Goal: Task Accomplishment & Management: Complete application form

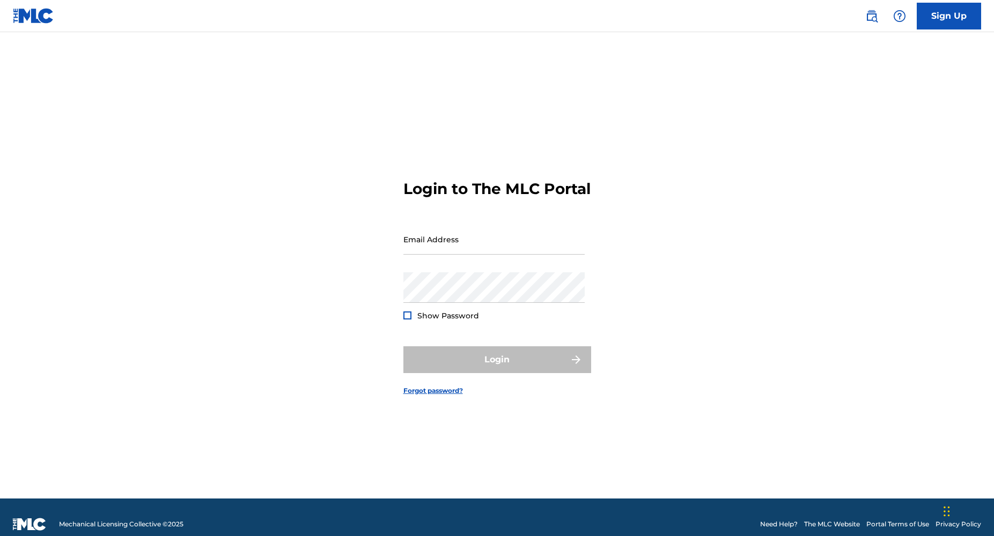
type input "[EMAIL_ADDRESS][DOMAIN_NAME]"
click at [405, 320] on div at bounding box center [407, 316] width 8 height 8
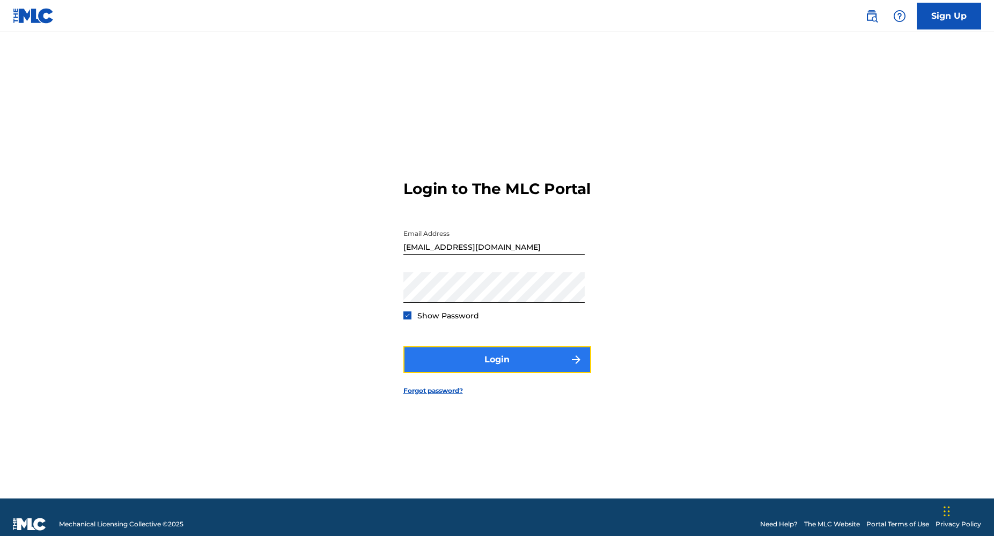
click at [479, 373] on button "Login" at bounding box center [497, 359] width 188 height 27
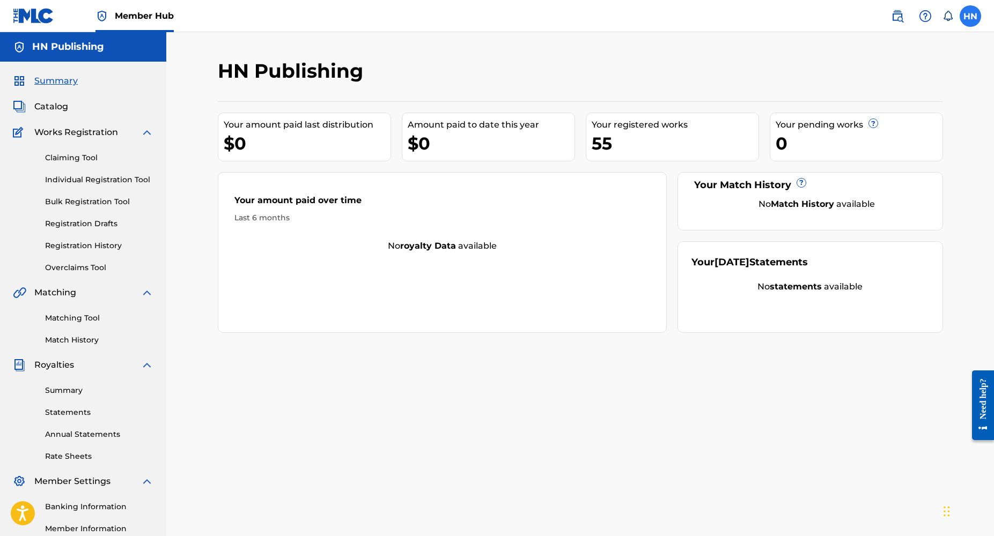
click at [974, 18] on label at bounding box center [970, 15] width 21 height 21
click at [970, 16] on input "HN Hillary Nome djhilariouz@gmail.com Notification Preferences Profile Log out" at bounding box center [970, 16] width 0 height 0
click at [974, 18] on div "HN HN Hillary Nome djhilariouz@gmail.com Notification Preferences Profile Log o…" at bounding box center [970, 15] width 21 height 21
click at [974, 18] on label at bounding box center [970, 15] width 21 height 21
click at [970, 16] on input "HN Hillary Nome djhilariouz@gmail.com Notification Preferences Profile Log out" at bounding box center [970, 16] width 0 height 0
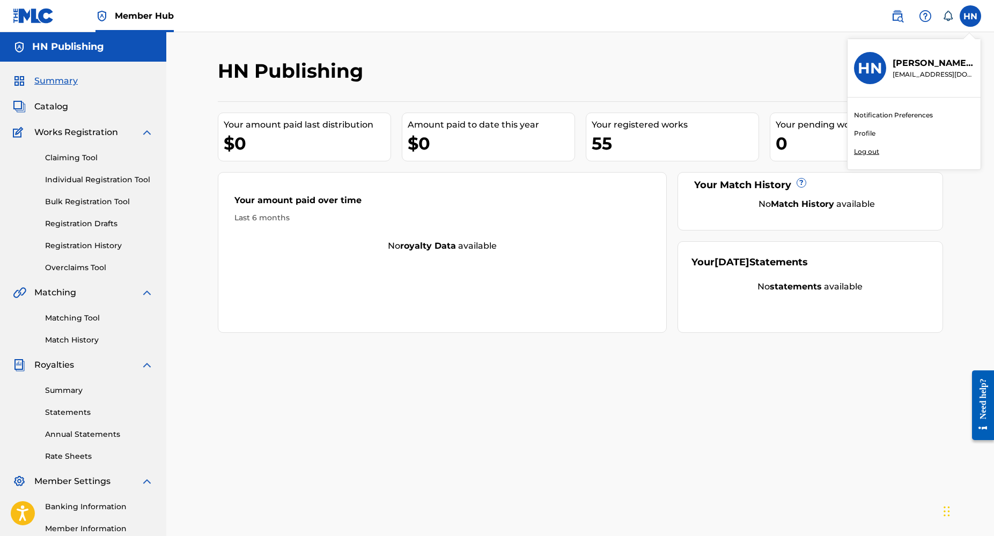
click at [974, 18] on div "HN HN Hillary Nome djhilariouz@gmail.com Notification Preferences Profile Log o…" at bounding box center [970, 15] width 21 height 21
click at [94, 269] on link "Overclaims Tool" at bounding box center [99, 267] width 108 height 11
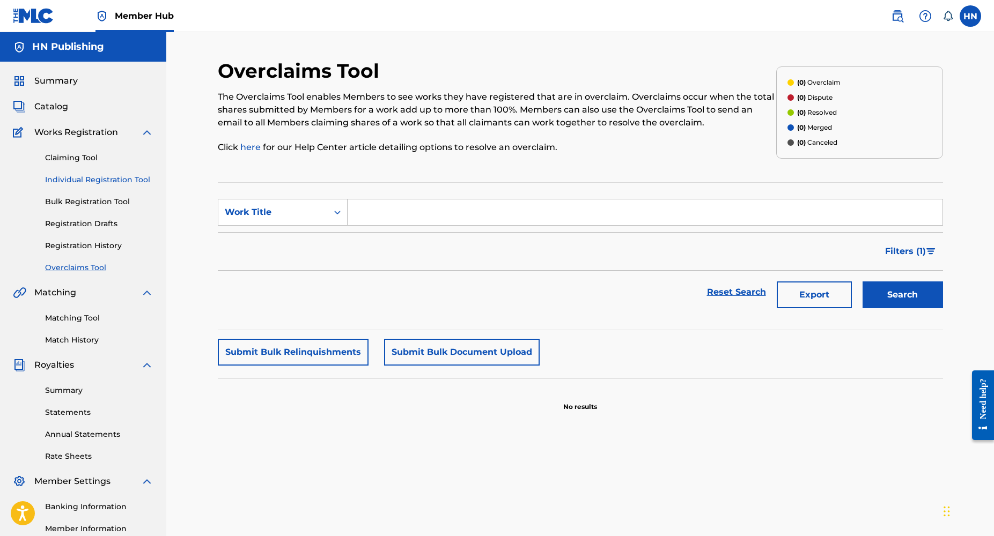
click at [86, 178] on link "Individual Registration Tool" at bounding box center [99, 179] width 108 height 11
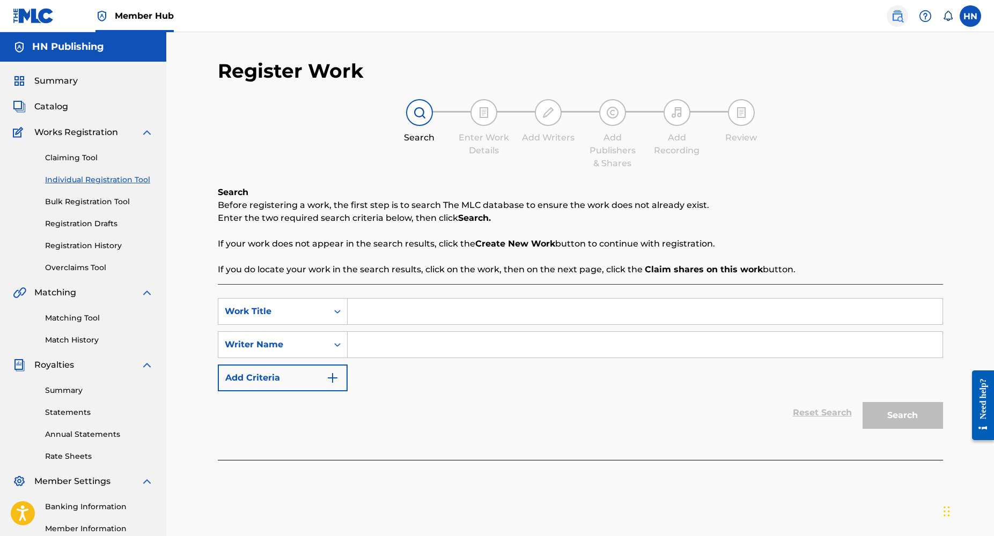
click at [896, 14] on img at bounding box center [897, 16] width 13 height 13
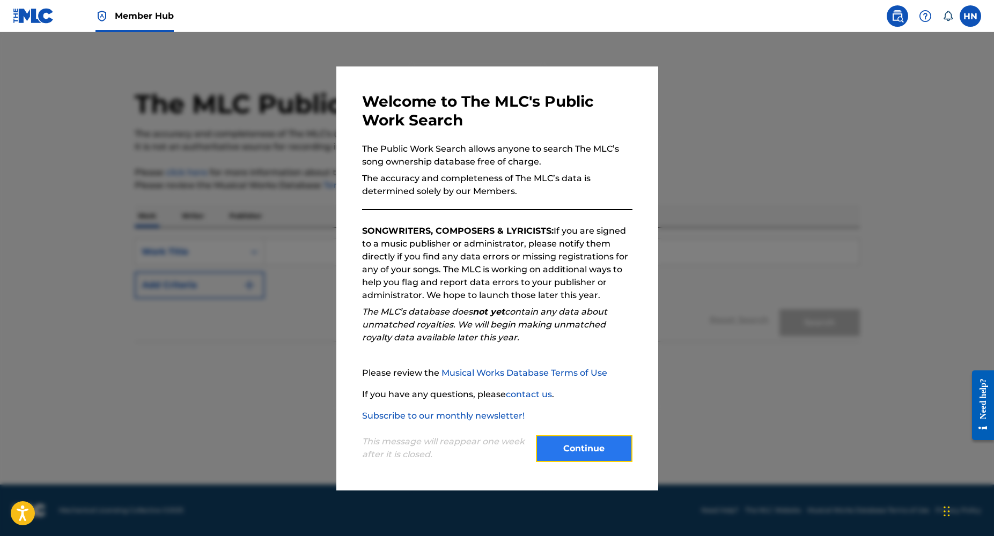
click at [581, 444] on button "Continue" at bounding box center [584, 449] width 97 height 27
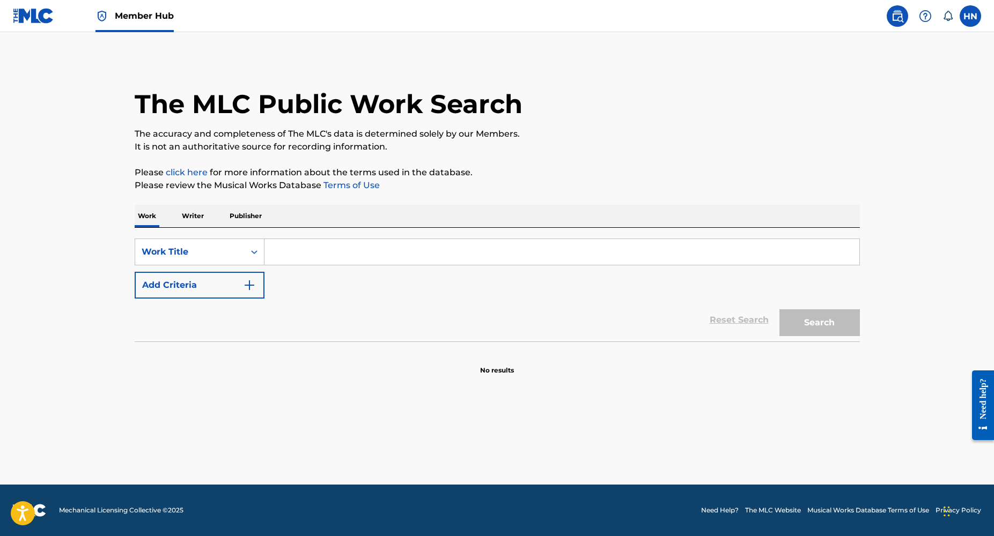
click at [295, 252] on input "Search Form" at bounding box center [561, 252] width 595 height 26
type input "olayinka lawal"
click at [779, 309] on button "Search" at bounding box center [819, 322] width 80 height 27
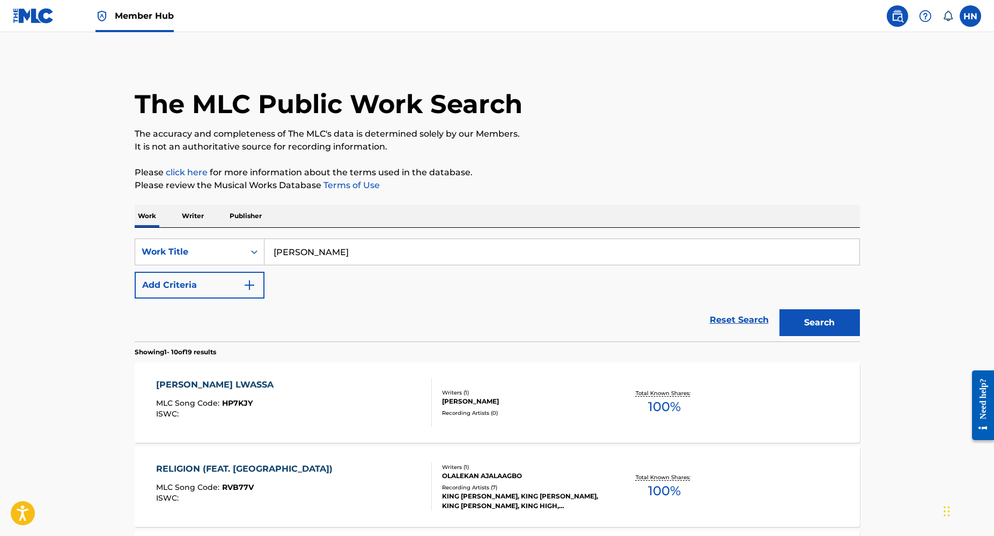
click at [198, 217] on p "Writer" at bounding box center [193, 216] width 28 height 23
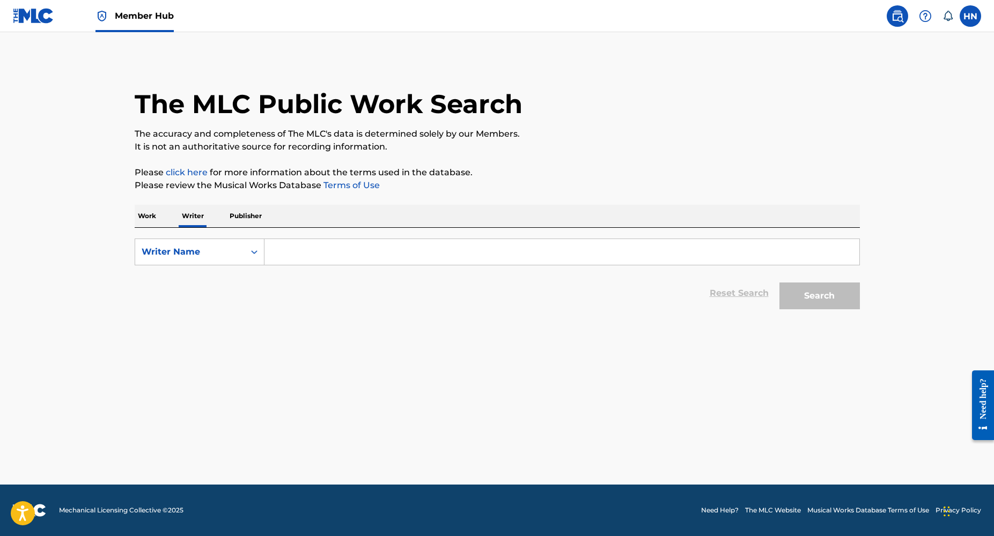
click at [307, 257] on input "Search Form" at bounding box center [561, 252] width 595 height 26
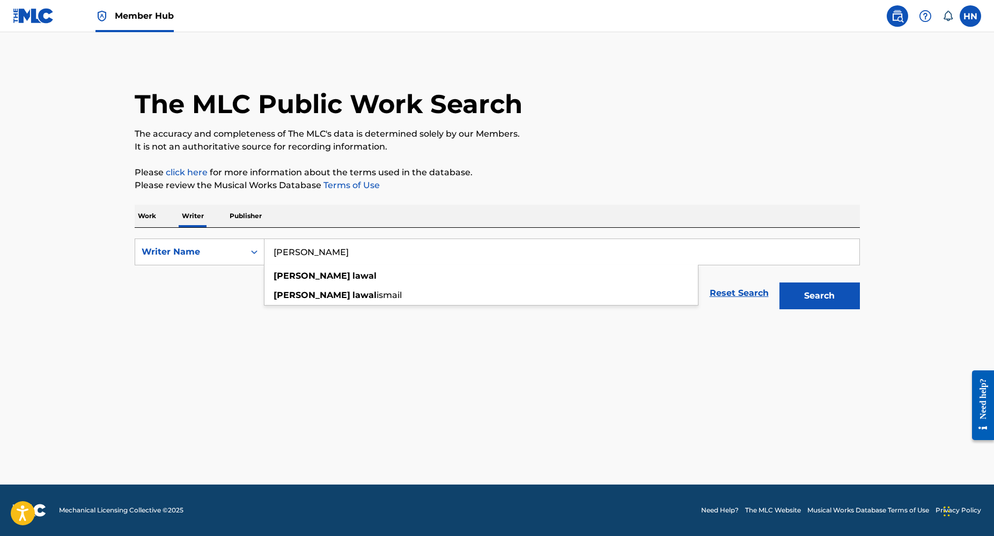
type input "olayinka lawal"
click at [779, 283] on button "Search" at bounding box center [819, 296] width 80 height 27
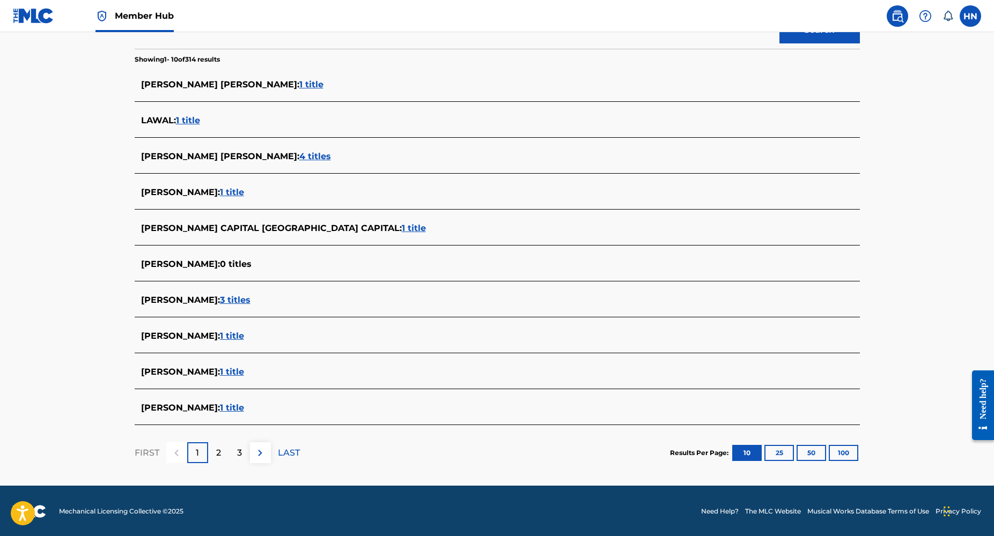
scroll to position [267, 0]
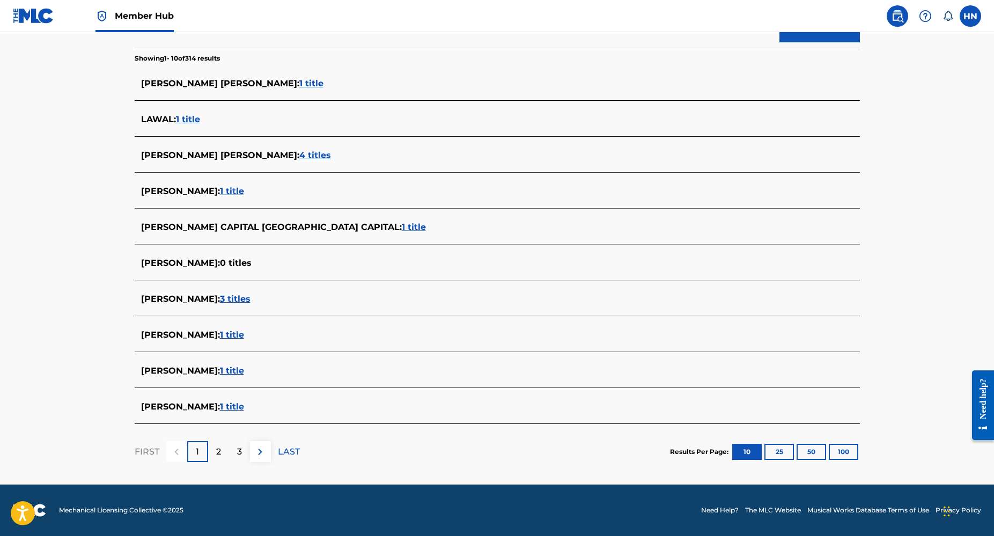
click at [242, 193] on span "1 title" at bounding box center [232, 191] width 24 height 10
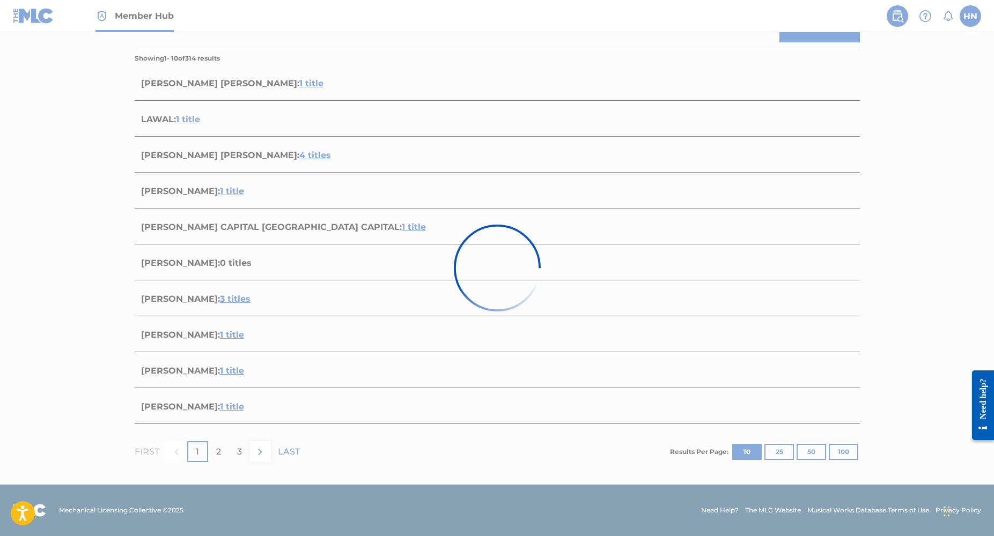
scroll to position [14, 0]
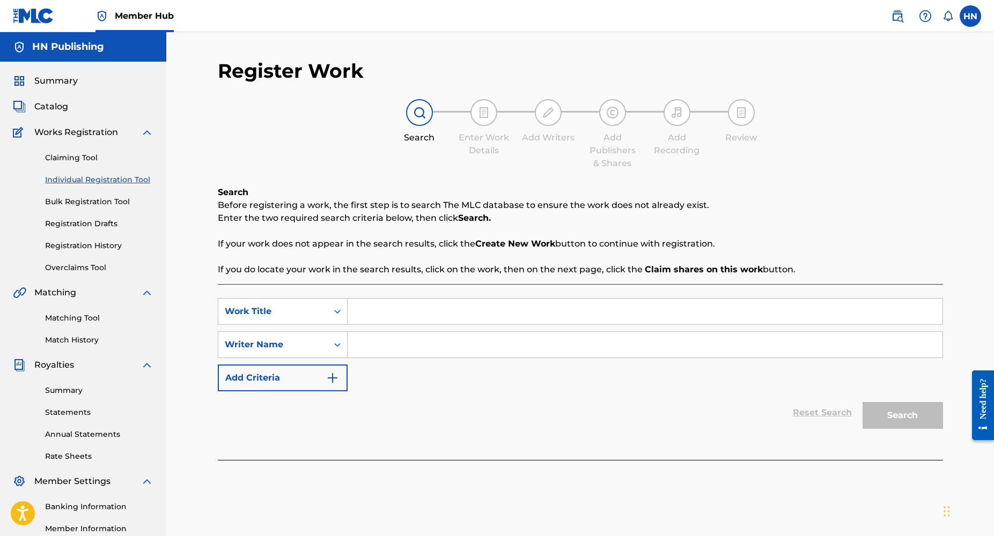
click at [373, 321] on input "Search Form" at bounding box center [645, 312] width 595 height 26
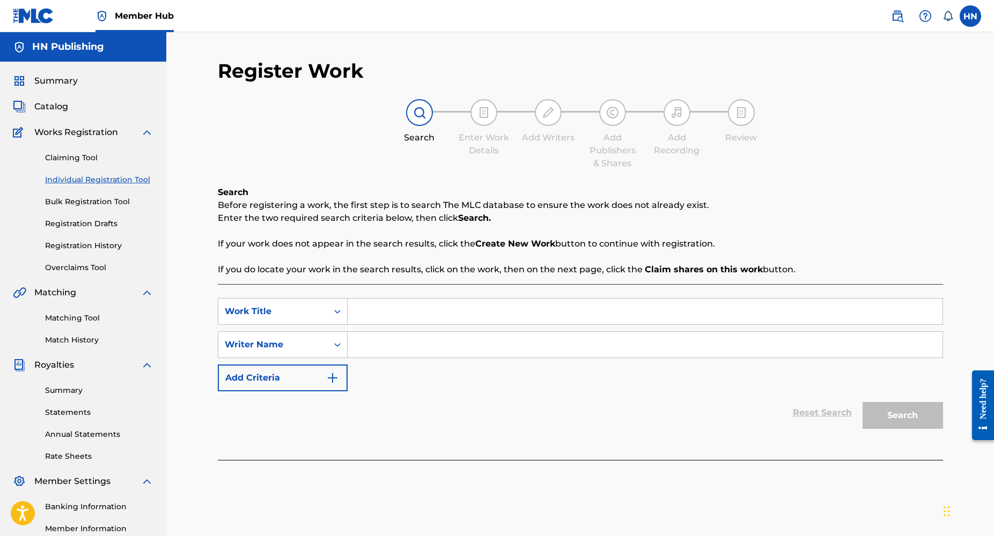
click at [373, 321] on input "Search Form" at bounding box center [645, 312] width 595 height 26
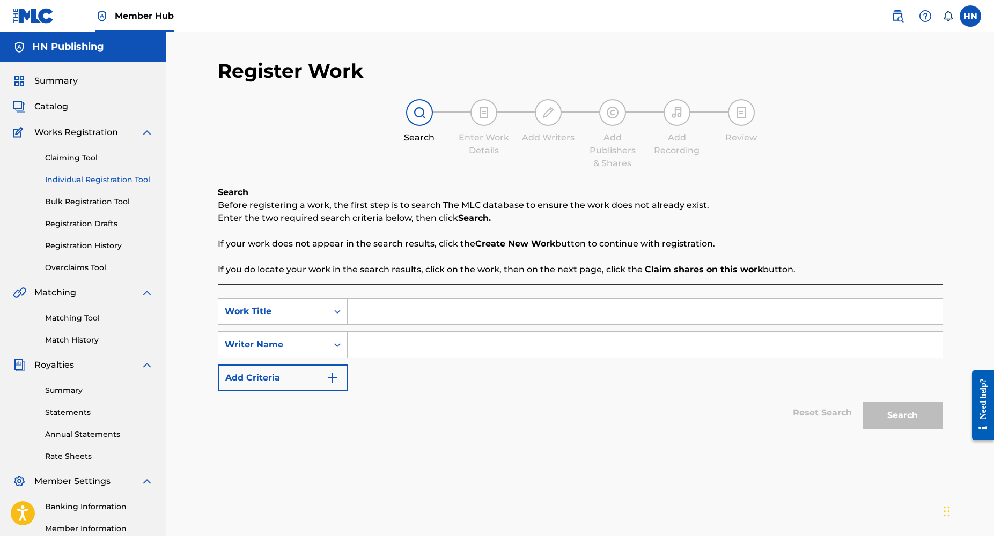
click at [373, 321] on input "Search Form" at bounding box center [645, 312] width 595 height 26
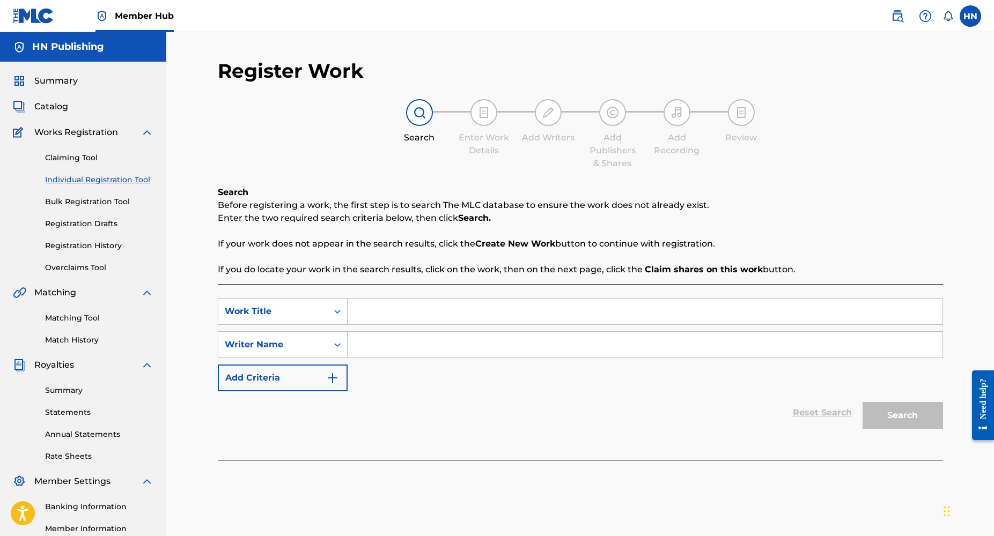
click at [373, 321] on input "Search Form" at bounding box center [645, 312] width 595 height 26
click at [901, 17] on img at bounding box center [897, 16] width 13 height 13
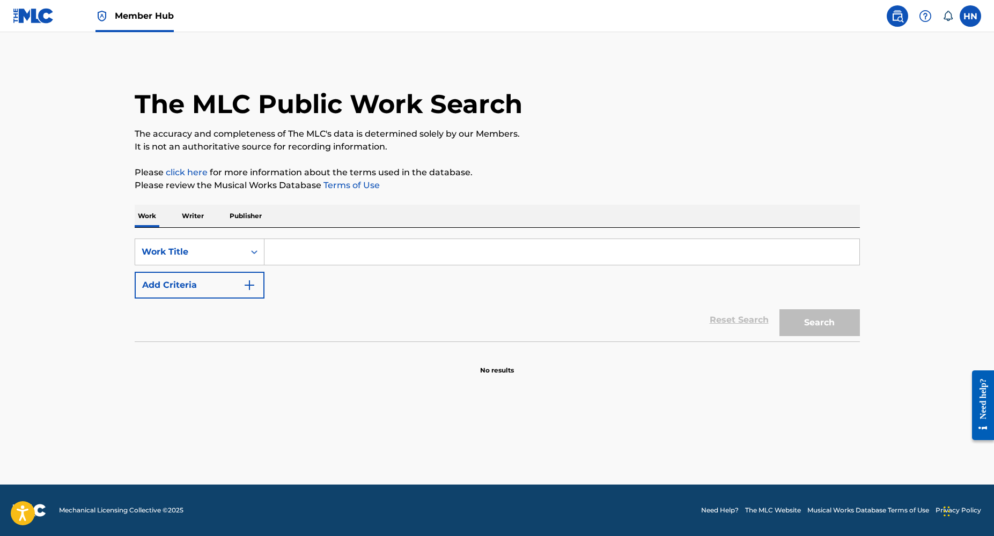
click at [237, 216] on p "Publisher" at bounding box center [245, 216] width 39 height 23
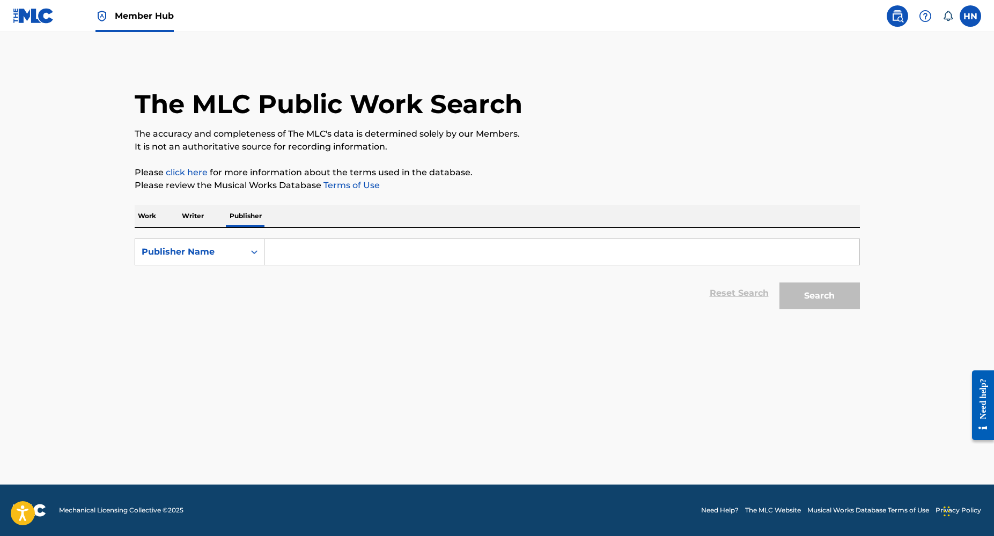
click at [308, 252] on input "Search Form" at bounding box center [561, 252] width 595 height 26
paste input "1257350457"
type input "1257350457"
click at [261, 250] on div "Search Form" at bounding box center [254, 251] width 19 height 19
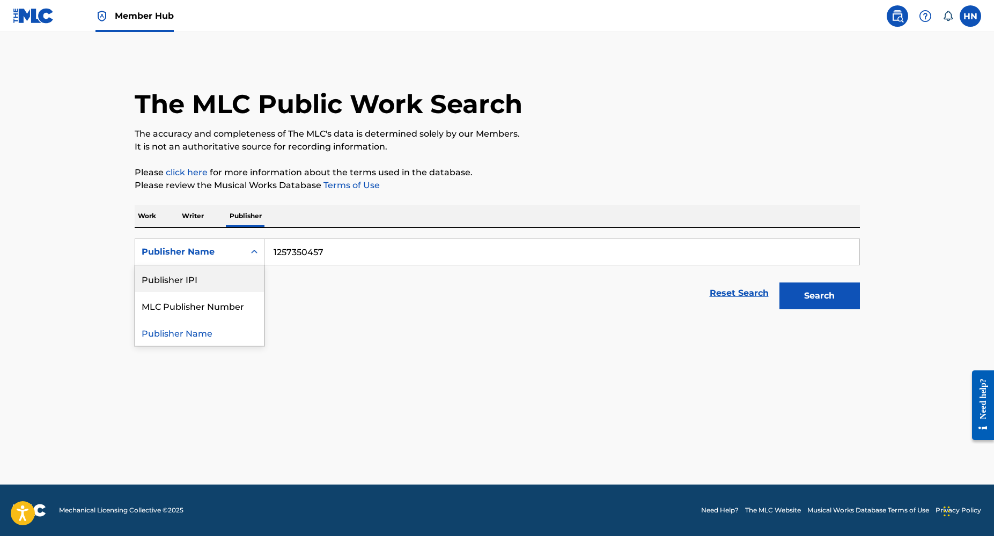
click at [218, 277] on div "Publisher IPI" at bounding box center [199, 278] width 129 height 27
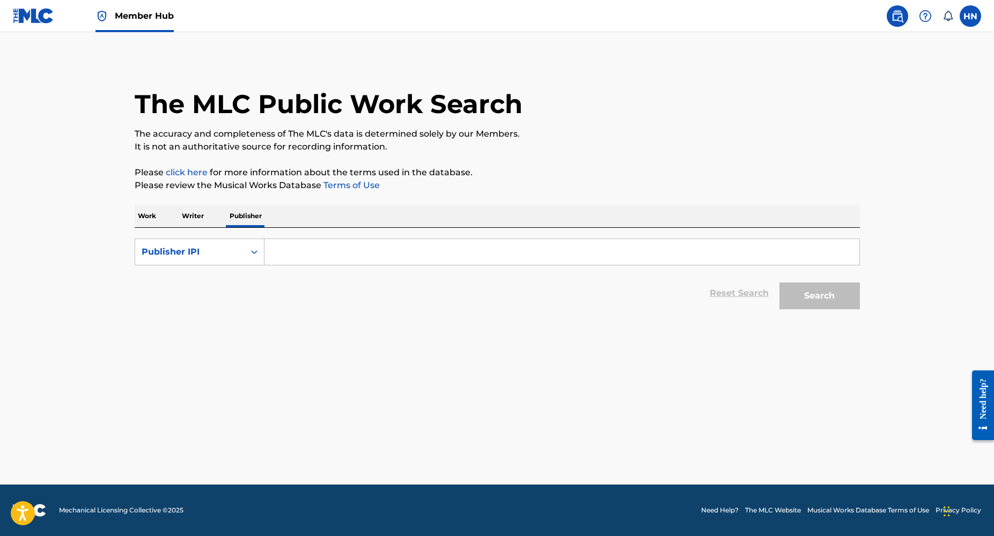
click at [373, 252] on input "Search Form" at bounding box center [561, 252] width 595 height 26
click at [309, 262] on input "Search Form" at bounding box center [561, 252] width 595 height 26
click at [277, 242] on input "Search Form" at bounding box center [561, 252] width 595 height 26
paste input "1257350457"
type input "1257350457"
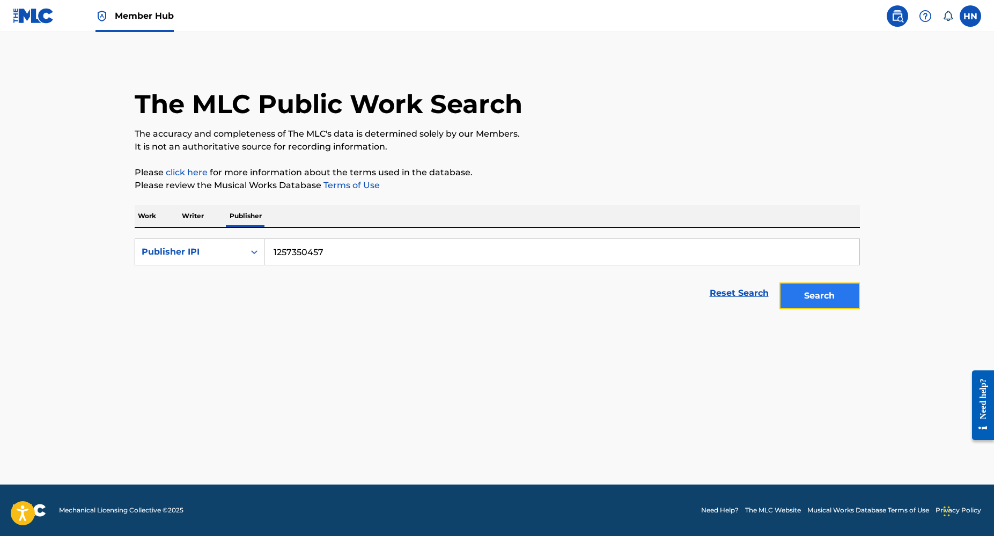
click at [817, 299] on button "Search" at bounding box center [819, 296] width 80 height 27
click at [826, 300] on button "Search" at bounding box center [819, 296] width 80 height 27
click at [806, 300] on button "Search" at bounding box center [819, 296] width 80 height 27
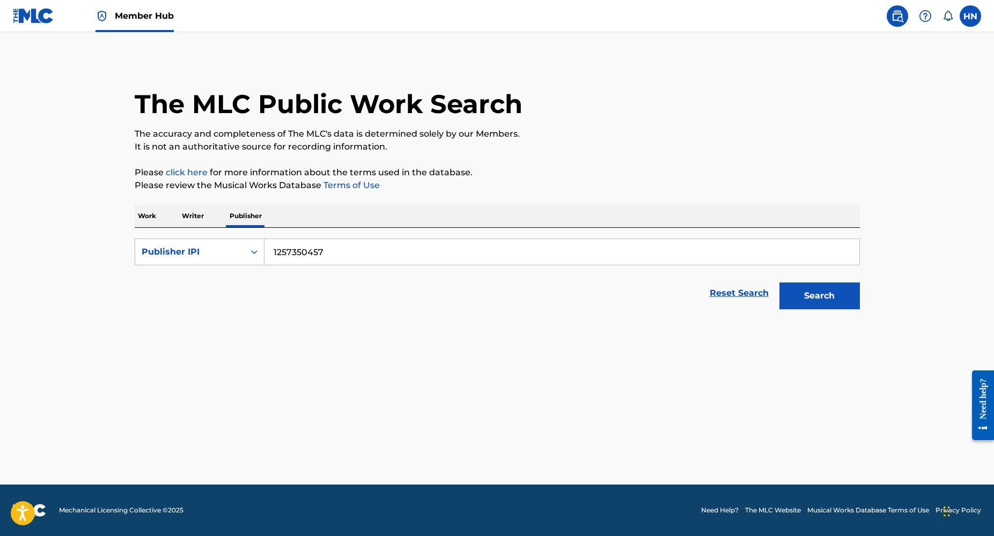
click at [328, 255] on input "1257350457" at bounding box center [561, 252] width 595 height 26
click at [316, 249] on input "1257350457" at bounding box center [561, 252] width 595 height 26
click at [325, 250] on input "1257350457" at bounding box center [561, 252] width 595 height 26
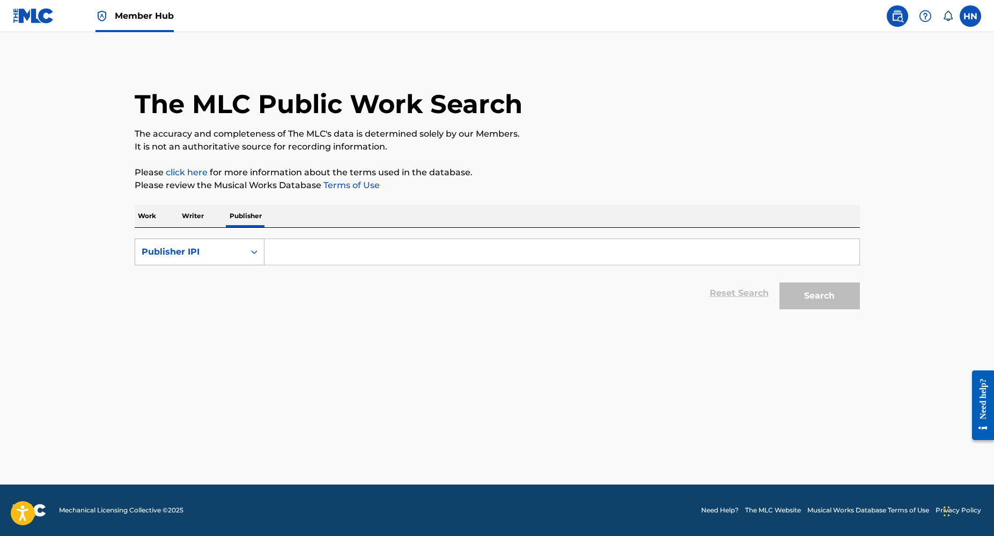
click at [251, 254] on icon "Search Form" at bounding box center [254, 252] width 11 height 11
click at [234, 288] on div "Publisher Name" at bounding box center [199, 278] width 129 height 27
click at [309, 255] on input "Search Form" at bounding box center [561, 252] width 595 height 26
paste input "MY AIRPLAY MUSIC PUBLISHING"
type input "MY AIRPLAY MUSIC PUBLISHING"
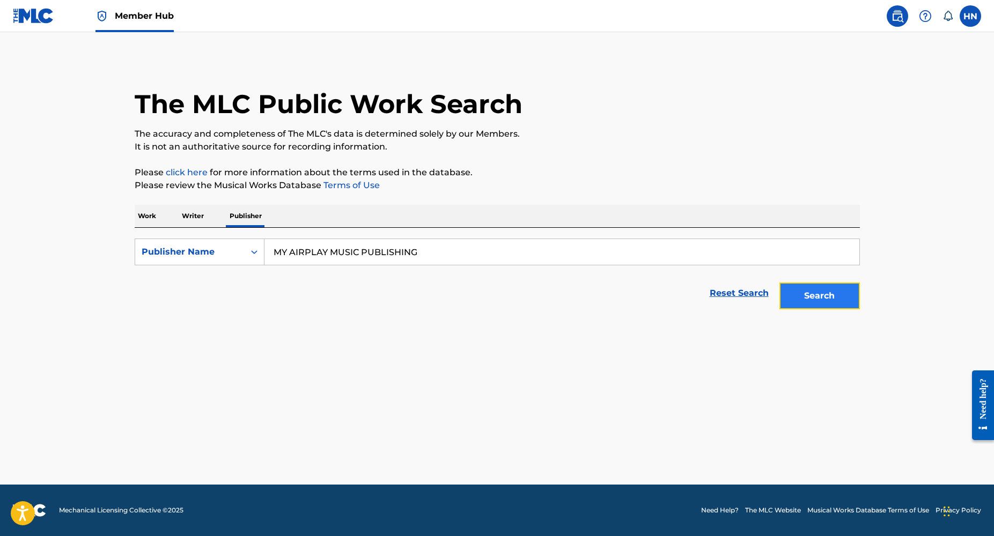
click at [804, 300] on button "Search" at bounding box center [819, 296] width 80 height 27
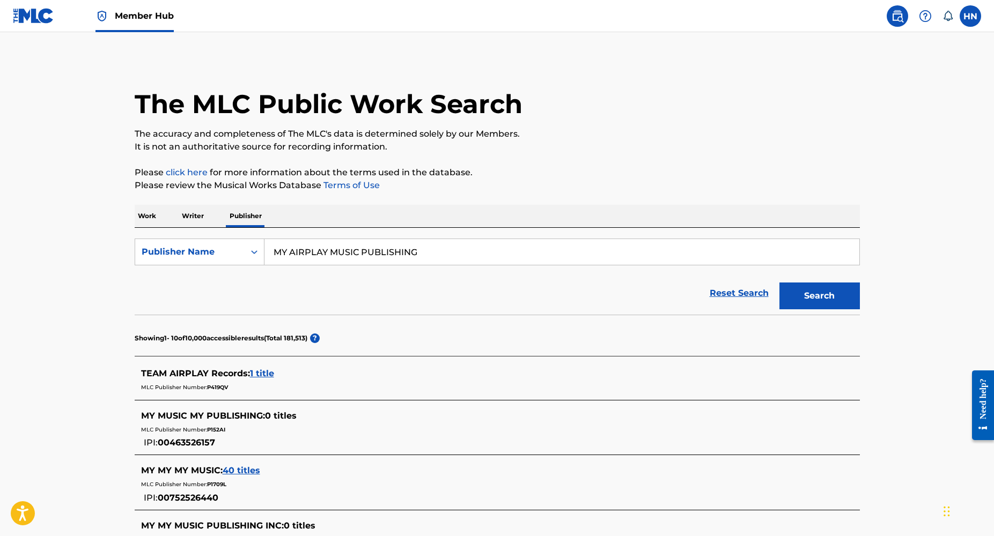
click at [112, 25] on link "Member Hub" at bounding box center [134, 16] width 78 height 32
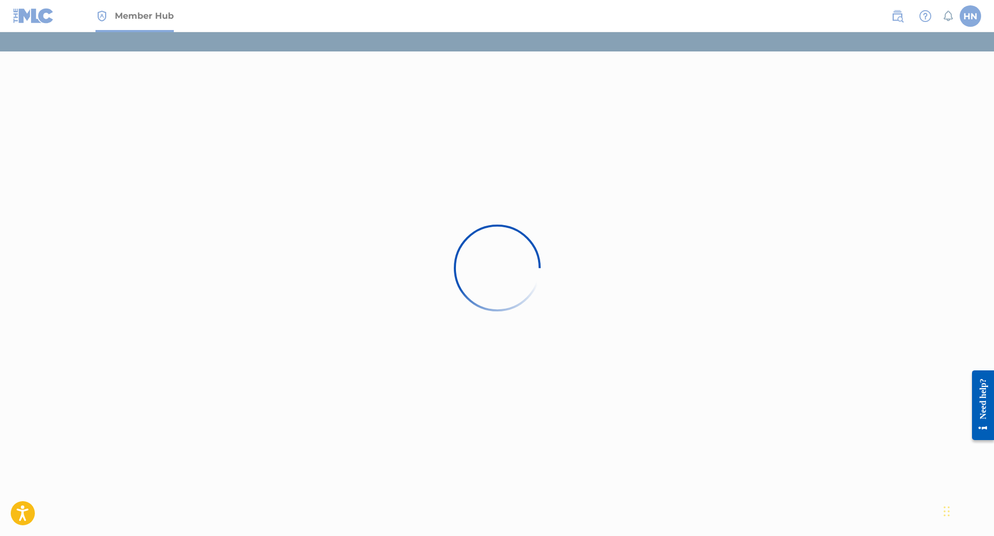
click at [112, 25] on div at bounding box center [497, 268] width 994 height 536
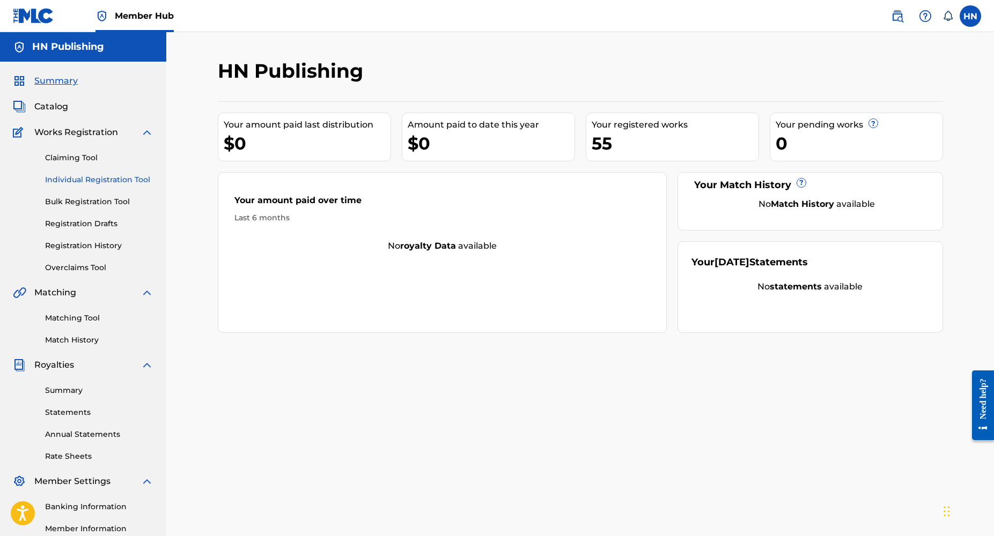
click at [107, 177] on link "Individual Registration Tool" at bounding box center [99, 179] width 108 height 11
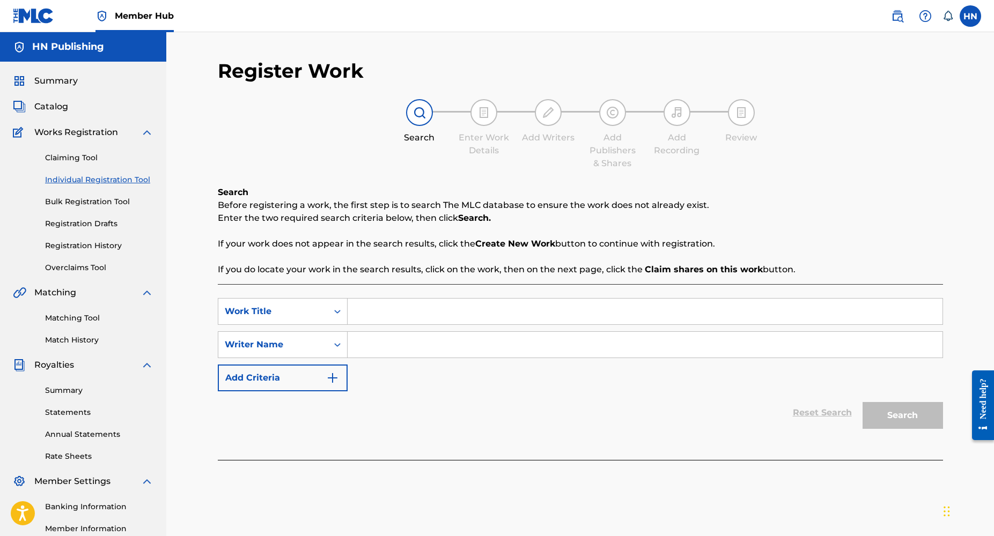
click at [410, 318] on input "Search Form" at bounding box center [645, 312] width 595 height 26
click at [85, 267] on link "Overclaims Tool" at bounding box center [99, 267] width 108 height 11
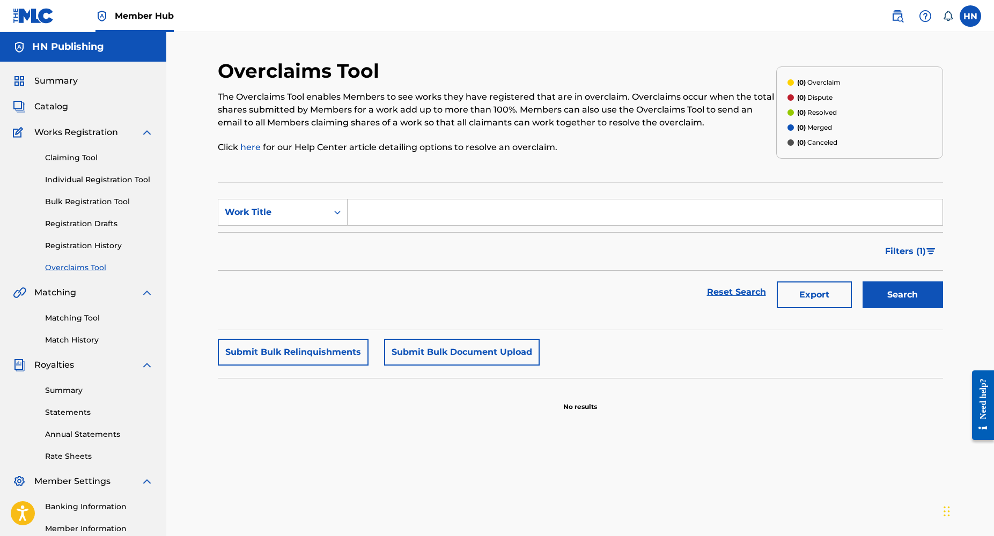
click at [389, 212] on input "Search Form" at bounding box center [645, 213] width 595 height 26
click at [120, 178] on link "Individual Registration Tool" at bounding box center [99, 179] width 108 height 11
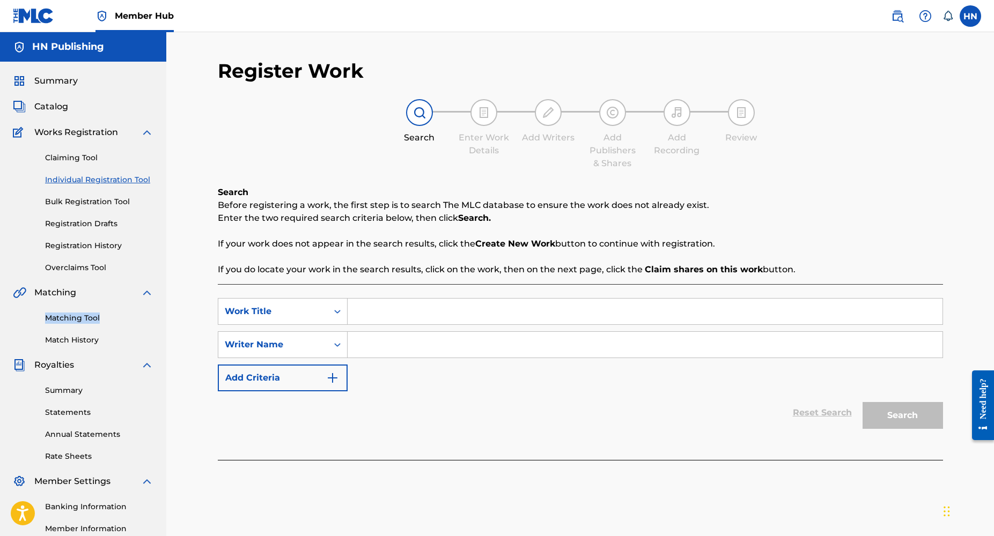
click at [379, 307] on input "Search Form" at bounding box center [645, 312] width 595 height 26
click at [388, 305] on input "Oblee" at bounding box center [645, 312] width 595 height 26
click at [403, 320] on input "Oblee" at bounding box center [645, 312] width 595 height 26
type input "Oblee Vibe"
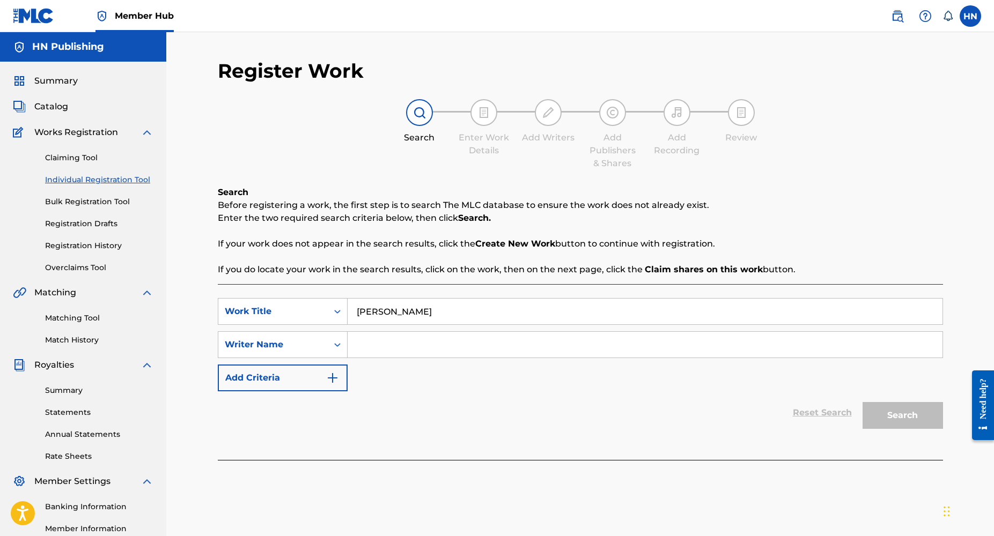
click at [385, 354] on input "Search Form" at bounding box center [645, 345] width 595 height 26
type input "Olayinka Lawal"
click at [862, 402] on button "Search" at bounding box center [902, 415] width 80 height 27
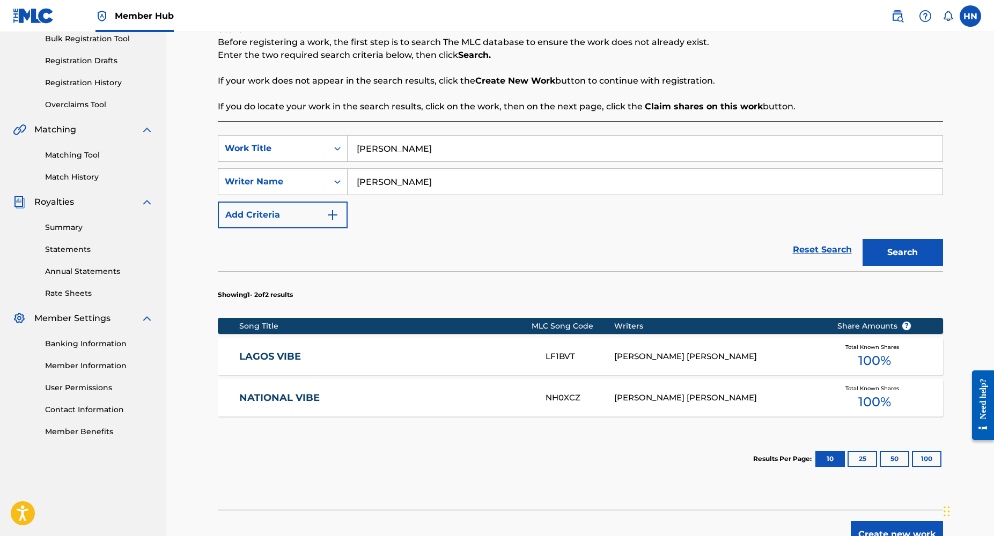
scroll to position [226, 0]
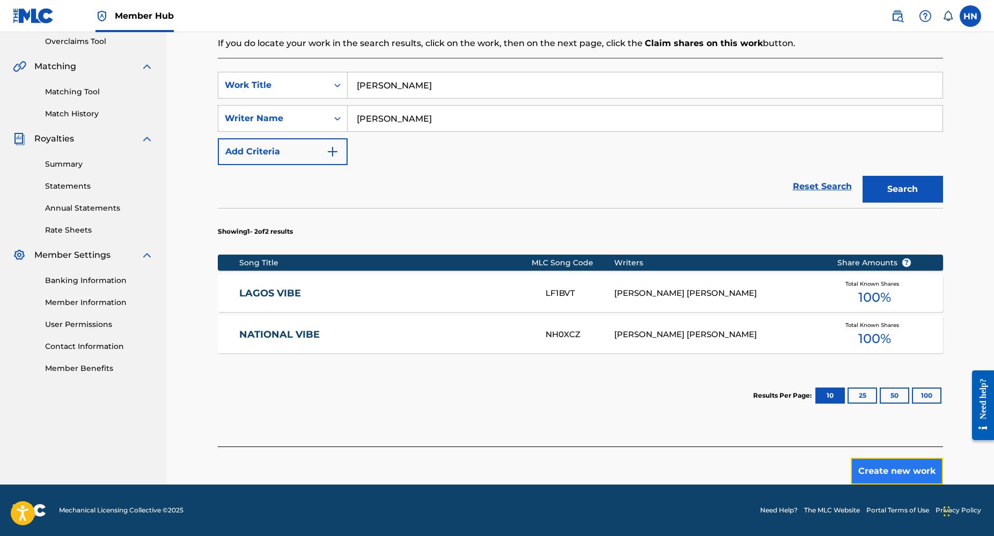
click at [903, 476] on button "Create new work" at bounding box center [897, 471] width 92 height 27
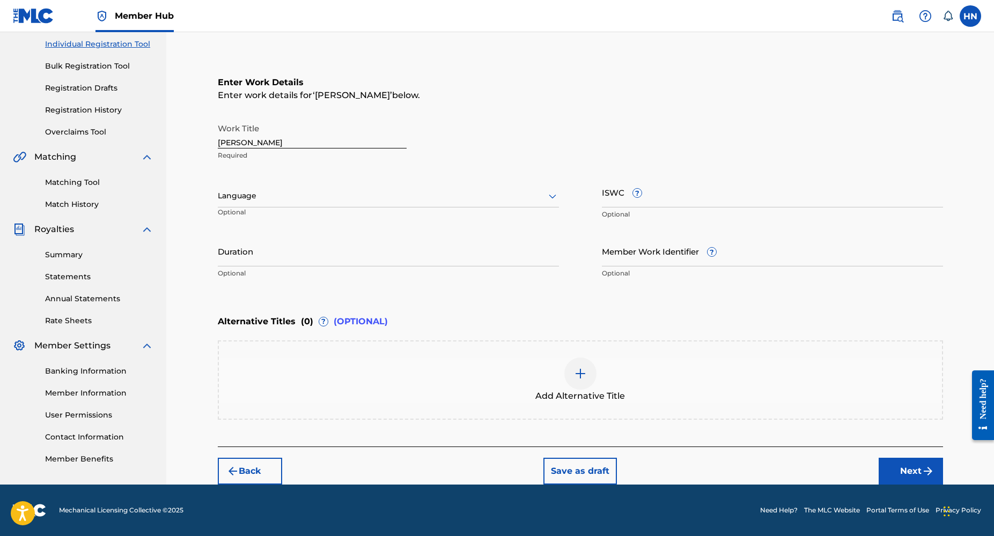
scroll to position [135, 0]
click at [547, 192] on icon at bounding box center [552, 196] width 13 height 13
click at [417, 218] on div "English" at bounding box center [388, 220] width 340 height 24
click at [279, 258] on input "Duration" at bounding box center [388, 252] width 341 height 31
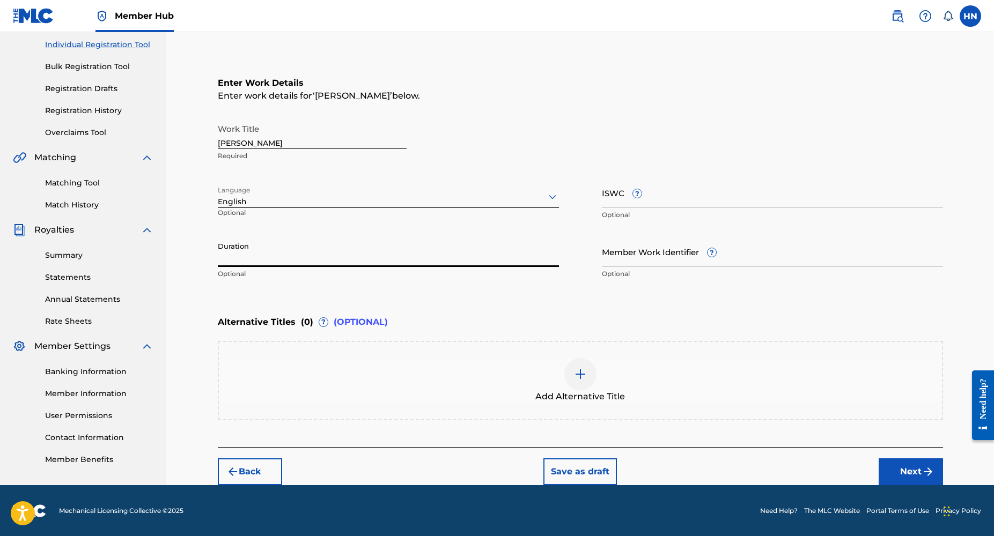
click at [324, 258] on input "Duration" at bounding box center [388, 252] width 341 height 31
paste input "NL8RL2418264"
type input "NL8RL2418264"
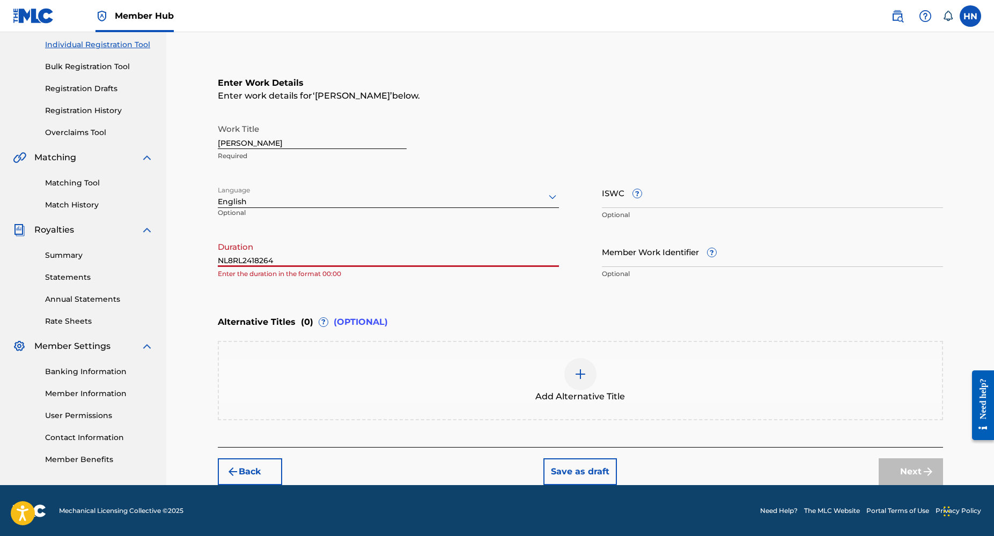
click at [299, 256] on input "NL8RL2418264" at bounding box center [388, 252] width 341 height 31
type input "02:13"
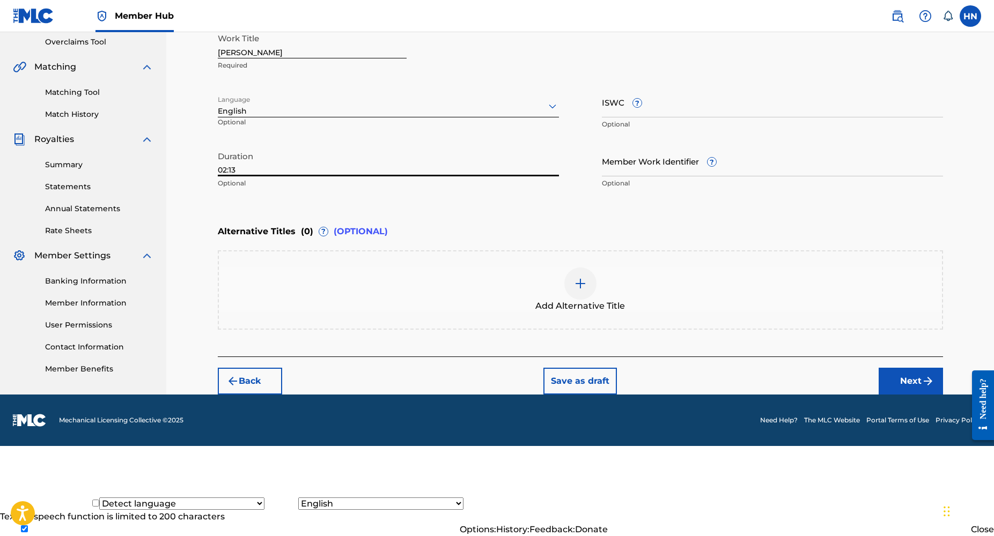
scroll to position [271, 0]
click at [907, 368] on button "Next" at bounding box center [911, 381] width 64 height 27
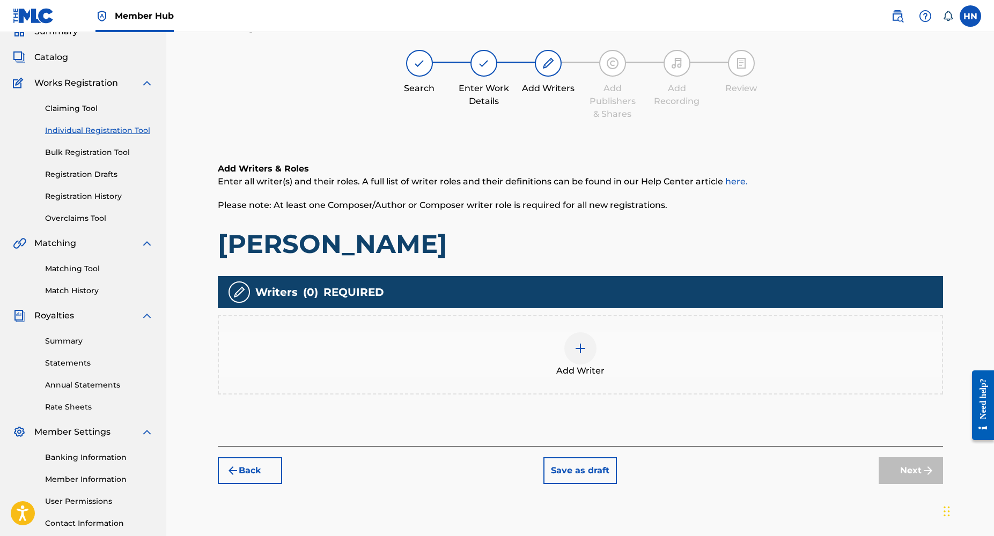
scroll to position [48, 0]
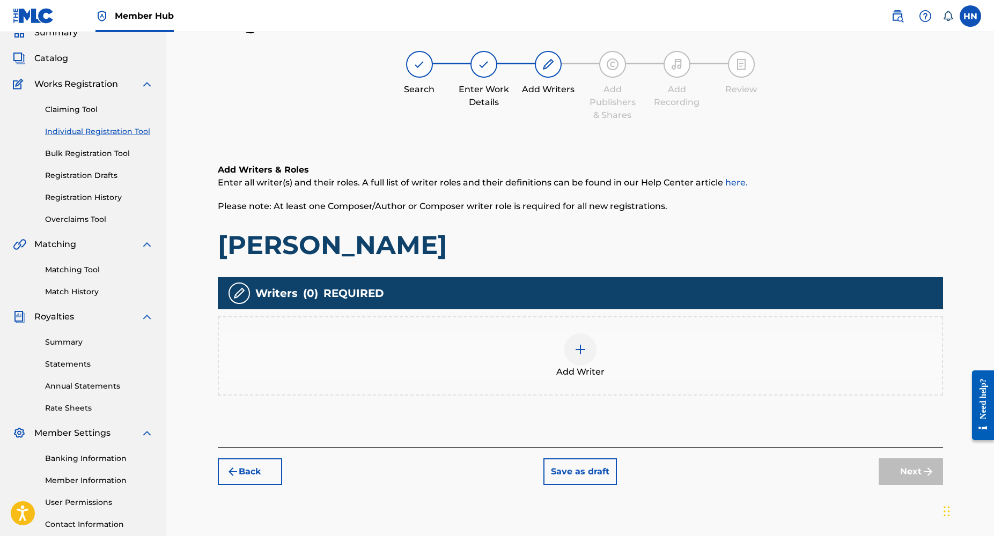
click at [581, 349] on img at bounding box center [580, 349] width 13 height 13
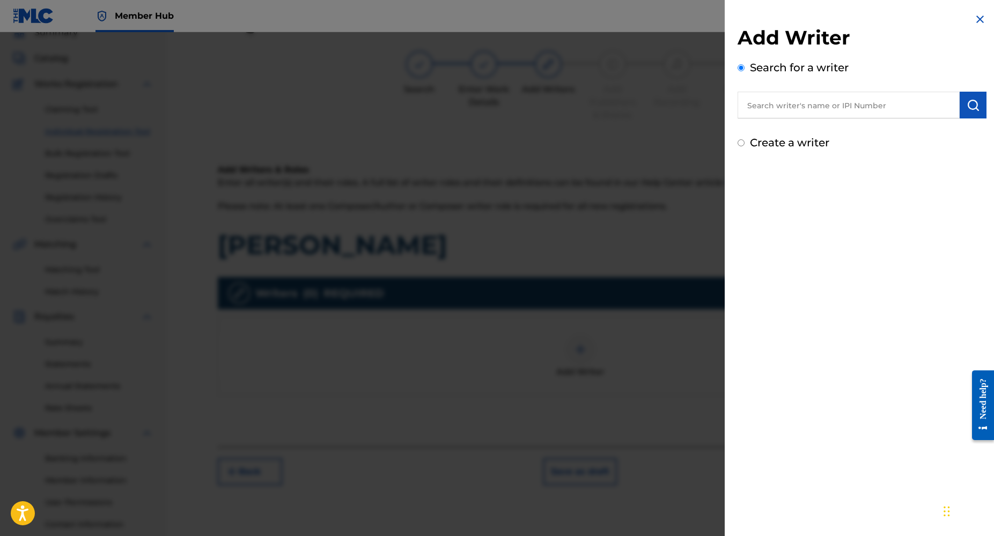
click at [817, 117] on input "text" at bounding box center [848, 105] width 222 height 27
click at [795, 102] on input "text" at bounding box center [848, 105] width 222 height 27
click at [741, 143] on input "Create a writer" at bounding box center [740, 142] width 7 height 7
radio input "false"
radio input "true"
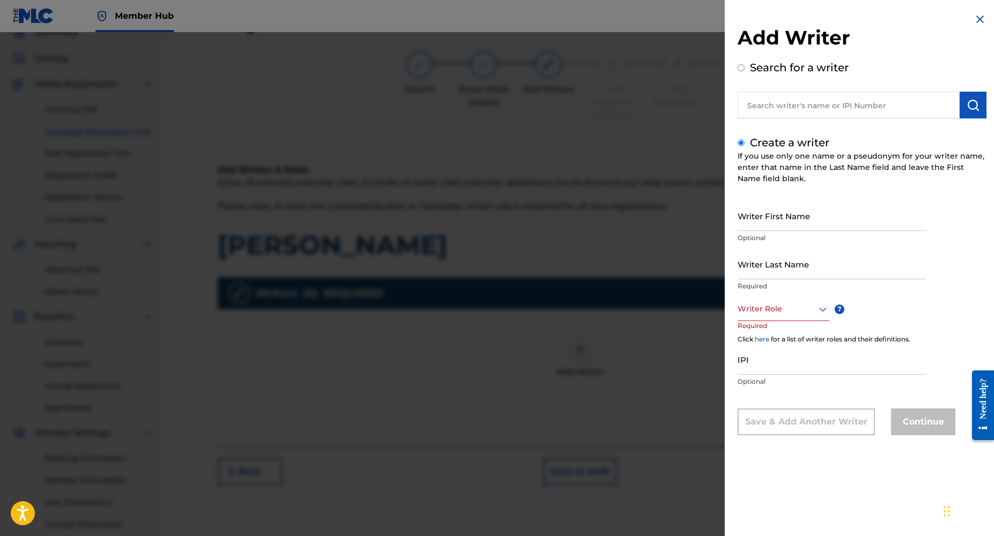
click at [741, 143] on input "Create a writer" at bounding box center [740, 142] width 7 height 7
click at [796, 114] on input "text" at bounding box center [848, 105] width 222 height 27
radio input "true"
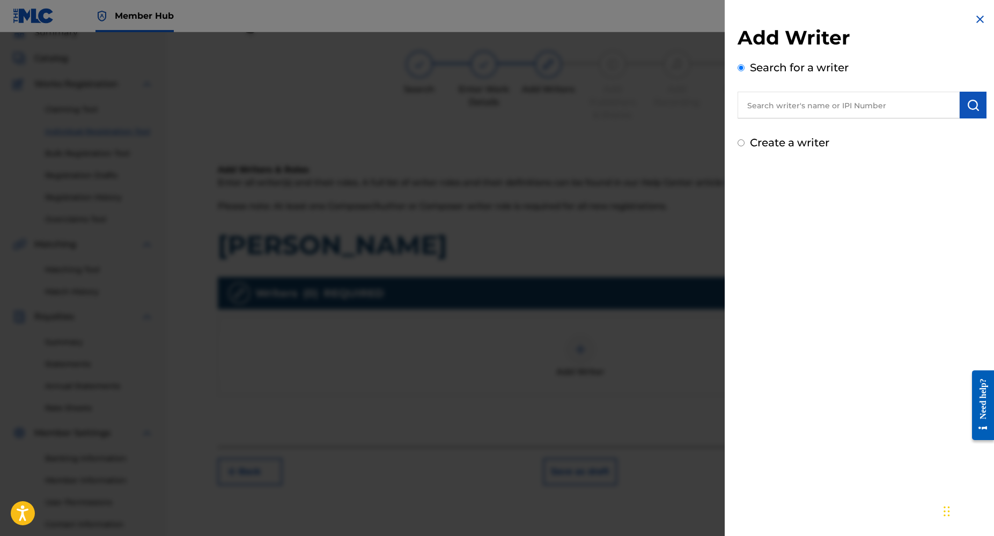
click at [776, 115] on input "text" at bounding box center [848, 105] width 222 height 27
click at [816, 116] on input "Olayinka lawal" at bounding box center [848, 105] width 222 height 27
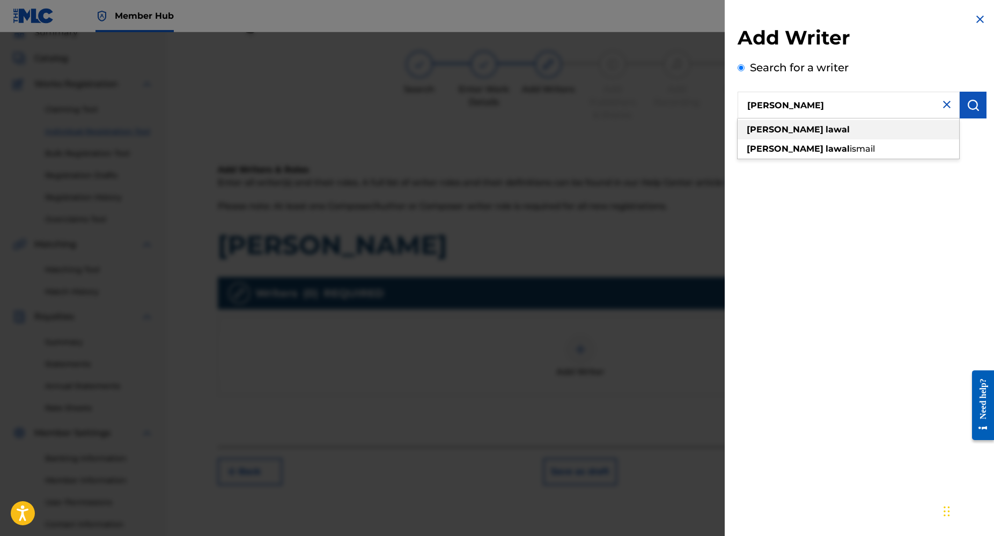
click at [812, 128] on div "olayinka lawal" at bounding box center [848, 129] width 222 height 19
type input "olayinka lawal"
click at [975, 105] on img "submit" at bounding box center [973, 105] width 13 height 13
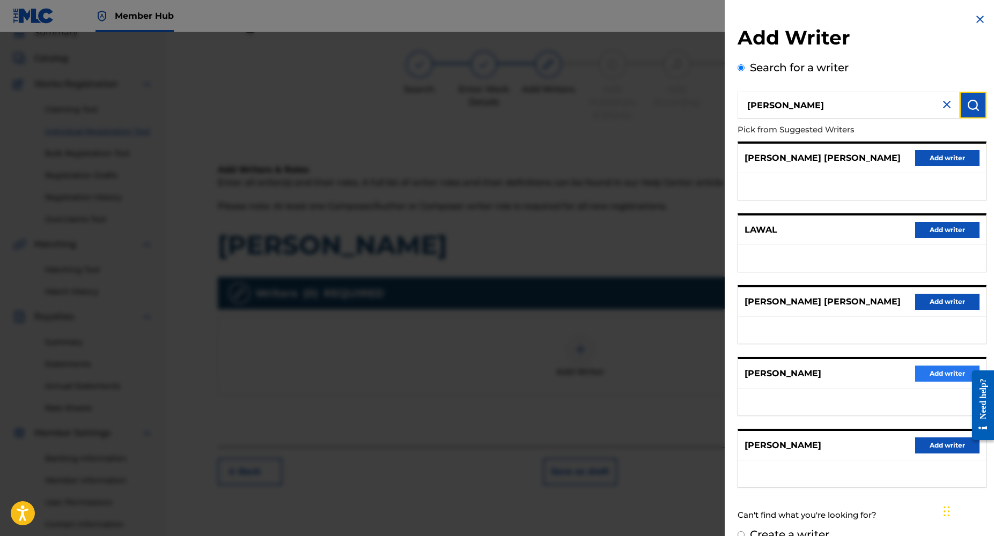
scroll to position [19, 0]
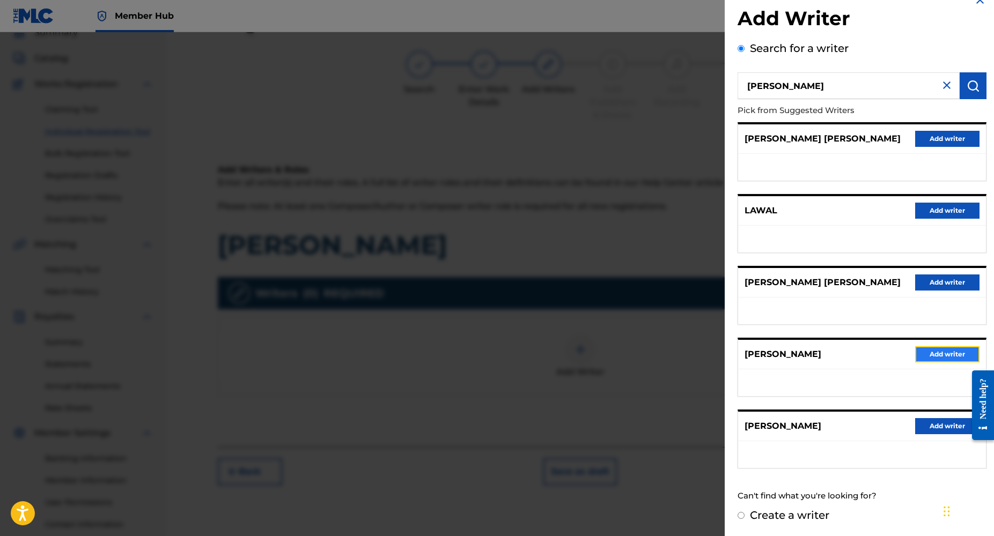
click at [930, 352] on button "Add writer" at bounding box center [947, 354] width 64 height 16
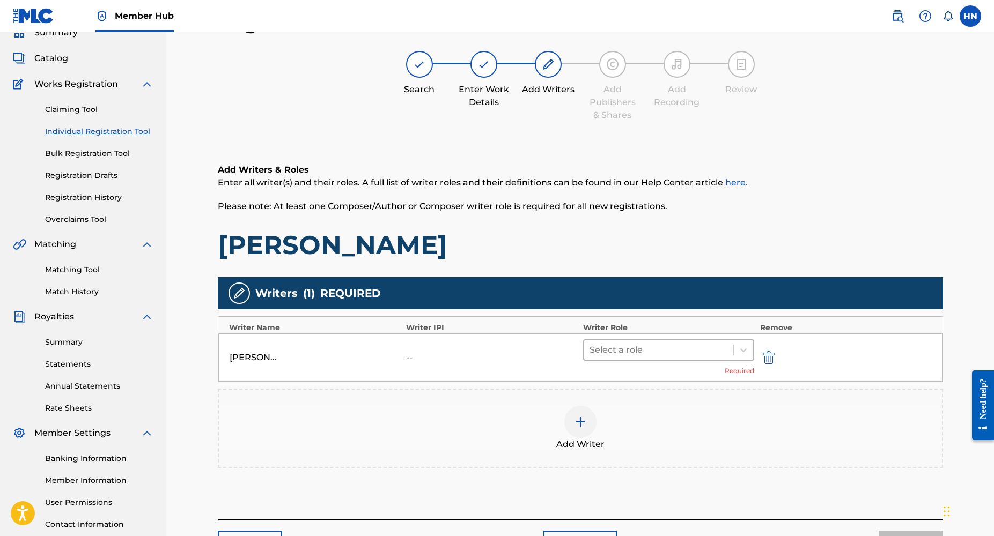
click at [732, 350] on div "Select a role" at bounding box center [659, 350] width 150 height 19
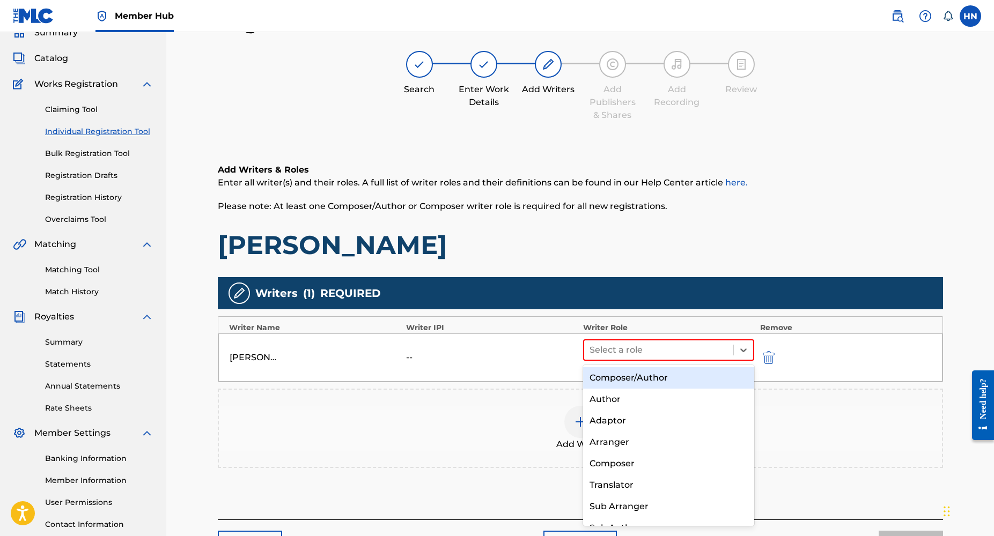
click at [657, 382] on div "Composer/Author" at bounding box center [669, 377] width 172 height 21
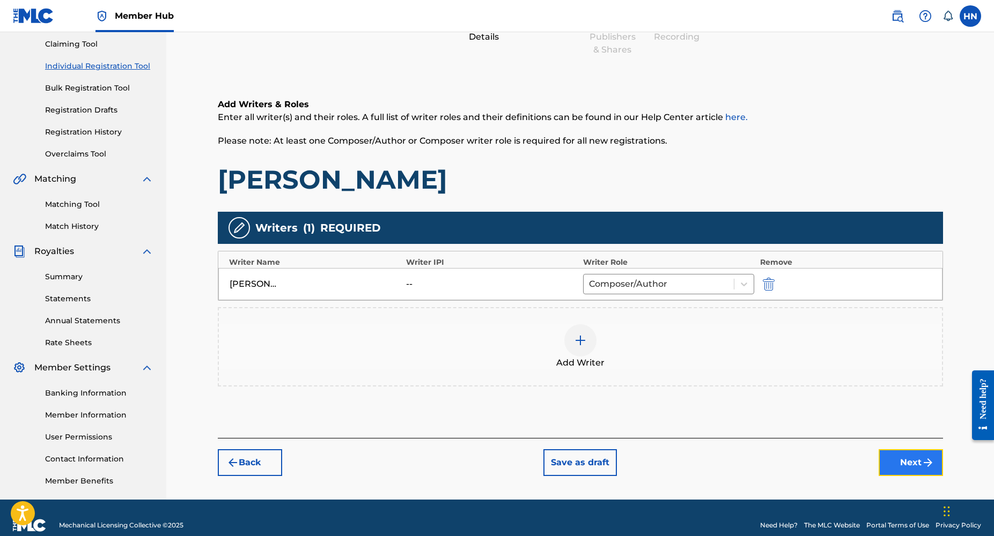
click at [886, 471] on button "Next" at bounding box center [911, 462] width 64 height 27
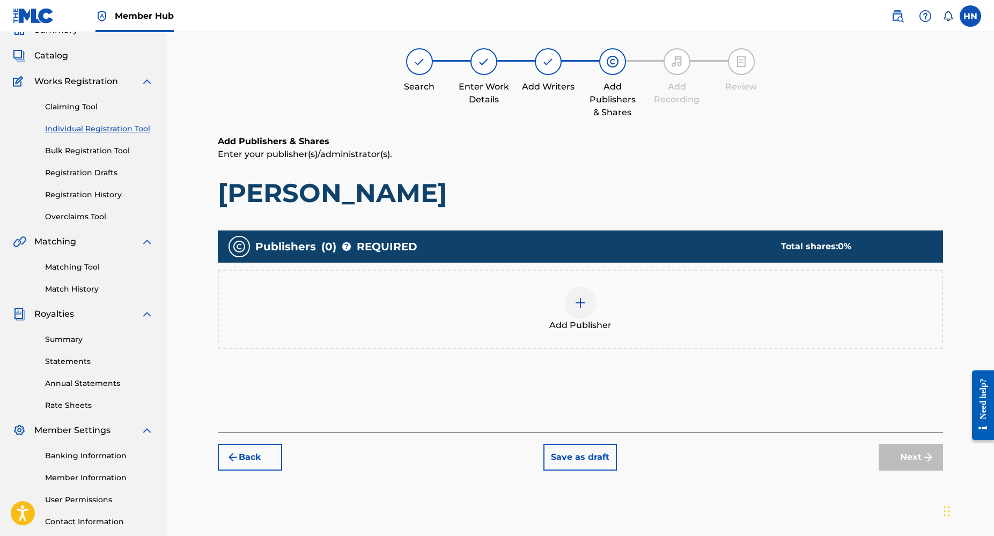
scroll to position [48, 0]
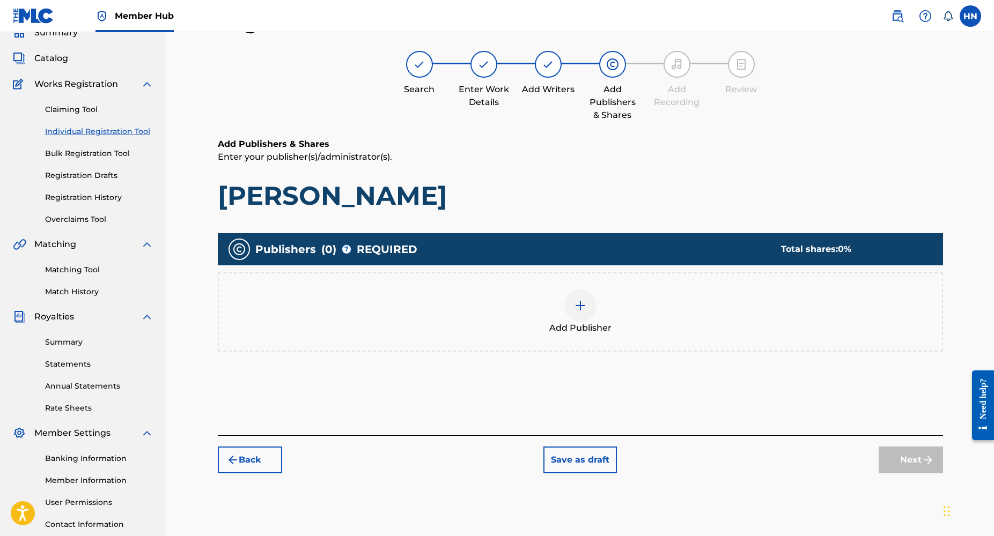
click at [576, 304] on img at bounding box center [580, 305] width 13 height 13
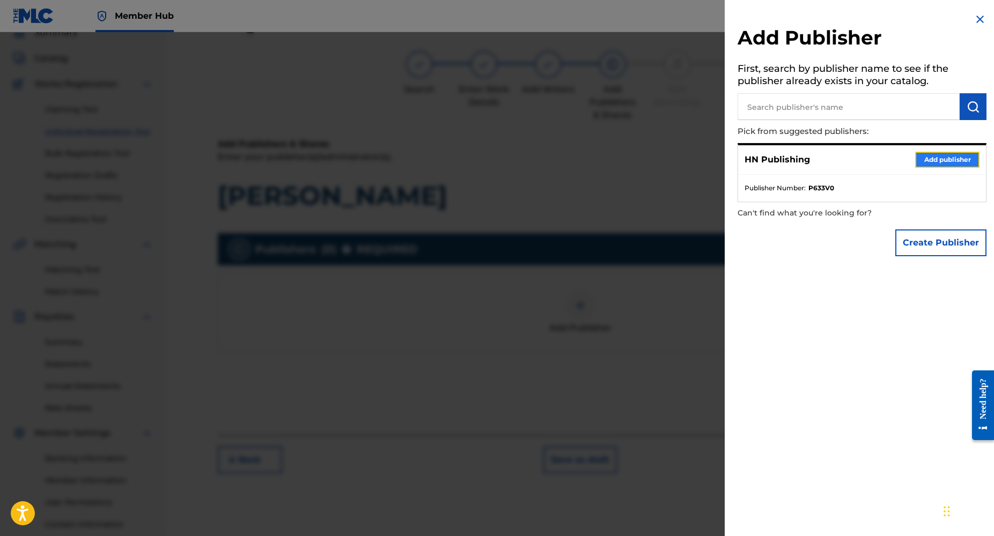
click at [925, 160] on button "Add publisher" at bounding box center [947, 160] width 64 height 16
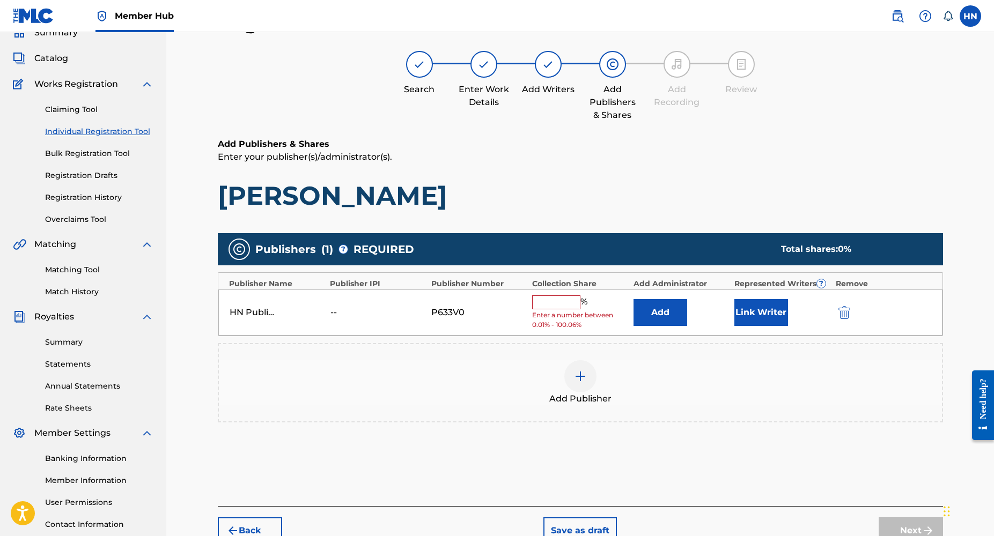
click at [539, 303] on input "text" at bounding box center [556, 303] width 48 height 14
type input "100"
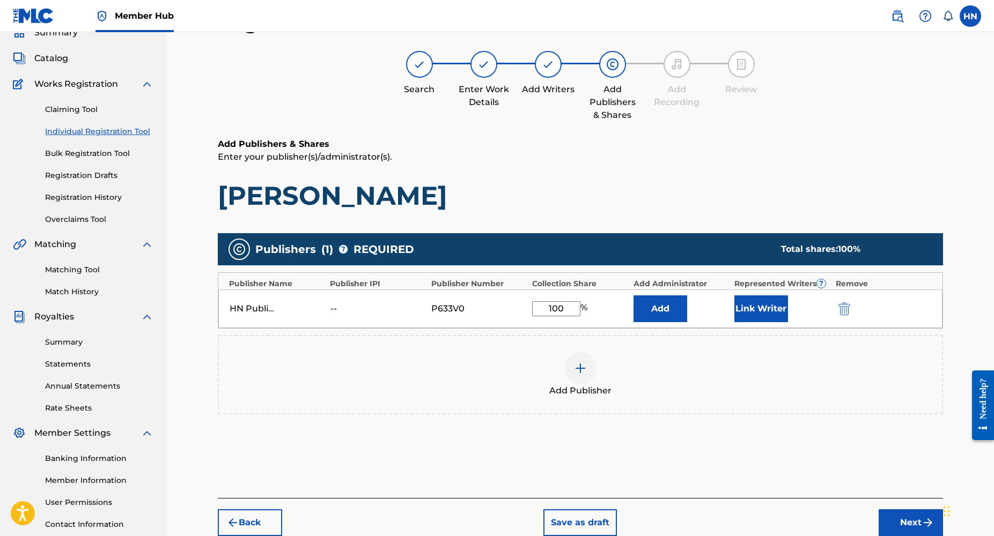
click at [765, 290] on div "HN Publishing -- P633V0 100 % Add Link Writer" at bounding box center [580, 309] width 724 height 39
click at [759, 301] on button "Link Writer" at bounding box center [761, 309] width 54 height 27
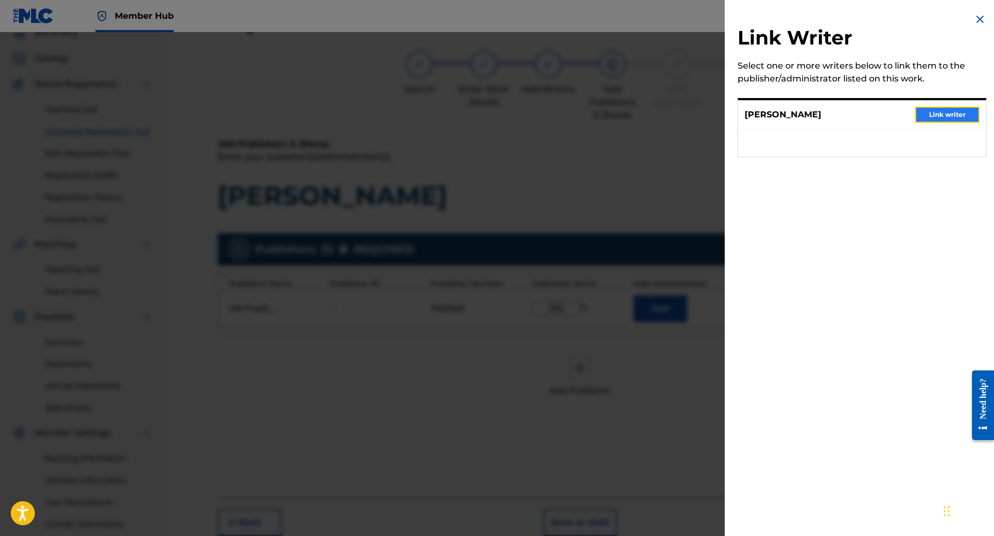
click at [930, 114] on button "Link writer" at bounding box center [947, 115] width 64 height 16
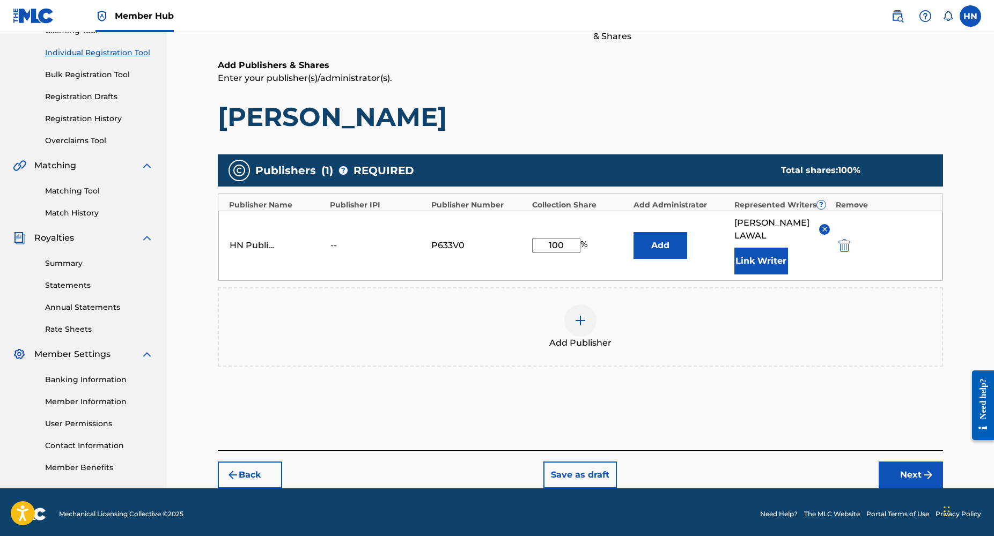
scroll to position [131, 0]
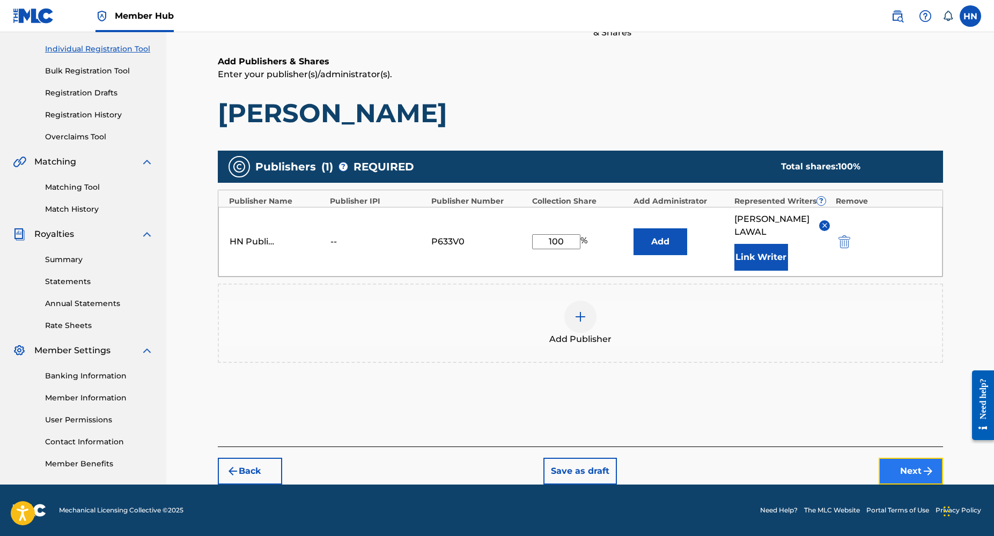
click at [902, 470] on button "Next" at bounding box center [911, 471] width 64 height 27
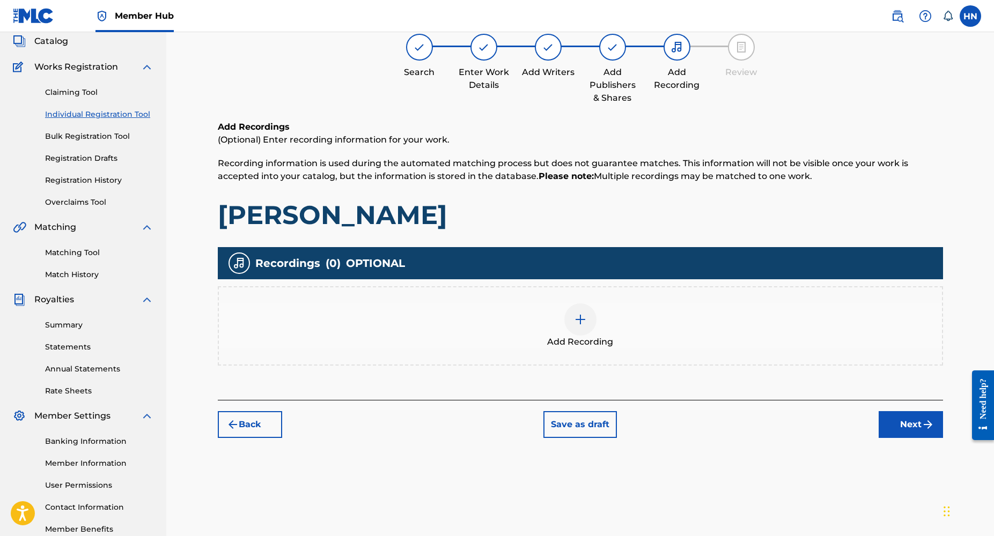
scroll to position [48, 0]
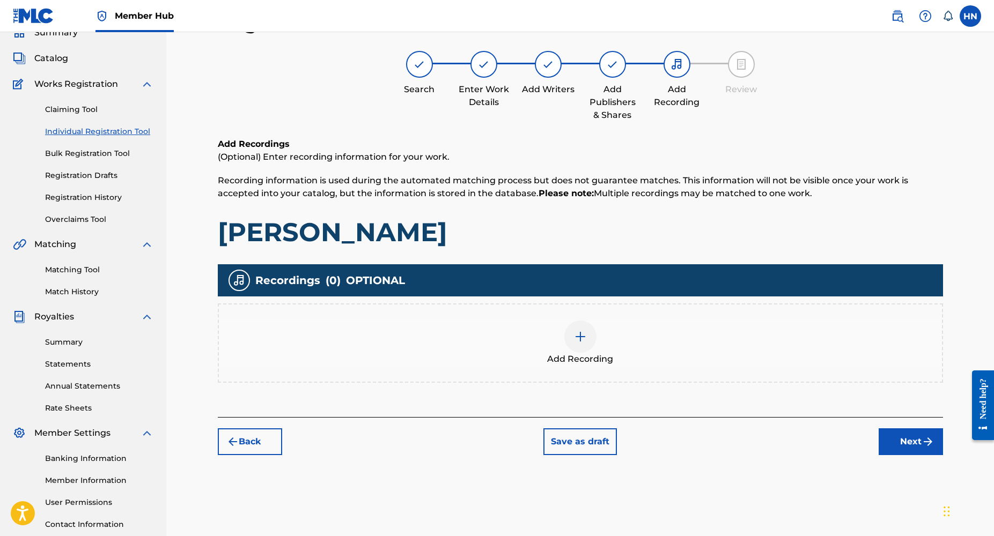
click at [583, 343] on img at bounding box center [580, 336] width 13 height 13
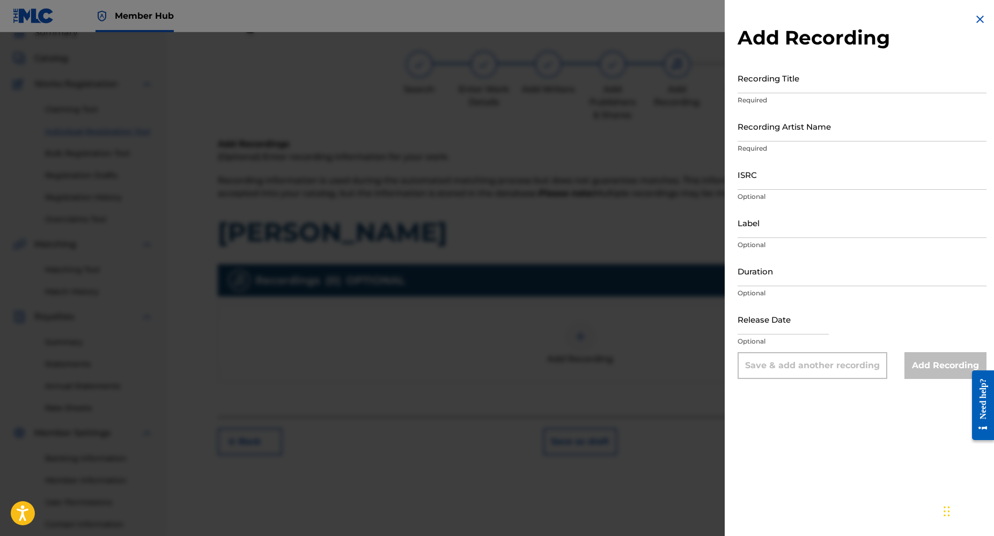
click at [757, 95] on p "Required" at bounding box center [861, 100] width 249 height 10
click at [753, 91] on input "Recording Title" at bounding box center [861, 78] width 249 height 31
type input "Oblee Vibe"
click at [770, 135] on input "Recording Artist Name" at bounding box center [861, 126] width 249 height 31
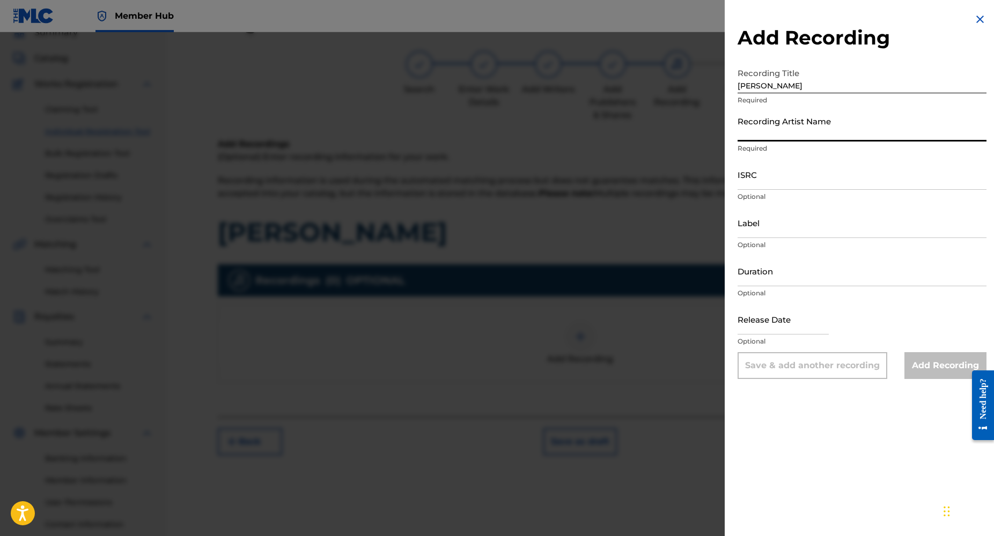
click at [770, 135] on input "Recording Artist Name" at bounding box center [861, 126] width 249 height 31
type input "Dj Yk Mule"
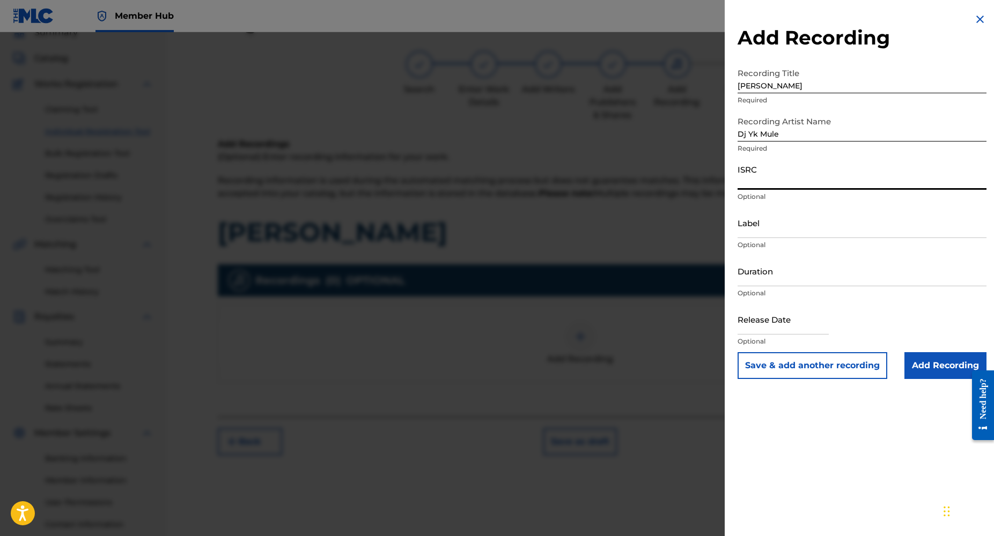
click at [745, 185] on input "ISRC" at bounding box center [861, 174] width 249 height 31
paste input "NL8RL2418264"
type input "NL8RL2418264"
click at [766, 283] on input "Duration" at bounding box center [861, 271] width 249 height 31
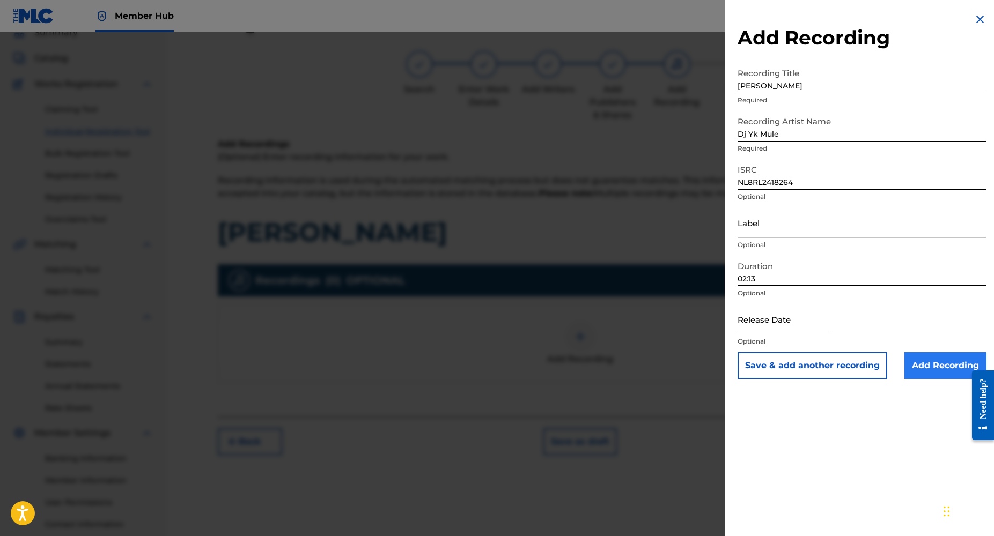
type input "02:13"
click at [931, 363] on input "Add Recording" at bounding box center [945, 365] width 82 height 27
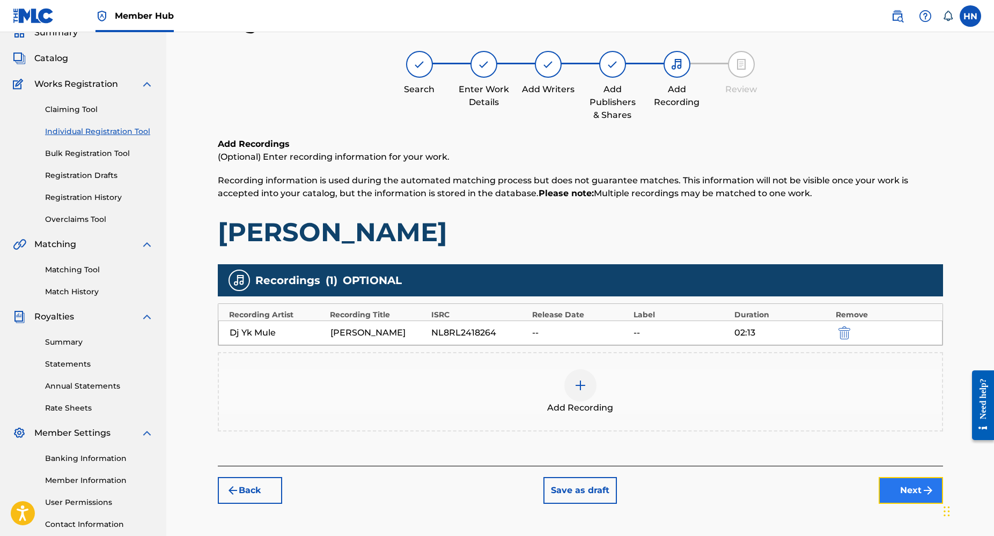
click at [902, 488] on button "Next" at bounding box center [911, 490] width 64 height 27
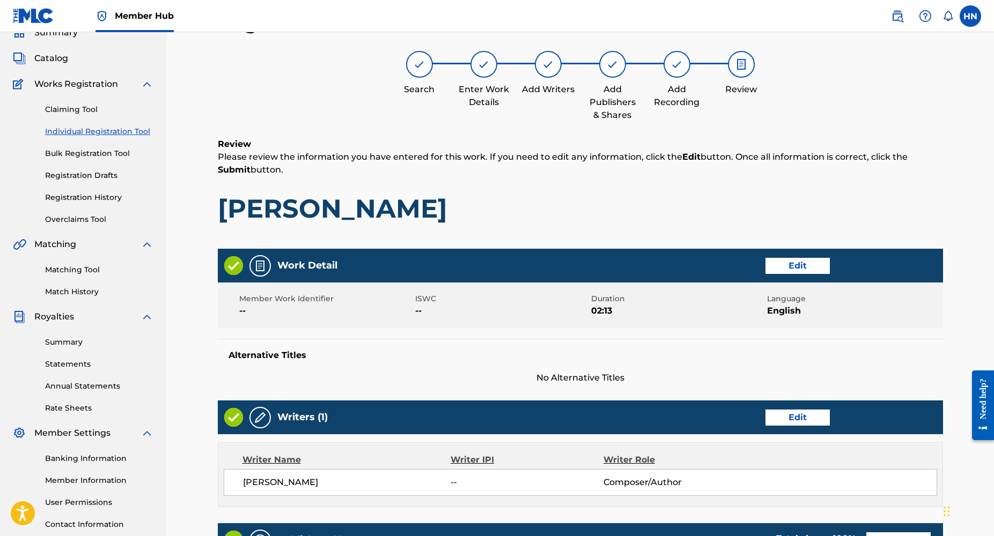
scroll to position [370, 0]
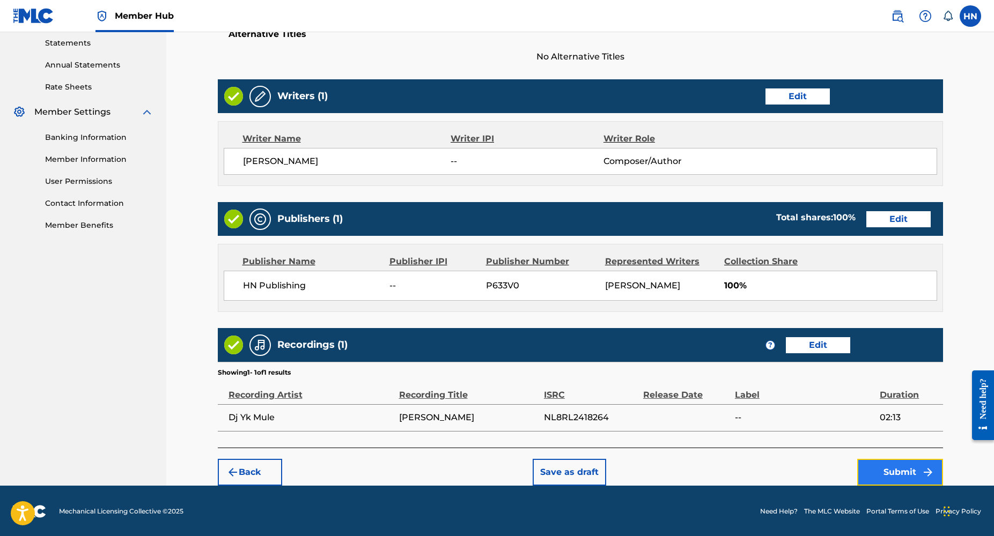
click at [898, 468] on button "Submit" at bounding box center [900, 472] width 86 height 27
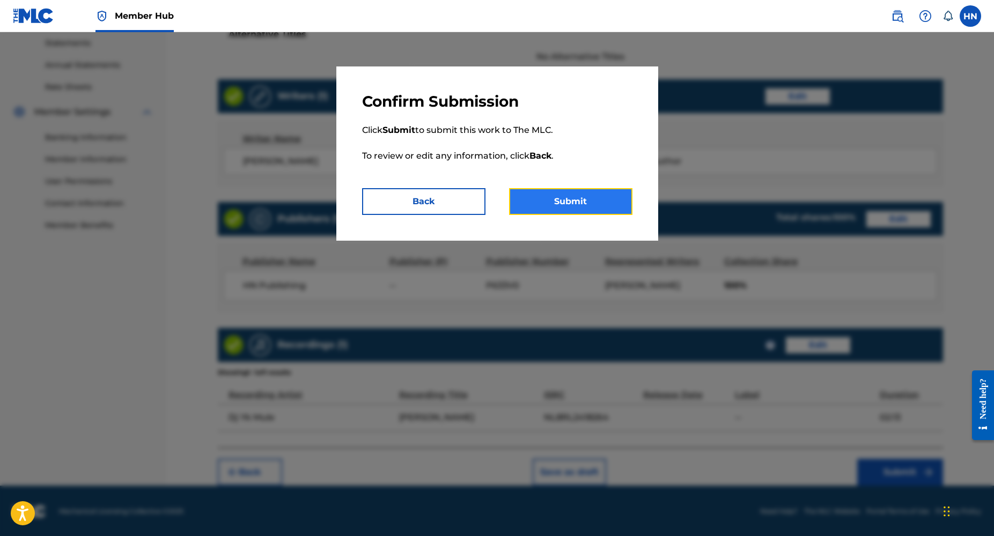
click at [559, 201] on button "Submit" at bounding box center [570, 201] width 123 height 27
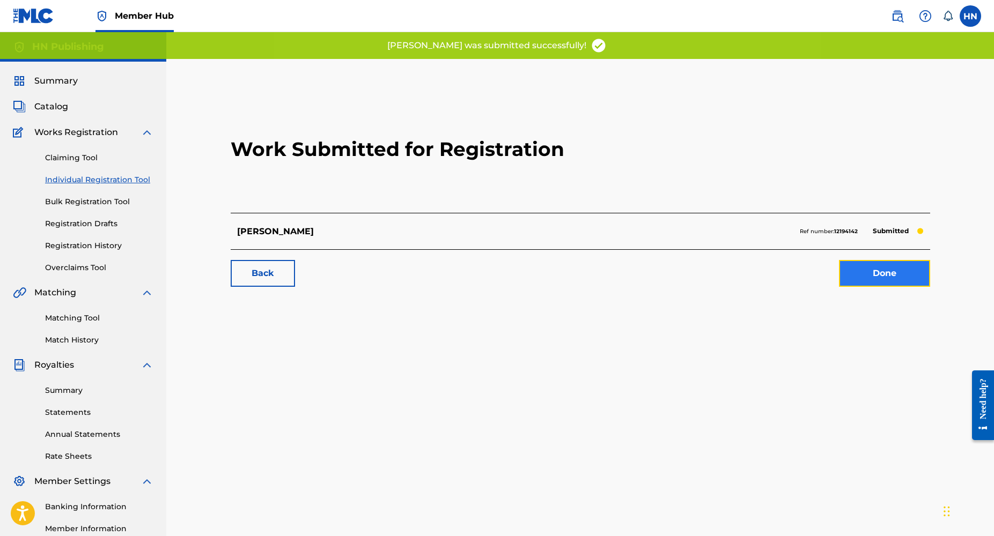
click at [868, 282] on link "Done" at bounding box center [884, 273] width 91 height 27
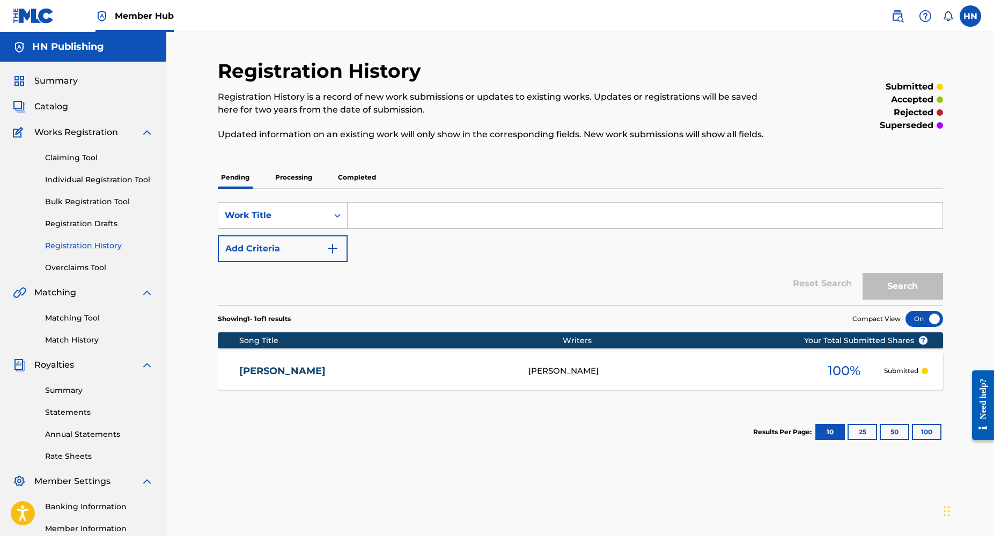
click at [367, 213] on input "Search Form" at bounding box center [645, 216] width 595 height 26
click at [365, 215] on input "Search Form" at bounding box center [645, 216] width 595 height 26
type input "Oblee"
click at [104, 180] on link "Individual Registration Tool" at bounding box center [99, 179] width 108 height 11
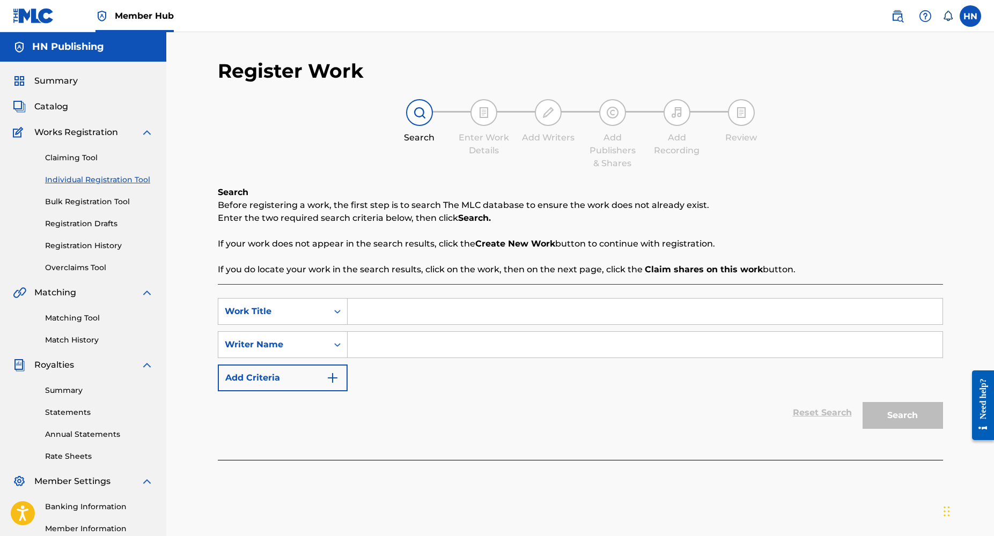
click at [370, 321] on input "Search Form" at bounding box center [645, 312] width 595 height 26
type input "Oblee"
click at [397, 355] on input "Search Form" at bounding box center [645, 345] width 595 height 26
click at [862, 402] on button "Search" at bounding box center [902, 415] width 80 height 27
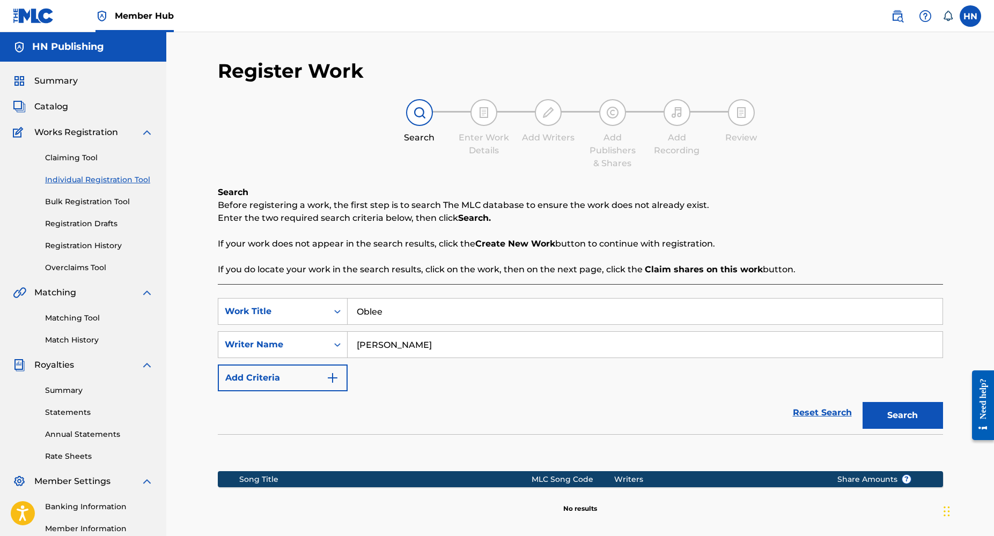
click at [412, 347] on input "OLayinka" at bounding box center [645, 345] width 595 height 26
type input "OLayinka Lawal"
click at [862, 402] on button "Search" at bounding box center [902, 415] width 80 height 27
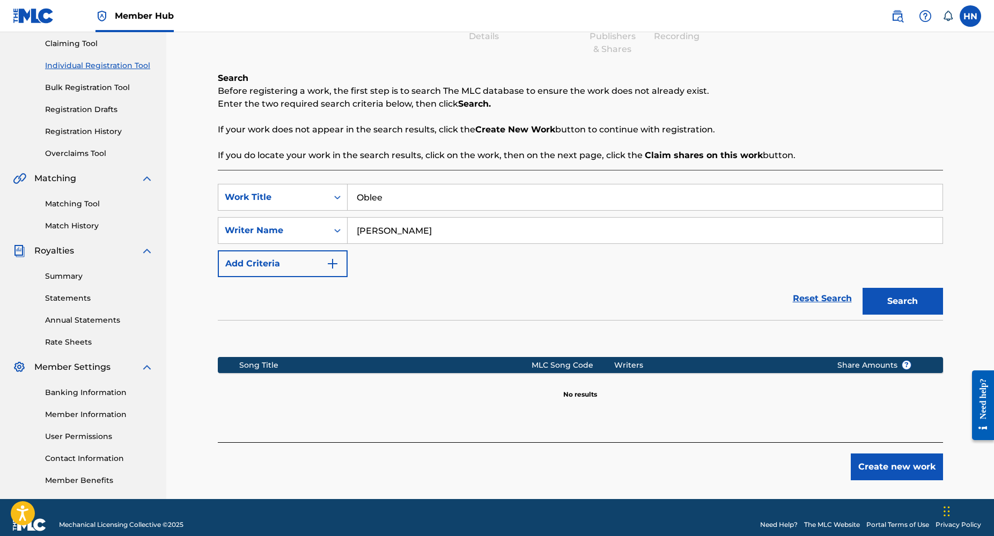
scroll to position [129, 0]
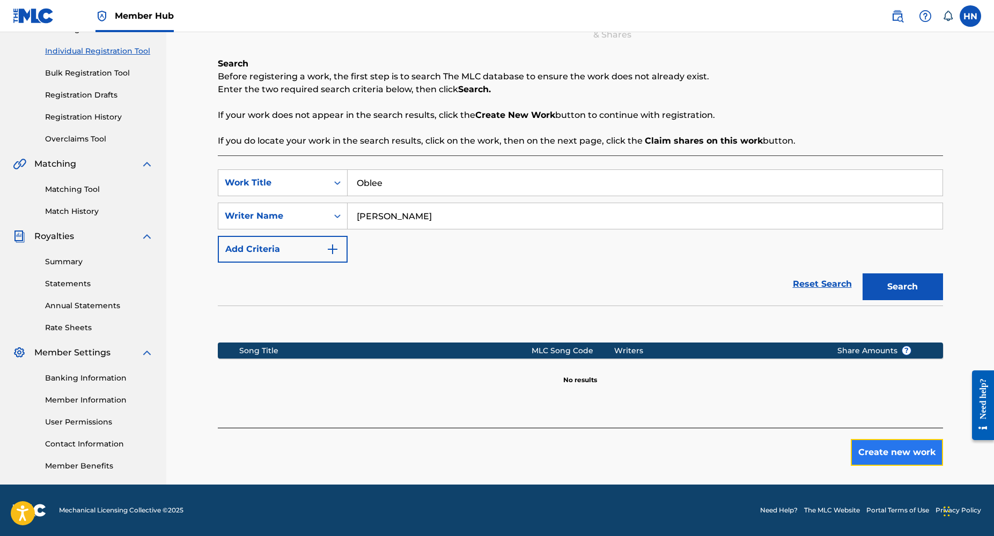
click at [874, 453] on button "Create new work" at bounding box center [897, 452] width 92 height 27
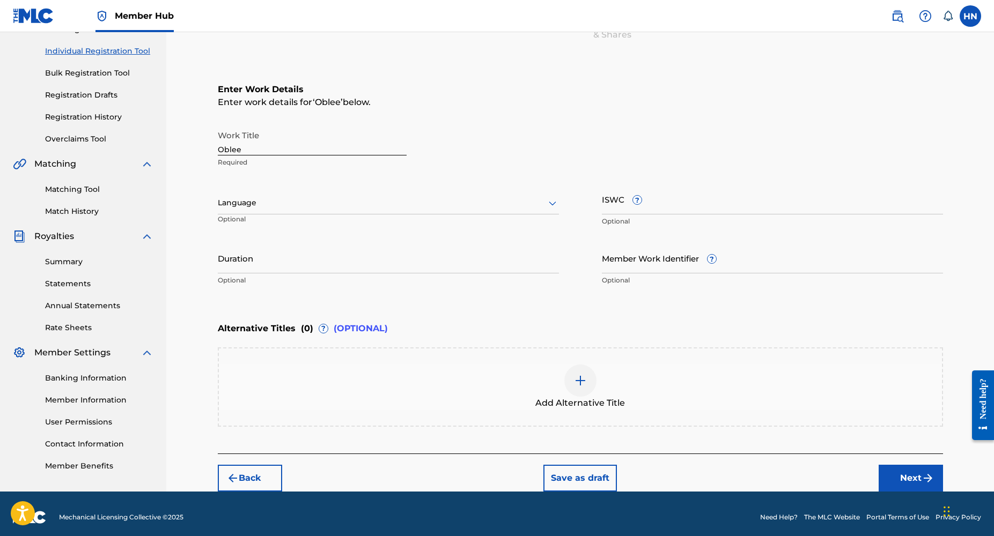
click at [263, 203] on div at bounding box center [388, 202] width 341 height 13
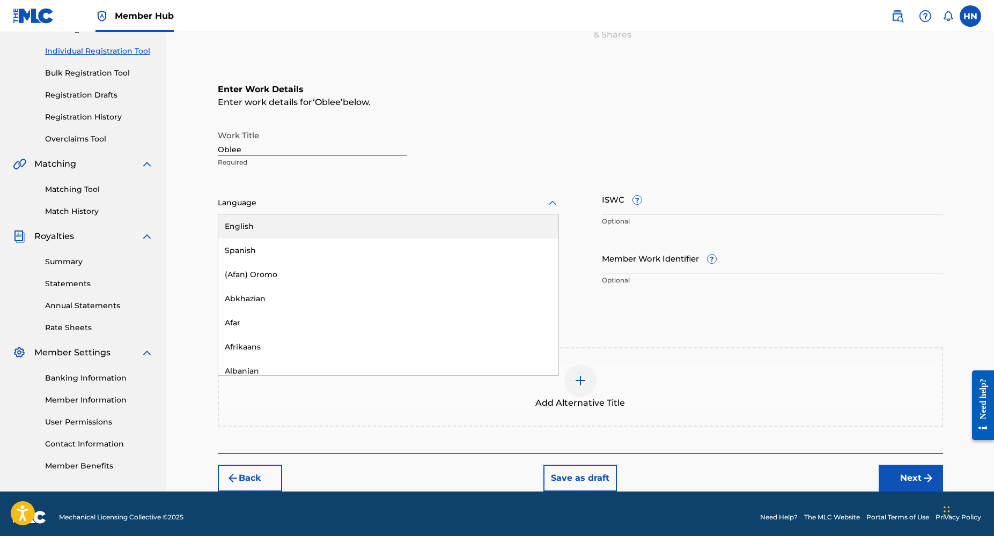
click at [249, 231] on div "English" at bounding box center [388, 227] width 340 height 24
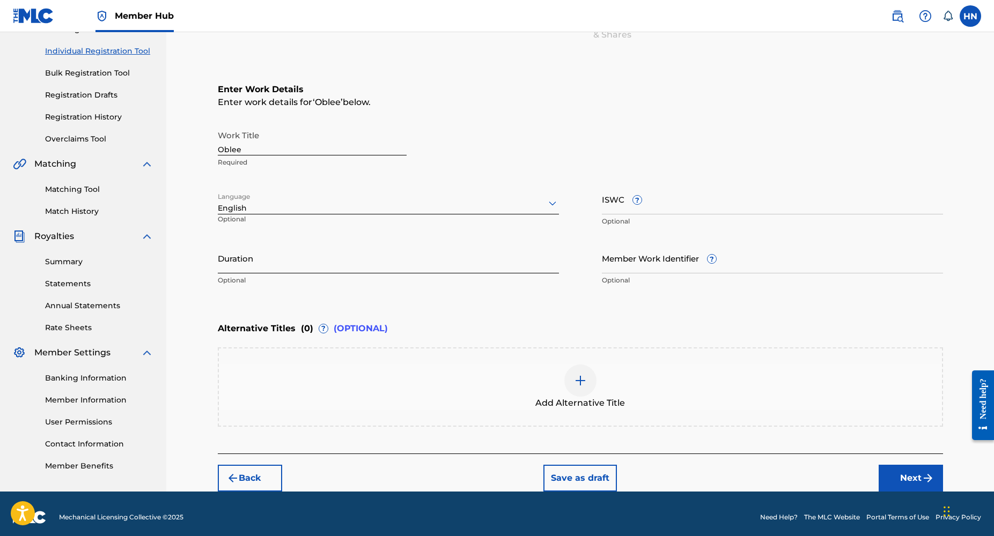
click at [244, 268] on input "Duration" at bounding box center [388, 258] width 341 height 31
click at [224, 267] on input "Duration" at bounding box center [388, 258] width 341 height 31
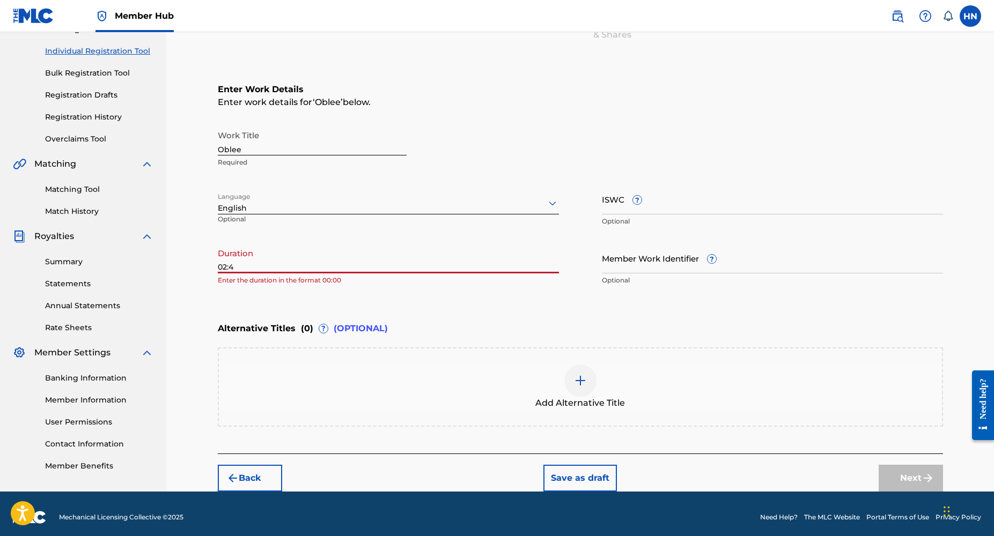
type input "02:40"
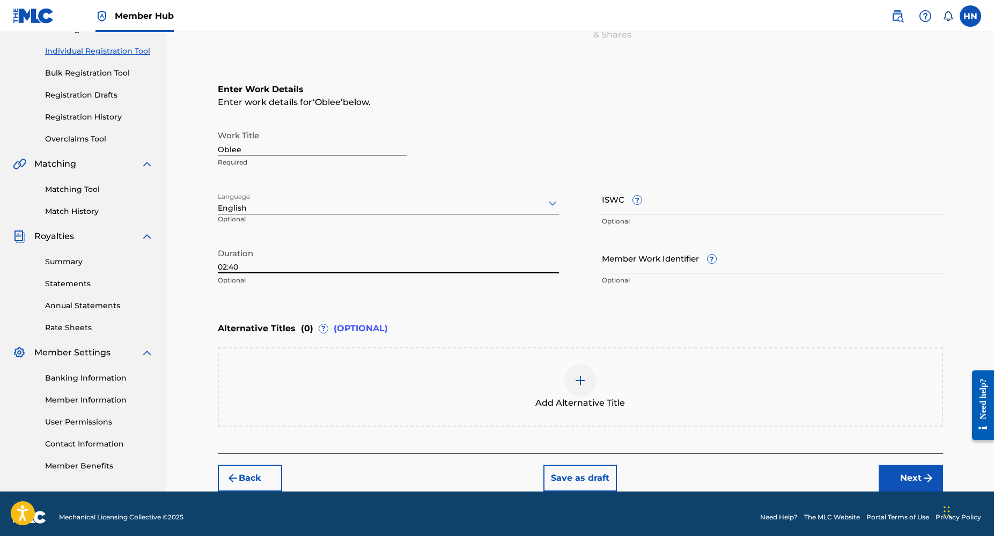
scroll to position [135, 0]
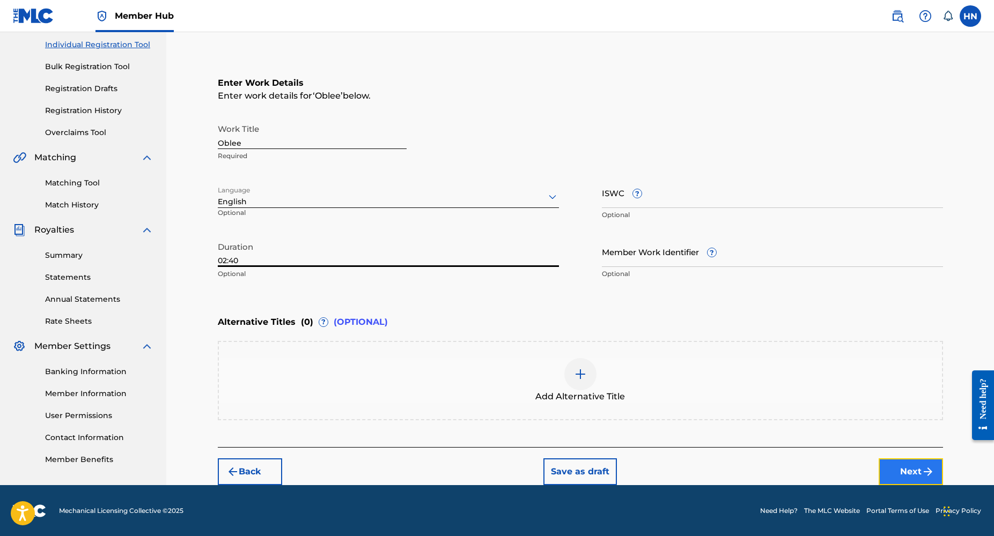
click at [901, 464] on button "Next" at bounding box center [911, 472] width 64 height 27
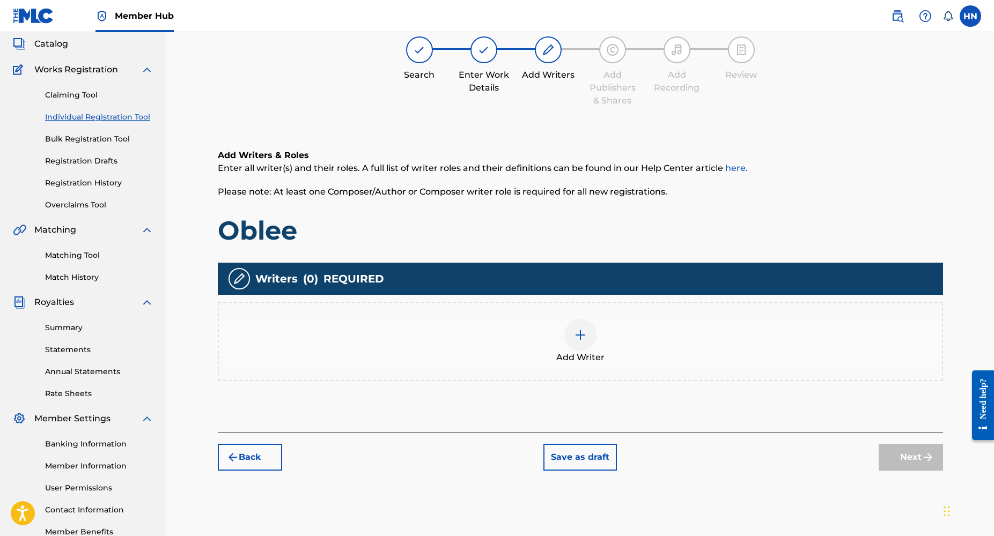
scroll to position [48, 0]
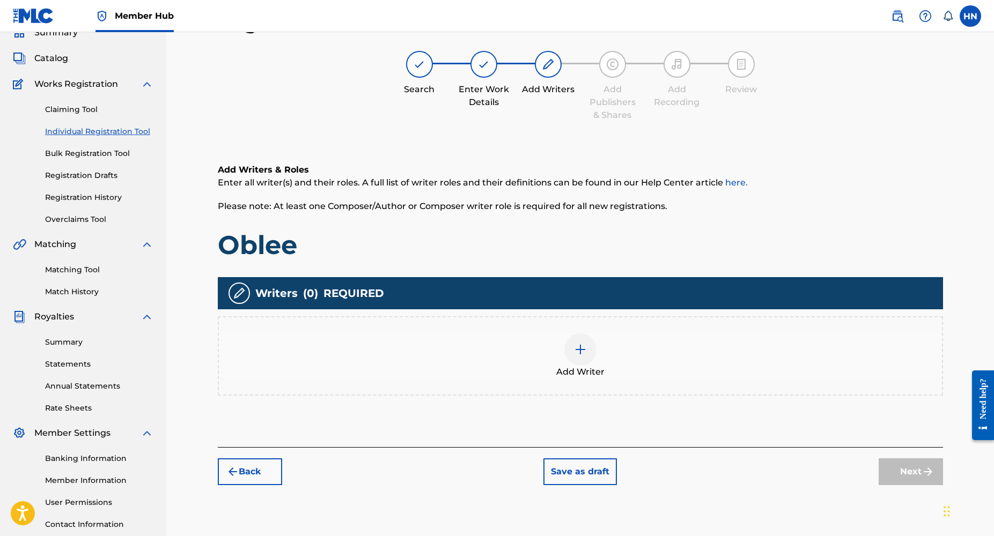
click at [586, 346] on img at bounding box center [580, 349] width 13 height 13
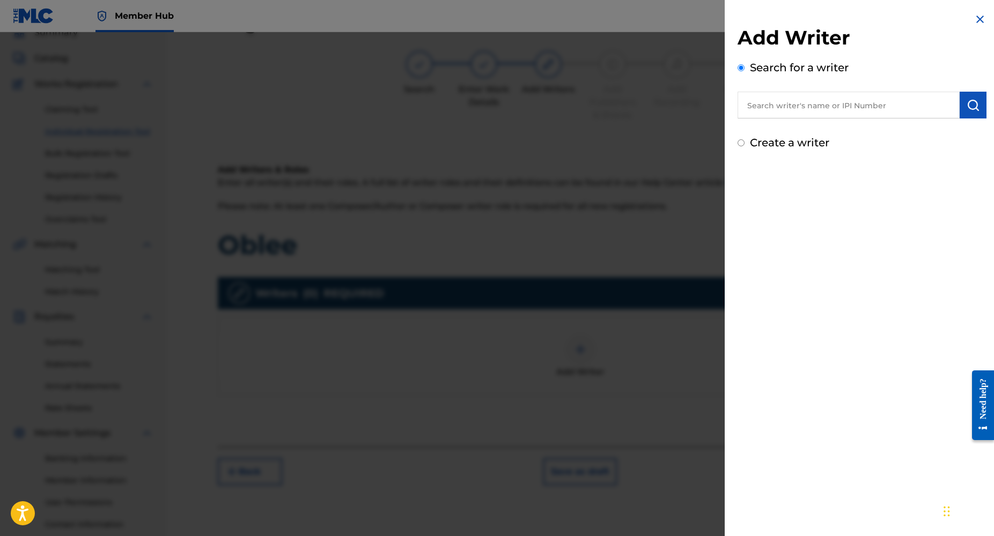
click at [772, 108] on input "text" at bounding box center [848, 105] width 222 height 27
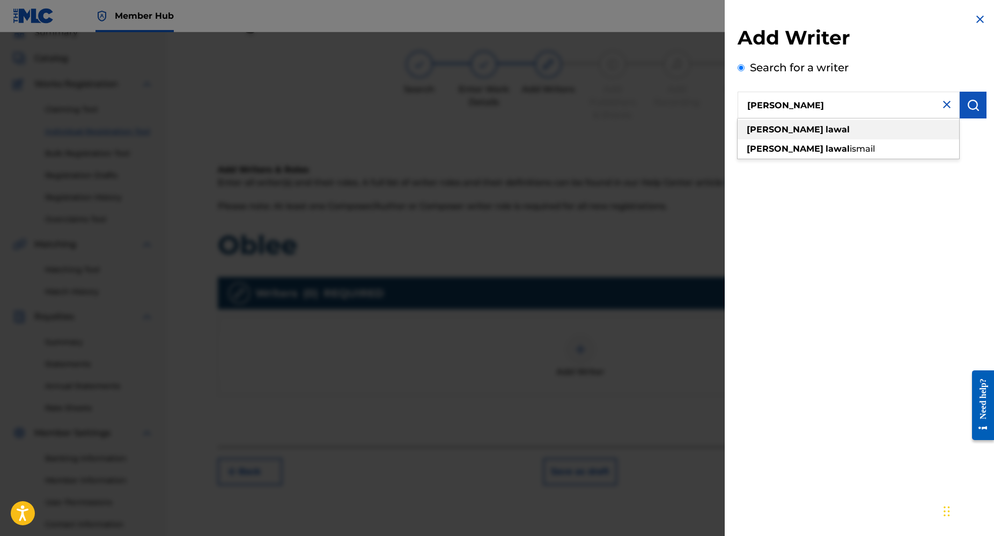
type input "olayinka lawal"
click at [825, 127] on strong "lawal" at bounding box center [837, 129] width 24 height 10
click at [967, 110] on img "submit" at bounding box center [973, 105] width 13 height 13
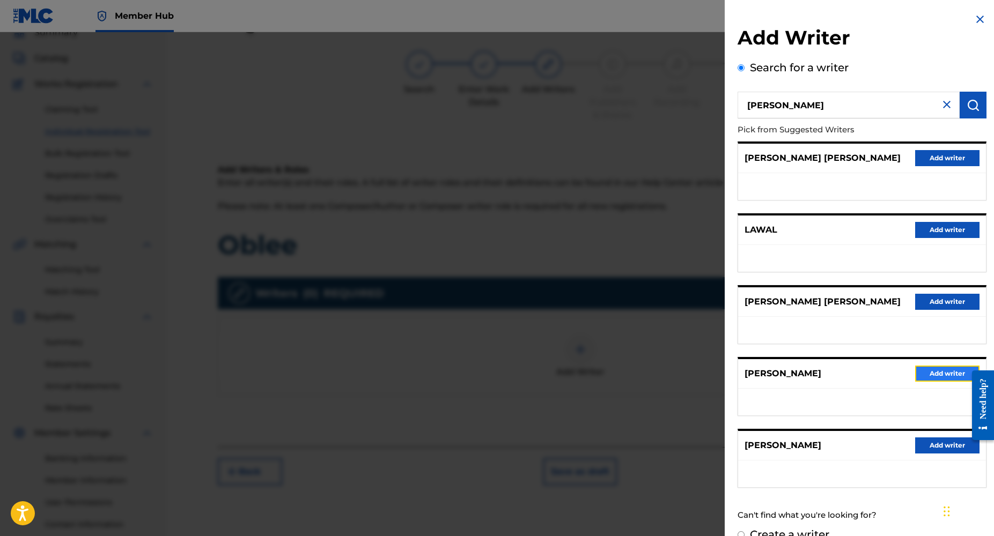
click at [935, 368] on button "Add writer" at bounding box center [947, 374] width 64 height 16
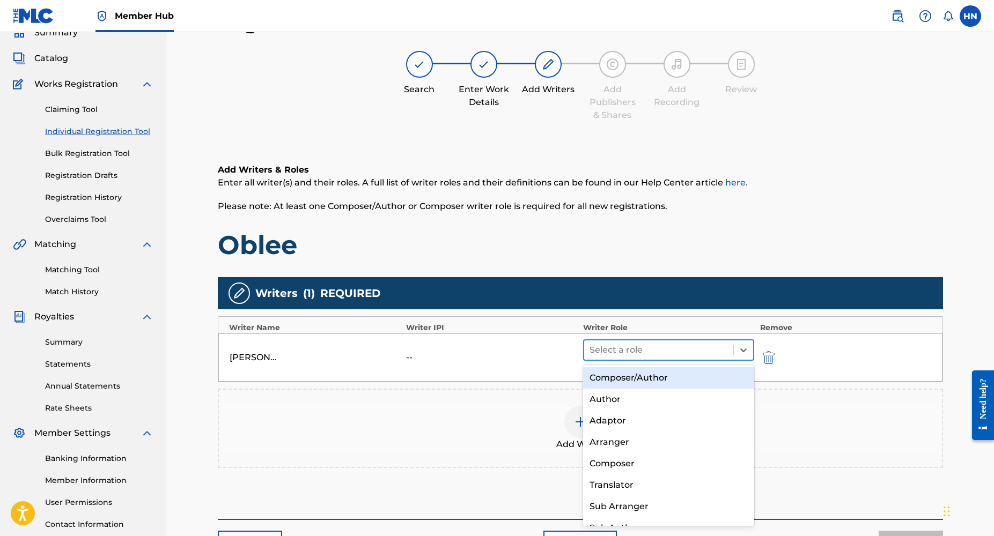
click at [640, 341] on div "Select a role" at bounding box center [659, 350] width 150 height 19
click at [638, 378] on div "Composer/Author" at bounding box center [669, 377] width 172 height 21
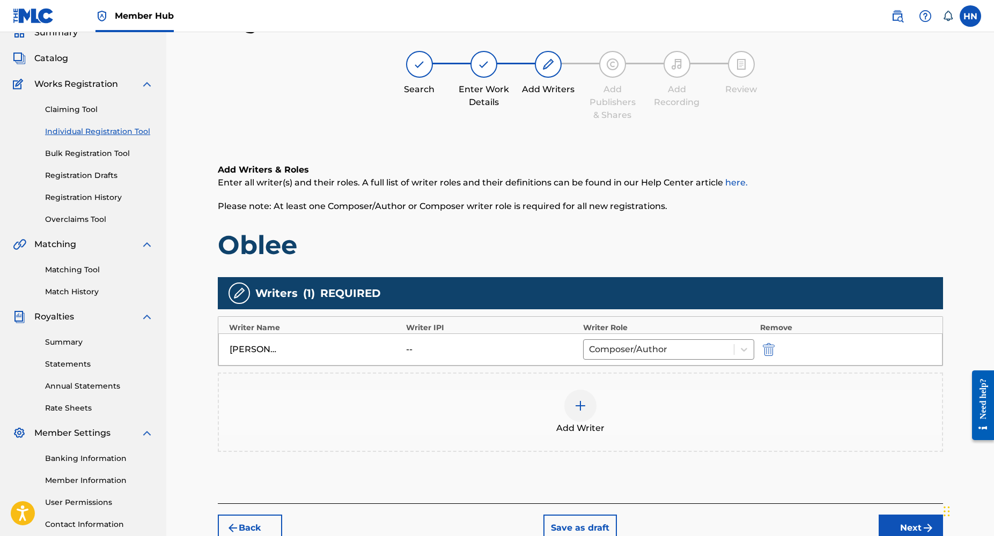
click at [411, 346] on div "--" at bounding box center [430, 349] width 48 height 13
click at [423, 353] on div "--" at bounding box center [430, 349] width 48 height 13
click at [514, 370] on div "Writers ( 1 ) REQUIRED Writer Name Writer IPI Writer Role Remove OLAYINKA LAWAL…" at bounding box center [580, 364] width 725 height 175
click at [584, 407] on img at bounding box center [580, 406] width 13 height 13
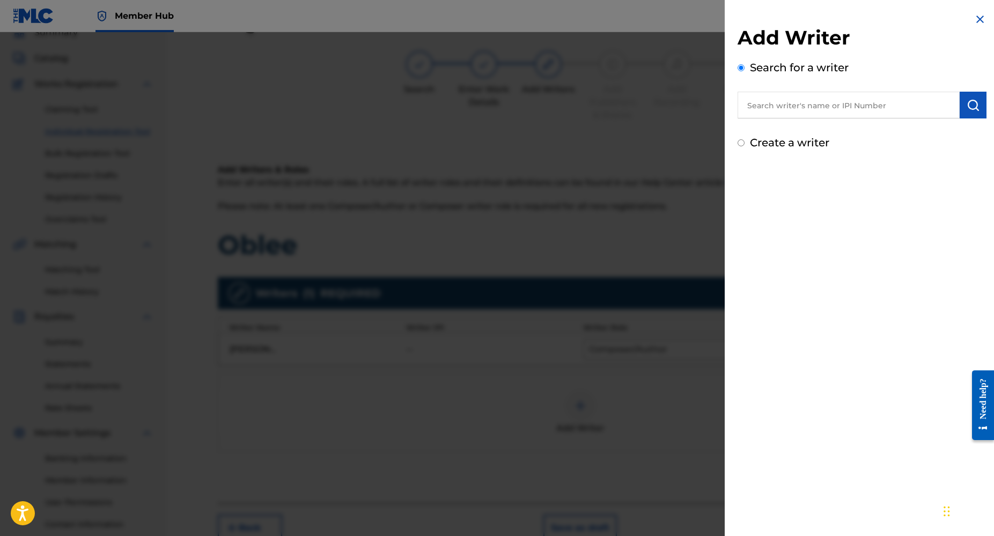
click at [784, 111] on input "text" at bounding box center [848, 105] width 222 height 27
paste input "OKE EKO OLUWAFEMI OLADAPO"
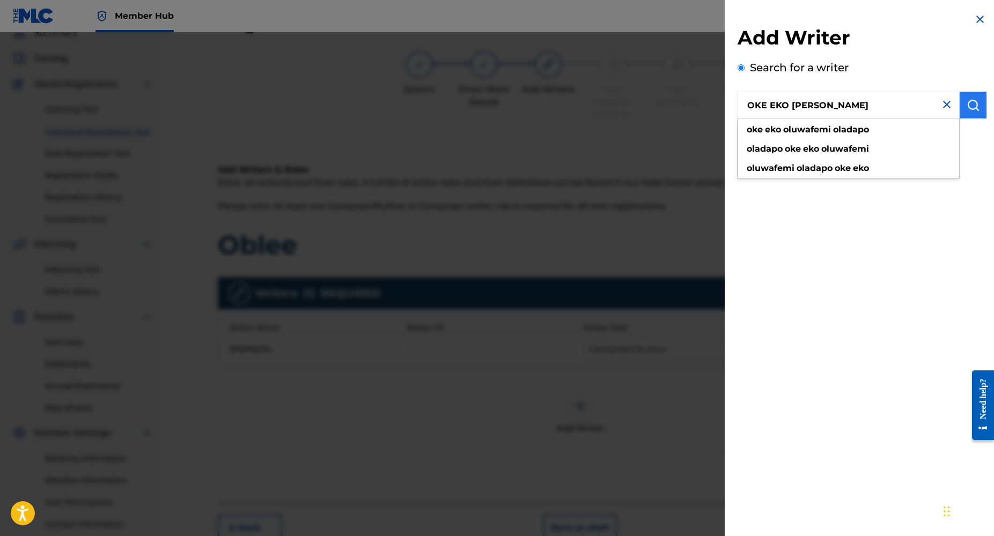
type input "OKE EKO OLUWAFEMI OLADAPO"
click at [969, 111] on img "submit" at bounding box center [973, 105] width 13 height 13
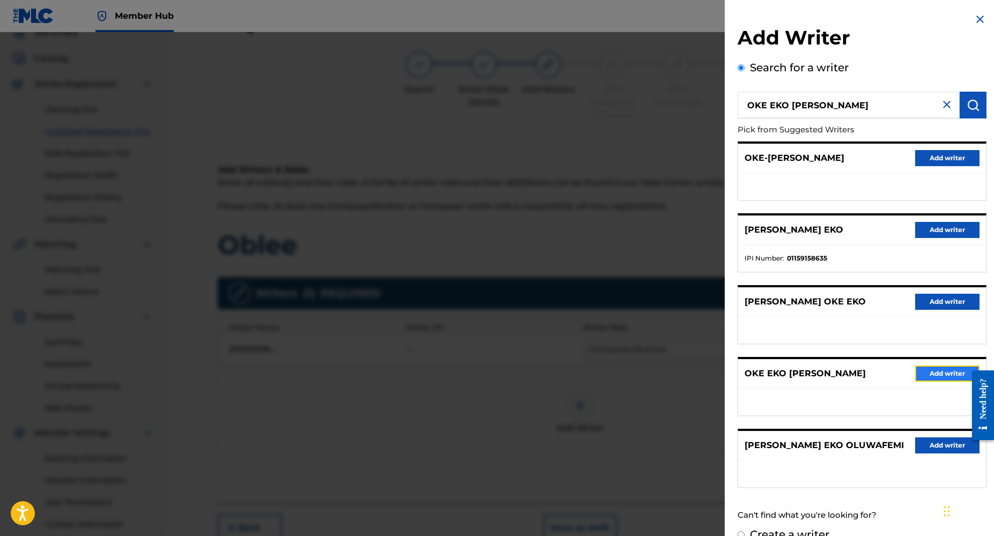
click at [931, 371] on button "Add writer" at bounding box center [947, 374] width 64 height 16
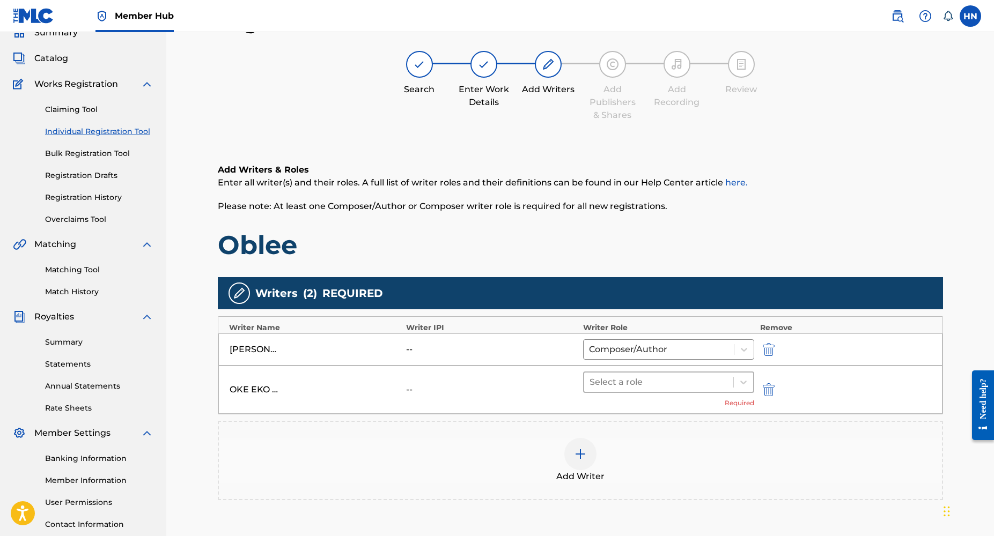
click at [673, 379] on div at bounding box center [658, 382] width 139 height 15
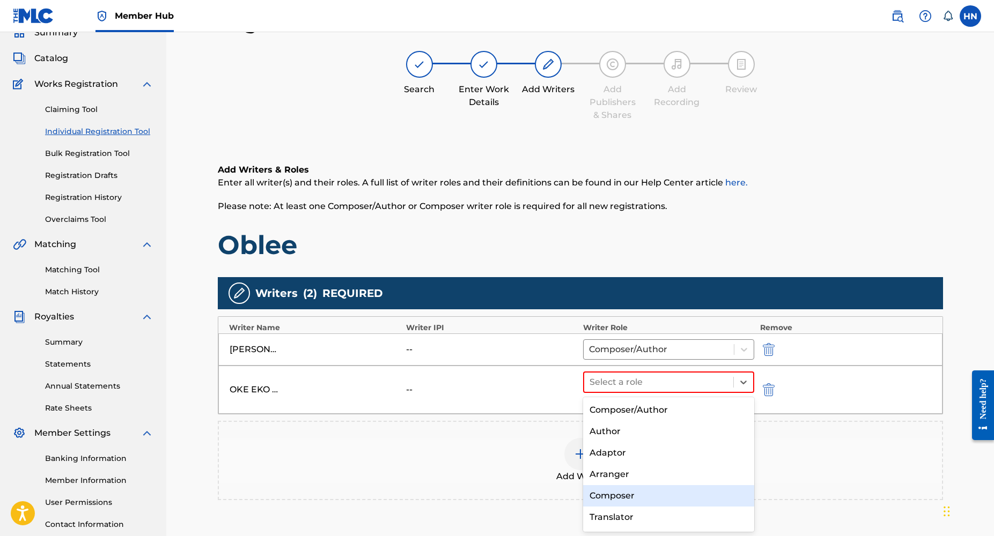
click at [621, 495] on div "Composer" at bounding box center [669, 495] width 172 height 21
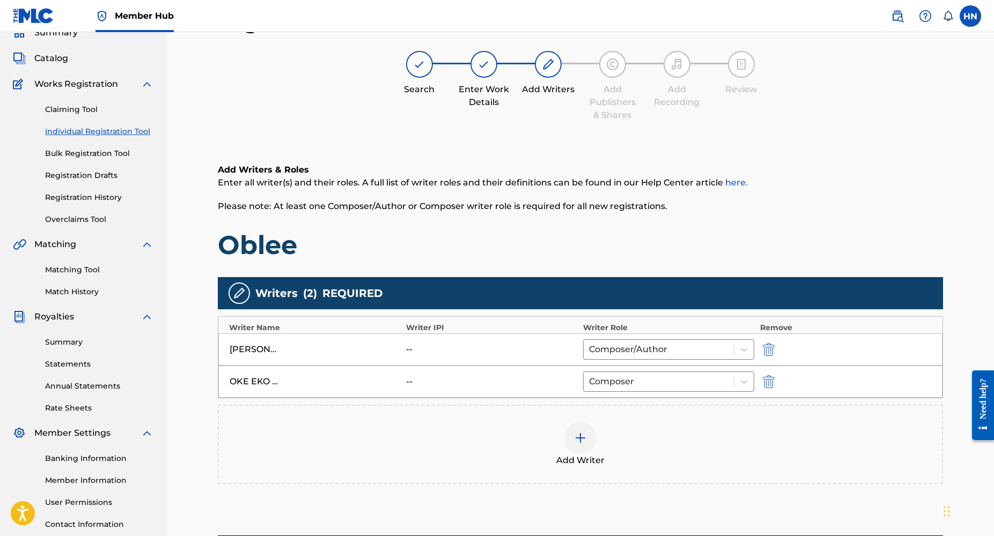
click at [579, 439] on img at bounding box center [580, 438] width 13 height 13
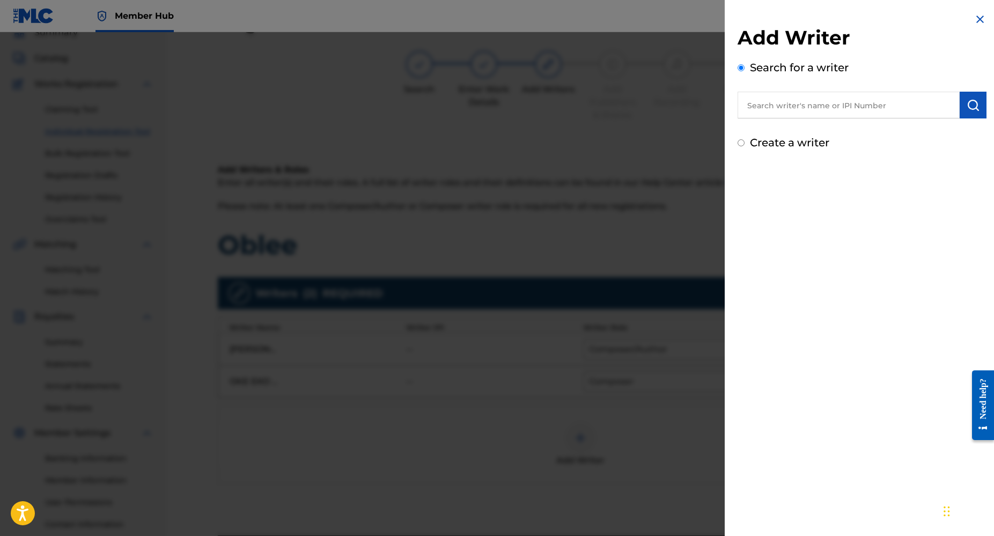
paste input "FAKOYA QUDUS OLUWADAMILARE"
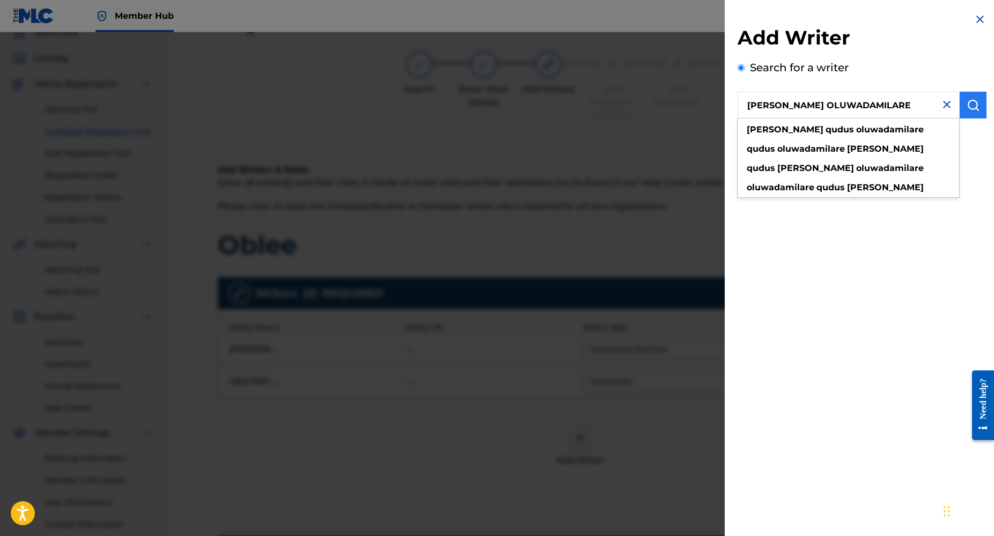
type input "FAKOYA QUDUS OLUWADAMILARE"
click at [970, 107] on img "submit" at bounding box center [973, 105] width 13 height 13
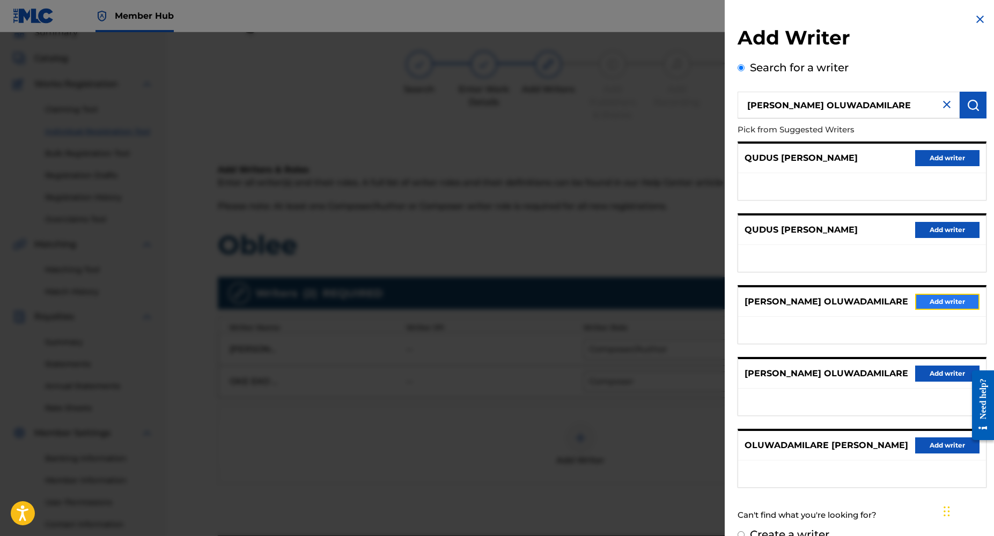
click at [939, 300] on button "Add writer" at bounding box center [947, 302] width 64 height 16
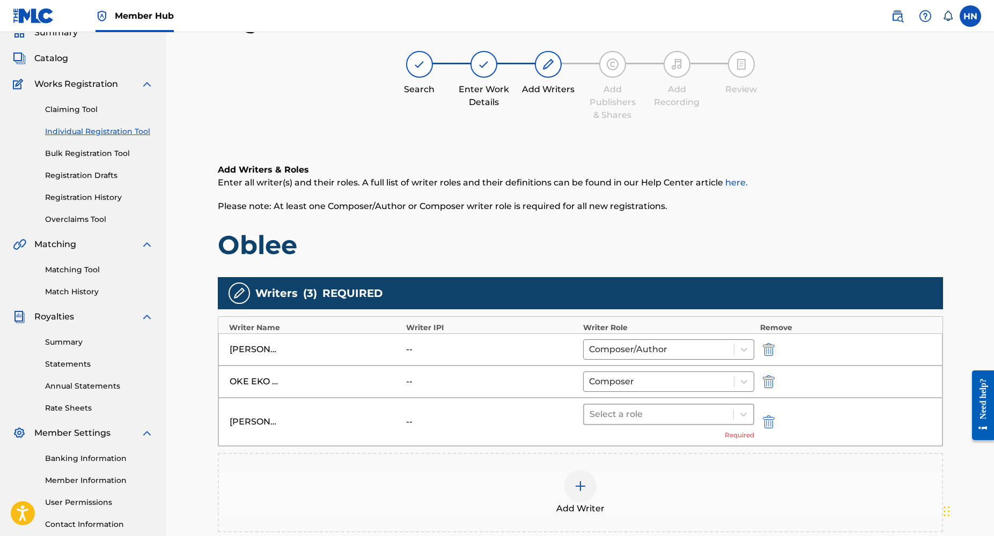
click at [695, 416] on div at bounding box center [658, 414] width 139 height 15
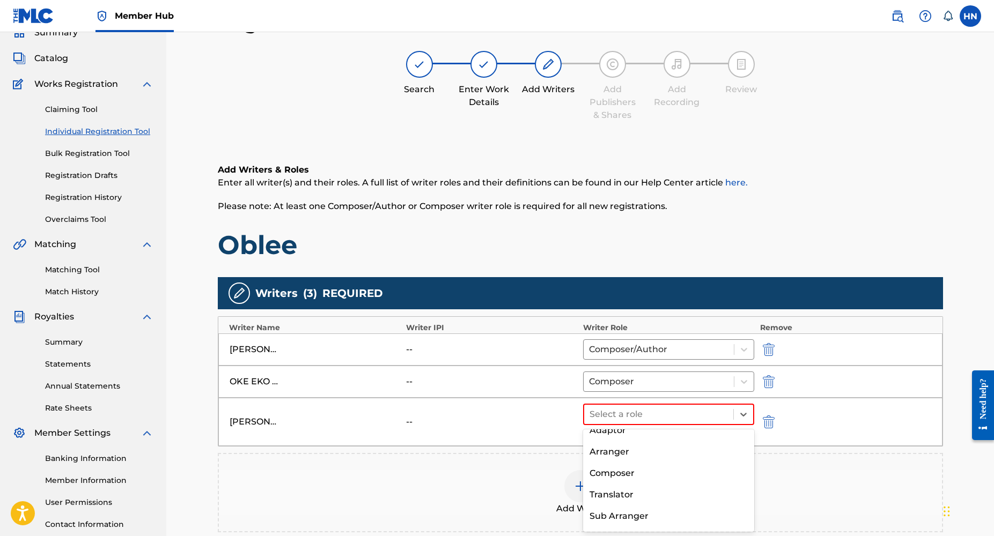
scroll to position [59, 0]
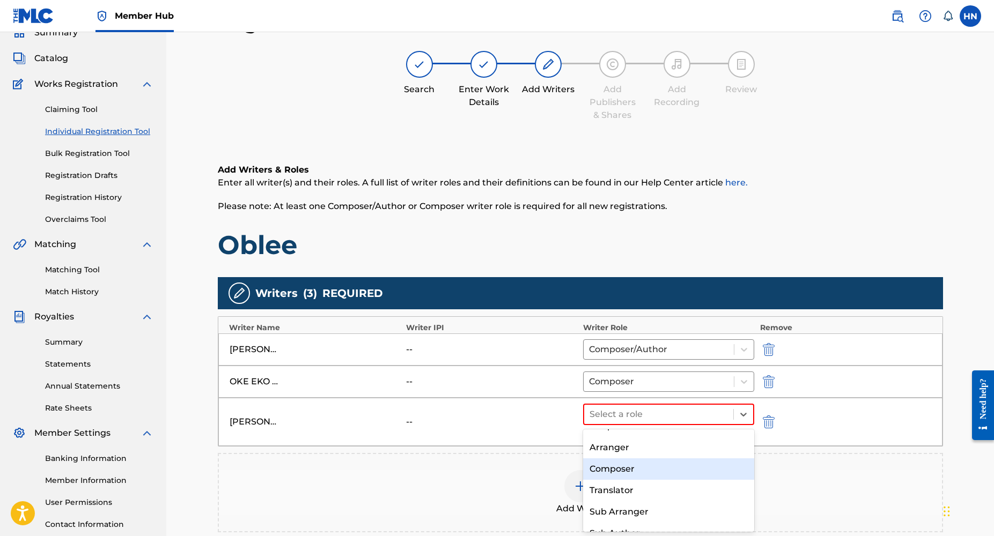
click at [632, 469] on div "Composer" at bounding box center [669, 469] width 172 height 21
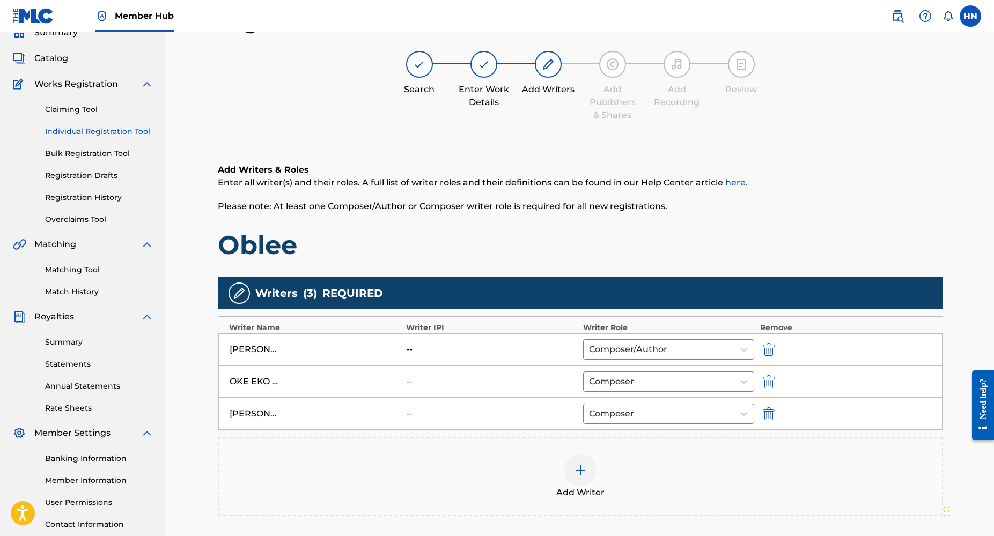
click at [584, 476] on img at bounding box center [580, 470] width 13 height 13
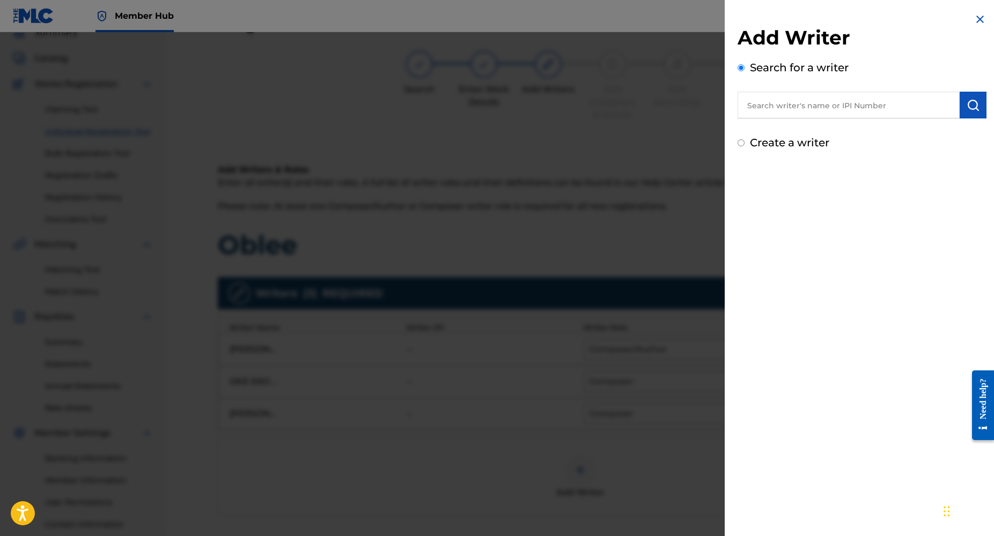
paste input "KAYODE ASHIRU"
type input "KAYODE ASHIRU"
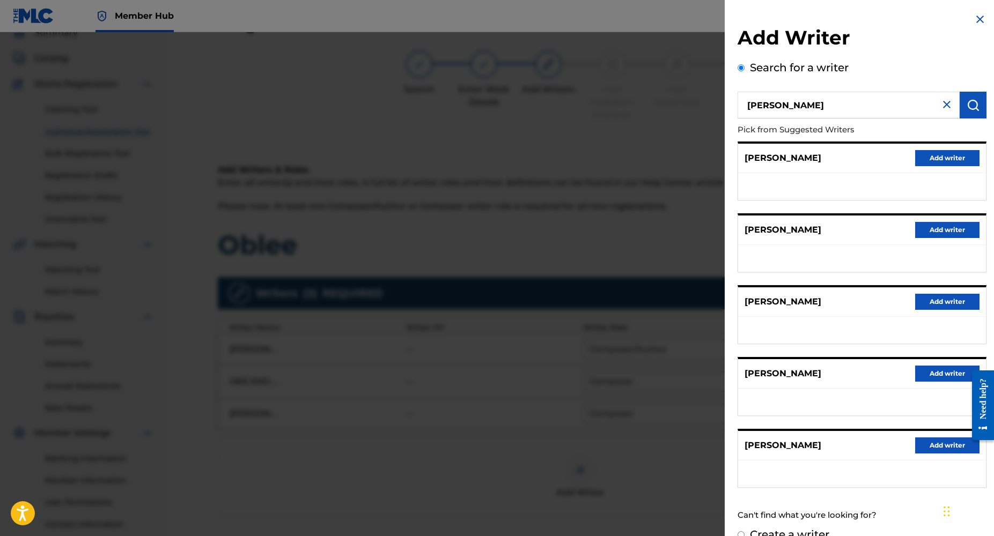
scroll to position [19, 0]
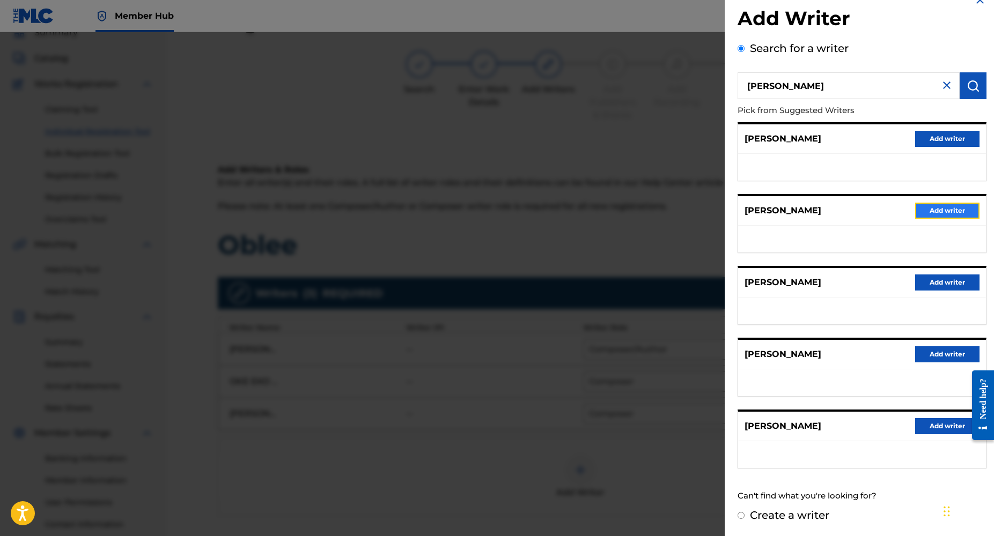
click at [932, 213] on button "Add writer" at bounding box center [947, 211] width 64 height 16
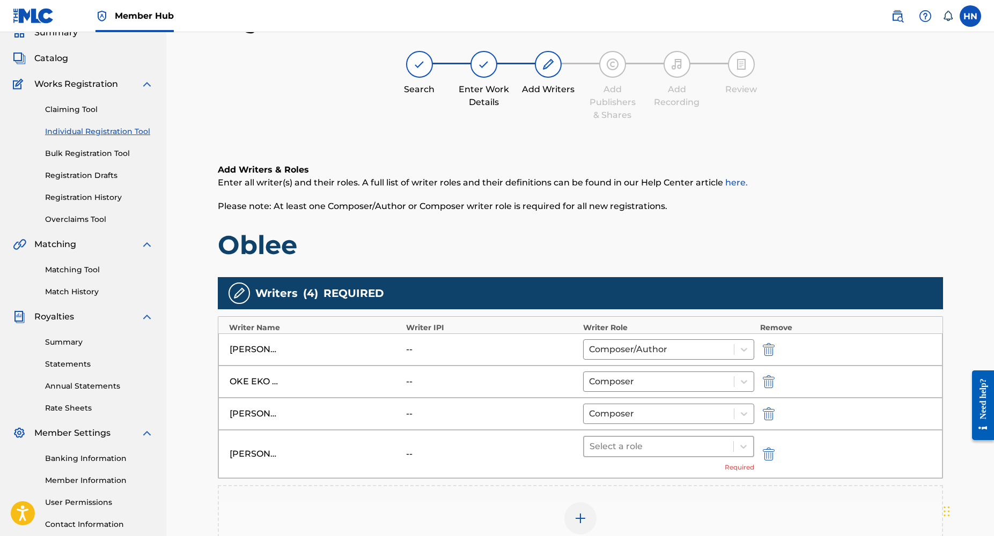
click at [707, 440] on div at bounding box center [658, 446] width 139 height 15
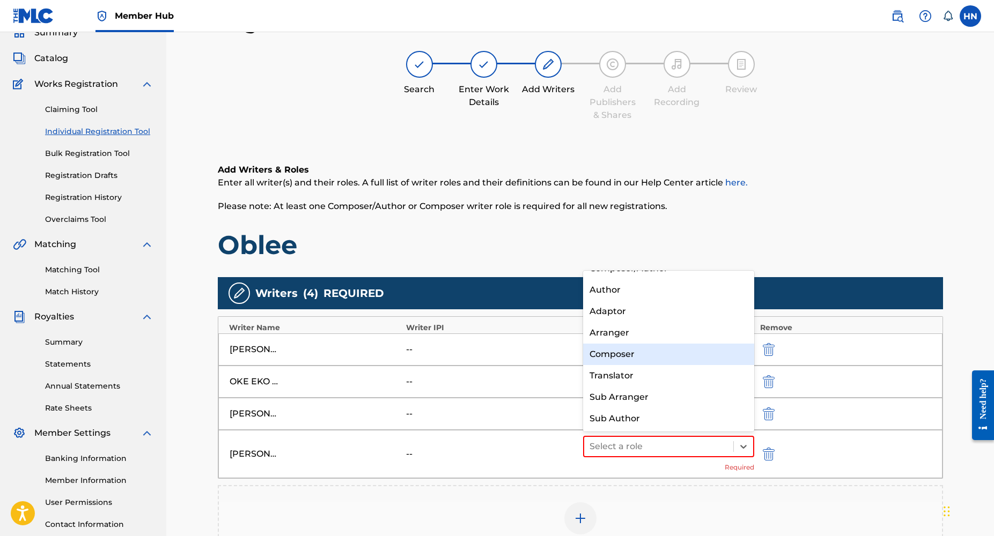
scroll to position [14, 0]
click at [639, 352] on div "Composer" at bounding box center [669, 355] width 172 height 21
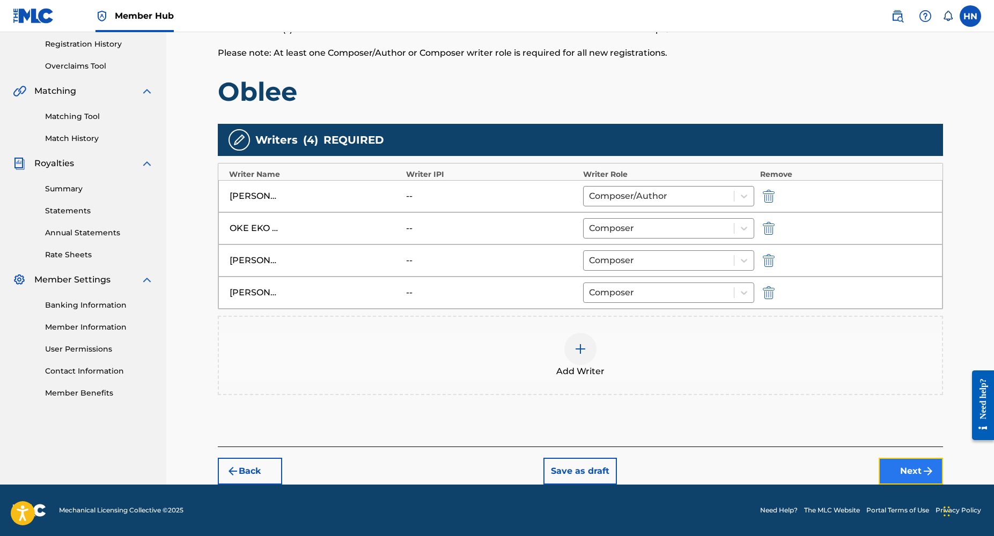
click at [907, 470] on button "Next" at bounding box center [911, 471] width 64 height 27
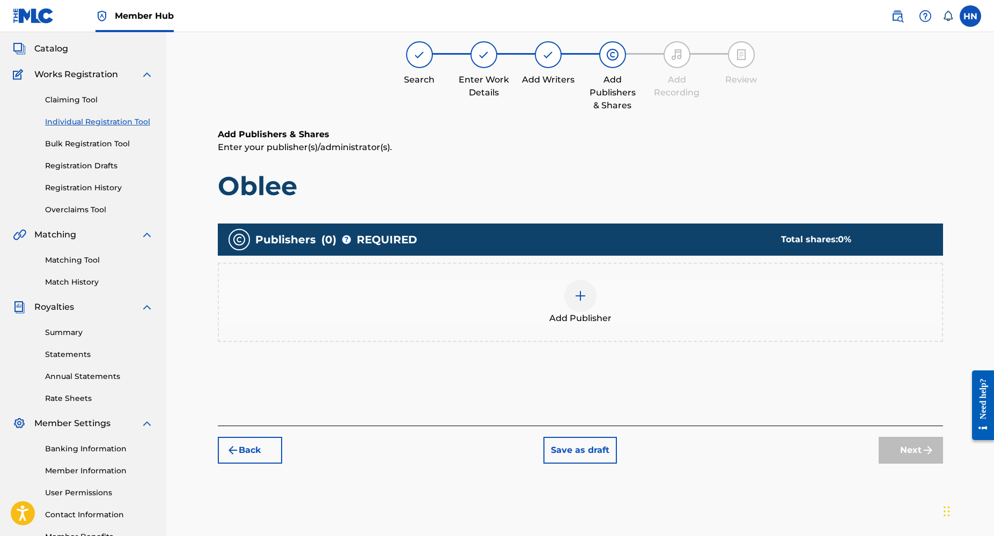
scroll to position [48, 0]
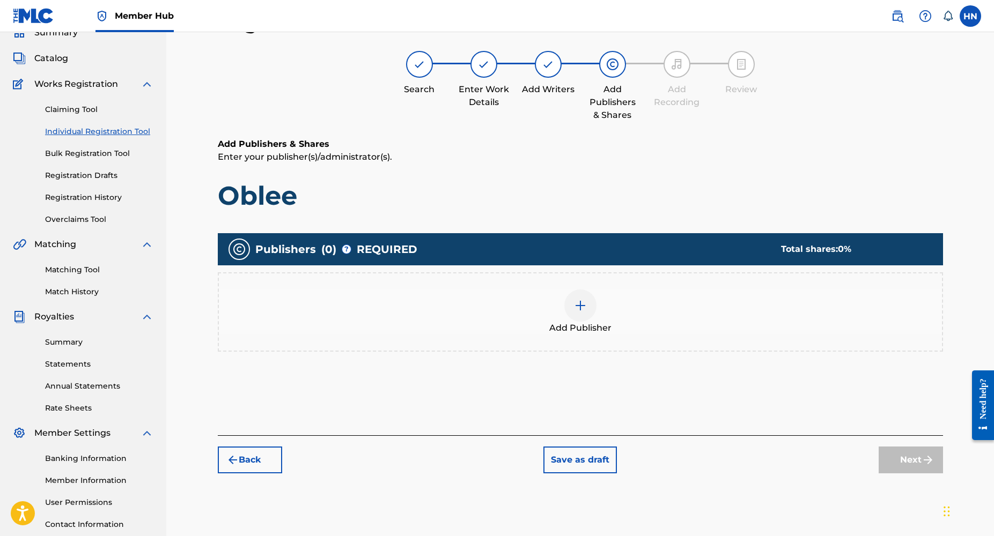
click at [584, 305] on img at bounding box center [580, 305] width 13 height 13
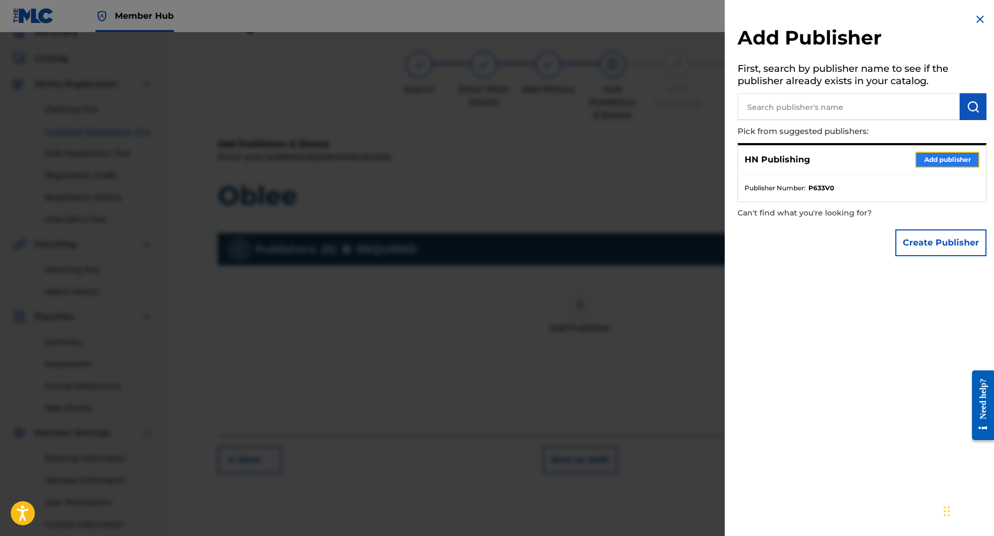
click at [961, 160] on button "Add publisher" at bounding box center [947, 160] width 64 height 16
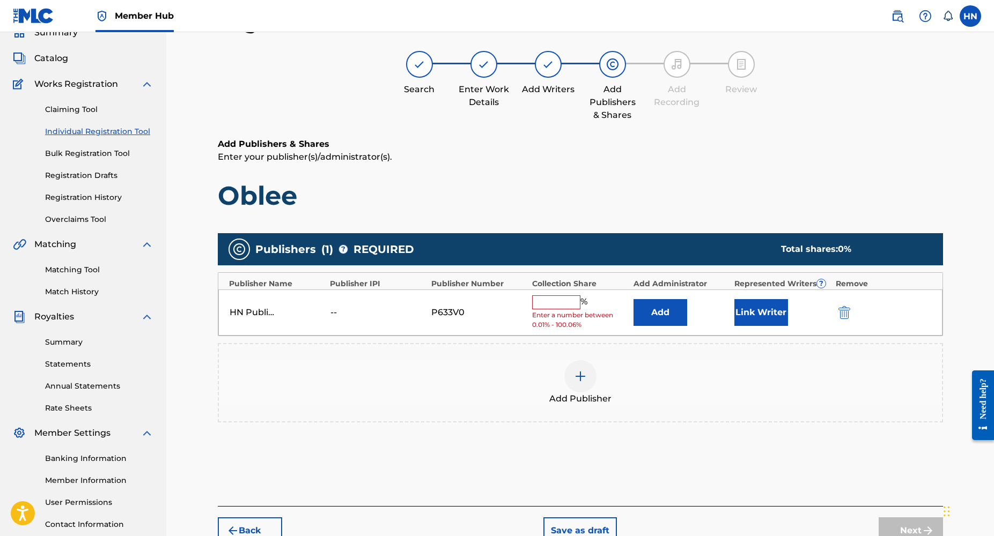
click at [554, 299] on input "text" at bounding box center [556, 303] width 48 height 14
click at [540, 300] on input "text" at bounding box center [556, 303] width 48 height 14
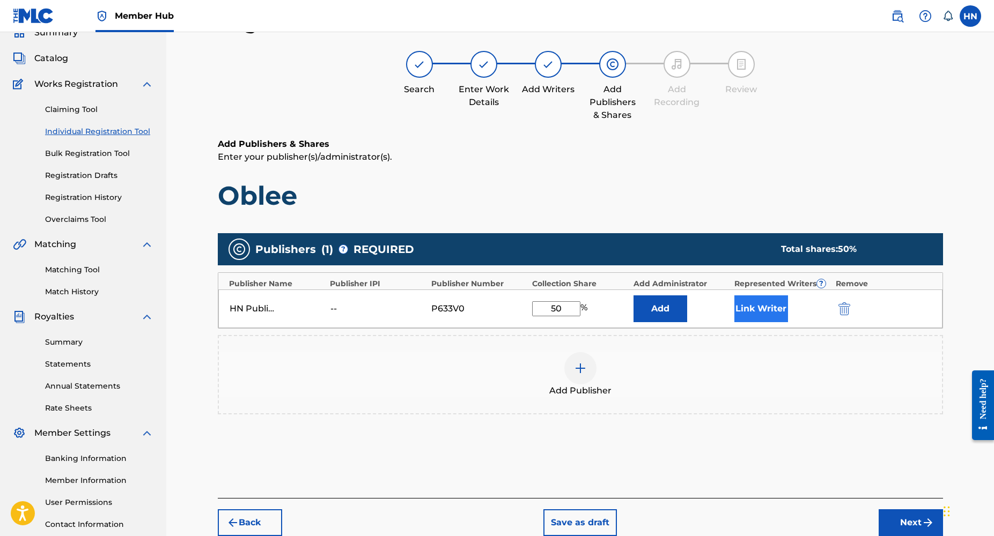
type input "50"
click at [768, 312] on button "Link Writer" at bounding box center [761, 309] width 54 height 27
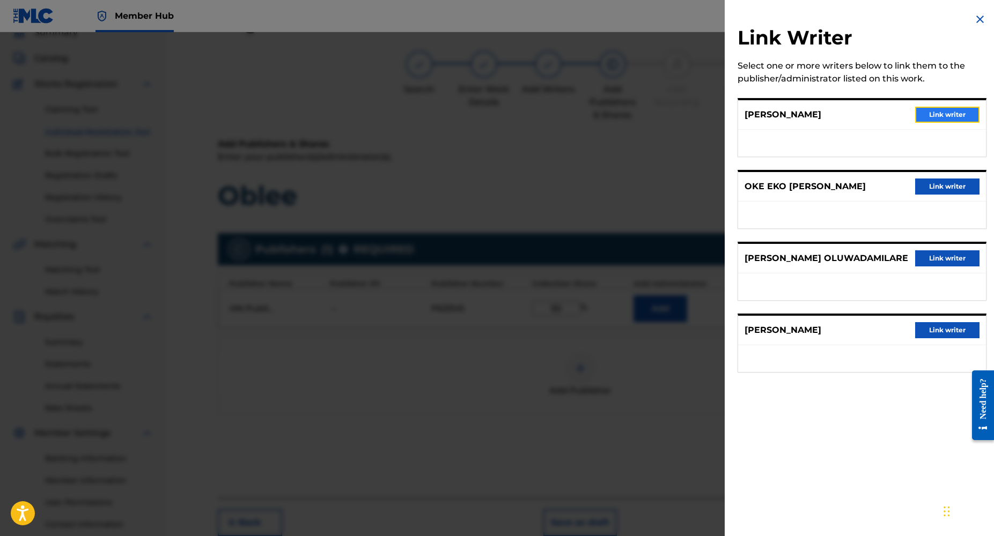
click at [929, 117] on button "Link writer" at bounding box center [947, 115] width 64 height 16
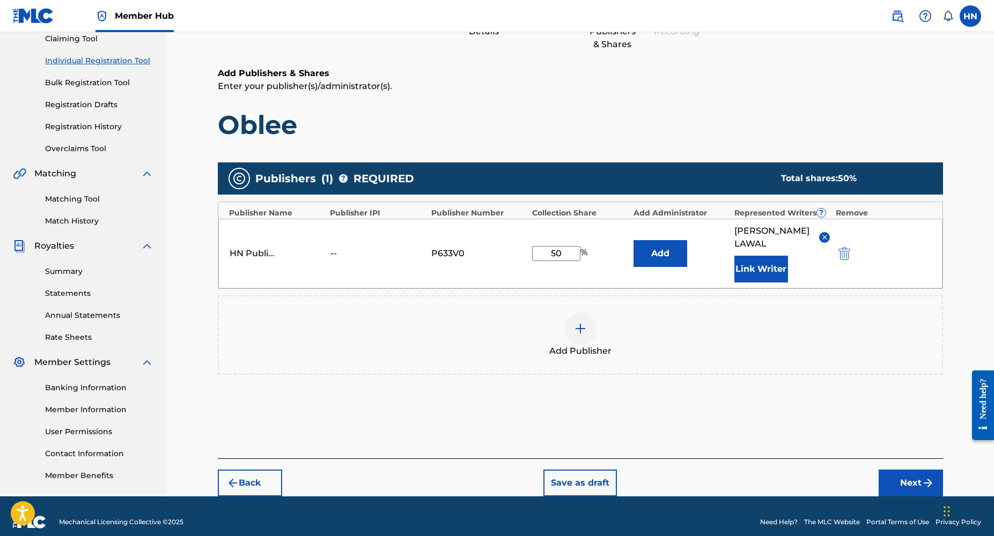
scroll to position [123, 0]
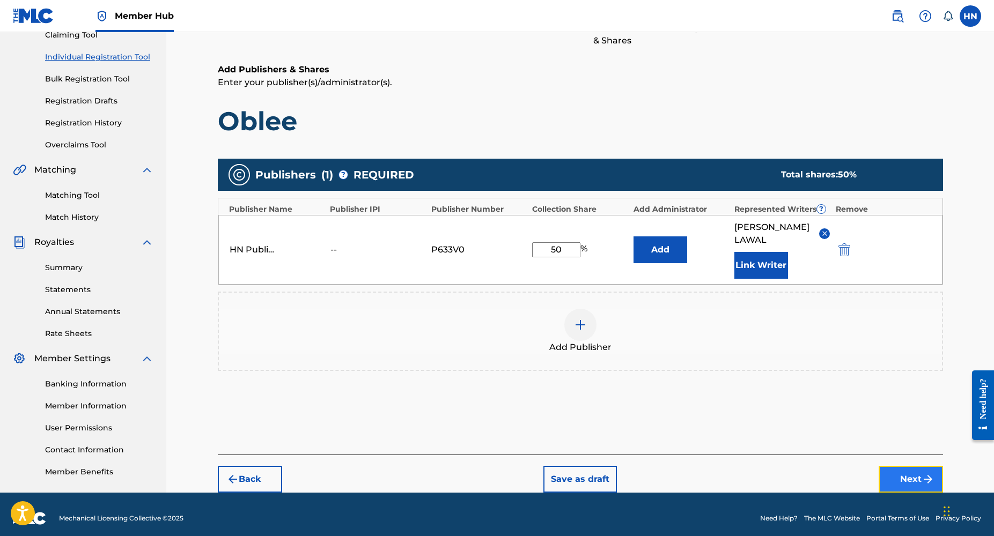
click at [905, 470] on button "Next" at bounding box center [911, 479] width 64 height 27
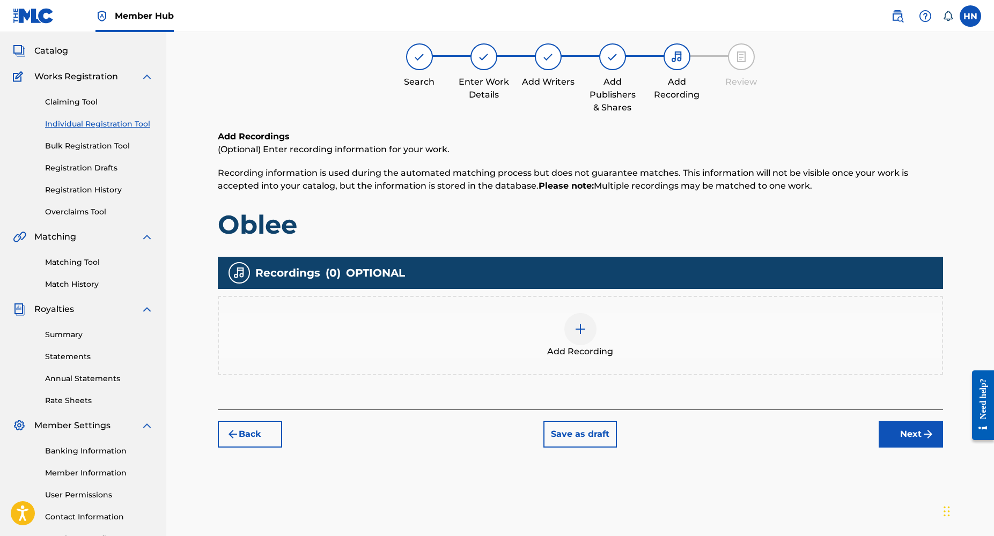
scroll to position [48, 0]
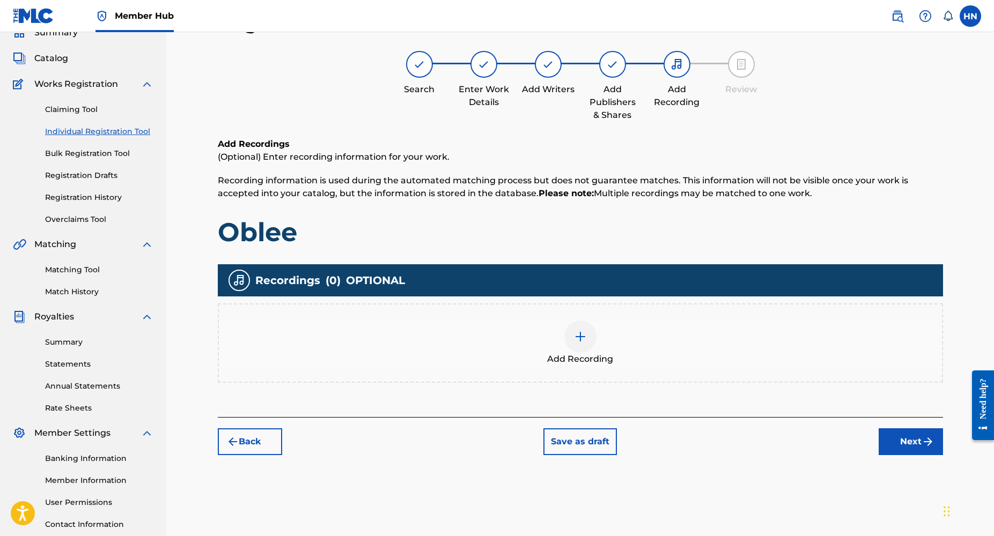
click at [581, 338] on img at bounding box center [580, 336] width 13 height 13
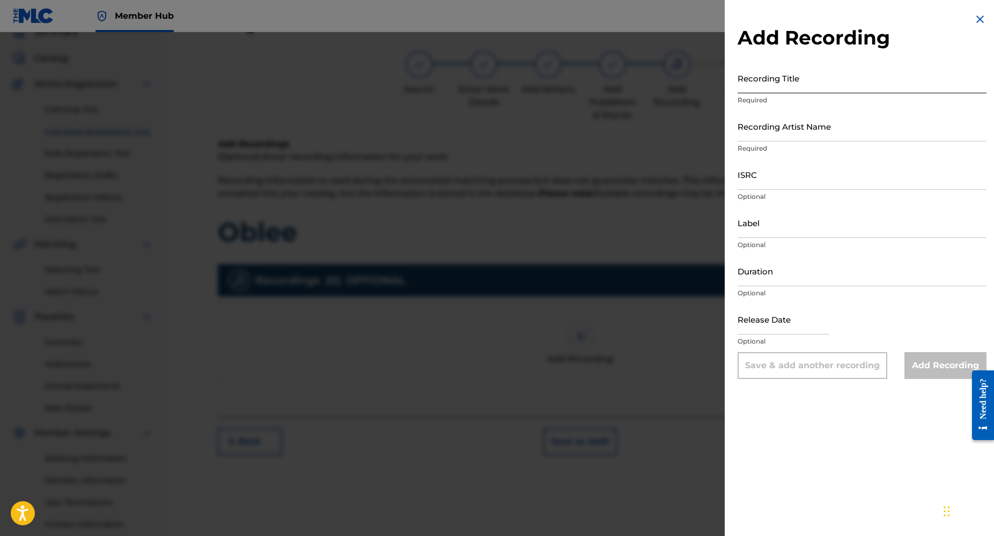
click at [784, 89] on input "Recording Title" at bounding box center [861, 78] width 249 height 31
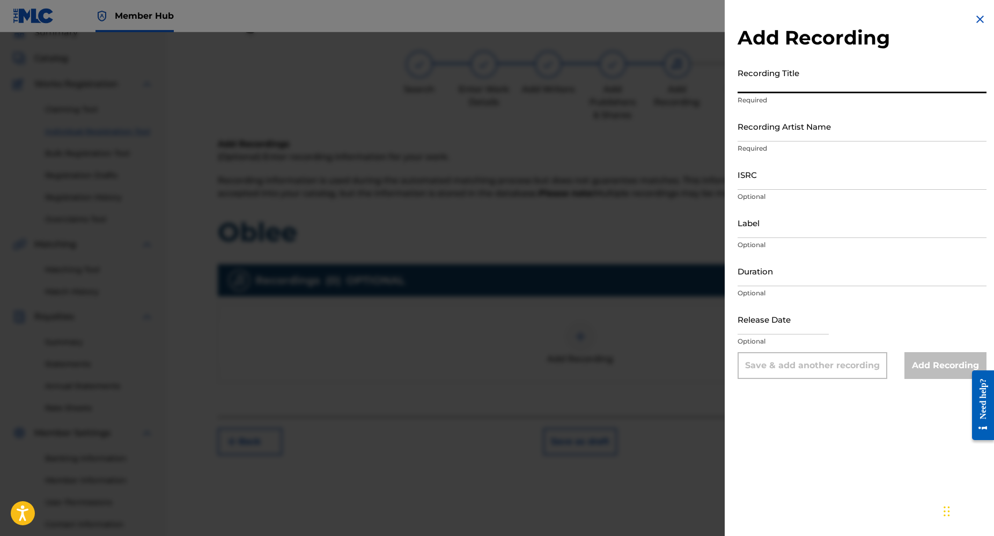
click at [784, 89] on input "Recording Title" at bounding box center [861, 78] width 249 height 31
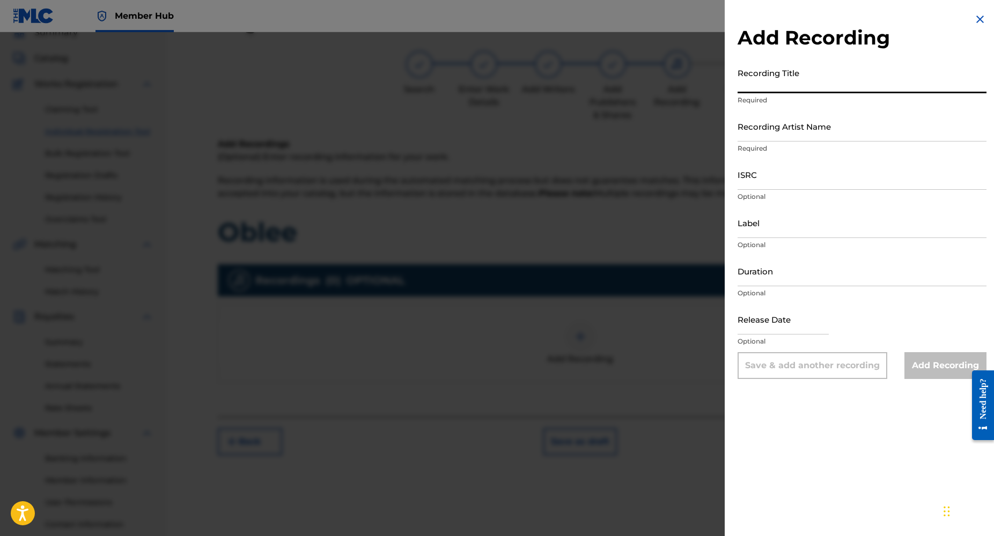
click at [784, 89] on input "Recording Title" at bounding box center [861, 78] width 249 height 31
type input "Oblee"
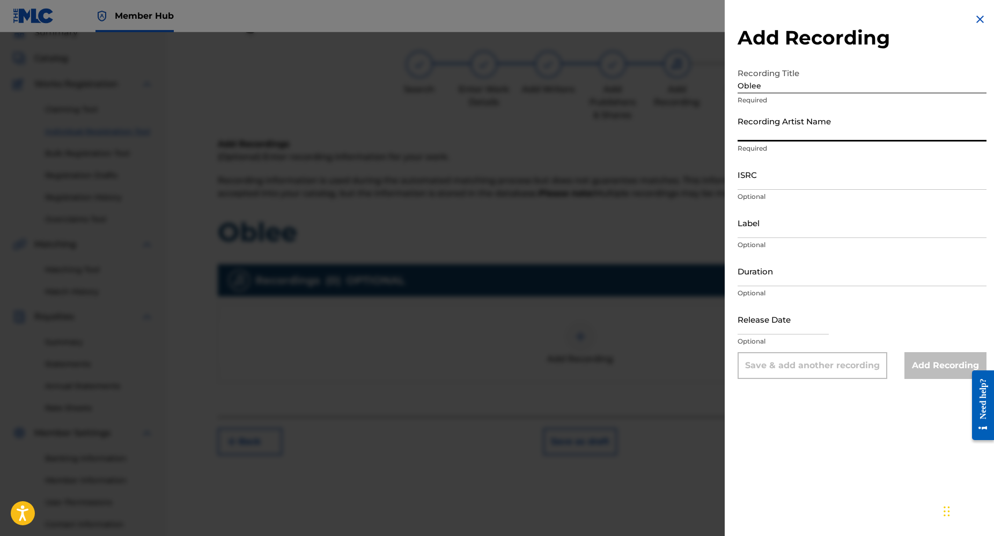
click at [765, 132] on input "Recording Artist Name" at bounding box center [861, 126] width 249 height 31
click at [752, 135] on input "Recording Artist Name" at bounding box center [861, 126] width 249 height 31
paste input "Dj Yk Mule, Slimcase, Kashcoming, Qdot"
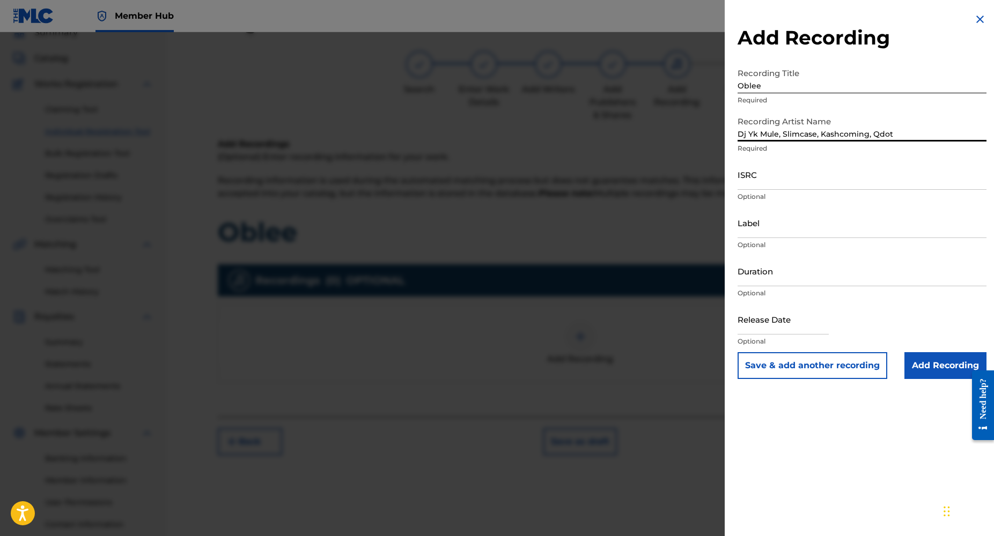
type input "Dj Yk Mule, Slimcase, Kashcoming, Qdot"
click at [761, 186] on input "ISRC" at bounding box center [861, 174] width 249 height 31
paste input "USA2P2462309"
type input "USA2P2462309"
click at [760, 233] on input "Label" at bounding box center [861, 223] width 249 height 31
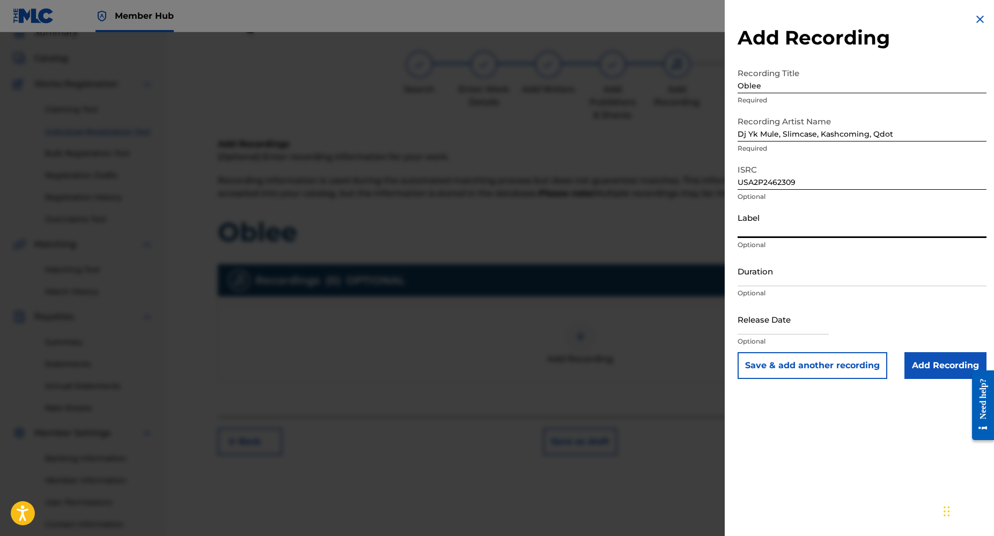
click at [815, 186] on input "USA2P2462309" at bounding box center [861, 174] width 249 height 31
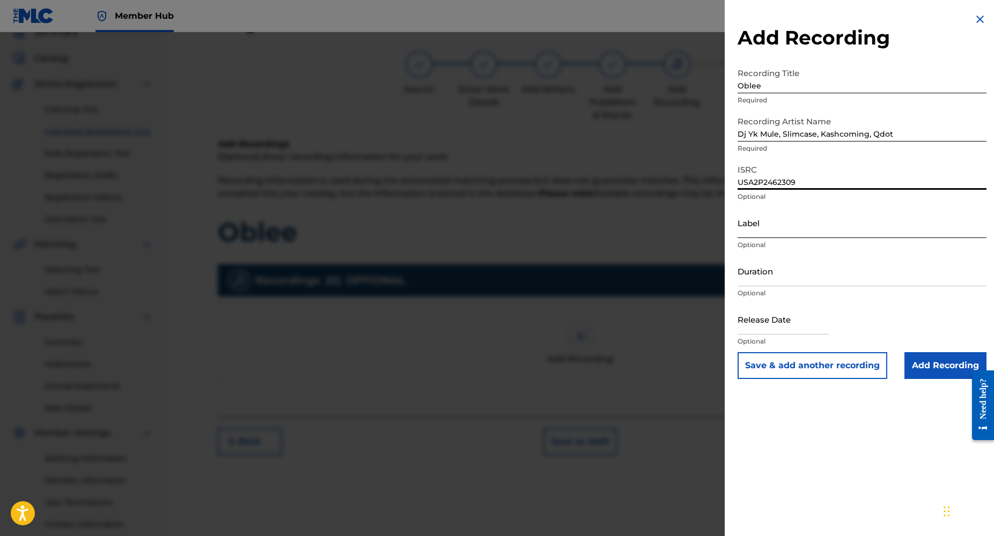
click at [774, 235] on input "Label" at bounding box center [861, 223] width 249 height 31
click at [755, 284] on input "Duration" at bounding box center [861, 271] width 249 height 31
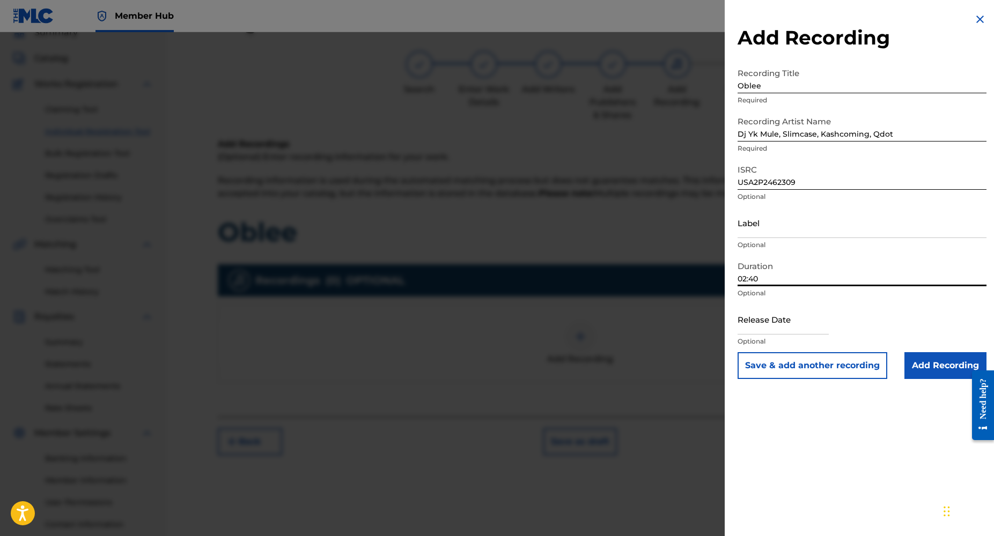
type input "02:40"
click at [773, 86] on input "Oblee" at bounding box center [861, 78] width 249 height 31
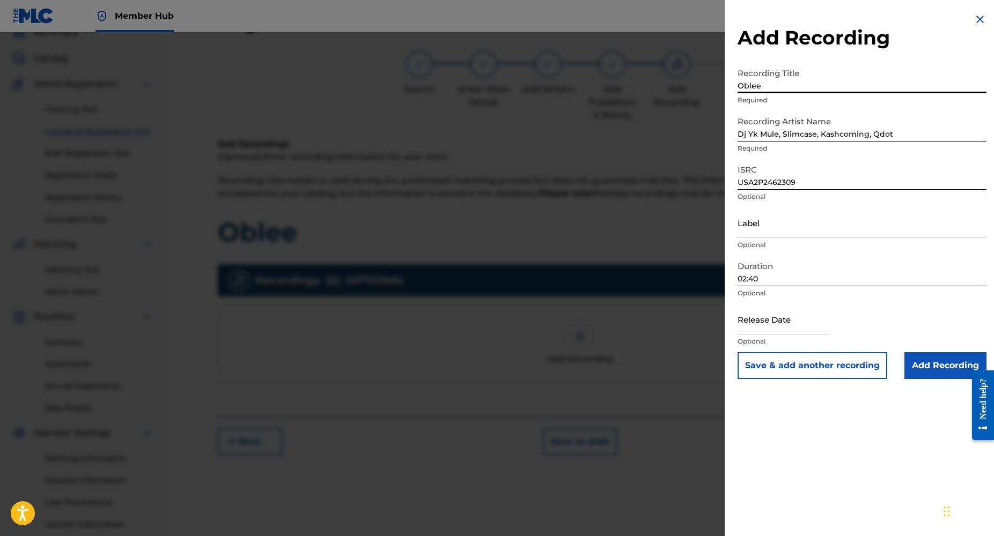
click at [768, 87] on input "Oblee" at bounding box center [861, 78] width 249 height 31
type input "O"
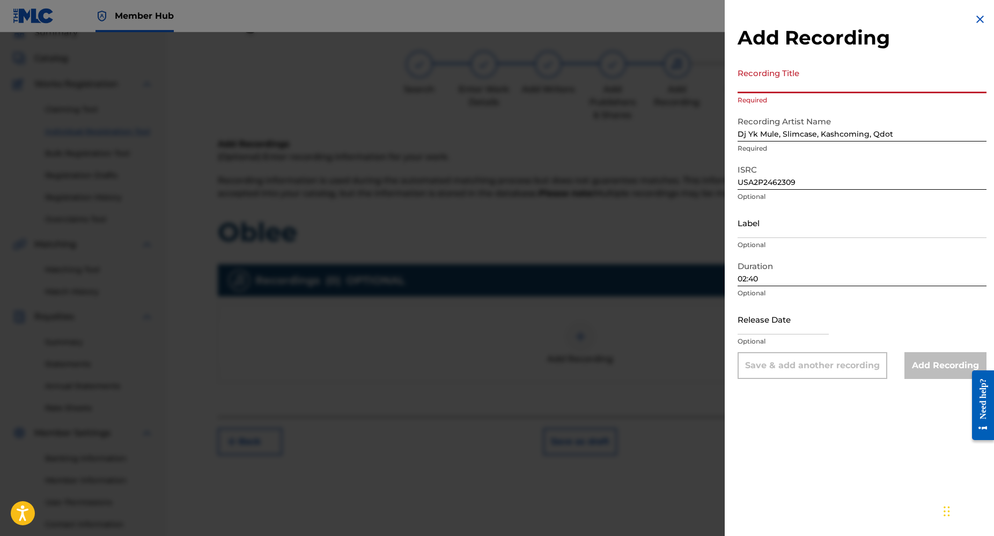
paste input "Oblee (Remix)"
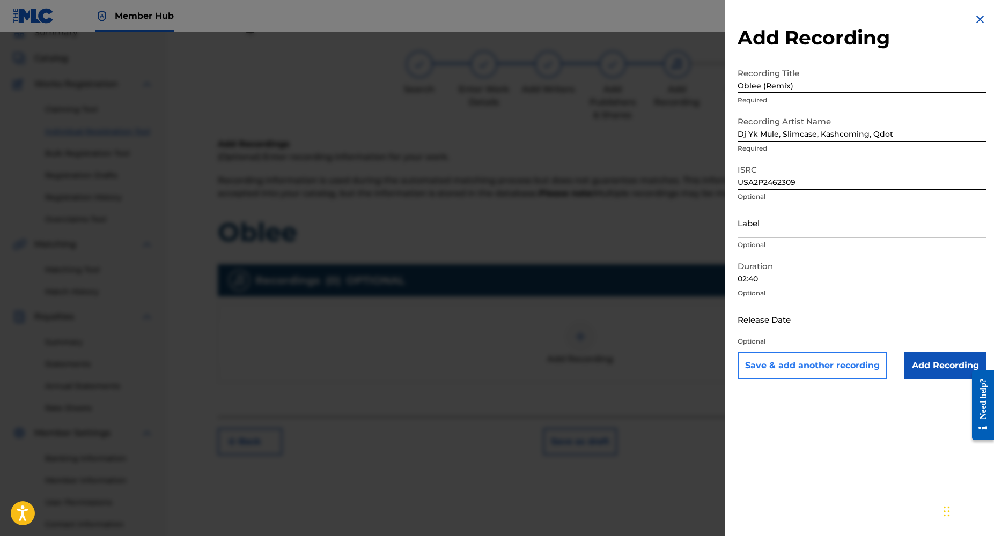
type input "Oblee (Remix)"
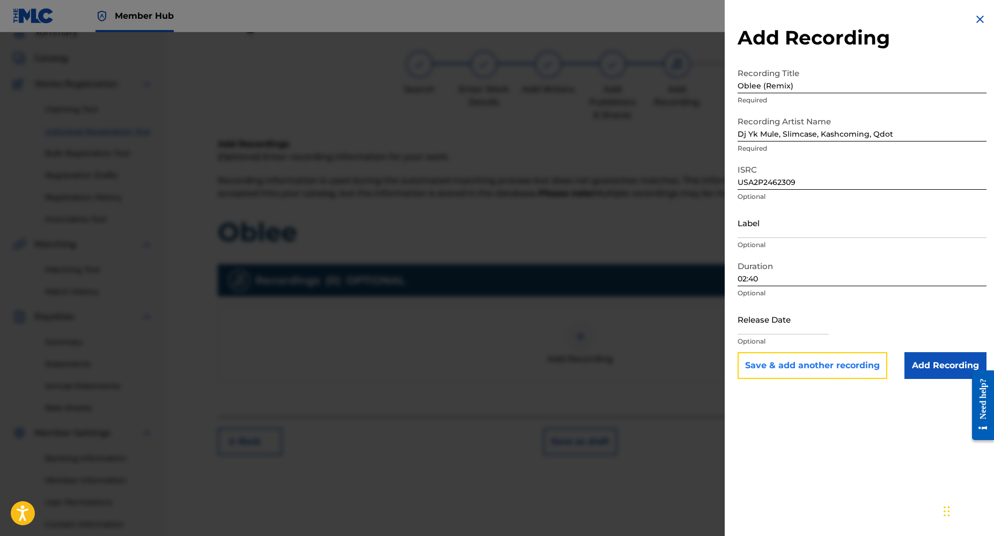
click at [855, 363] on button "Save & add another recording" at bounding box center [812, 365] width 150 height 27
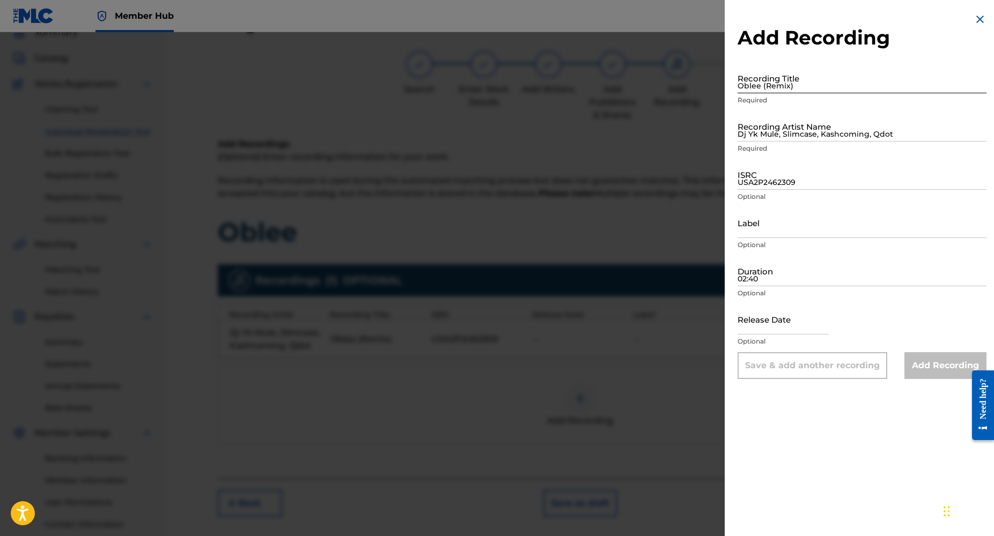
click at [758, 87] on input "Oblee (Remix)" at bounding box center [861, 78] width 249 height 31
type input "Oblee"
click at [768, 141] on input "Dj Yk Mule, Slimcase, Kashcoming, Qdot" at bounding box center [861, 126] width 249 height 31
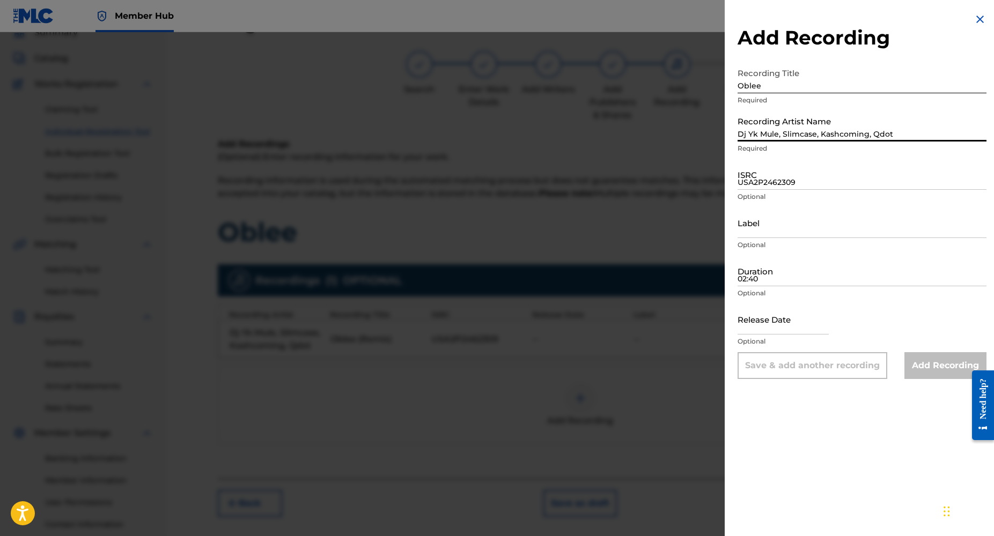
click at [747, 130] on input "Dj Yk Mule, Slimcase, Kashcoming, Qdot" at bounding box center [861, 126] width 249 height 31
type input "Dj Yk Mule, Slimcase, Kashcoming, Qdot"
click at [751, 182] on input "USA2P2462309" at bounding box center [861, 174] width 249 height 31
click at [771, 184] on input "USA2P2462309" at bounding box center [861, 174] width 249 height 31
type input "USA2P2462309"
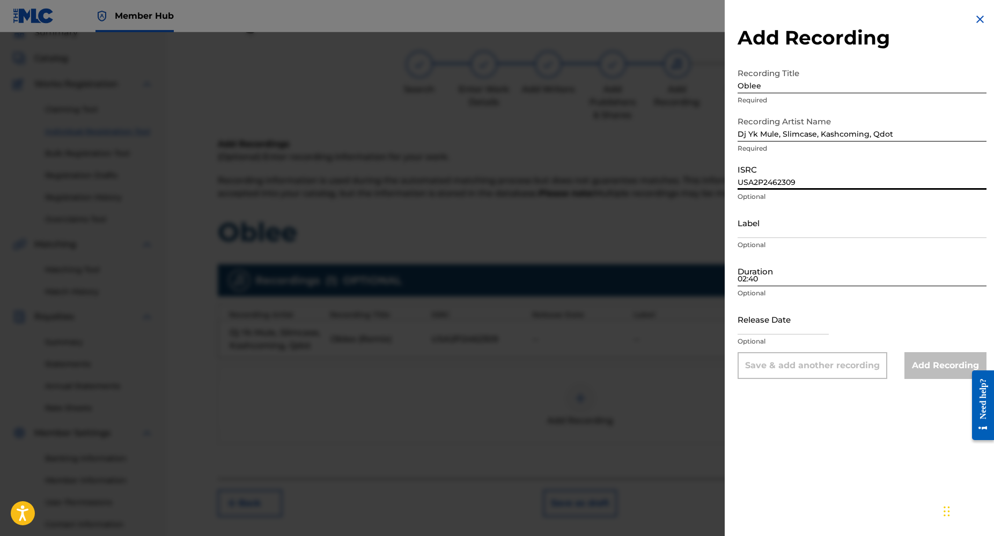
click at [755, 278] on input "02:40" at bounding box center [861, 271] width 249 height 31
type input "02:2"
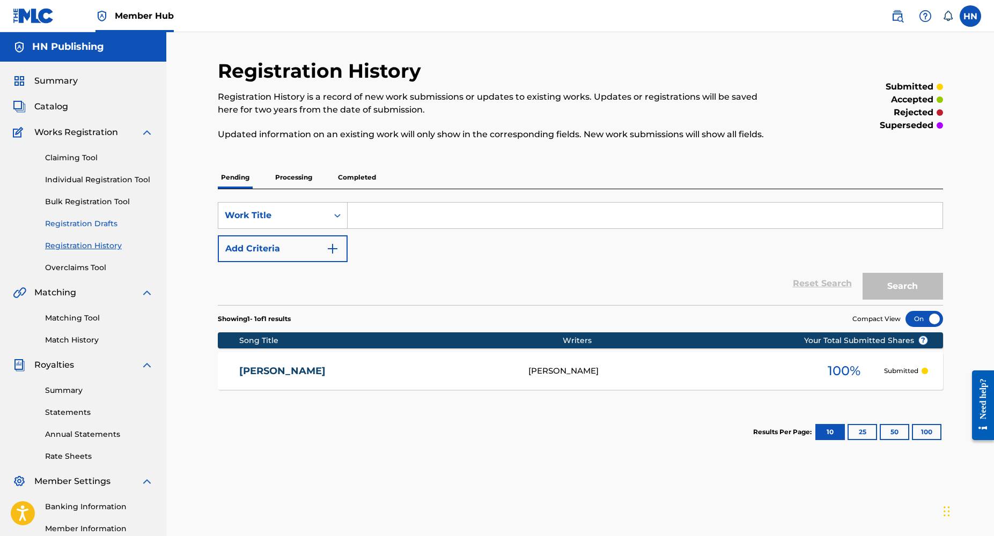
click at [88, 224] on link "Registration Drafts" at bounding box center [99, 223] width 108 height 11
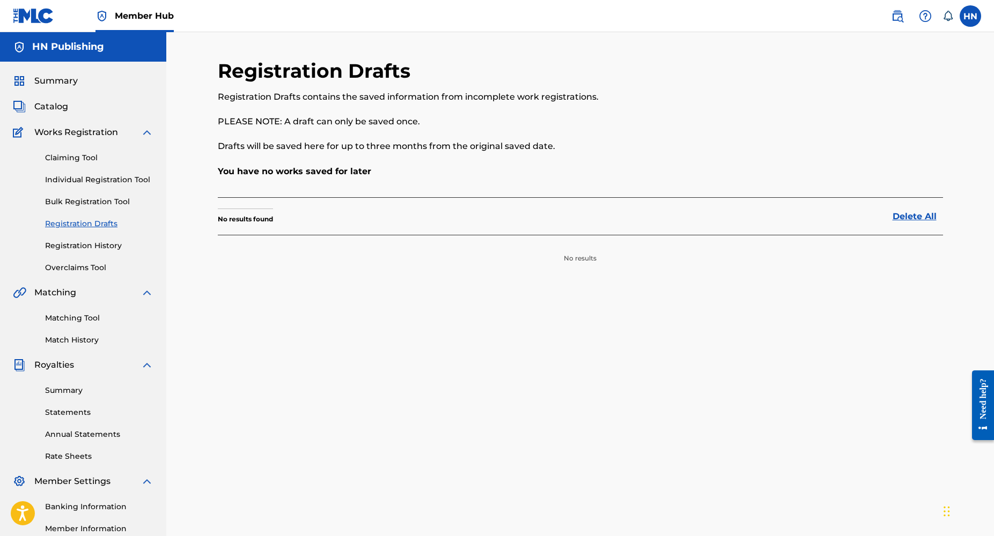
click at [71, 173] on div "Claiming Tool Individual Registration Tool Bulk Registration Tool Registration …" at bounding box center [83, 206] width 141 height 135
click at [75, 179] on link "Individual Registration Tool" at bounding box center [99, 179] width 108 height 11
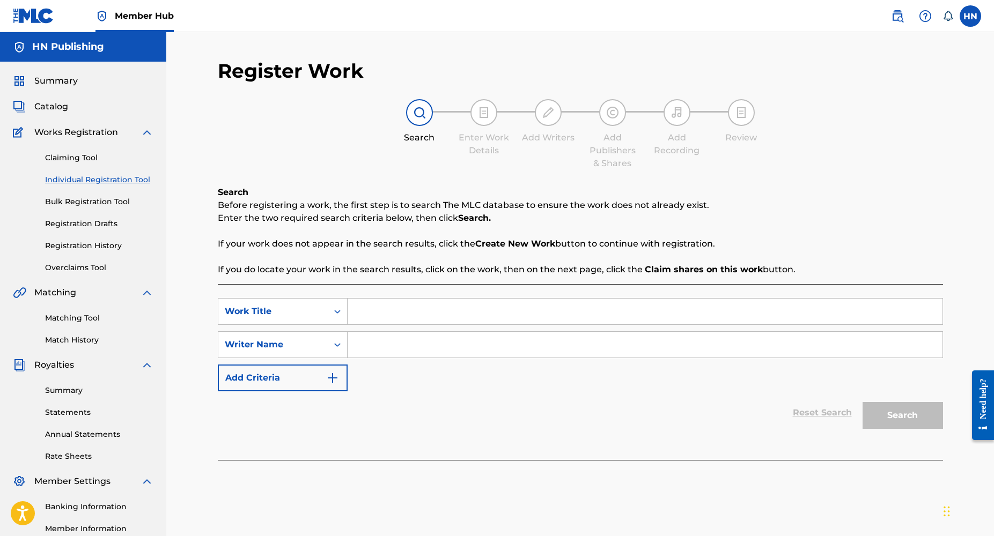
click at [383, 307] on input "Search Form" at bounding box center [645, 312] width 595 height 26
type input "Oblee"
click at [403, 348] on input "Search Form" at bounding box center [645, 345] width 595 height 26
type input "Olayinka Lawal"
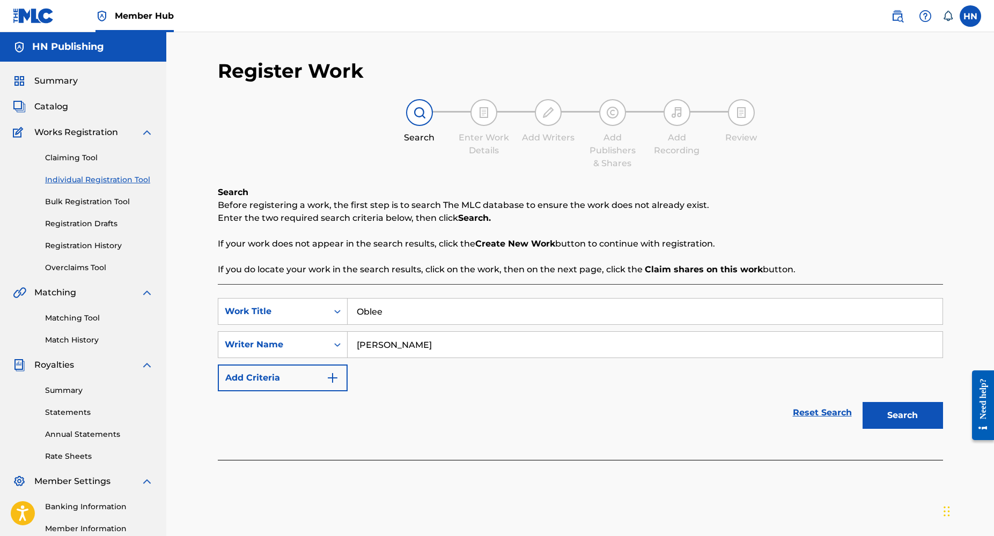
click at [862, 402] on button "Search" at bounding box center [902, 415] width 80 height 27
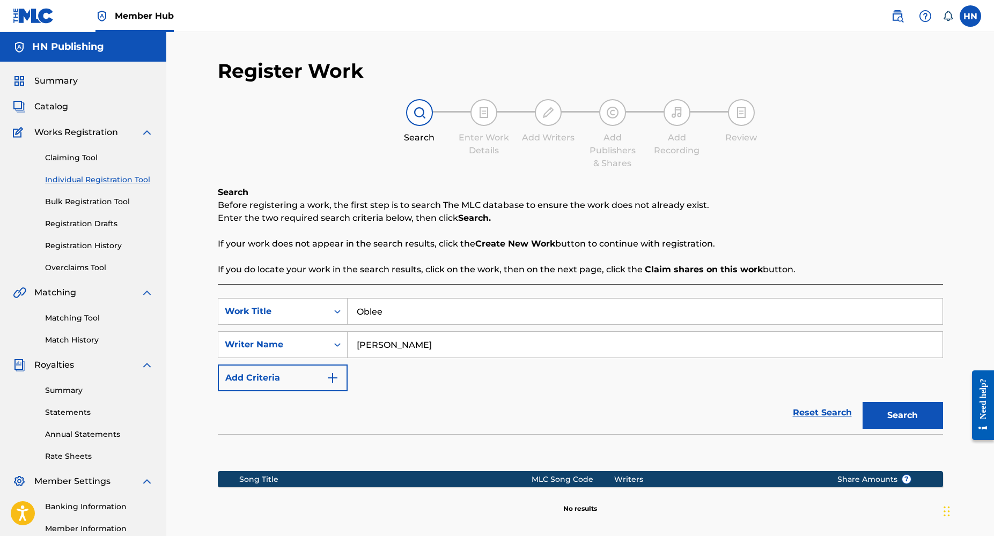
scroll to position [129, 0]
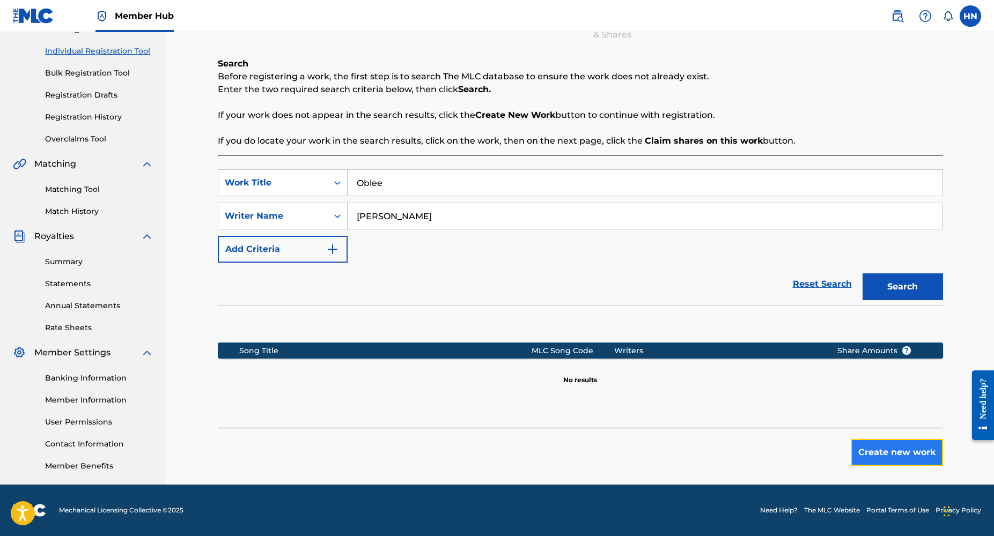
click at [879, 449] on button "Create new work" at bounding box center [897, 452] width 92 height 27
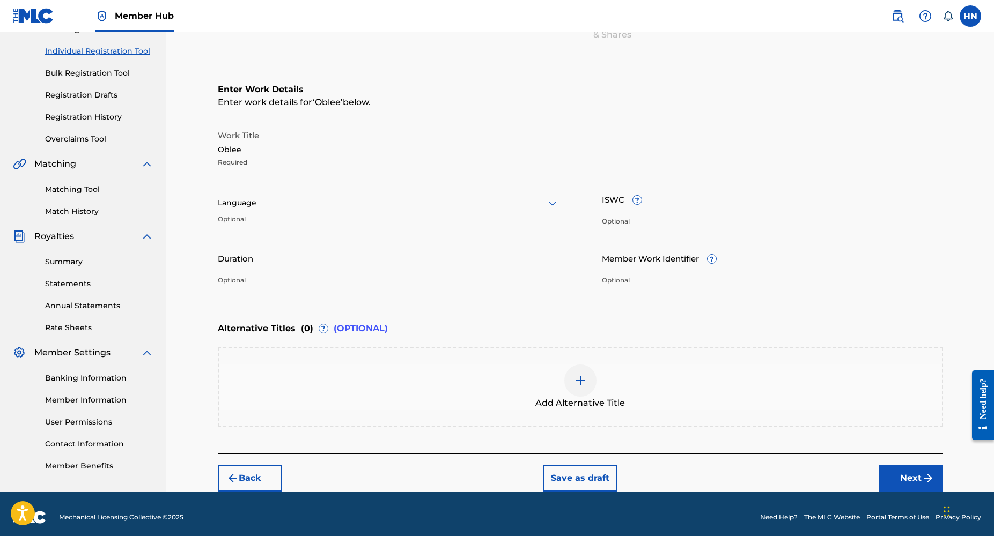
click at [336, 208] on div at bounding box center [388, 202] width 341 height 13
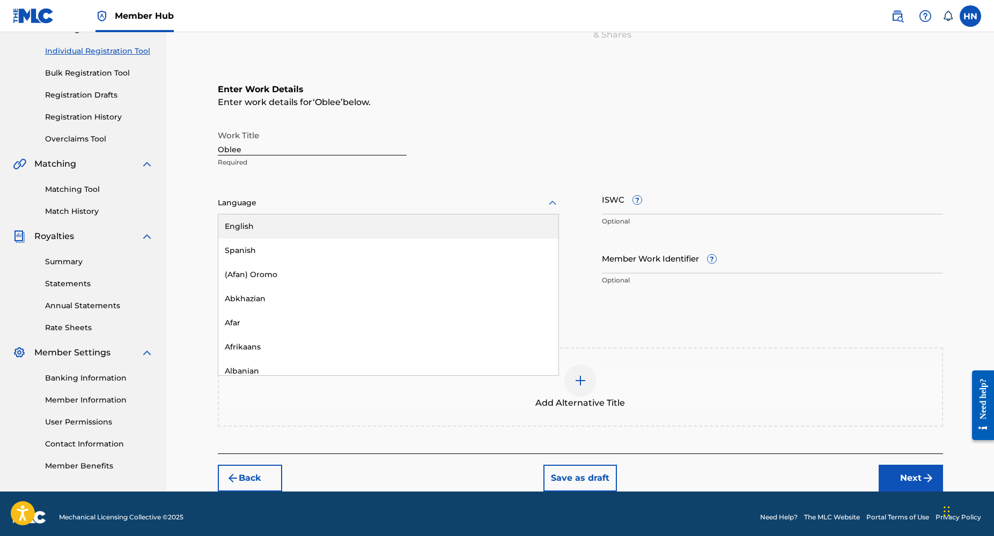
click at [266, 228] on div "English" at bounding box center [388, 227] width 340 height 24
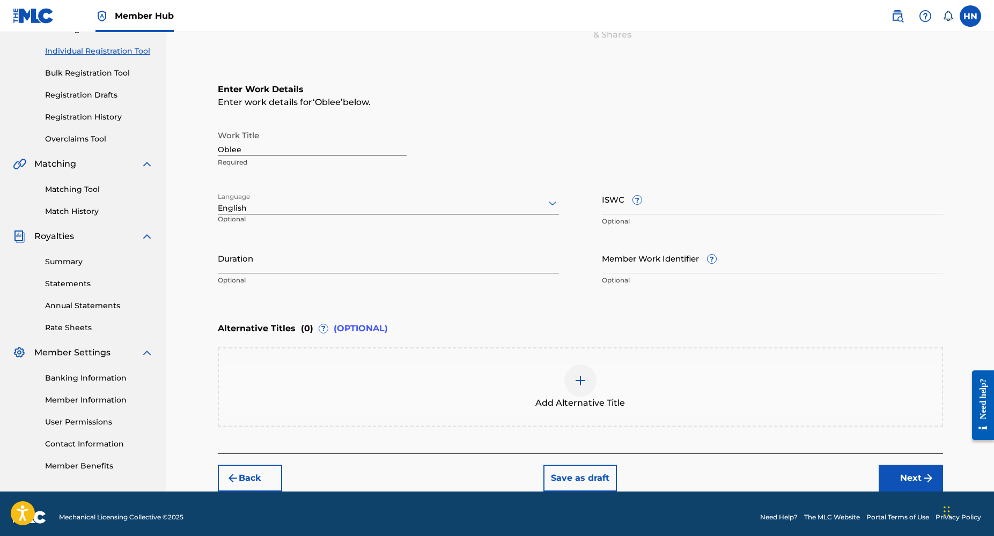
click at [264, 269] on input "Duration" at bounding box center [388, 258] width 341 height 31
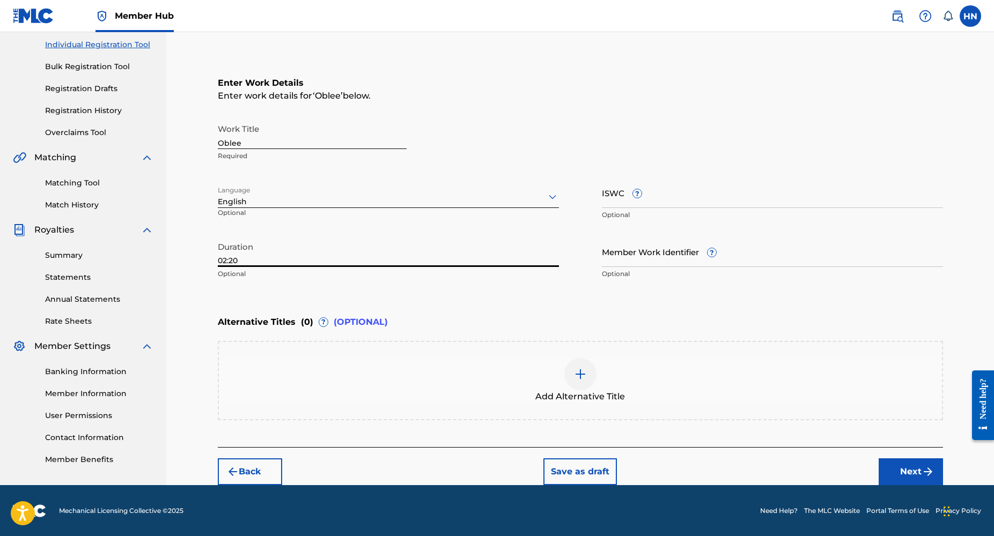
type input "02:20"
click at [659, 278] on div "Member Work Identifier ? Optional" at bounding box center [772, 261] width 341 height 48
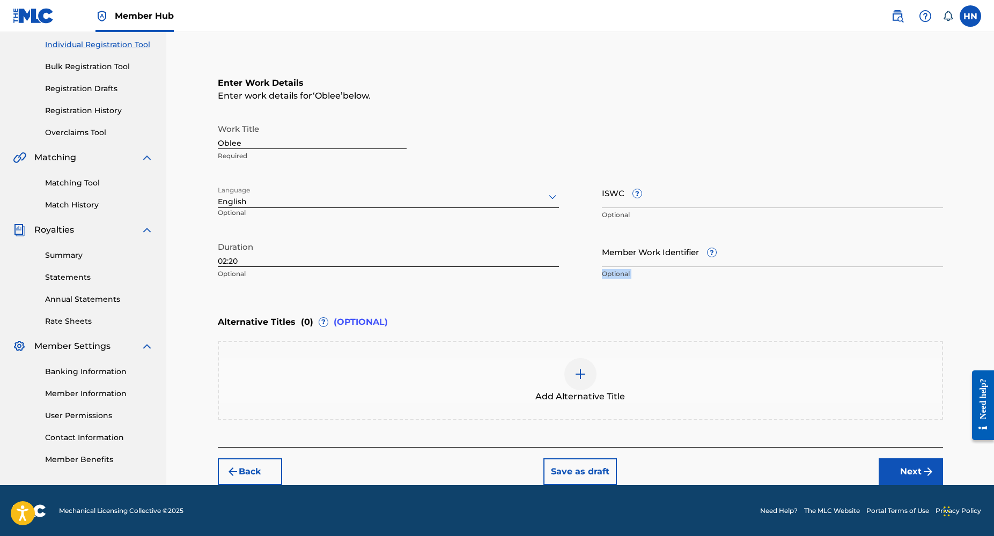
click at [572, 377] on div at bounding box center [580, 374] width 32 height 32
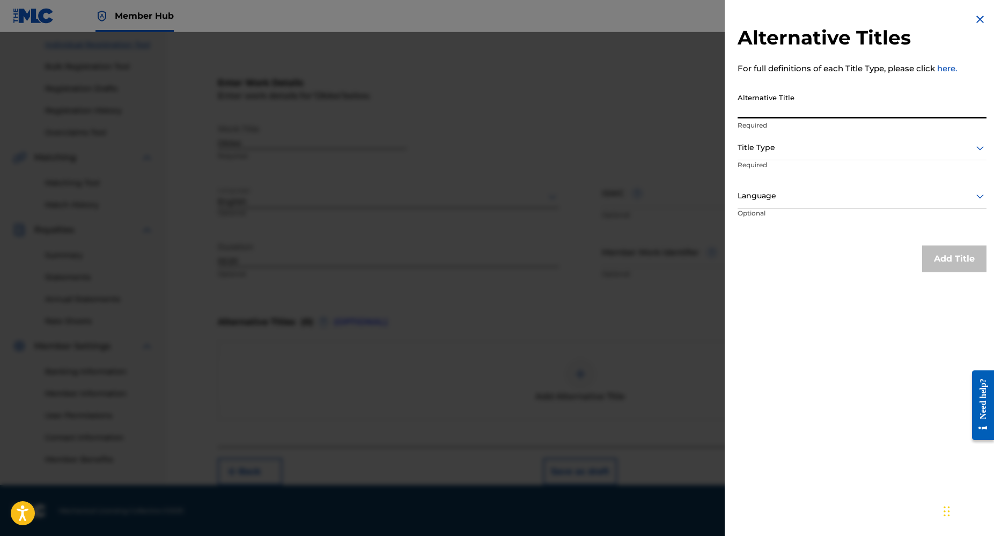
click at [787, 112] on input "Alternative Title" at bounding box center [861, 103] width 249 height 31
click at [790, 110] on input "Alternative Title" at bounding box center [861, 103] width 249 height 31
click at [760, 113] on input "Alternative Title" at bounding box center [861, 103] width 249 height 31
click at [761, 113] on input "Alternative Title" at bounding box center [861, 103] width 249 height 31
click at [753, 114] on input "Alternative Title" at bounding box center [861, 103] width 249 height 31
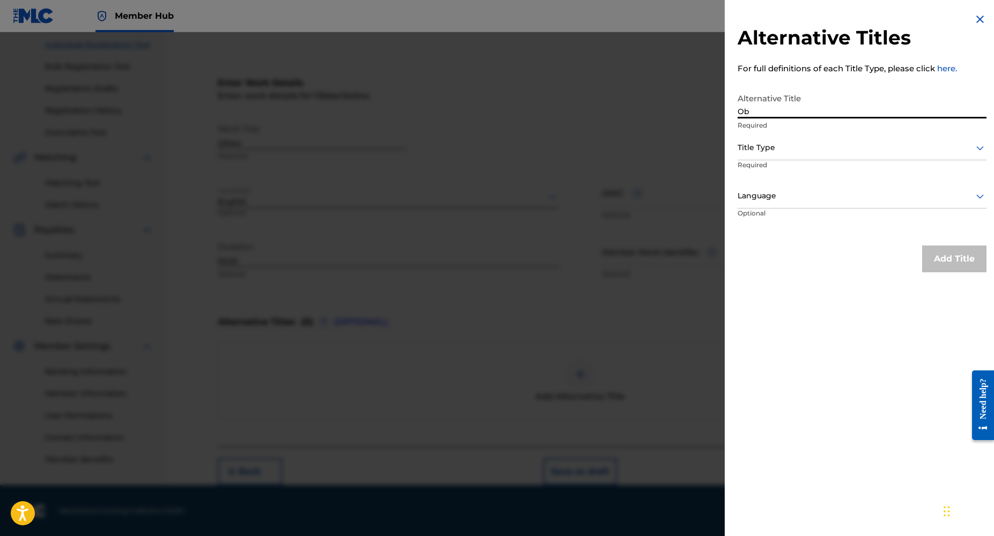
type input "O"
paste input "Oblee (Remix)"
type input "Oblee (Remix)"
click at [801, 150] on div at bounding box center [861, 147] width 249 height 13
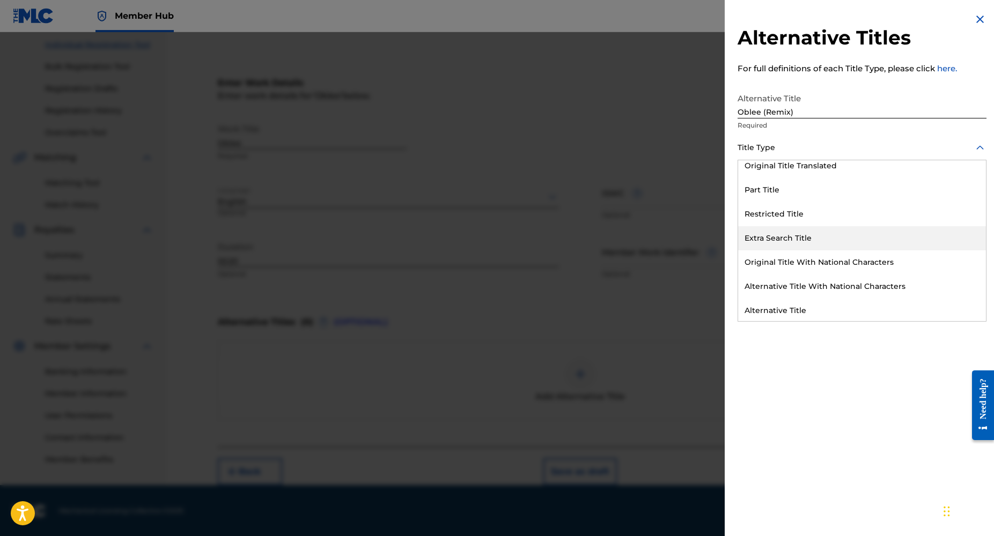
scroll to position [105, 0]
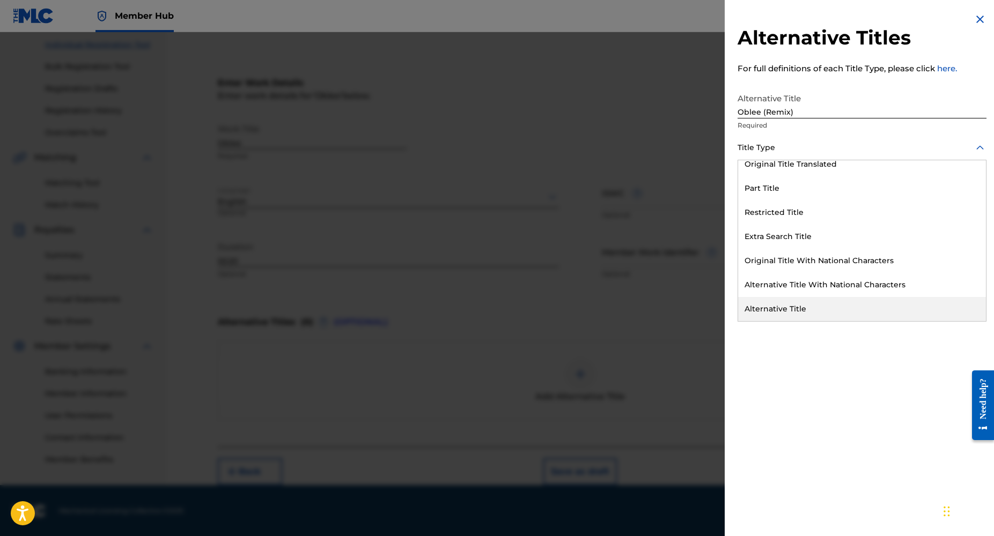
click at [799, 310] on div "Alternative Title" at bounding box center [862, 309] width 248 height 24
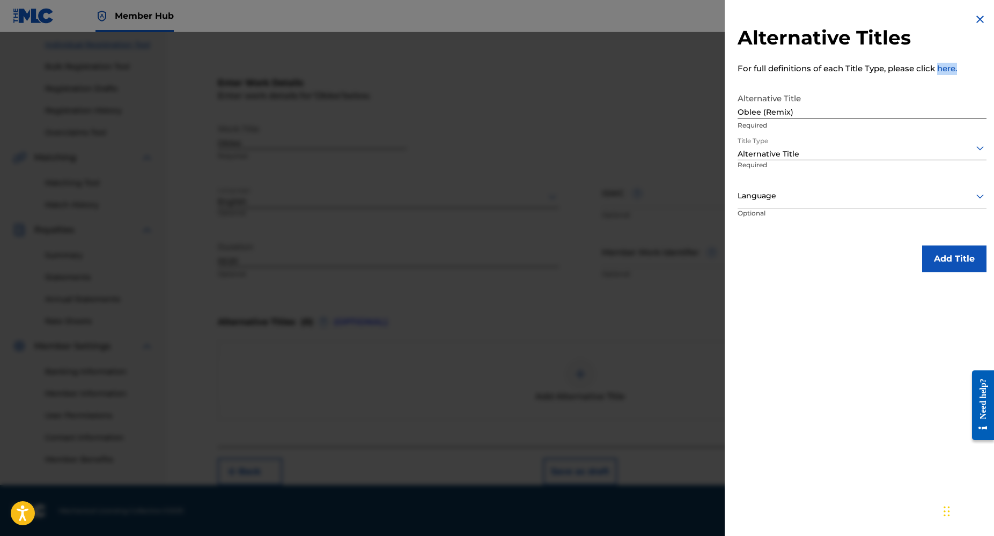
click at [784, 197] on div at bounding box center [861, 195] width 249 height 13
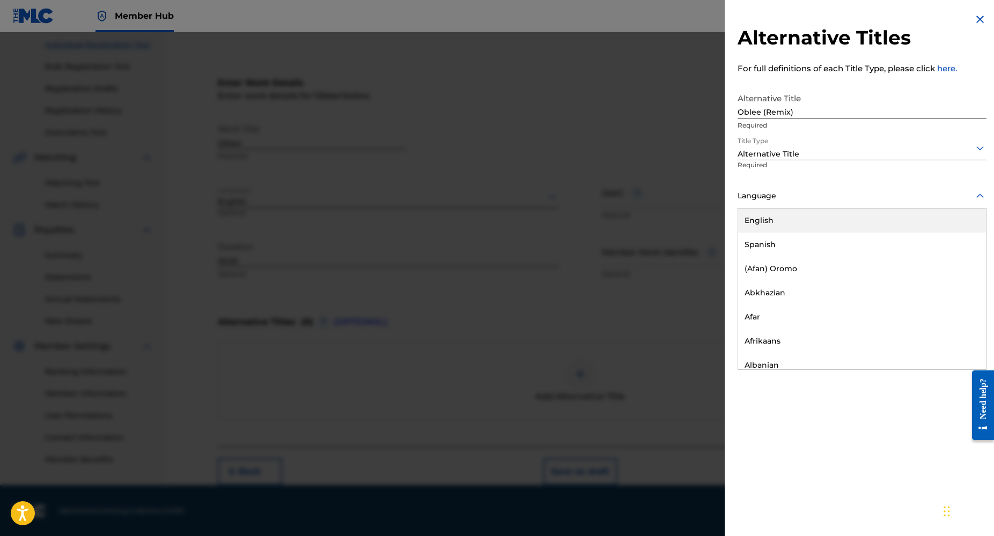
click at [772, 218] on div "English" at bounding box center [862, 221] width 248 height 24
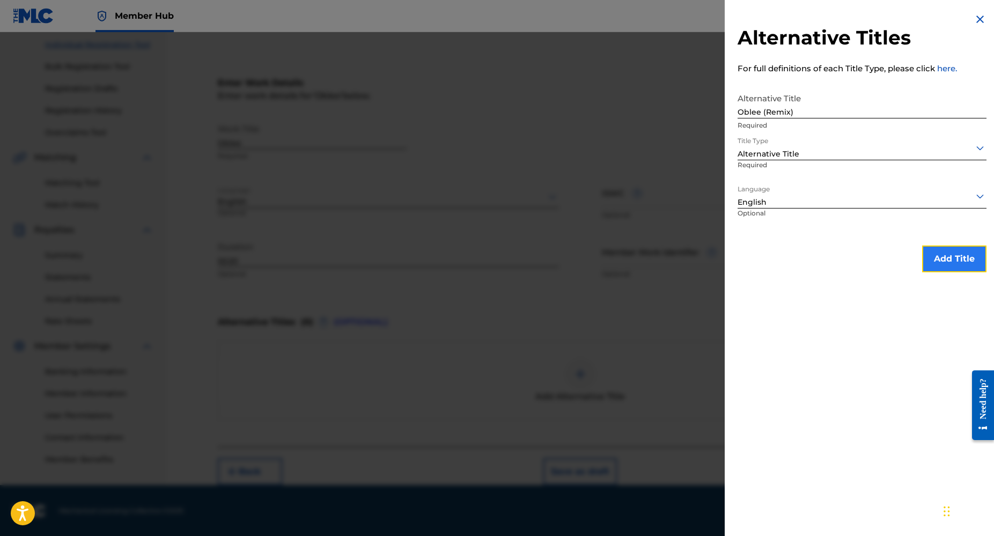
click at [944, 258] on button "Add Title" at bounding box center [954, 259] width 64 height 27
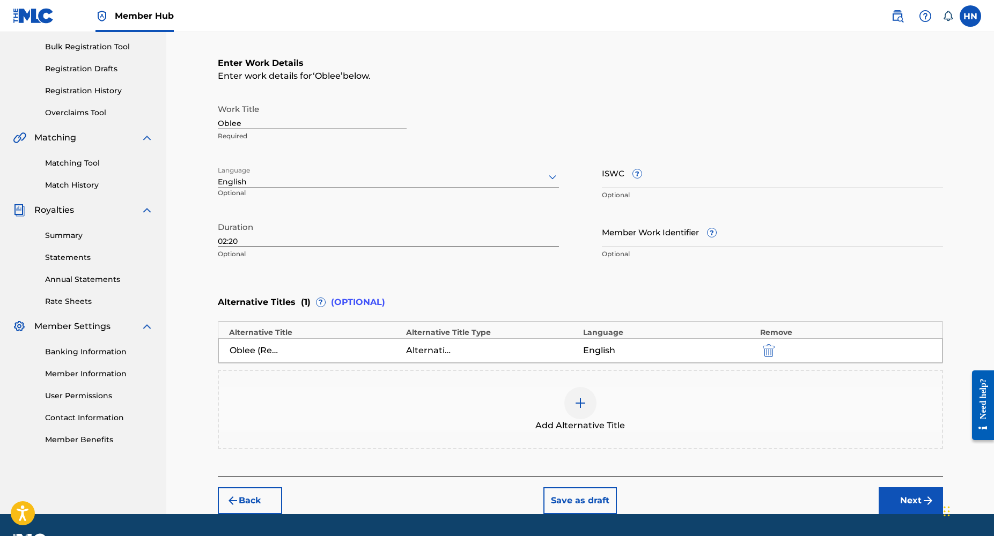
scroll to position [157, 0]
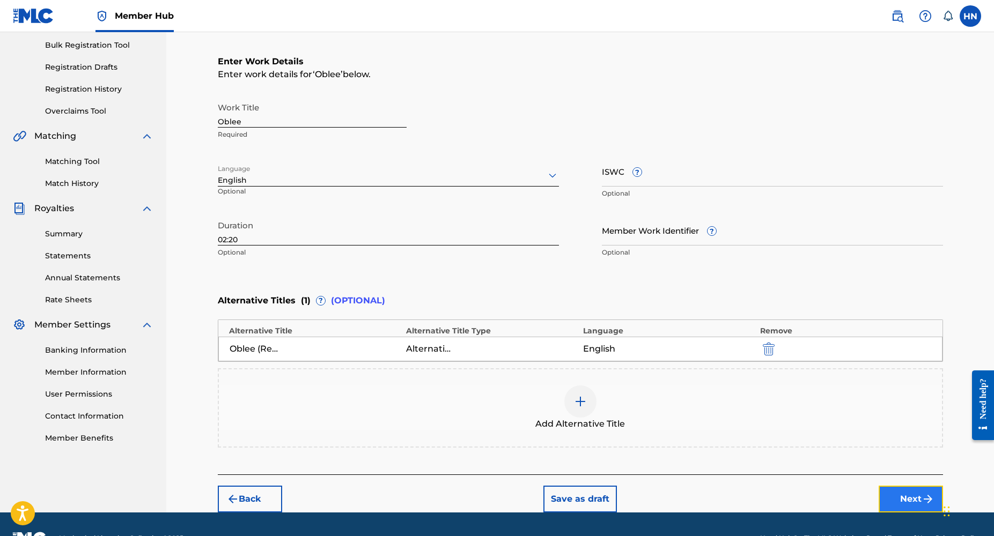
click at [909, 500] on button "Next" at bounding box center [911, 499] width 64 height 27
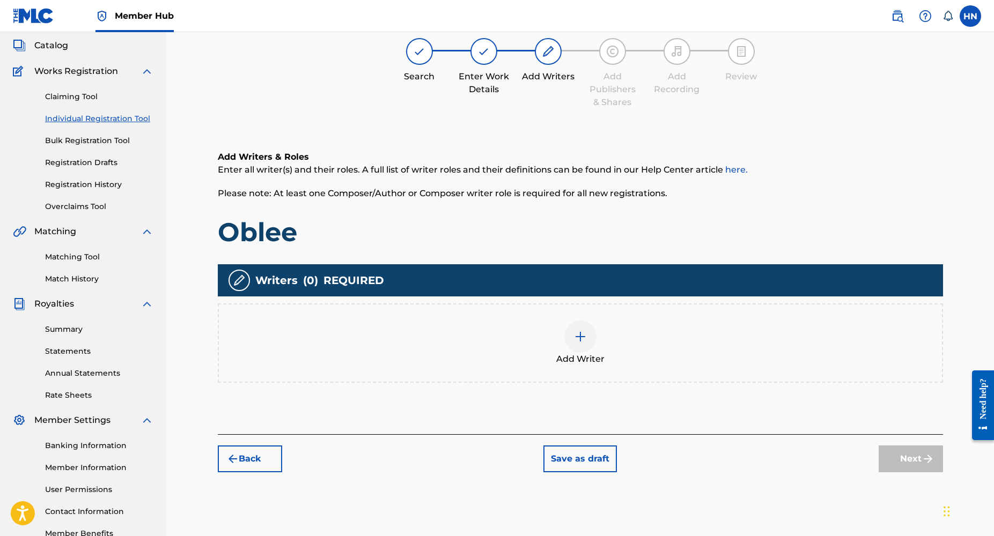
scroll to position [48, 0]
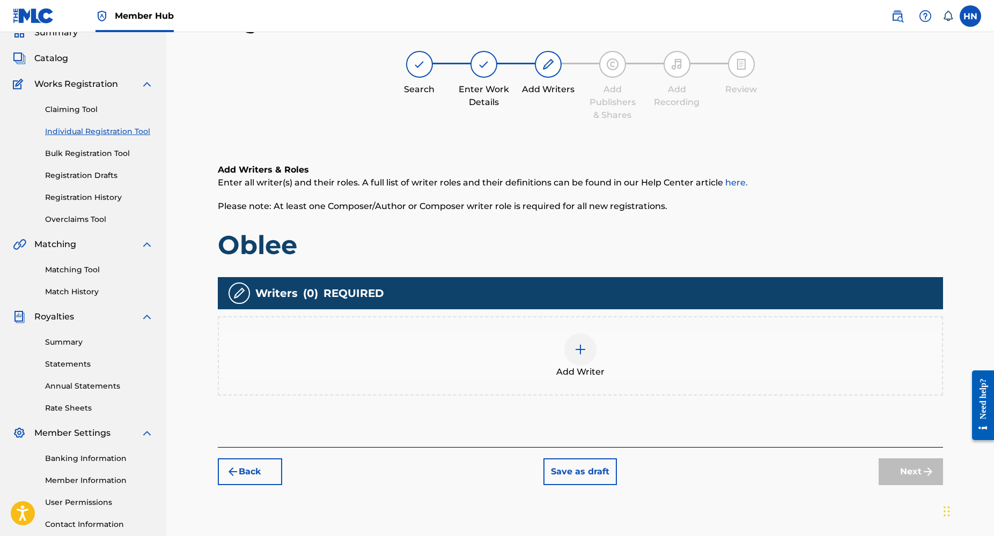
click at [597, 355] on div "Add Writer" at bounding box center [580, 356] width 723 height 45
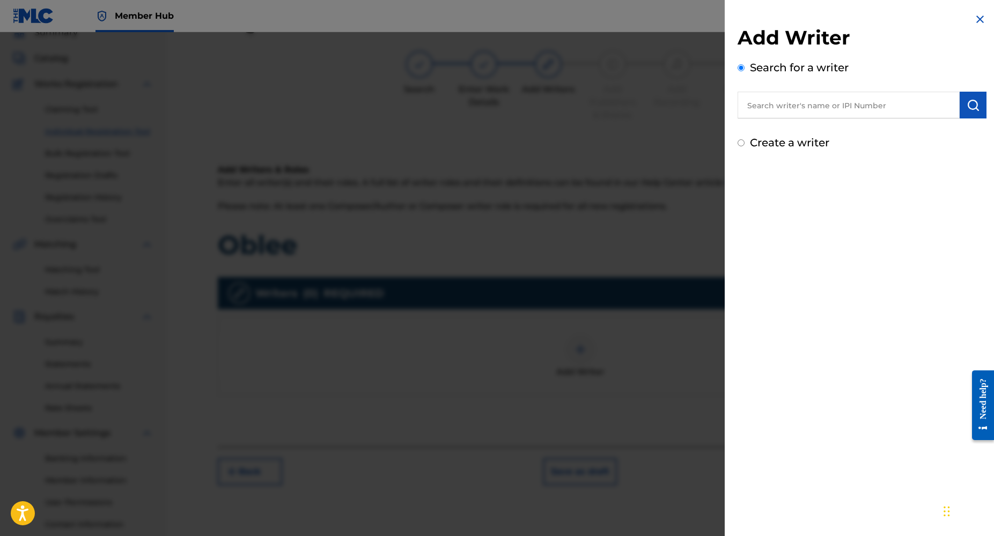
click at [793, 108] on input "text" at bounding box center [848, 105] width 222 height 27
type input "olayinka lawal"
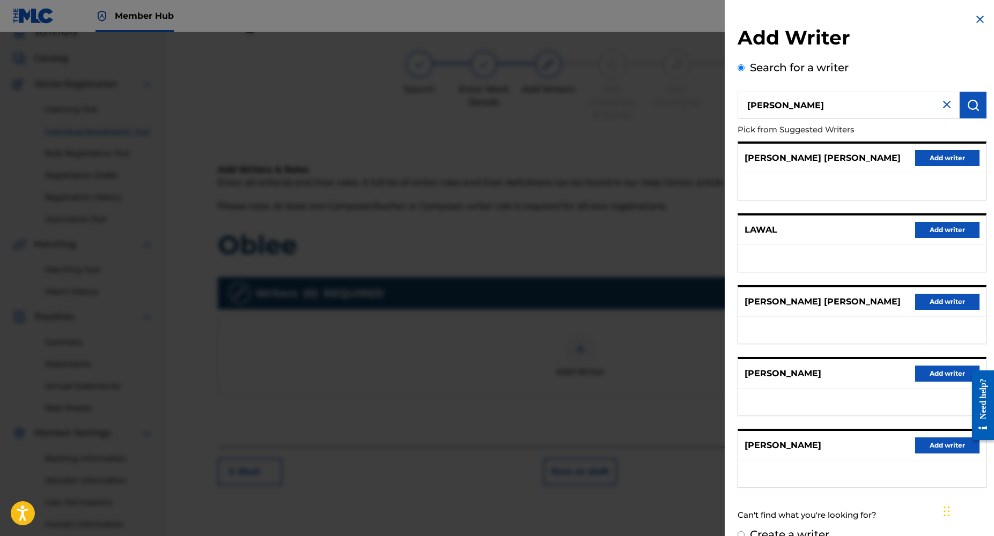
scroll to position [19, 0]
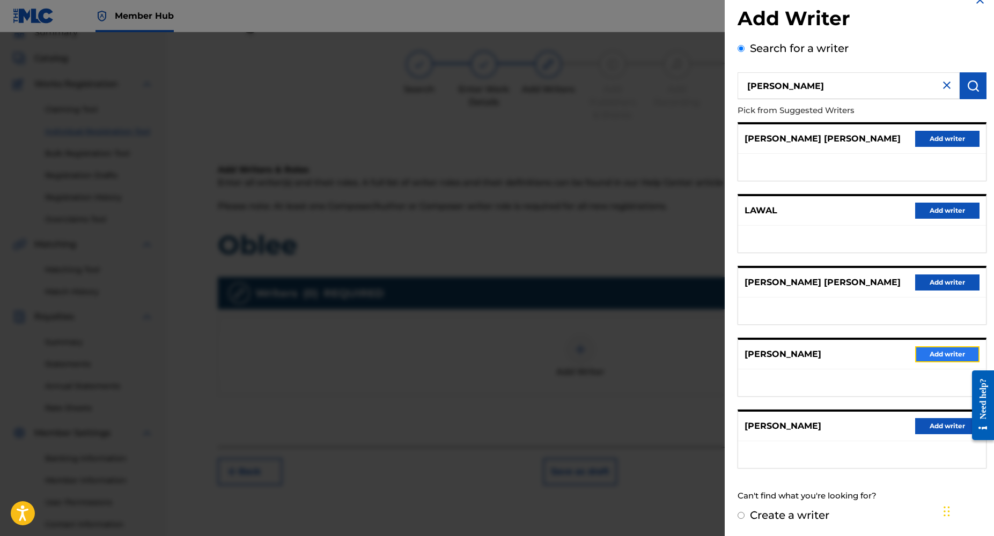
click at [935, 353] on button "Add writer" at bounding box center [947, 354] width 64 height 16
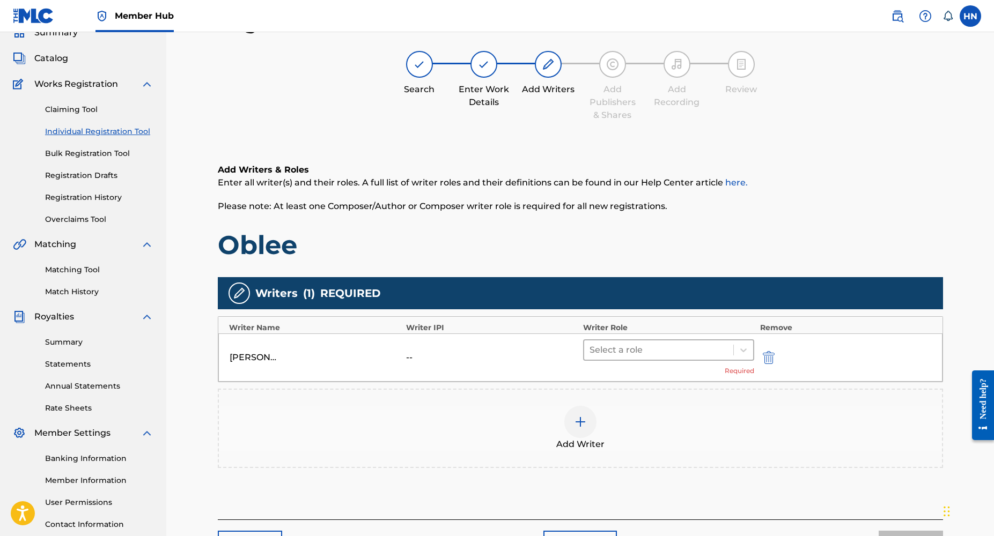
click at [643, 347] on div at bounding box center [658, 350] width 139 height 15
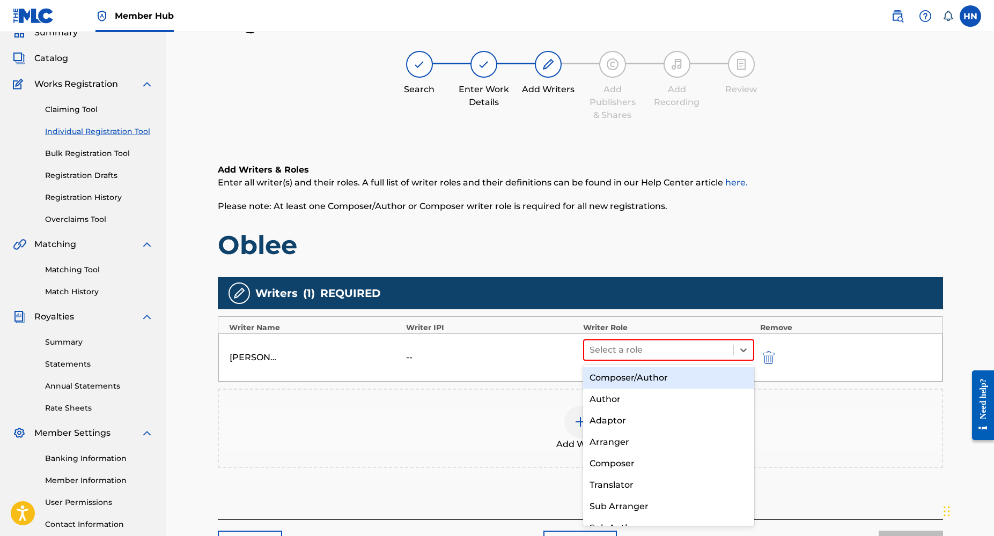
click at [635, 382] on div "Composer/Author" at bounding box center [669, 377] width 172 height 21
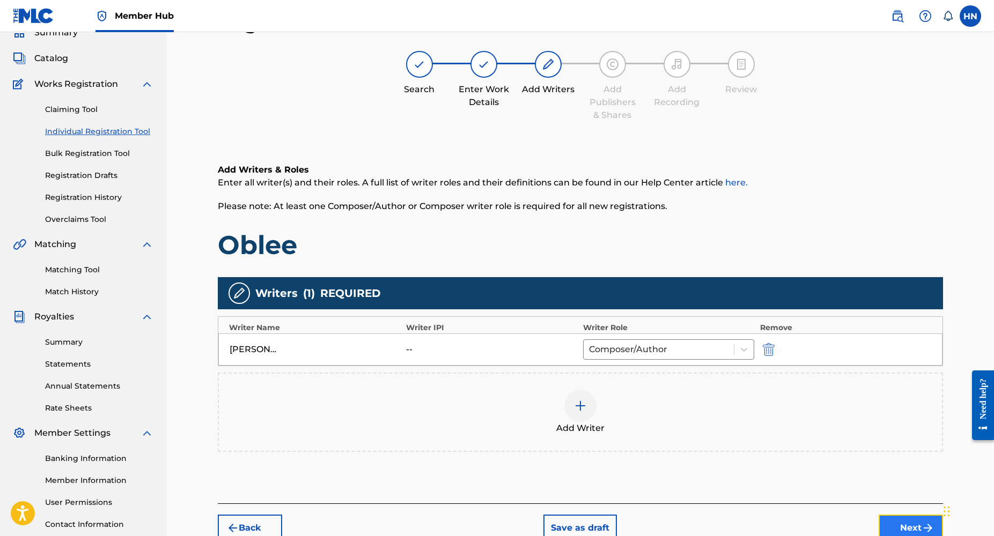
click at [885, 522] on button "Next" at bounding box center [911, 528] width 64 height 27
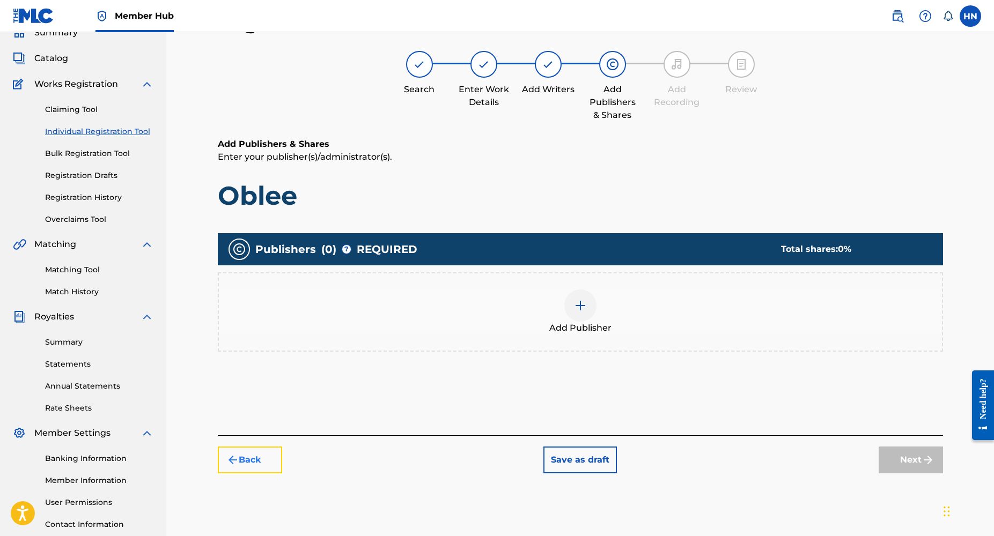
click at [248, 455] on button "Back" at bounding box center [250, 460] width 64 height 27
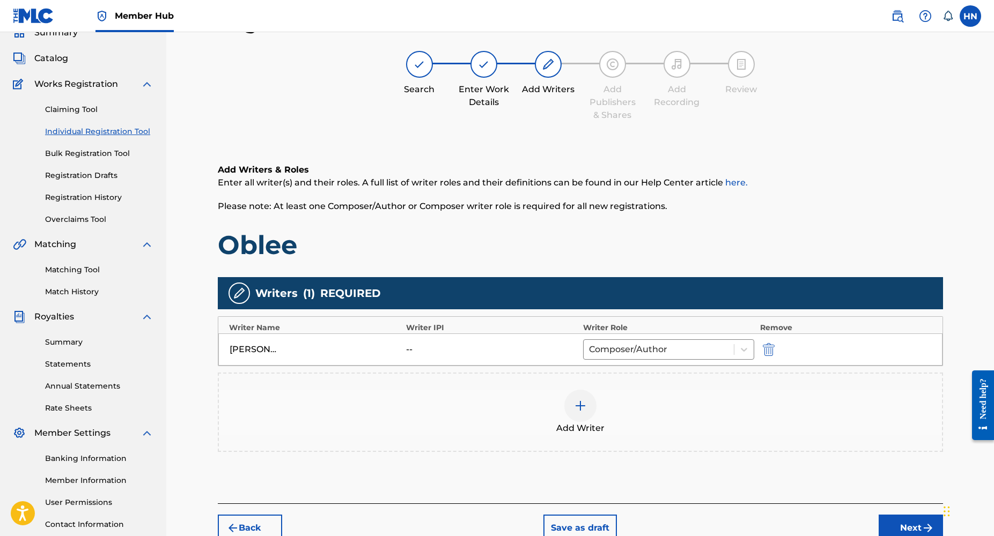
click at [582, 405] on img at bounding box center [580, 406] width 13 height 13
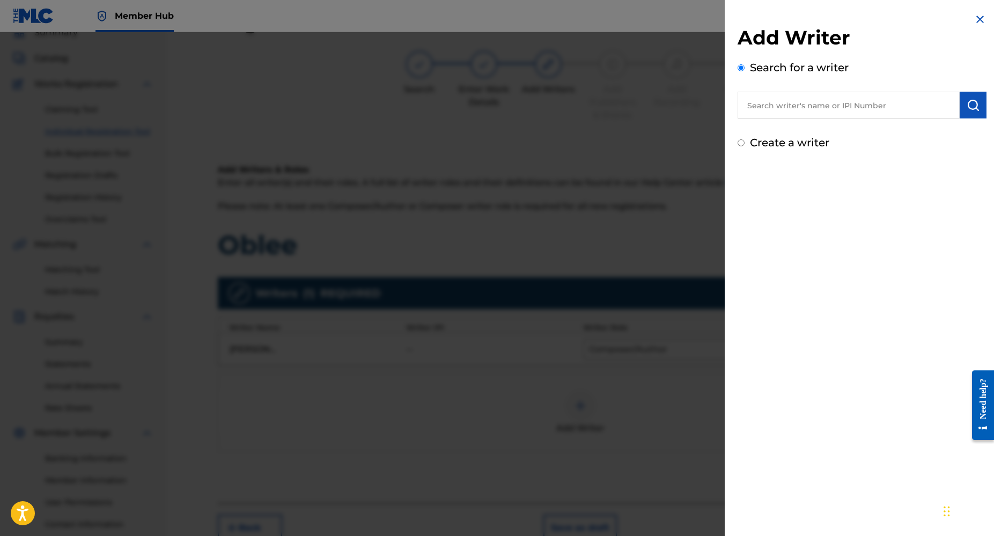
paste input "OKE EKO OLUWAFEMI OLADAPO"
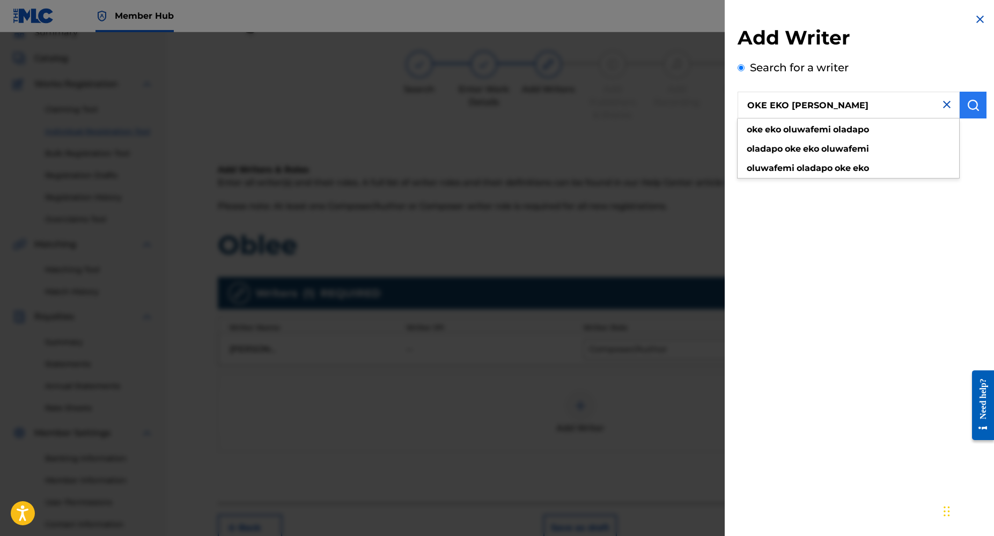
type input "OKE EKO OLUWAFEMI OLADAPO"
click at [967, 104] on img "submit" at bounding box center [973, 105] width 13 height 13
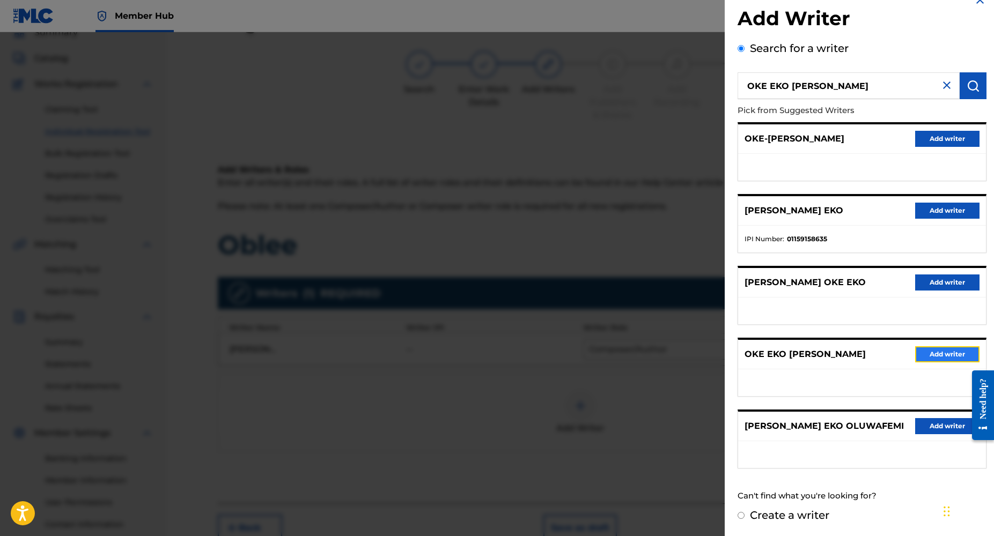
click at [925, 350] on button "Add writer" at bounding box center [947, 354] width 64 height 16
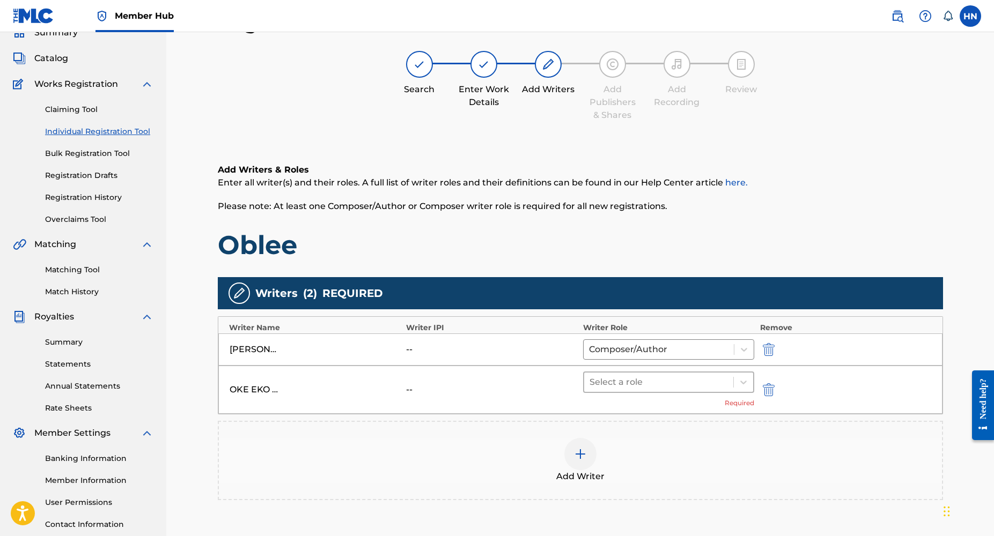
click at [656, 380] on div at bounding box center [658, 382] width 139 height 15
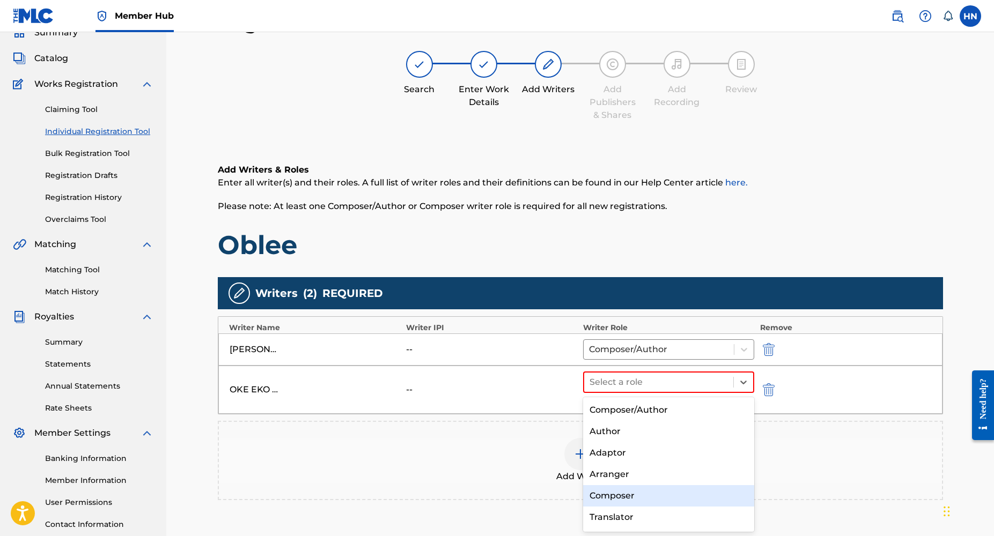
click at [617, 491] on div "Composer" at bounding box center [669, 495] width 172 height 21
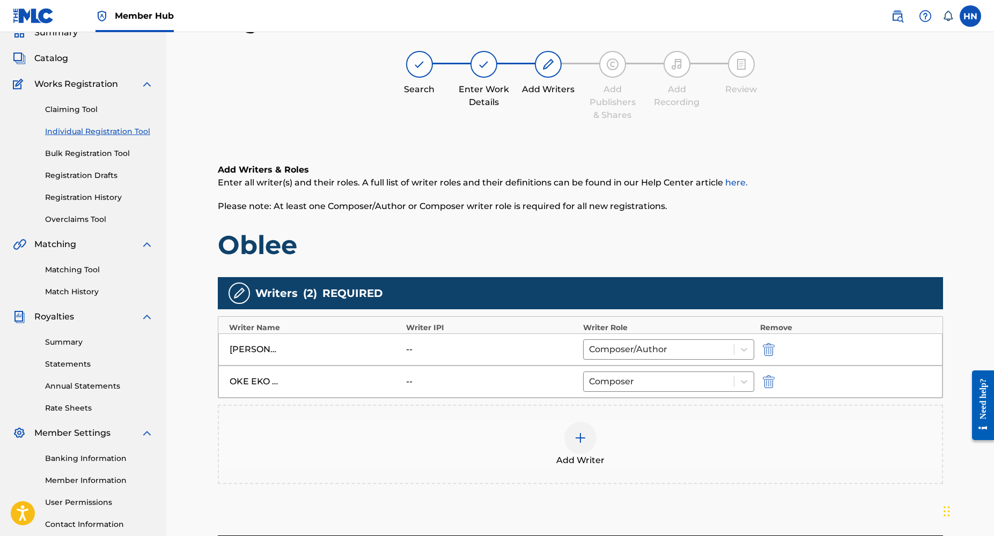
click at [581, 438] on img at bounding box center [580, 438] width 13 height 13
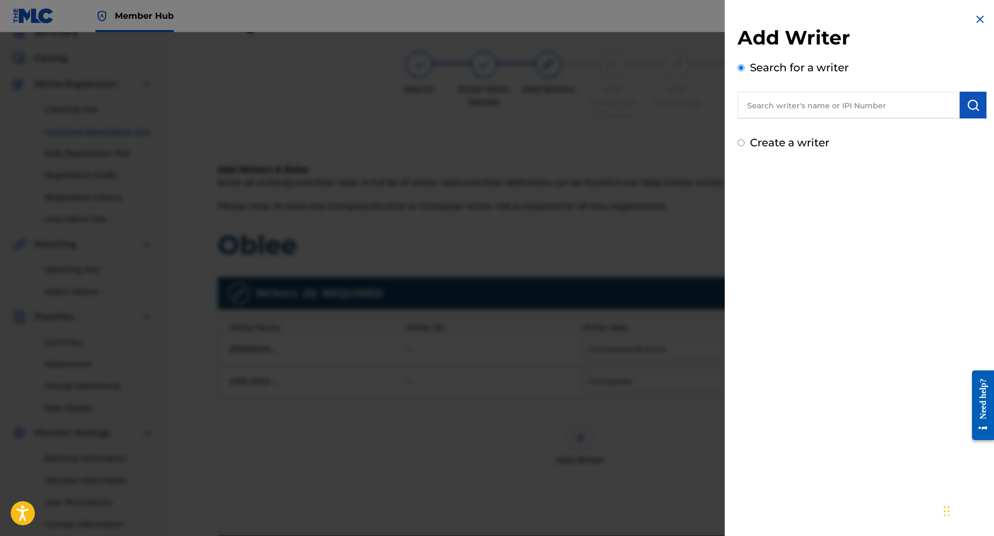
click at [791, 109] on input "text" at bounding box center [848, 105] width 222 height 27
paste input "KAYODE ASHIRU"
type input "KAYODE ASHIRU"
click at [962, 112] on button "submit" at bounding box center [973, 105] width 27 height 27
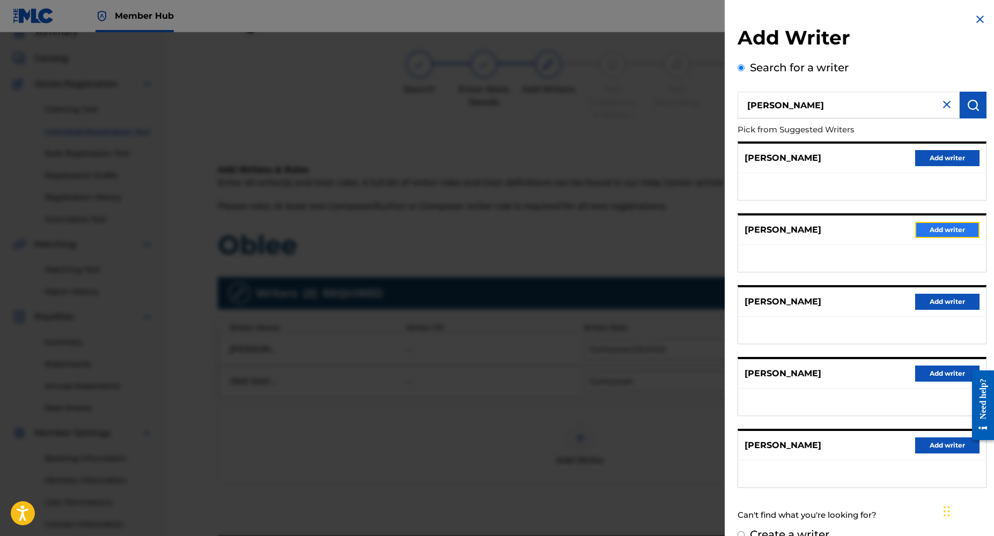
click at [934, 230] on button "Add writer" at bounding box center [947, 230] width 64 height 16
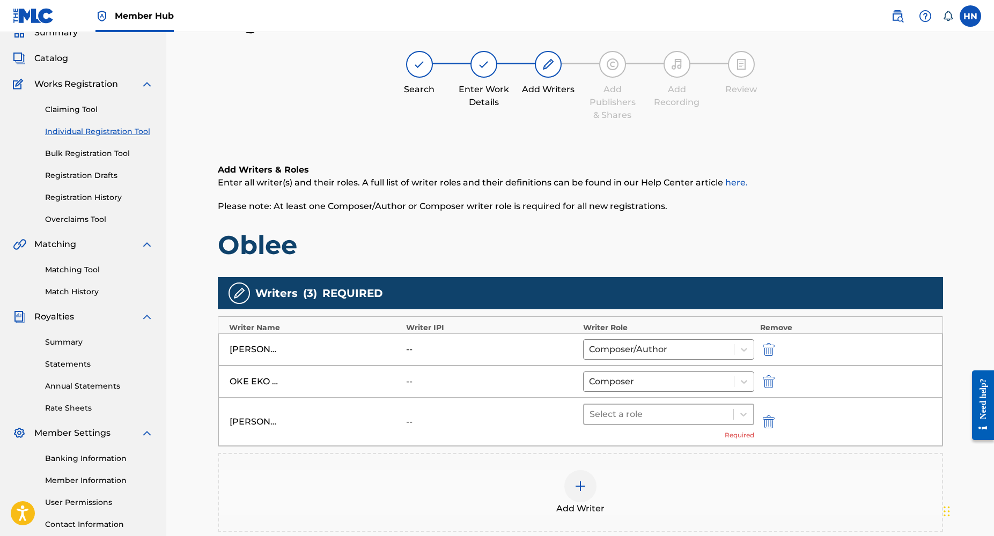
click at [626, 415] on div at bounding box center [658, 414] width 139 height 15
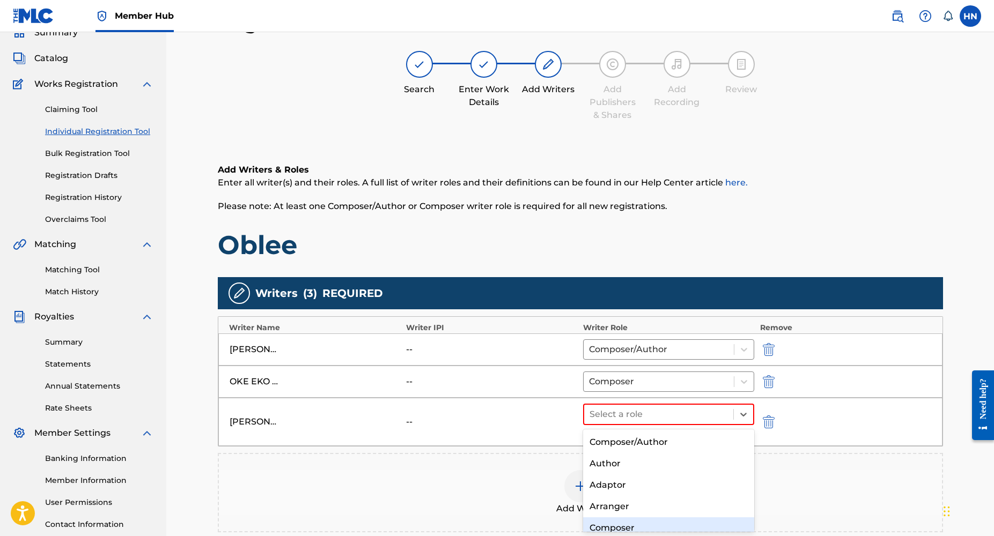
click at [610, 522] on div "Composer" at bounding box center [669, 528] width 172 height 21
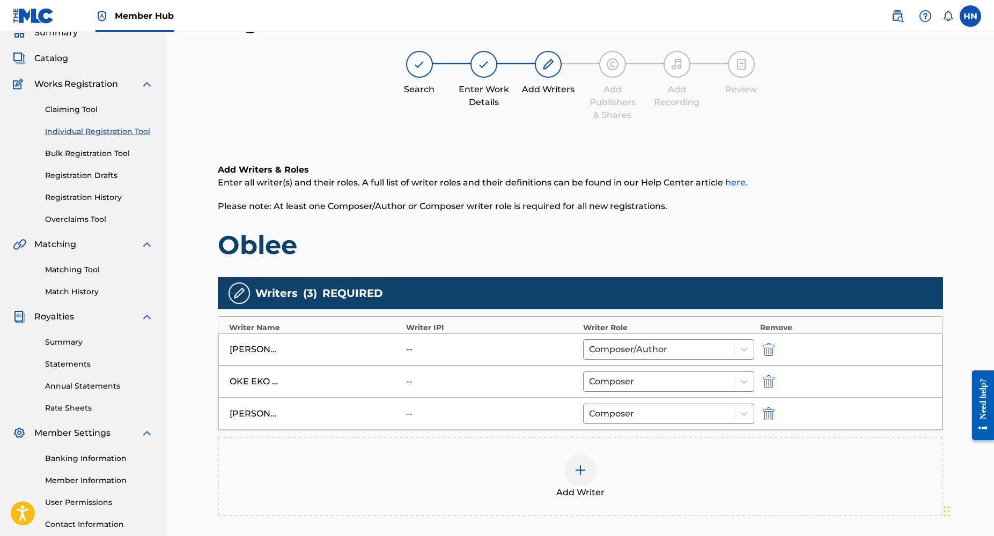
click at [582, 464] on img at bounding box center [580, 470] width 13 height 13
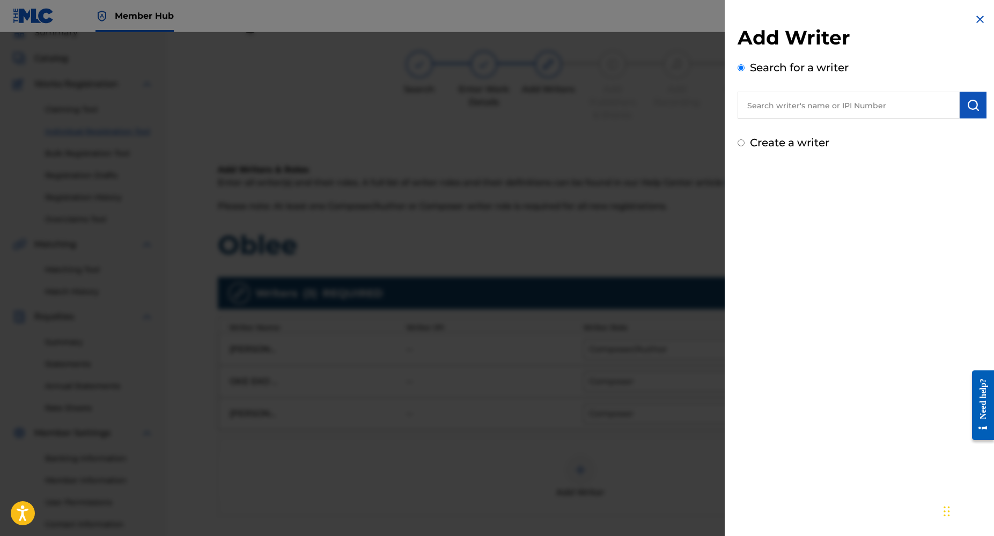
paste input "FAKOYA QUDUS OLUWADAMILARE"
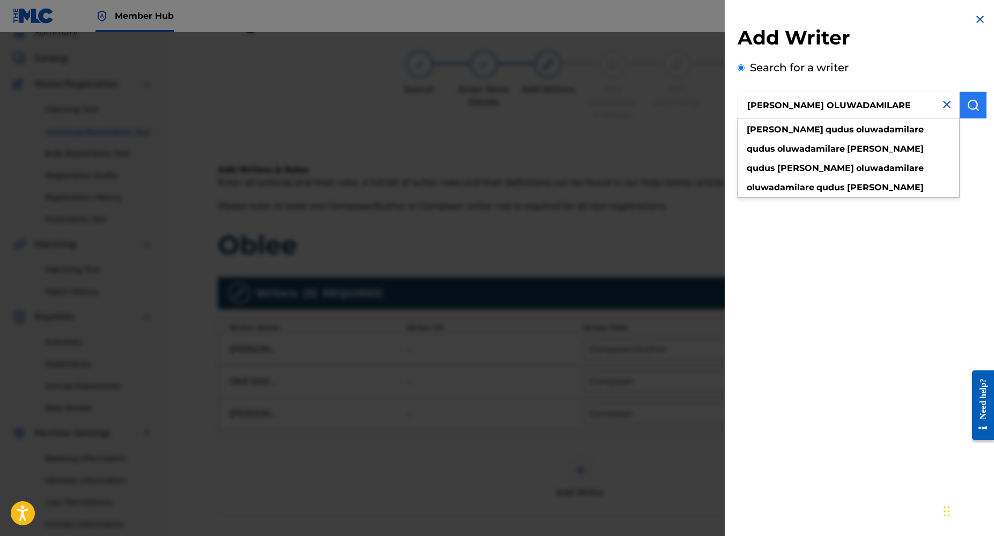
type input "FAKOYA QUDUS OLUWADAMILARE"
click at [976, 106] on button "submit" at bounding box center [973, 105] width 27 height 27
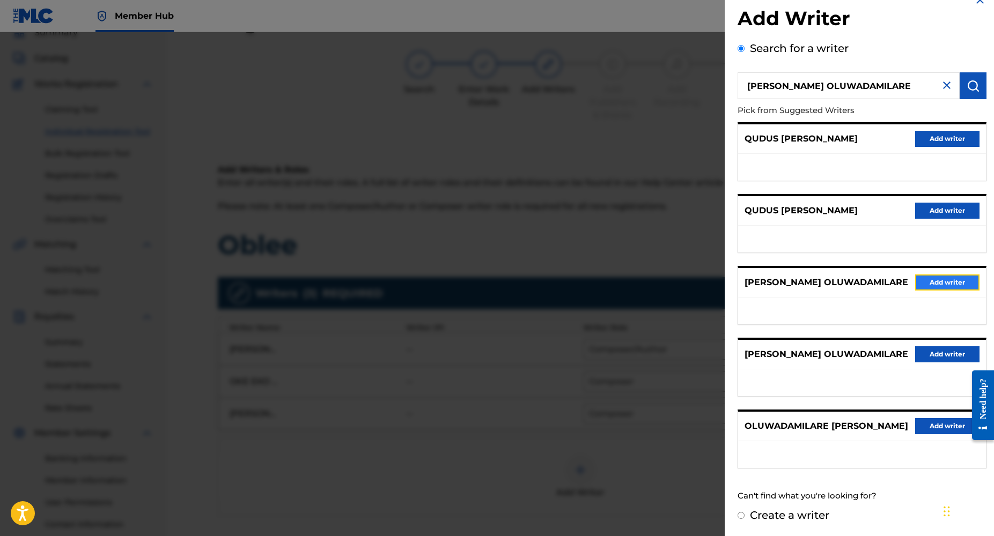
click at [921, 287] on button "Add writer" at bounding box center [947, 283] width 64 height 16
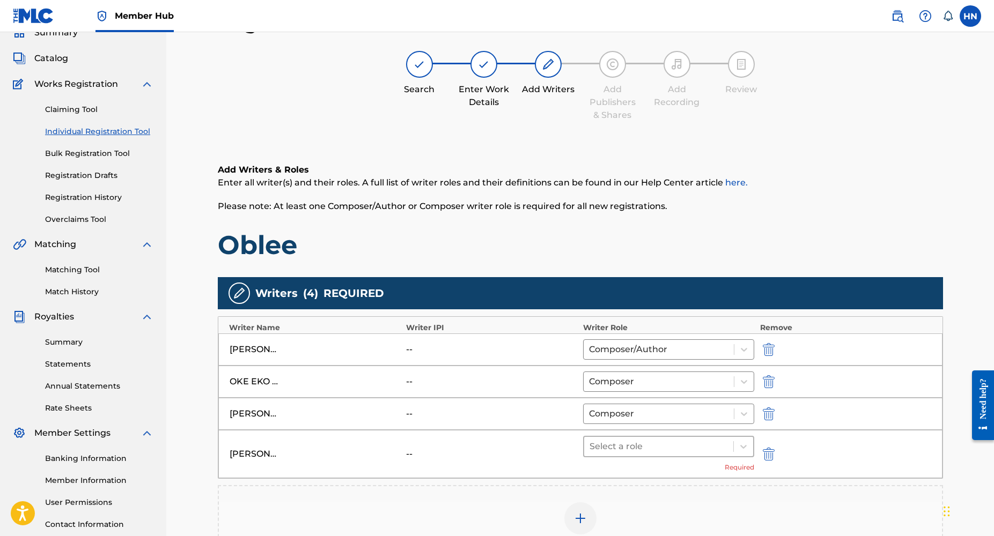
click at [654, 453] on div at bounding box center [658, 446] width 139 height 15
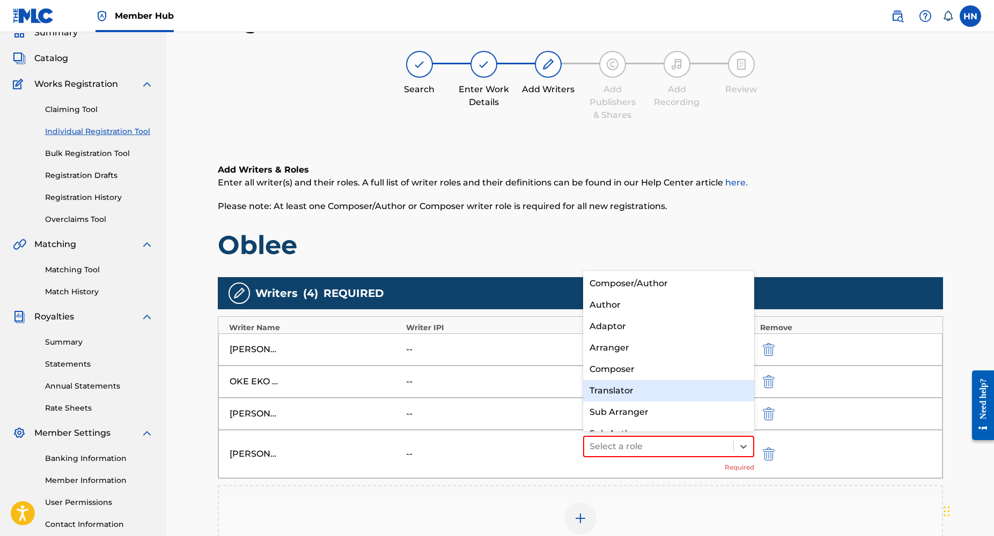
scroll to position [15, 0]
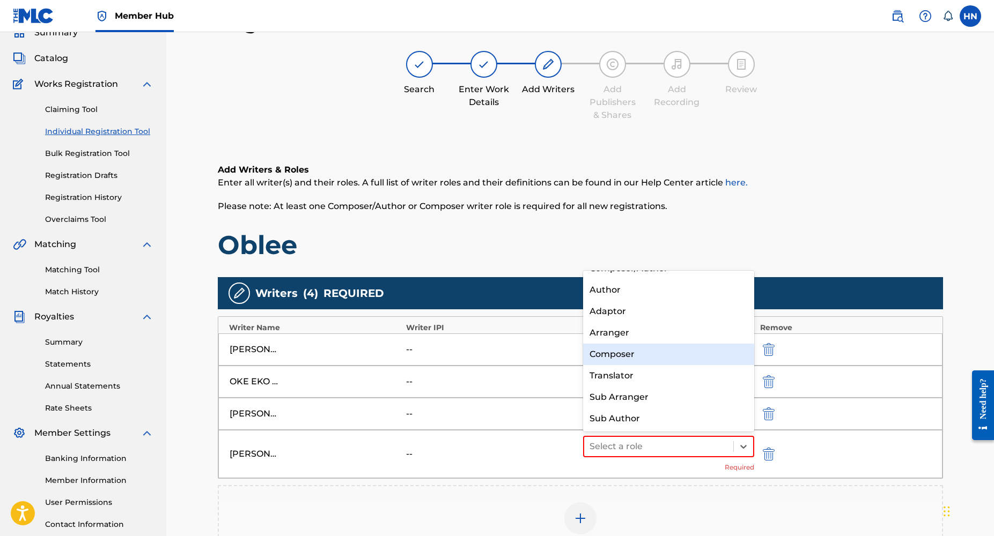
click at [630, 349] on div "Composer" at bounding box center [669, 354] width 172 height 21
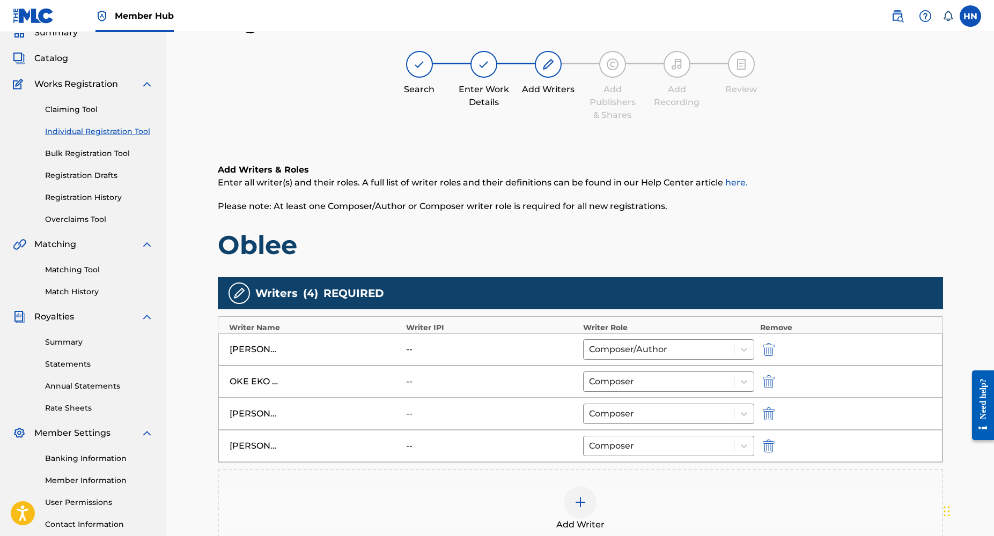
scroll to position [202, 0]
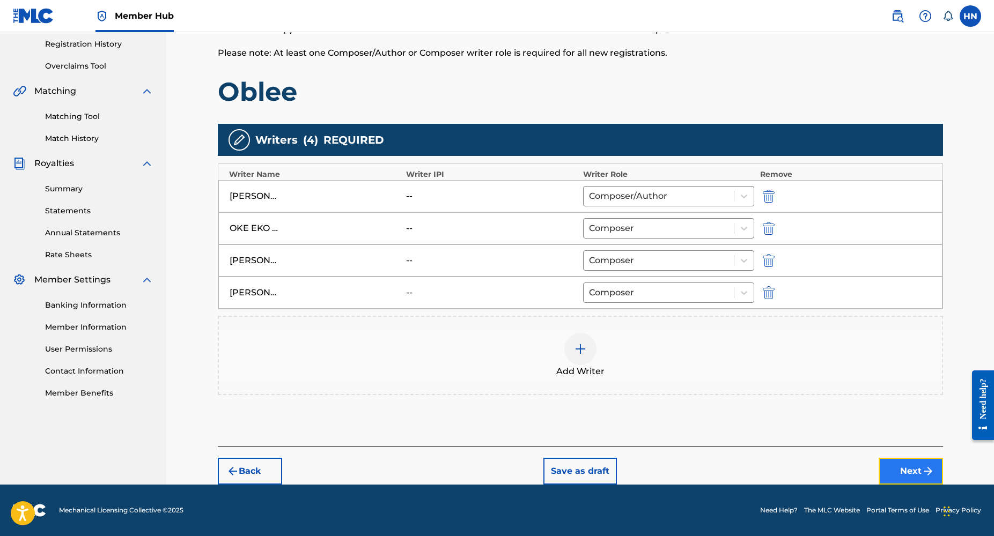
click at [913, 473] on button "Next" at bounding box center [911, 471] width 64 height 27
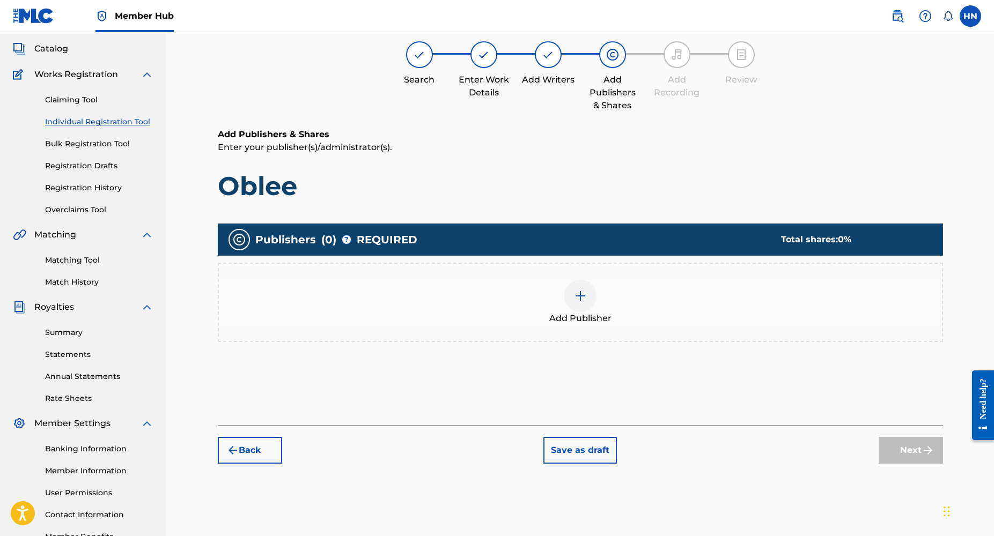
scroll to position [48, 0]
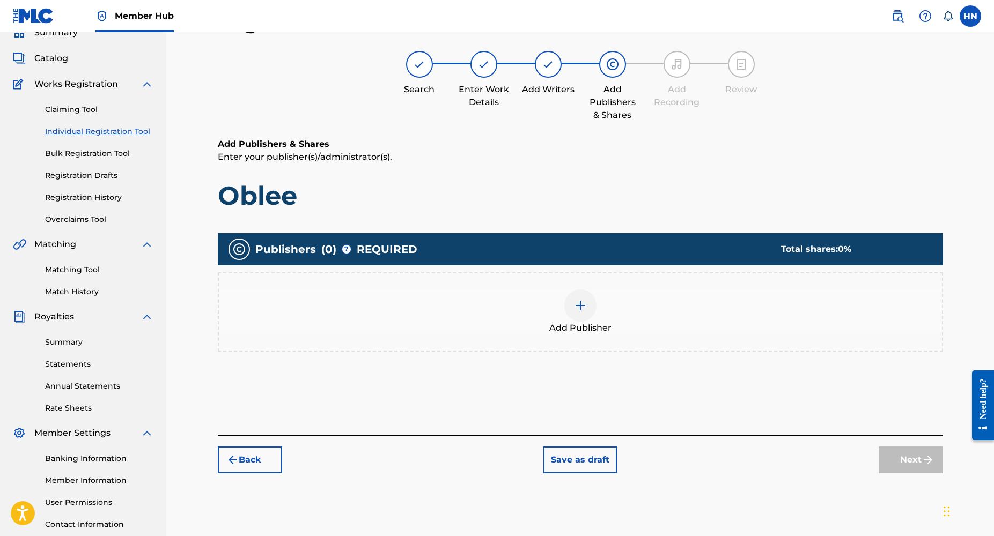
click at [575, 303] on img at bounding box center [580, 305] width 13 height 13
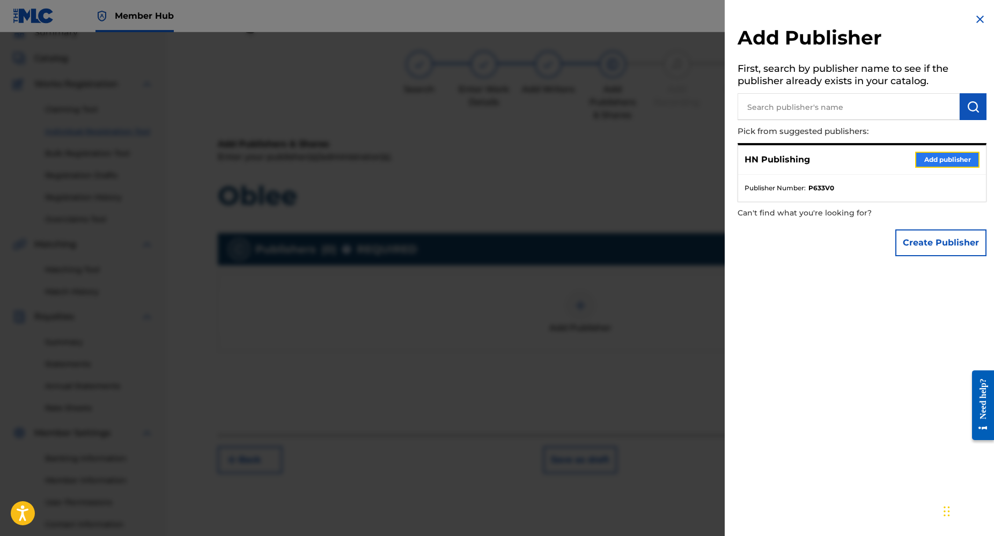
click at [944, 156] on button "Add publisher" at bounding box center [947, 160] width 64 height 16
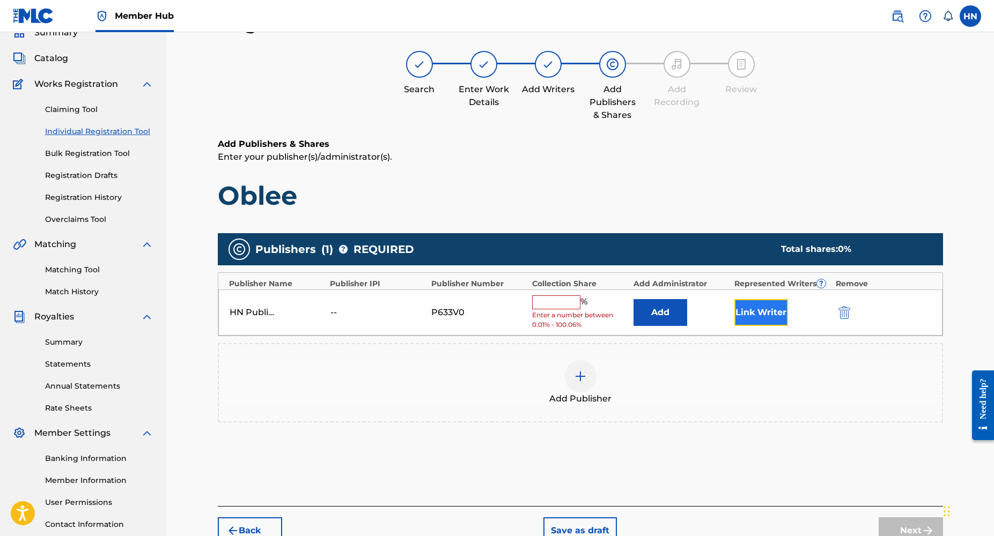
click at [747, 319] on button "Link Writer" at bounding box center [761, 312] width 54 height 27
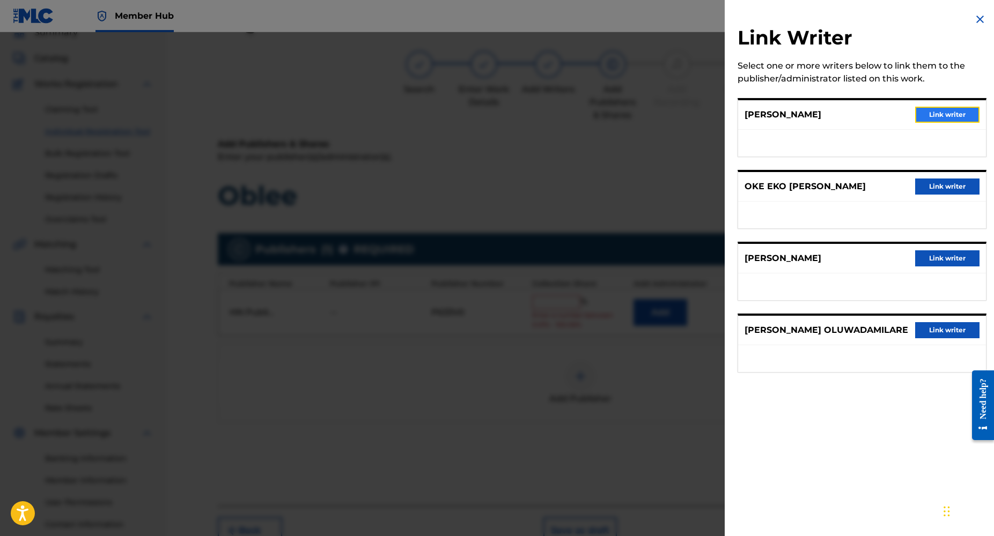
click at [921, 116] on button "Link writer" at bounding box center [947, 115] width 64 height 16
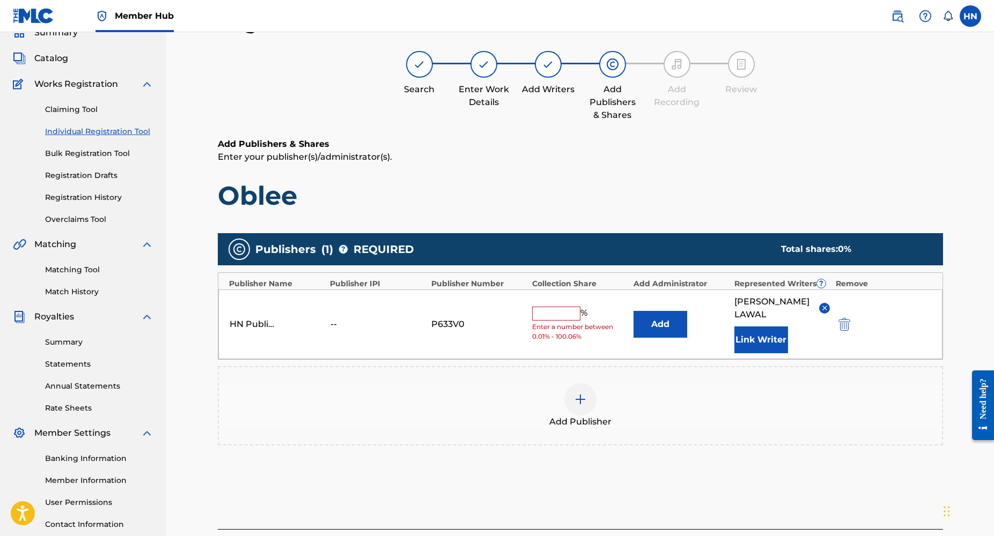
click at [545, 319] on input "text" at bounding box center [556, 314] width 48 height 14
type input "50"
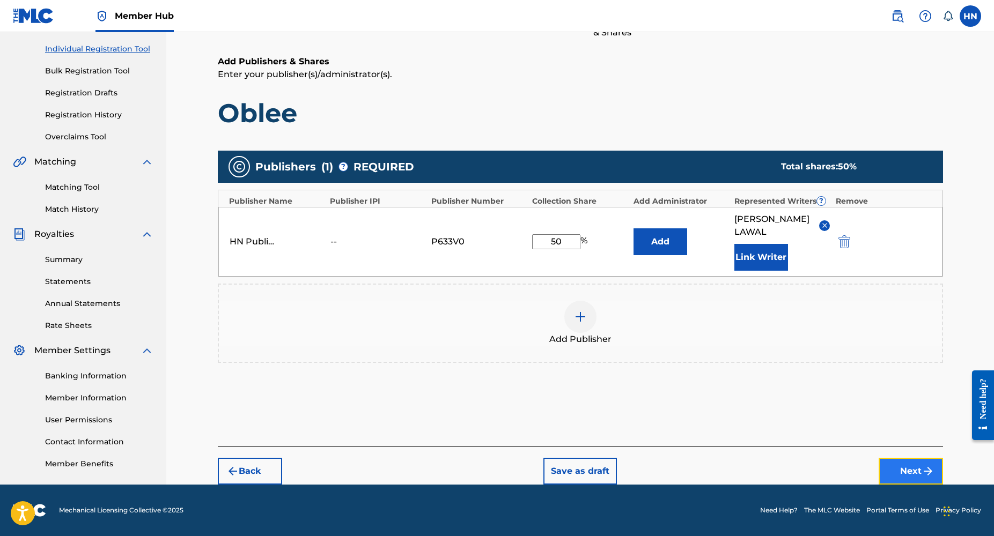
click at [897, 473] on button "Next" at bounding box center [911, 471] width 64 height 27
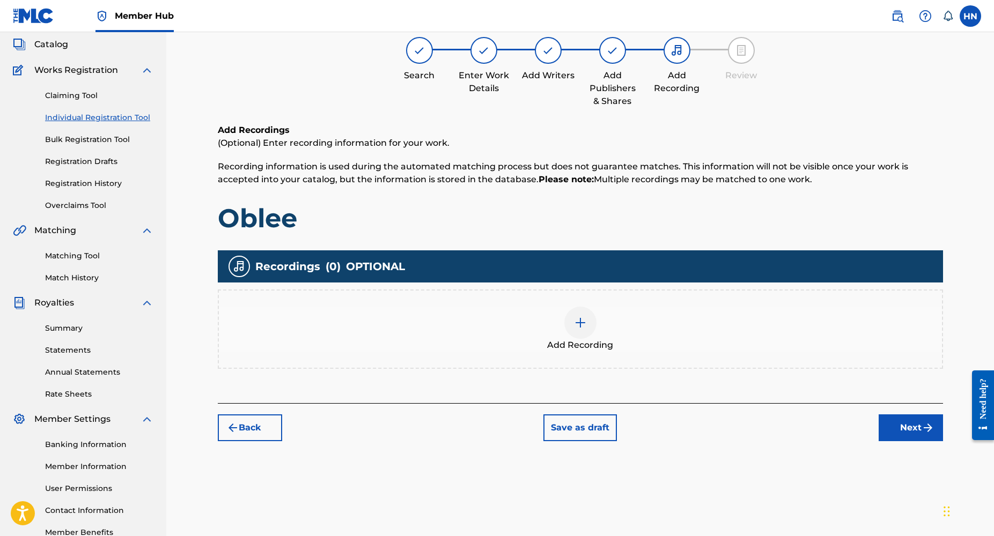
scroll to position [48, 0]
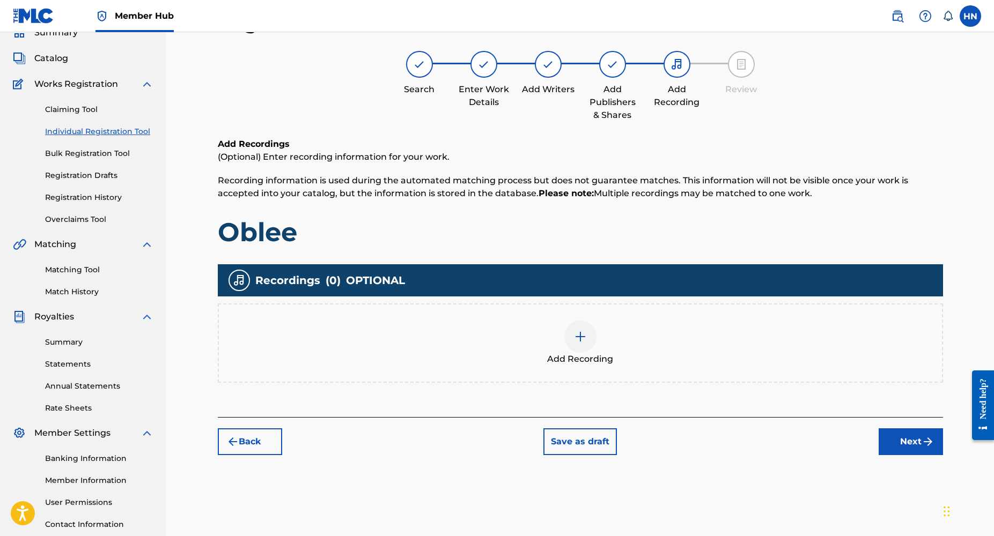
click at [586, 341] on img at bounding box center [580, 336] width 13 height 13
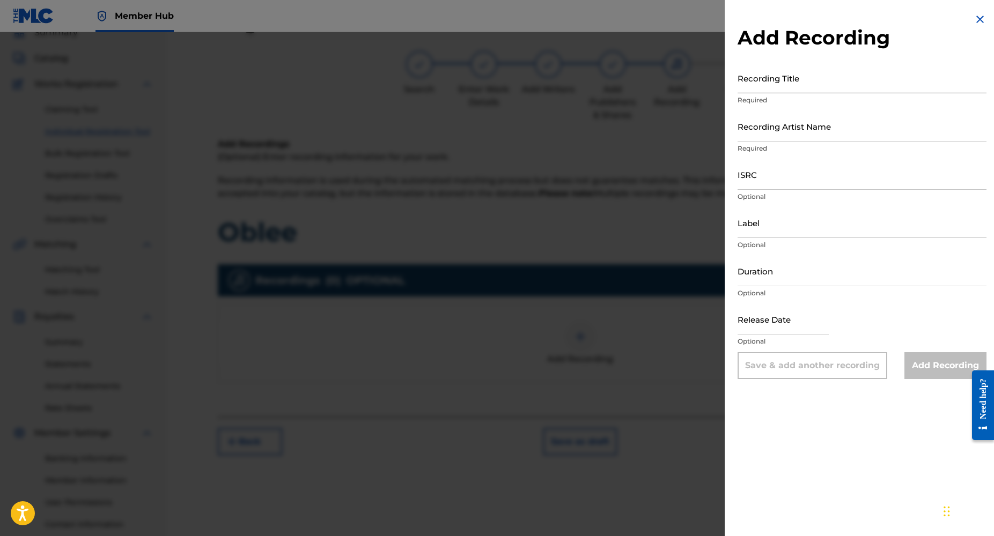
click at [785, 88] on input "Recording Title" at bounding box center [861, 78] width 249 height 31
type input "Oblee"
click at [776, 136] on input "Recording Artist Name" at bounding box center [861, 126] width 249 height 31
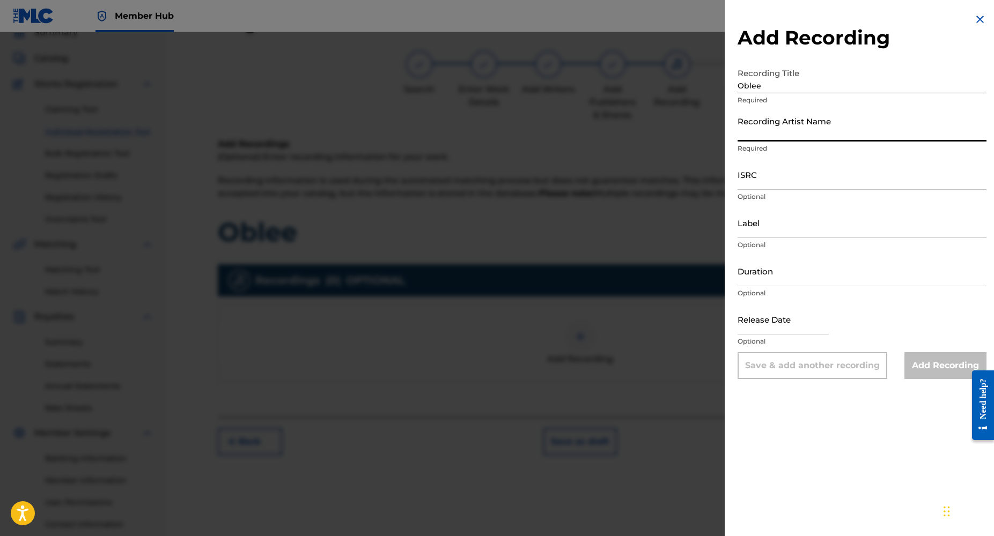
paste input "Dj Yk Mule, Slimcase, Kashcoming, Qdot"
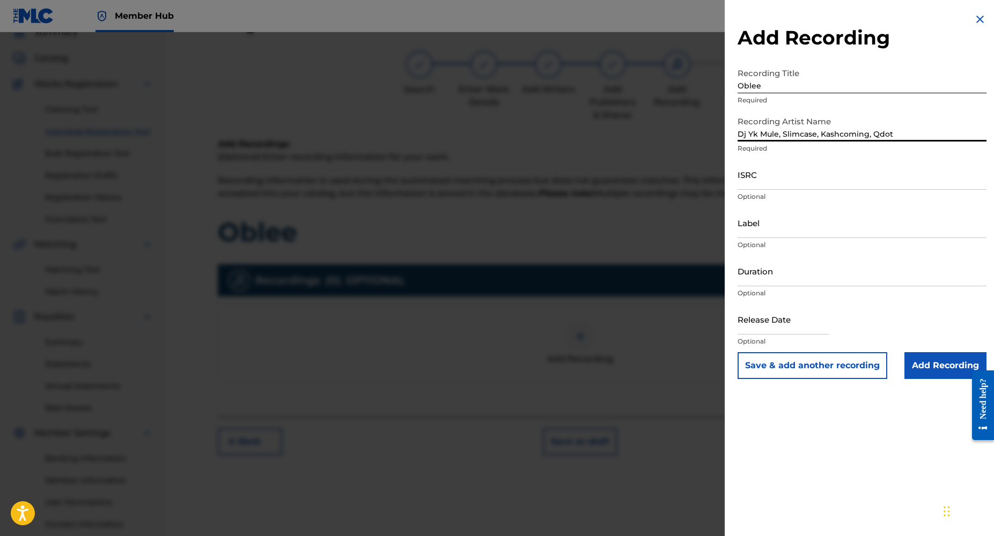
type input "Dj Yk Mule, Slimcase, Kashcoming, Qdot"
click at [785, 187] on input "ISRC" at bounding box center [861, 174] width 249 height 31
paste input "USA2P2462309"
type input "USA2P2462309"
click at [759, 277] on input "Duration" at bounding box center [861, 271] width 249 height 31
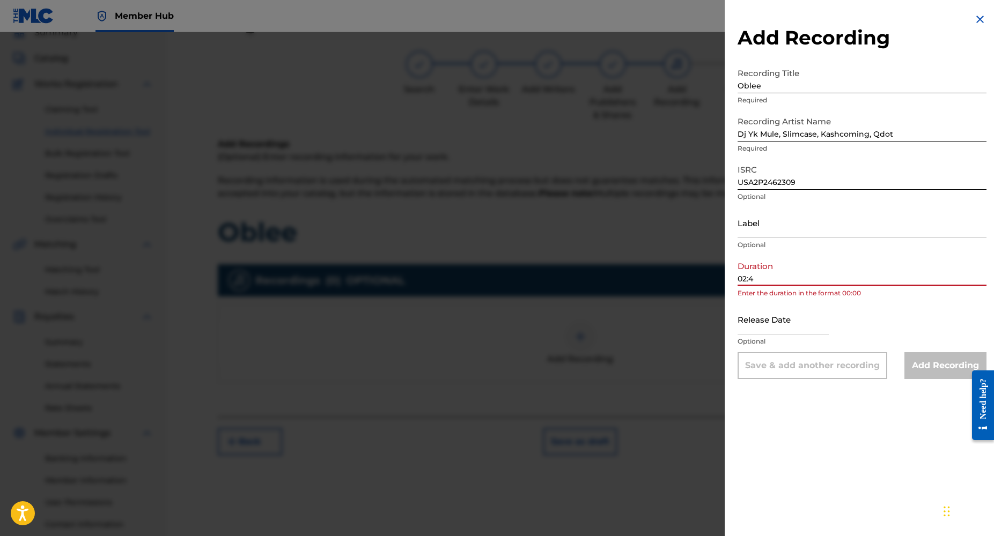
type input "02:40"
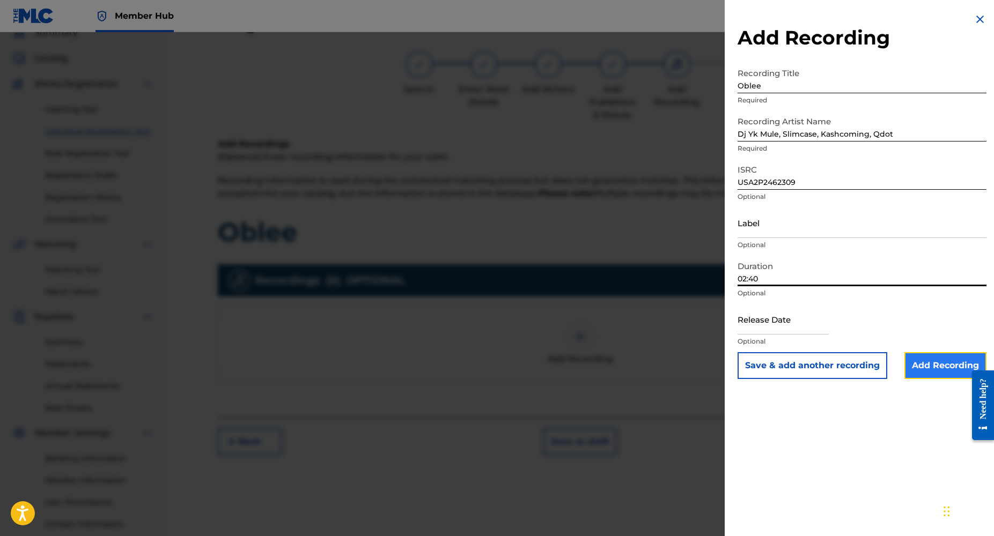
click at [933, 365] on input "Add Recording" at bounding box center [945, 365] width 82 height 27
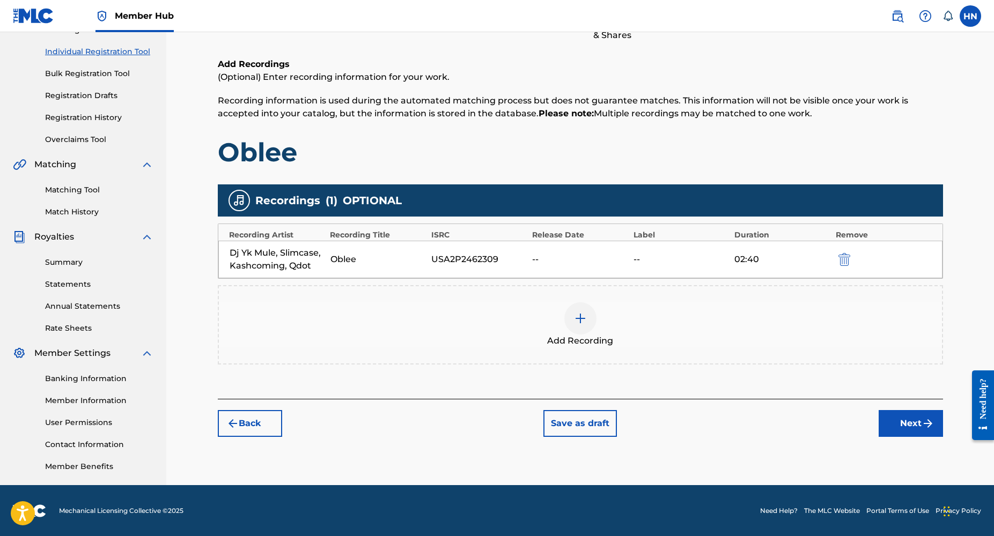
scroll to position [129, 0]
click at [587, 325] on div at bounding box center [580, 318] width 32 height 32
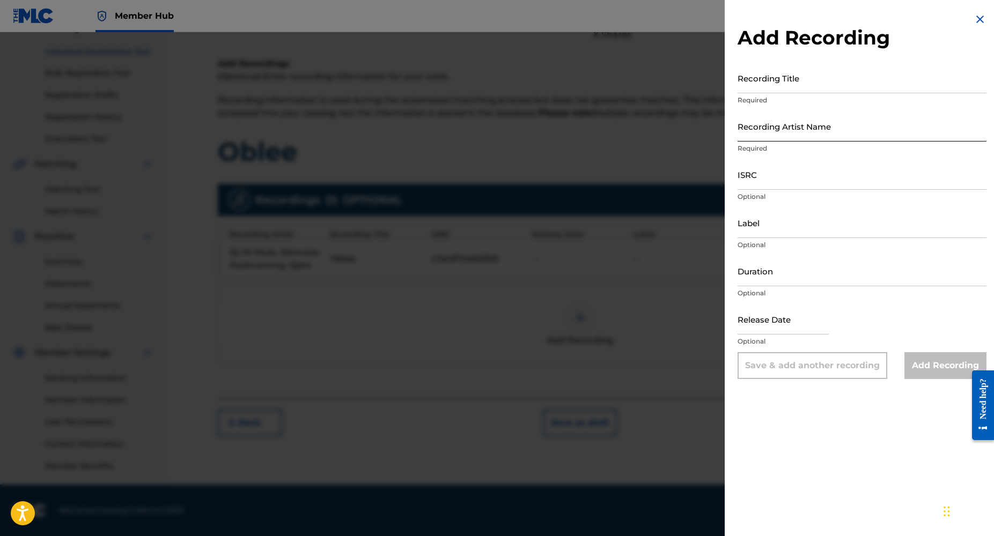
click at [756, 134] on input "Recording Artist Name" at bounding box center [861, 126] width 249 height 31
paste input "USA2P2462309"
type input "USA2P2462309"
paste input "Dj Yk Mule, Slimcase, Kashcoming, Qdot"
type input "Dj Yk Mule, Slimcase, Kashcoming, Qdot"
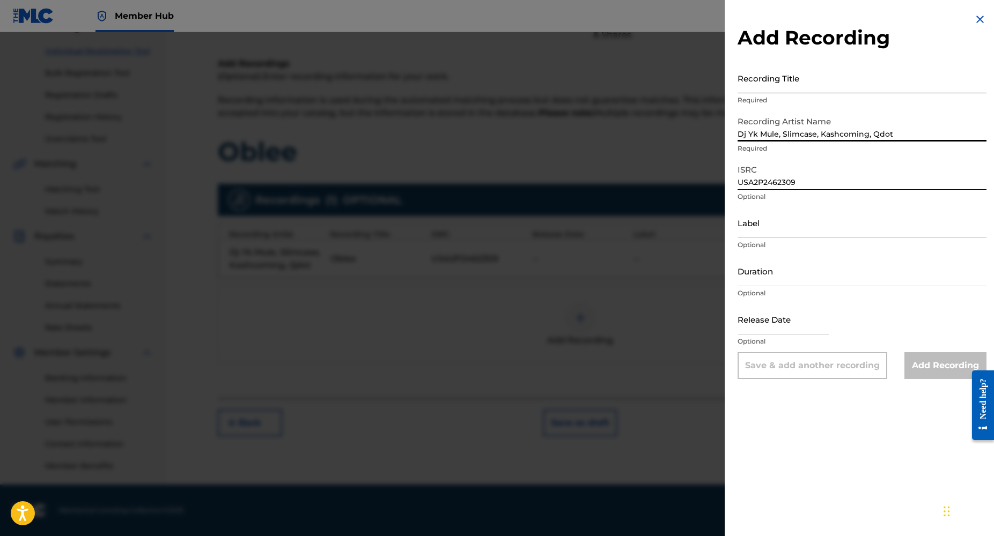
click at [759, 85] on input "Recording Title" at bounding box center [861, 78] width 249 height 31
paste input "Oblee (Remix)"
type input "Oblee (Remix)"
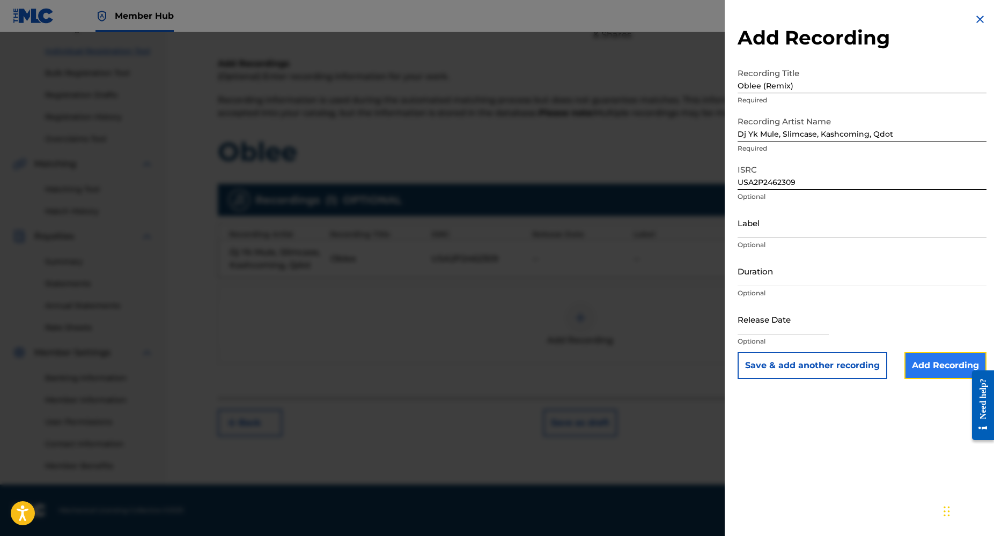
click at [940, 365] on input "Add Recording" at bounding box center [945, 365] width 82 height 27
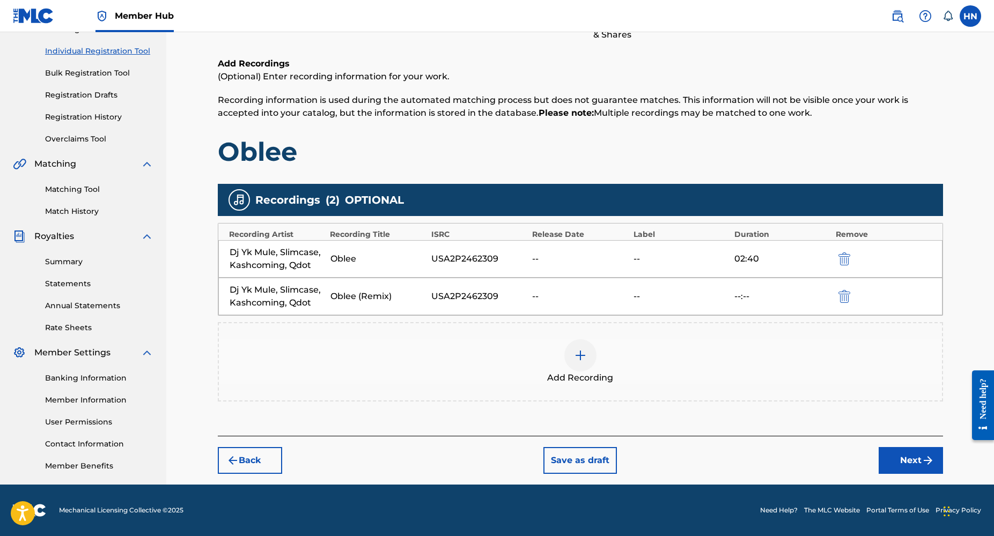
click at [746, 294] on div "--:--" at bounding box center [781, 296] width 95 height 13
click at [846, 296] on img "submit" at bounding box center [844, 296] width 12 height 13
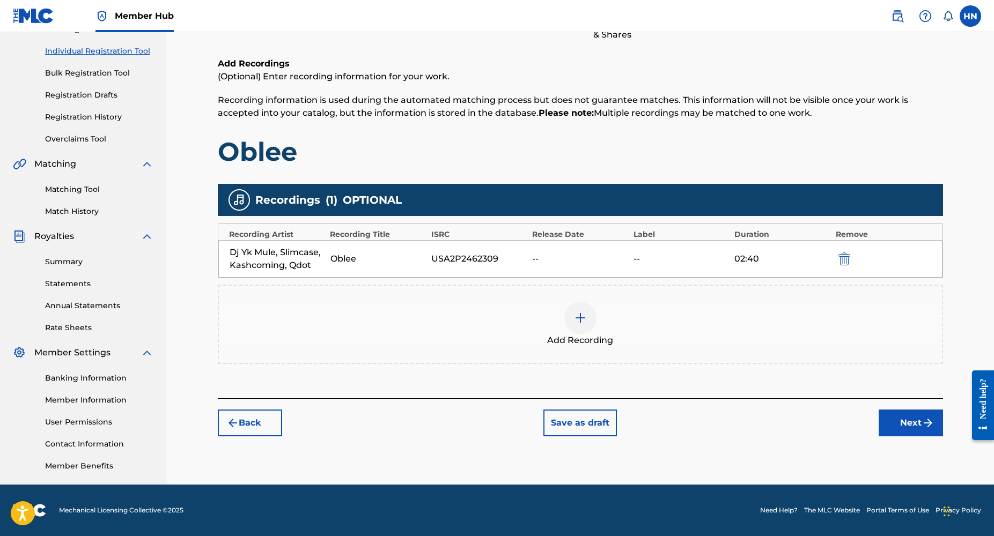
click at [580, 326] on div at bounding box center [580, 318] width 32 height 32
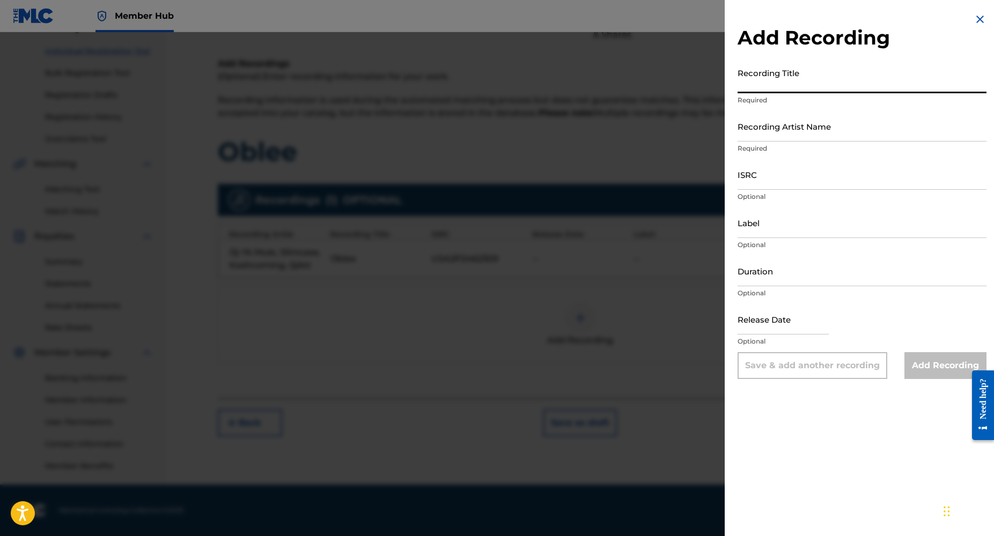
paste input "Oblee (Remix)"
type input "Oblee (Remix)"
click at [754, 136] on input "Recording Artist Name" at bounding box center [861, 126] width 249 height 31
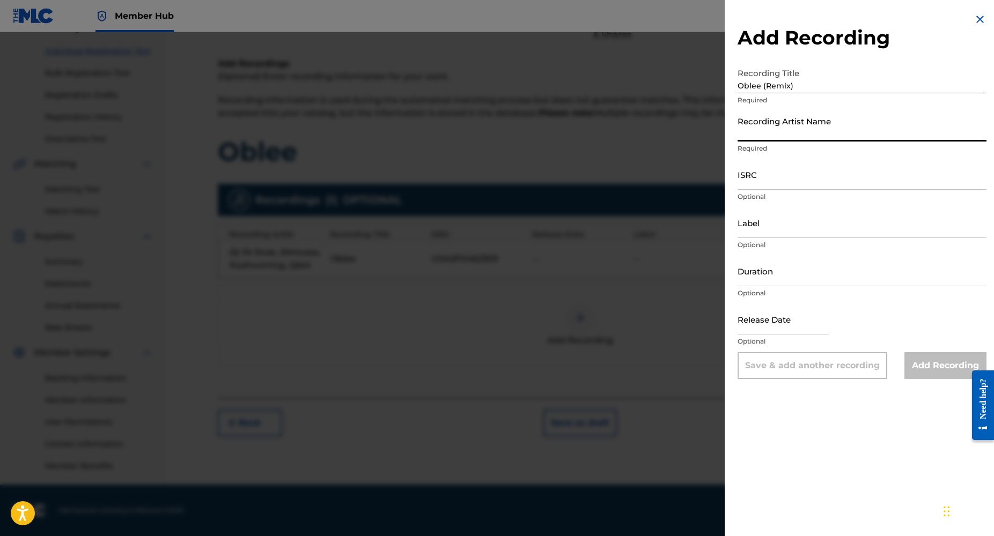
paste input "Dj Yk Mule, Slimcase, Kashcoming, Qdot"
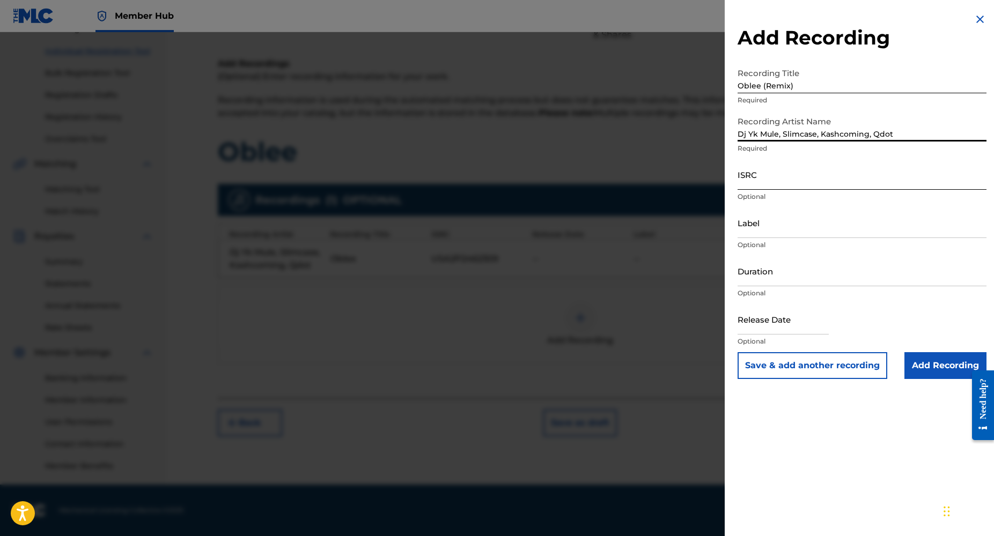
type input "Dj Yk Mule, Slimcase, Kashcoming, Qdot"
click at [755, 182] on input "ISRC" at bounding box center [861, 174] width 249 height 31
paste input "USA2P2462309"
type input "USA2P2462309"
click at [761, 279] on input "Duration" at bounding box center [861, 271] width 249 height 31
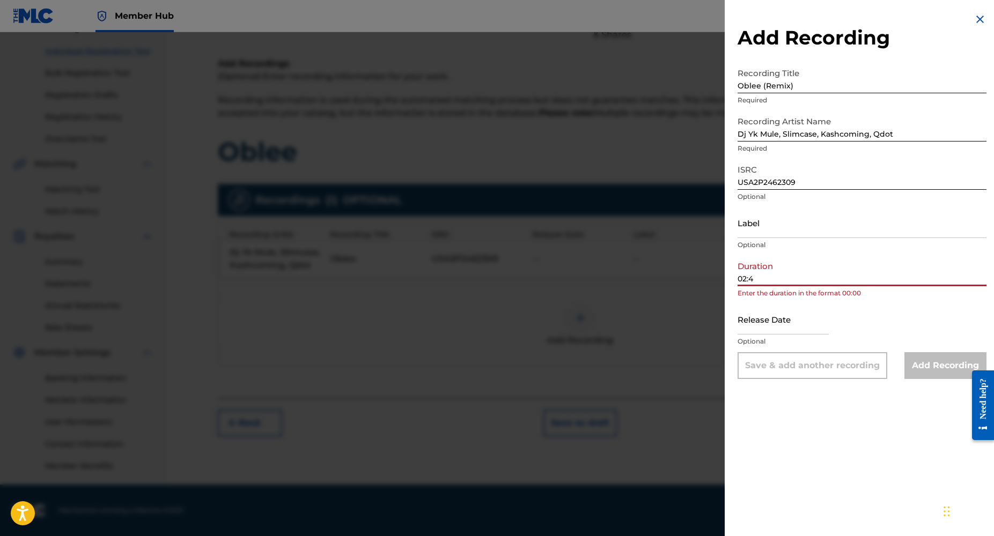
type input "02:40"
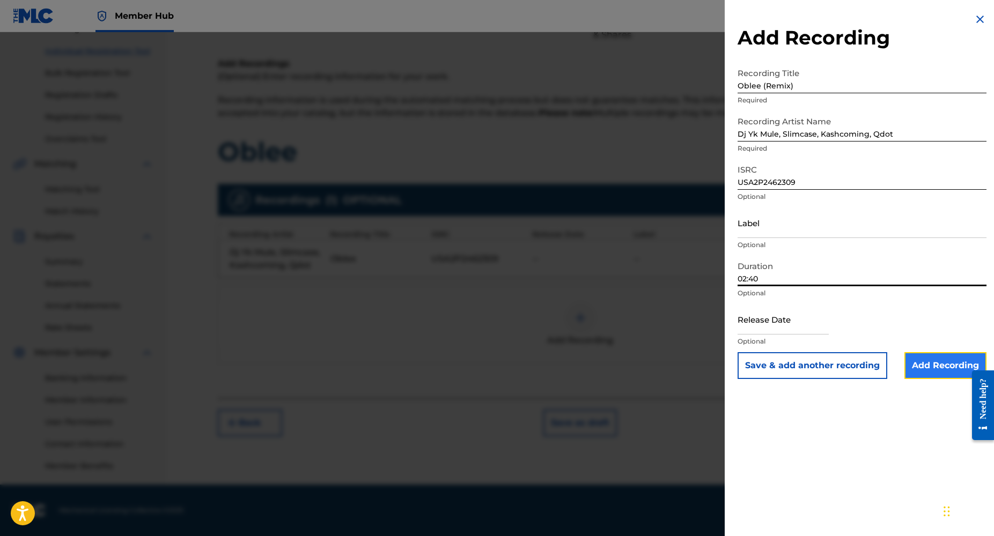
click at [946, 370] on input "Add Recording" at bounding box center [945, 365] width 82 height 27
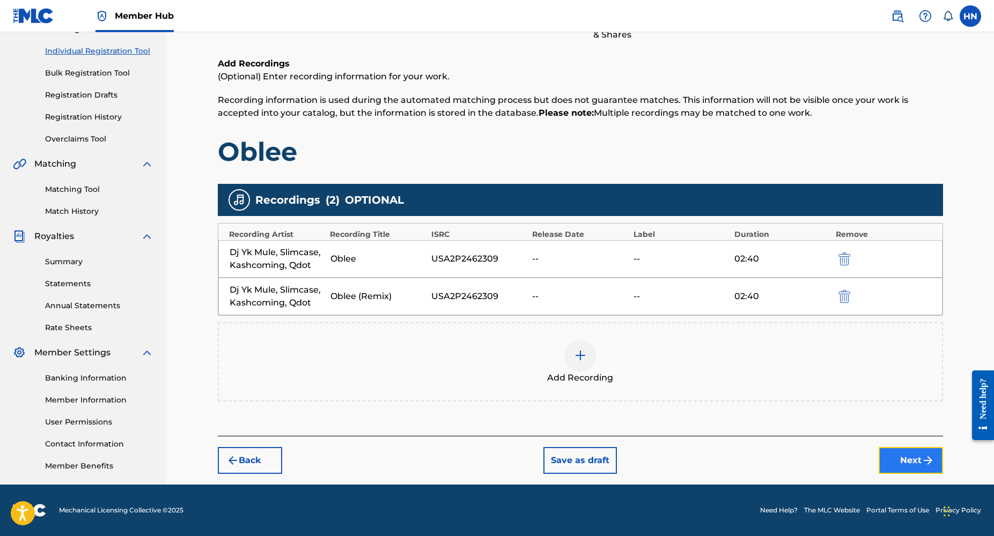
click at [905, 466] on button "Next" at bounding box center [911, 460] width 64 height 27
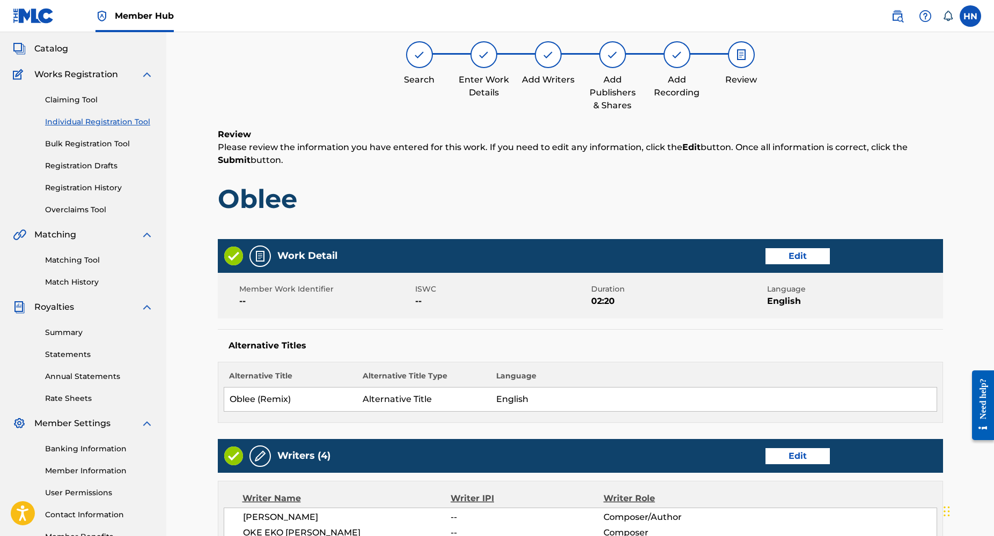
scroll to position [48, 0]
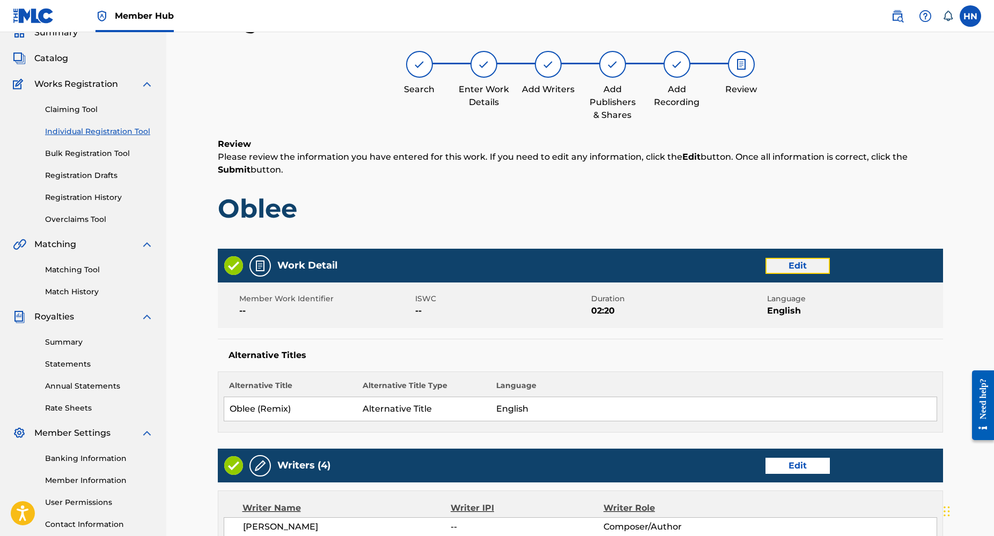
click at [791, 269] on button "Edit" at bounding box center [797, 266] width 64 height 16
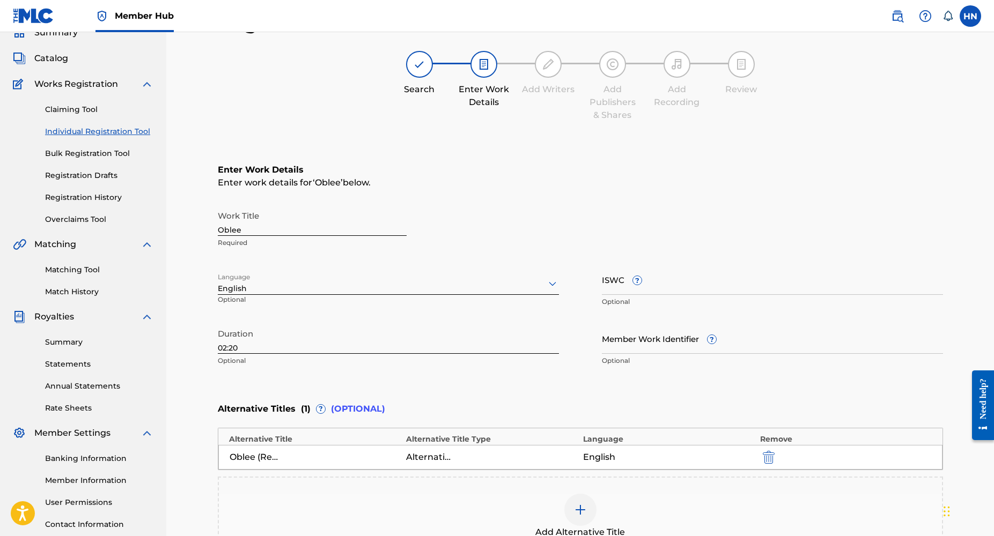
click at [320, 341] on input "02:20" at bounding box center [388, 338] width 341 height 31
click at [332, 349] on input "02:20" at bounding box center [388, 338] width 341 height 31
type input "02:40"
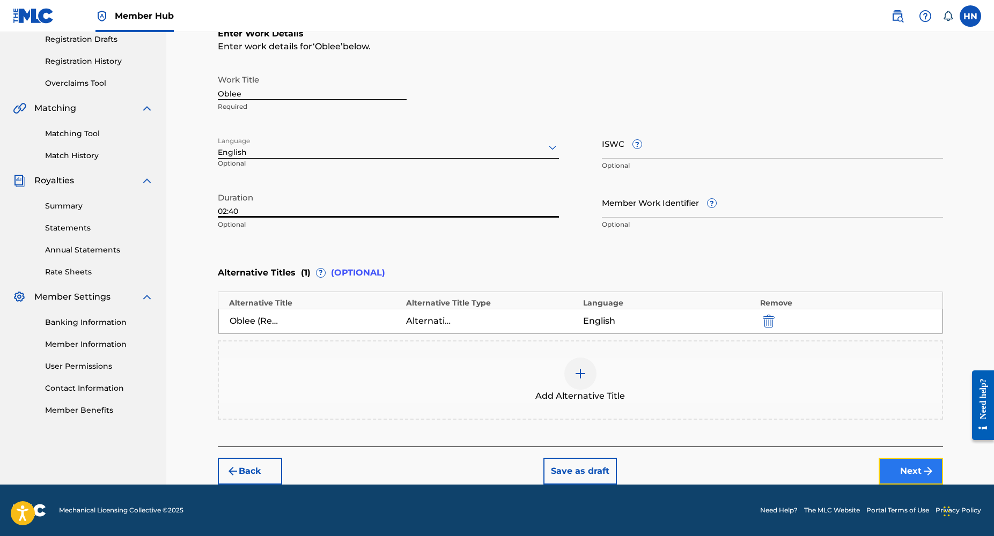
click at [906, 473] on button "Next" at bounding box center [911, 471] width 64 height 27
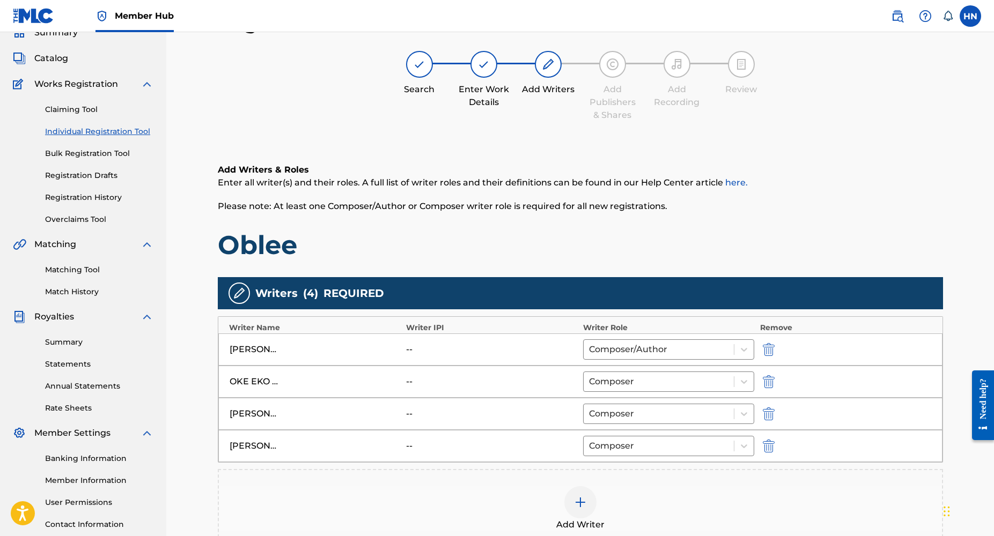
scroll to position [202, 0]
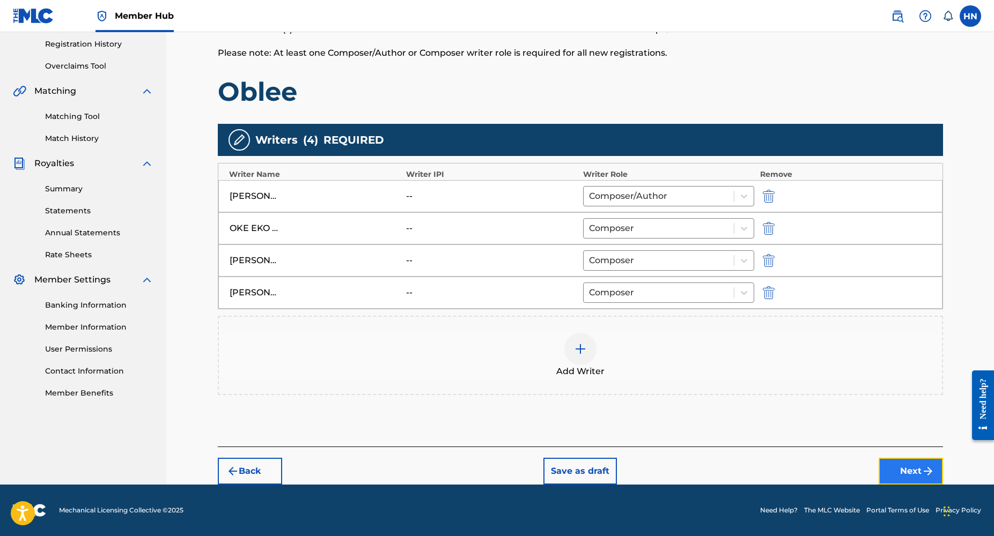
click at [911, 464] on button "Next" at bounding box center [911, 471] width 64 height 27
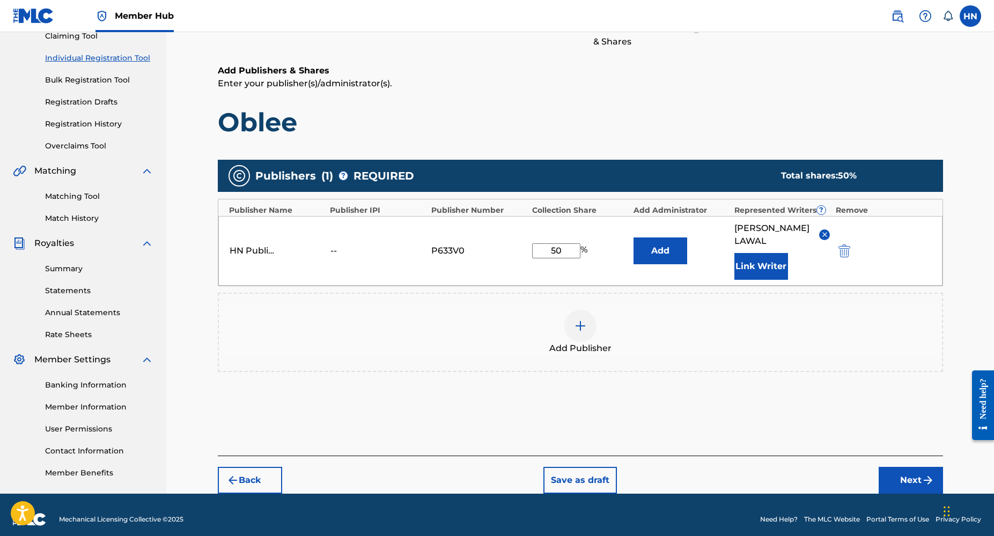
scroll to position [131, 0]
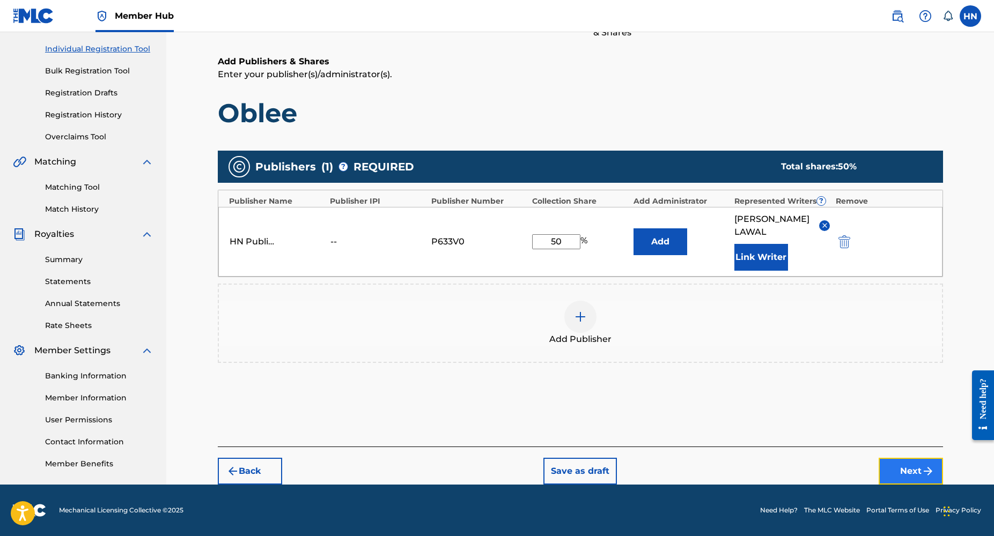
click at [910, 473] on button "Next" at bounding box center [911, 471] width 64 height 27
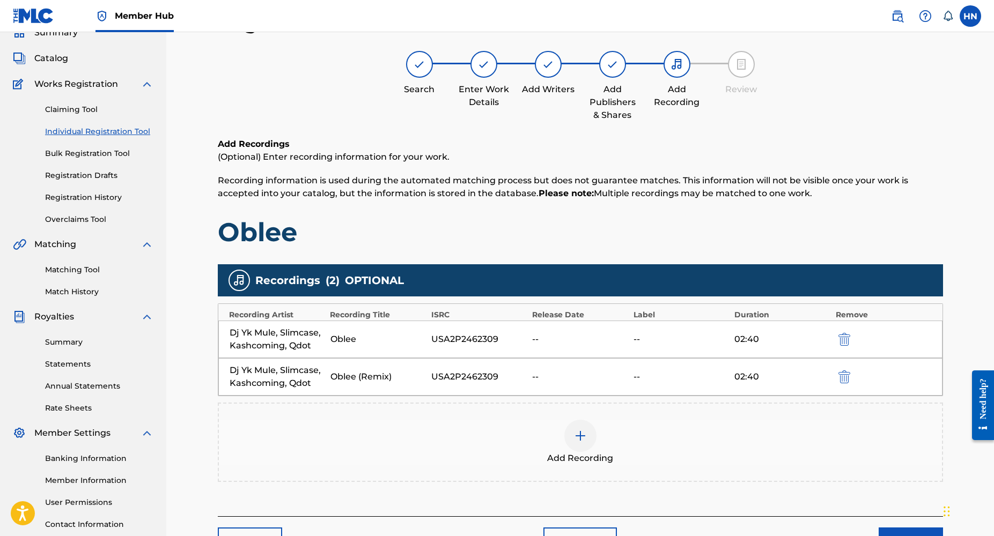
scroll to position [129, 0]
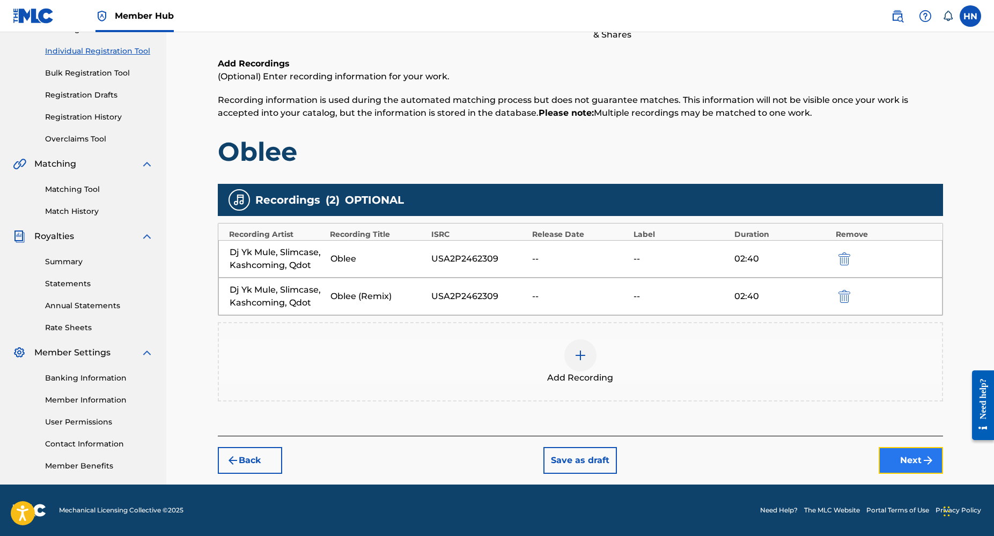
click at [899, 459] on button "Next" at bounding box center [911, 460] width 64 height 27
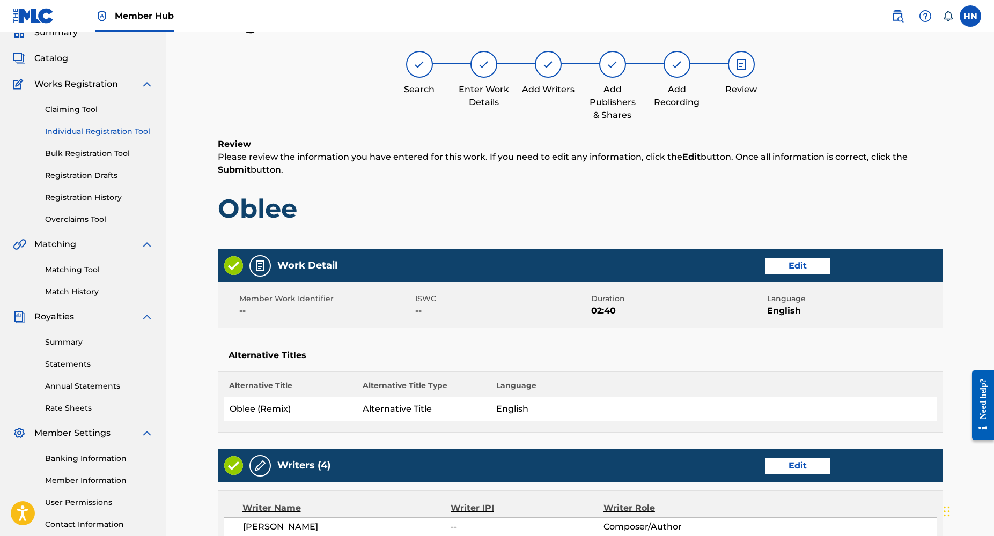
scroll to position [483, 0]
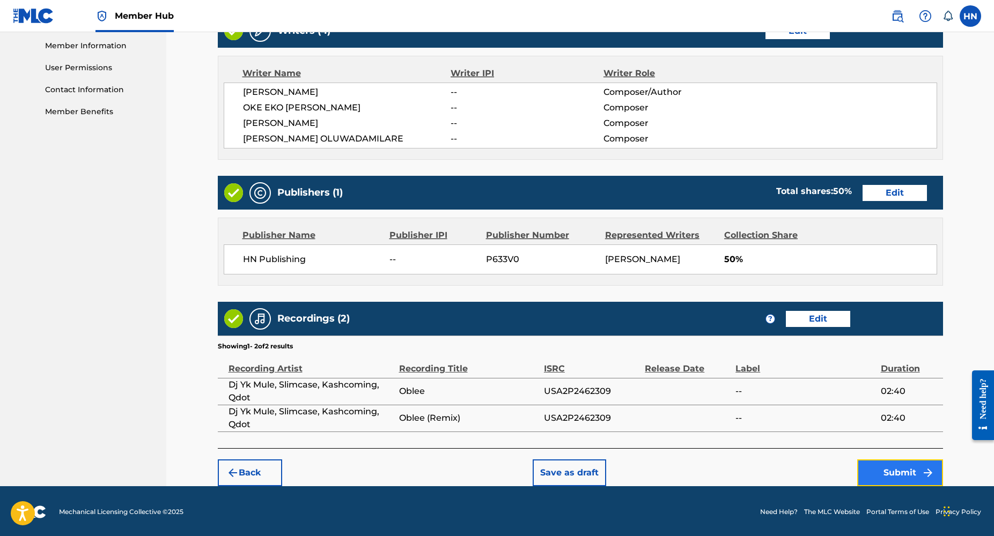
click at [901, 471] on button "Submit" at bounding box center [900, 473] width 86 height 27
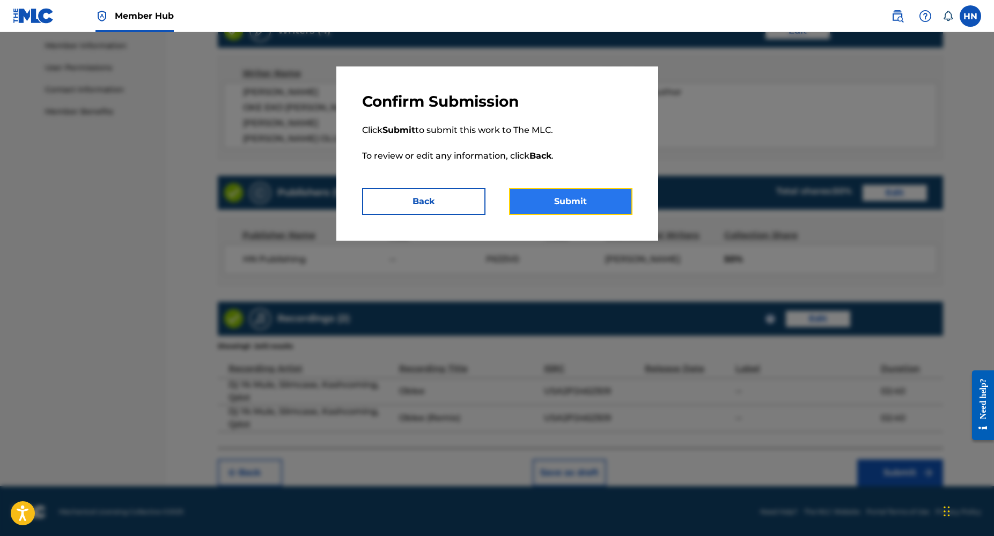
click at [593, 209] on button "Submit" at bounding box center [570, 201] width 123 height 27
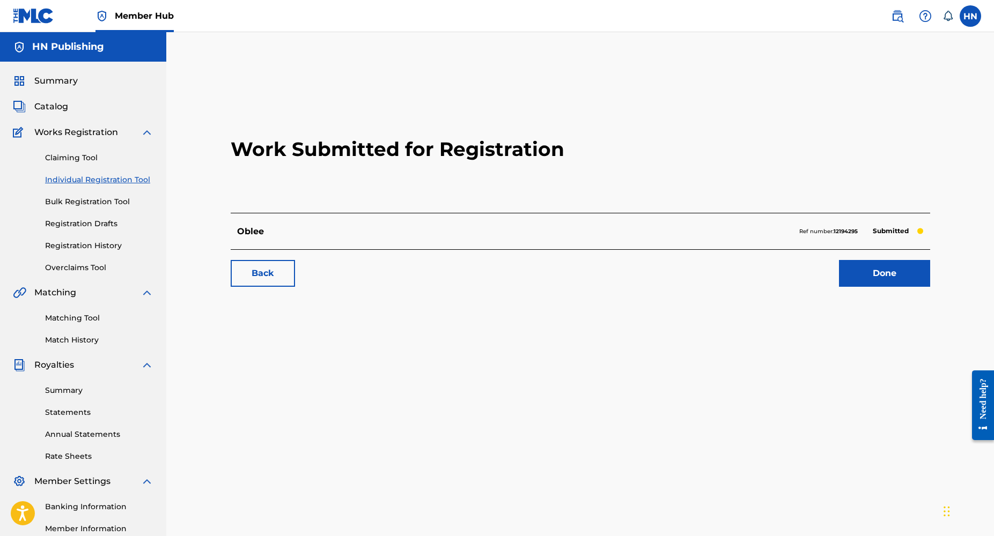
click at [87, 180] on link "Individual Registration Tool" at bounding box center [99, 179] width 108 height 11
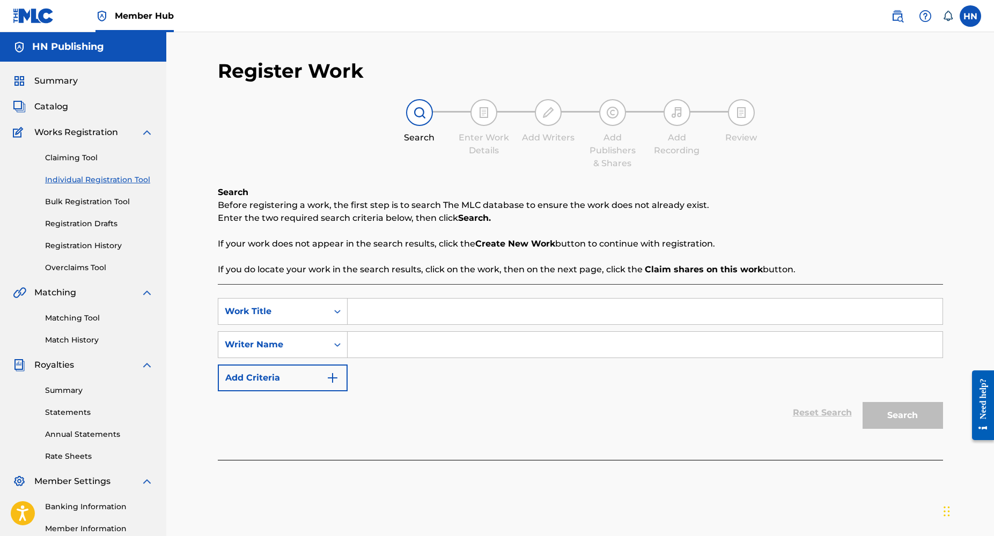
click at [382, 315] on input "Search Form" at bounding box center [645, 312] width 595 height 26
paste input "https://open.spotify.com/track/72aA1NVN1aN2b8YwbelwSp?si=c002cb1e41794906"
type input "https://open.spotify.com/track/72aA1NVN1aN2b8YwbelwSp?si=c002cb1e41794906"
click at [497, 318] on input "https://open.spotify.com/track/72aA1NVN1aN2b8YwbelwSp?si=c002cb1e41794906" at bounding box center [645, 312] width 595 height 26
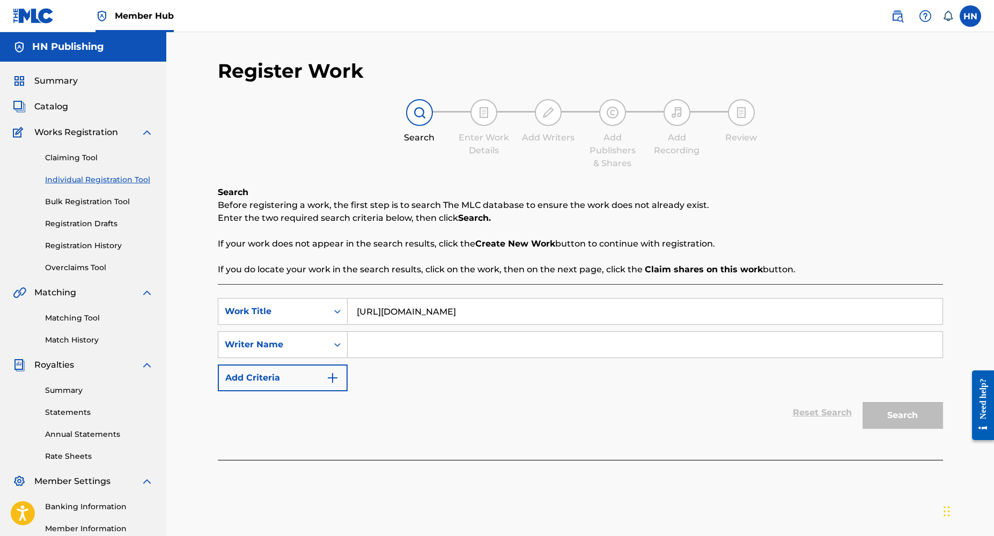
click at [497, 318] on input "https://open.spotify.com/track/72aA1NVN1aN2b8YwbelwSp?si=c002cb1e41794906" at bounding box center [645, 312] width 595 height 26
click at [364, 306] on input "Search Form" at bounding box center [645, 312] width 595 height 26
paste input "Oblelanalana"
type input "Oblelanalana"
click at [376, 347] on input "Search Form" at bounding box center [645, 345] width 595 height 26
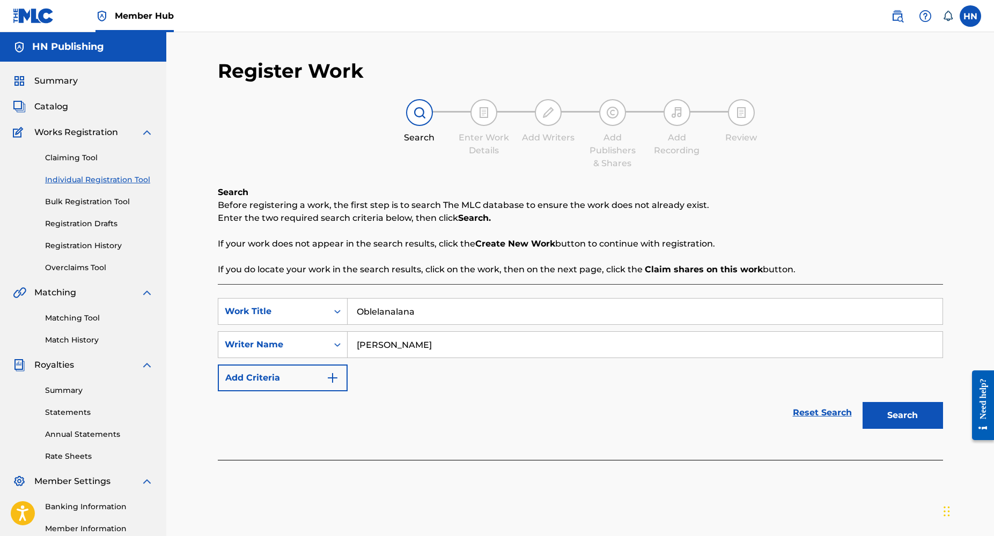
type input "[PERSON_NAME]"
click at [862, 402] on button "Search" at bounding box center [902, 415] width 80 height 27
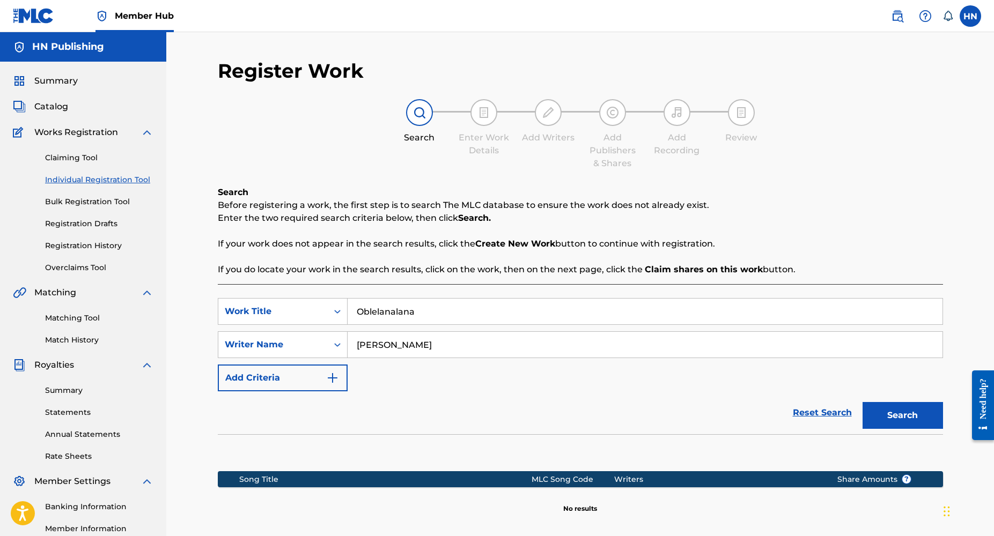
scroll to position [129, 0]
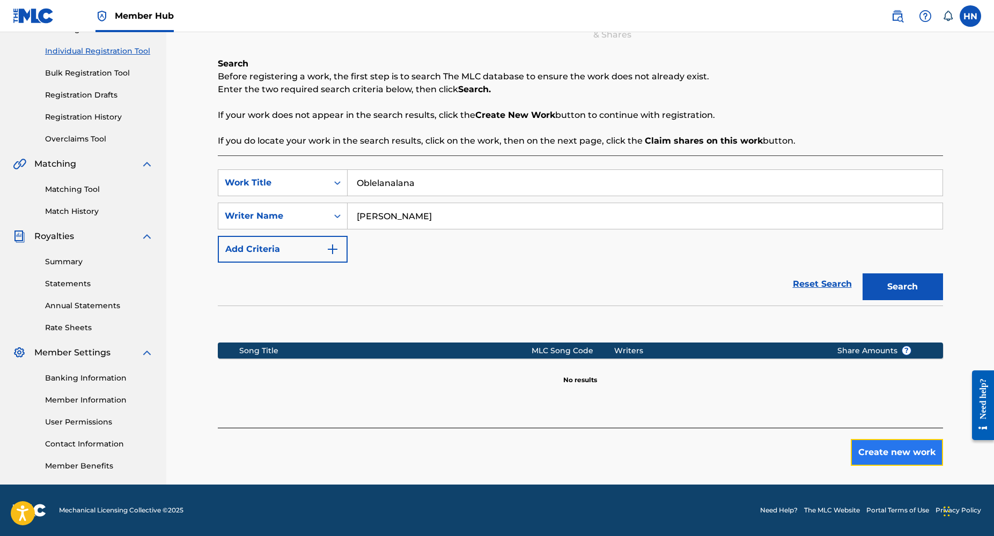
click at [883, 456] on button "Create new work" at bounding box center [897, 452] width 92 height 27
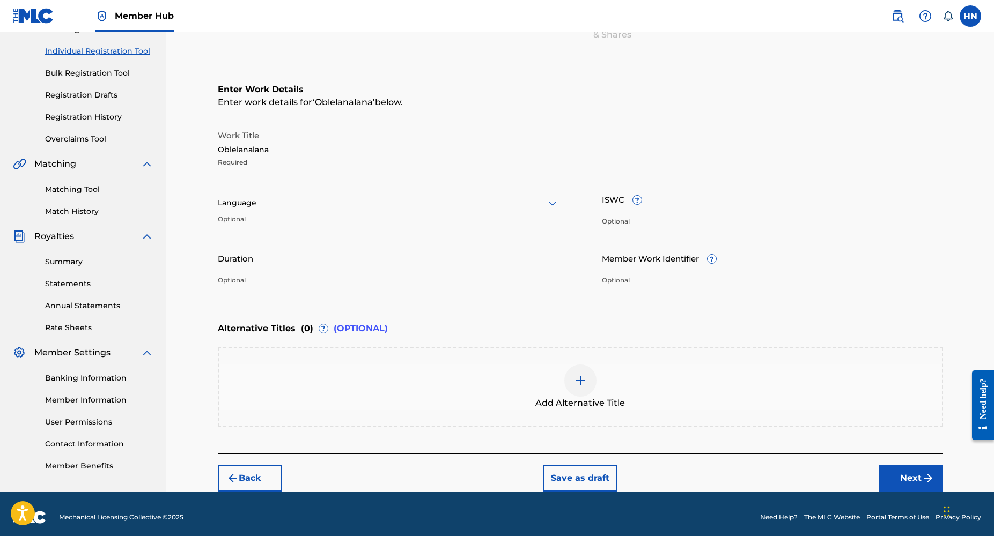
click at [261, 204] on div at bounding box center [388, 202] width 341 height 13
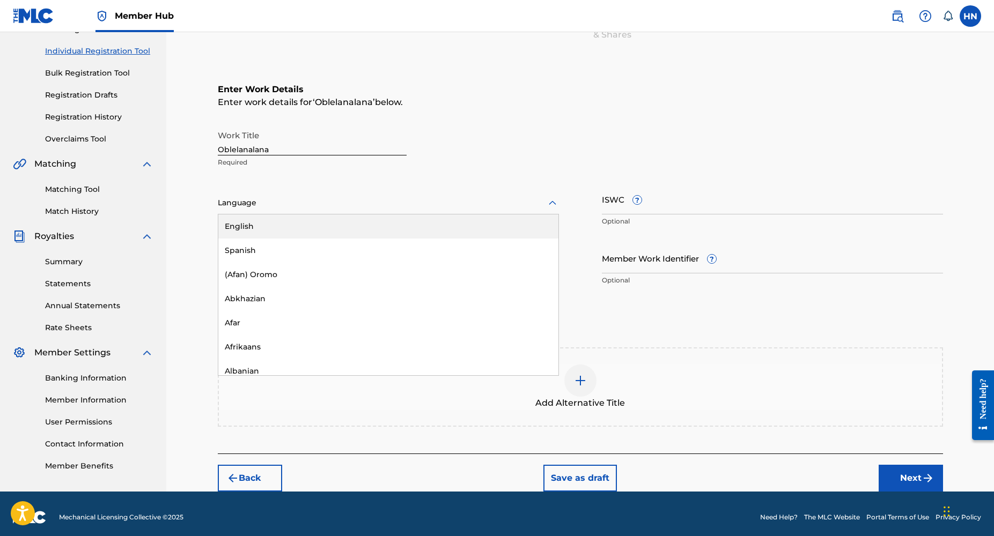
click at [246, 231] on div "English" at bounding box center [388, 227] width 340 height 24
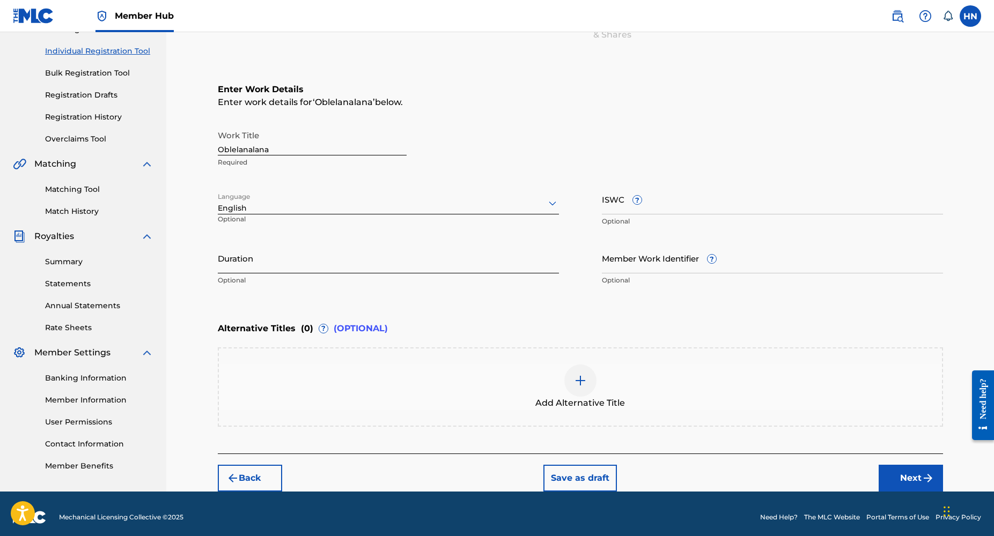
click at [240, 262] on input "Duration" at bounding box center [388, 258] width 341 height 31
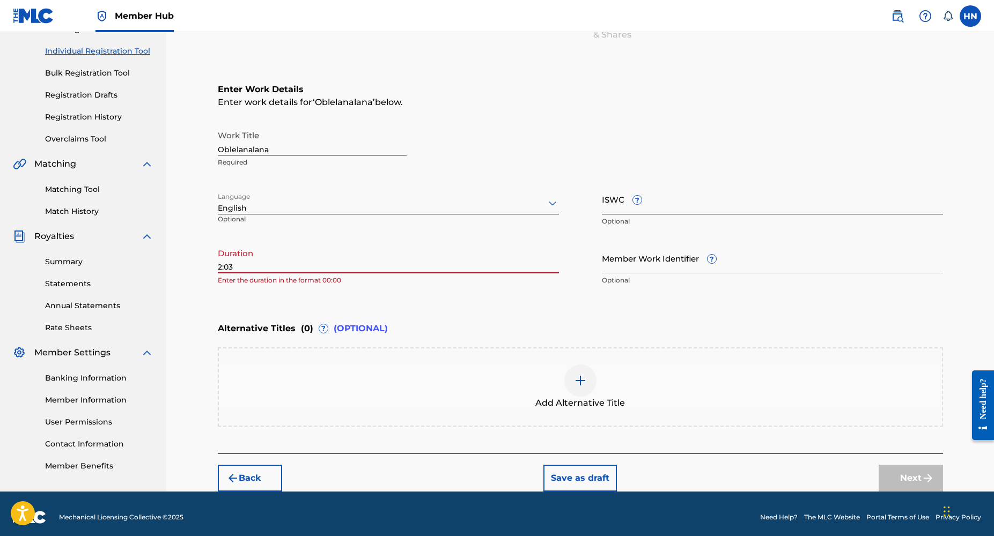
click at [622, 210] on input "ISWC ?" at bounding box center [772, 199] width 341 height 31
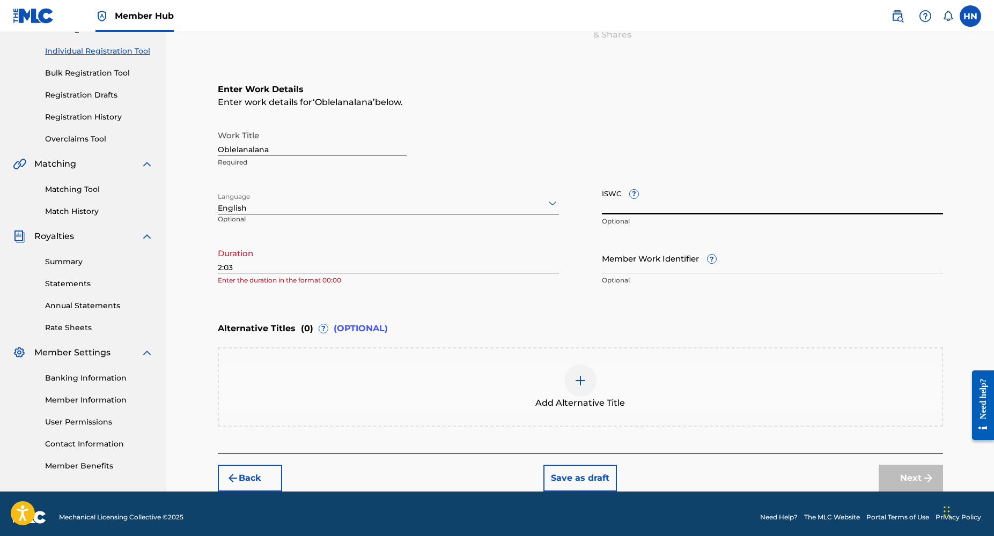
click at [434, 296] on div "Enter Work Details Enter work details for ‘ Oblelanalana ’ below. Work Title Ob…" at bounding box center [580, 187] width 725 height 260
click at [352, 267] on input "2:03" at bounding box center [388, 258] width 341 height 31
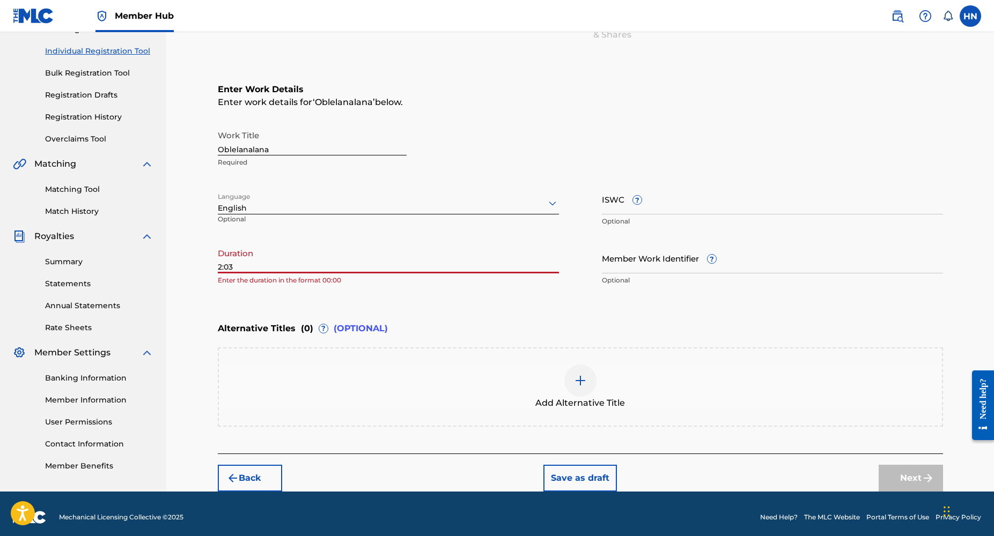
click at [352, 267] on input "2:03" at bounding box center [388, 258] width 341 height 31
click at [271, 259] on input "2:03" at bounding box center [388, 258] width 341 height 31
click at [283, 267] on input "2:03" at bounding box center [388, 258] width 341 height 31
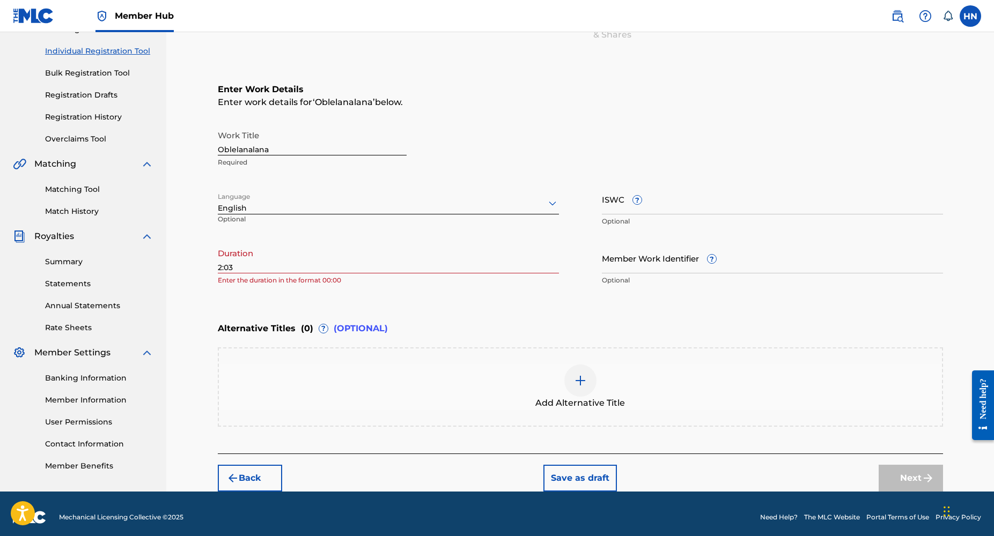
click at [687, 412] on div "Add Alternative Title" at bounding box center [580, 387] width 725 height 79
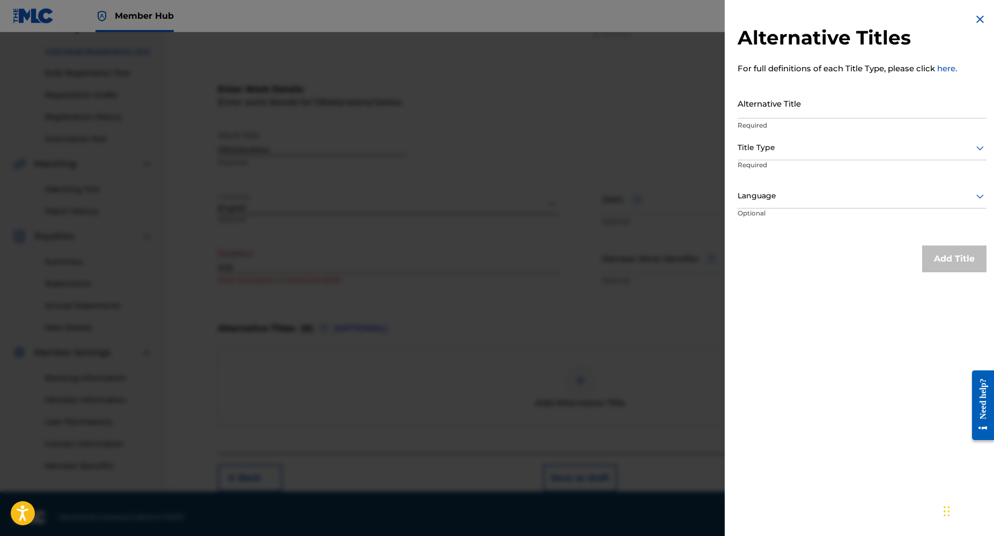
click at [551, 314] on div at bounding box center [497, 300] width 994 height 536
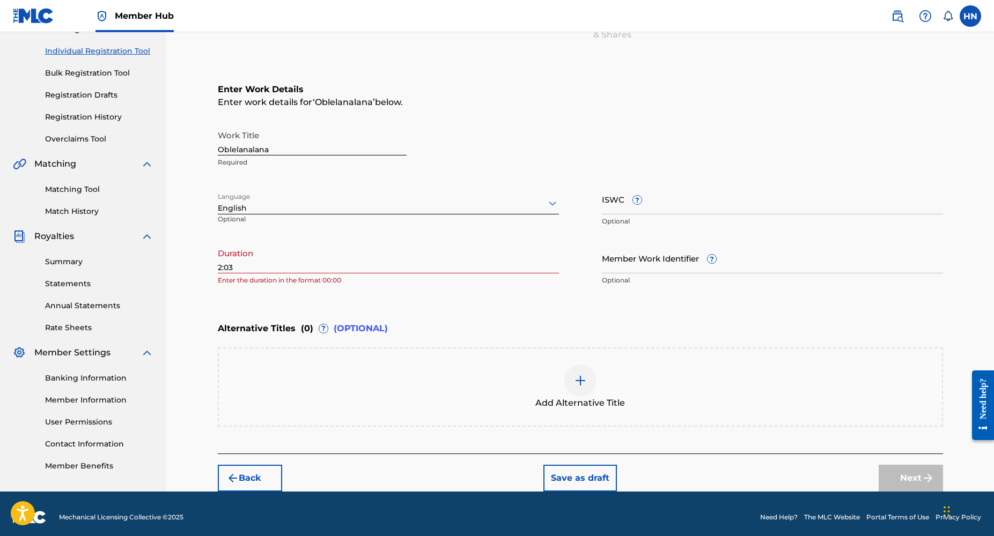
click at [460, 323] on div "Alternative Titles ( 0 ) ? (OPTIONAL)" at bounding box center [580, 329] width 725 height 24
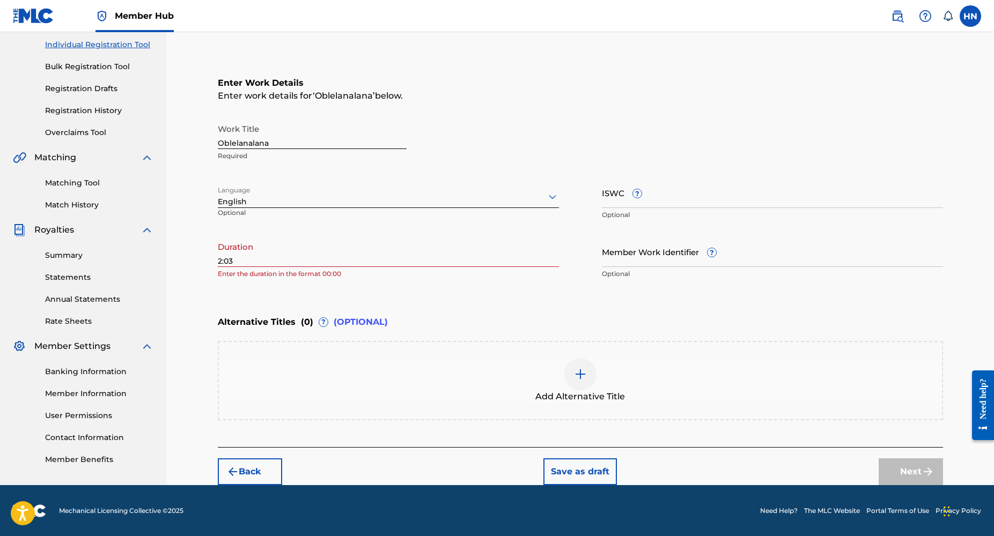
click at [870, 436] on div "Enter Work Details Enter work details for ‘ Oblelanalana ’ below. Work Title Ob…" at bounding box center [580, 249] width 725 height 396
click at [915, 469] on div "Next" at bounding box center [911, 472] width 64 height 27
click at [220, 261] on input "2:03" at bounding box center [388, 252] width 341 height 31
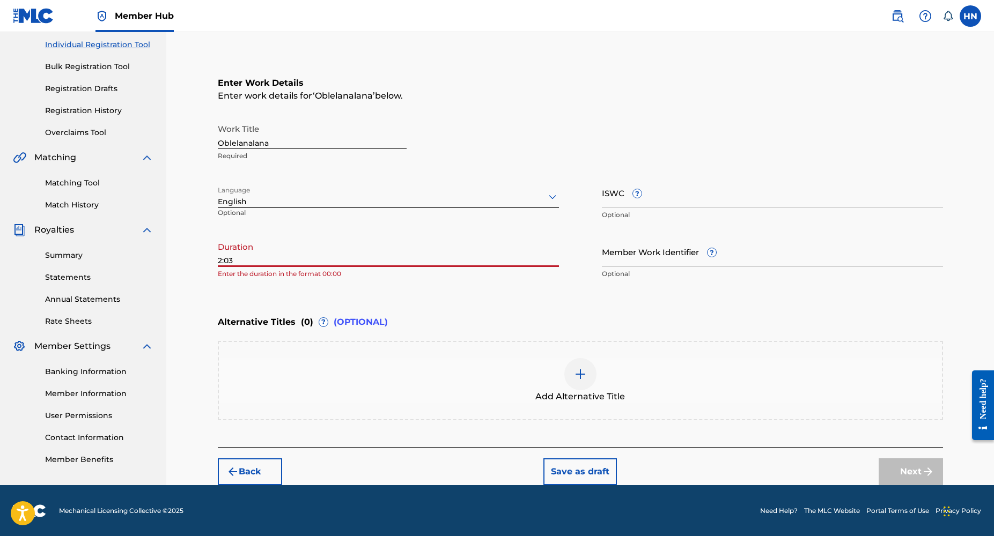
type input "02:03"
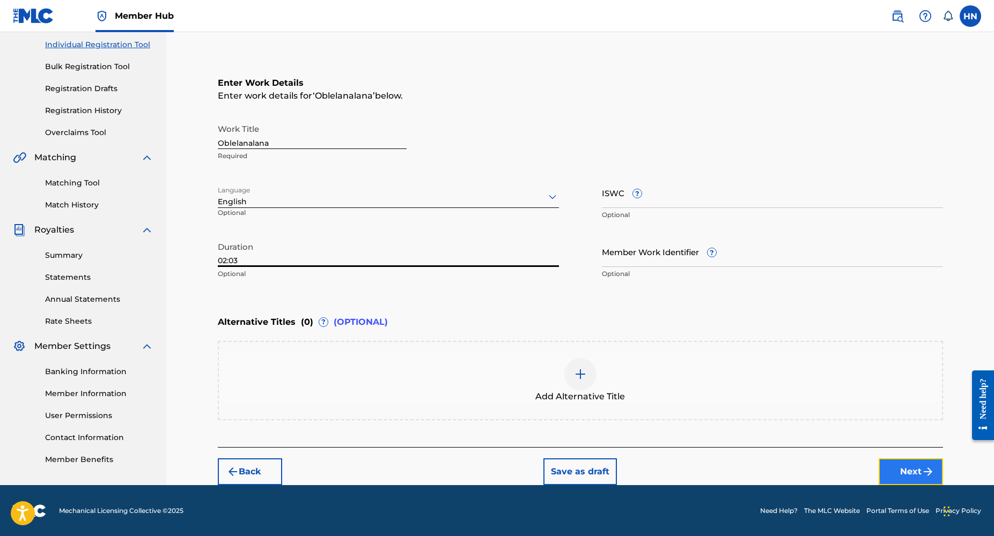
click at [917, 473] on button "Next" at bounding box center [911, 472] width 64 height 27
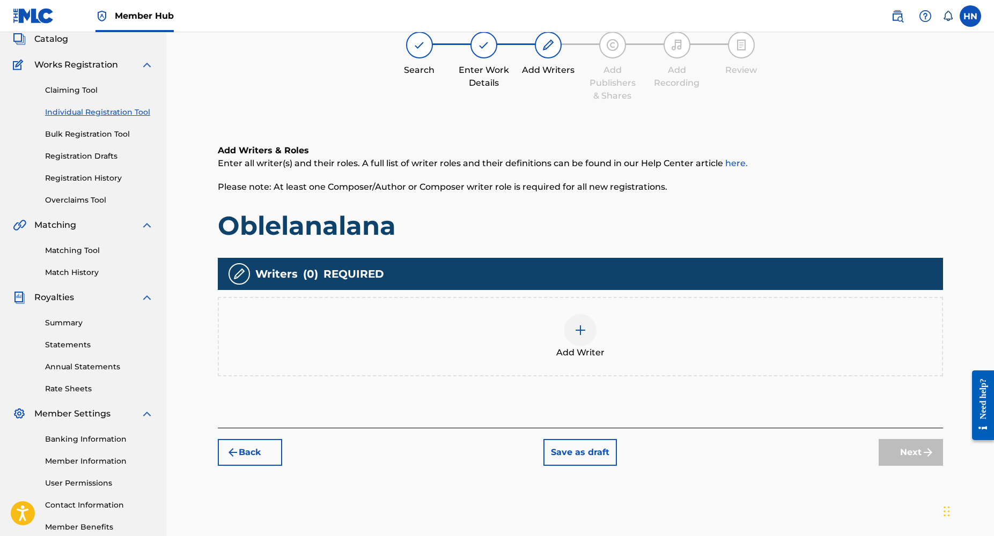
scroll to position [48, 0]
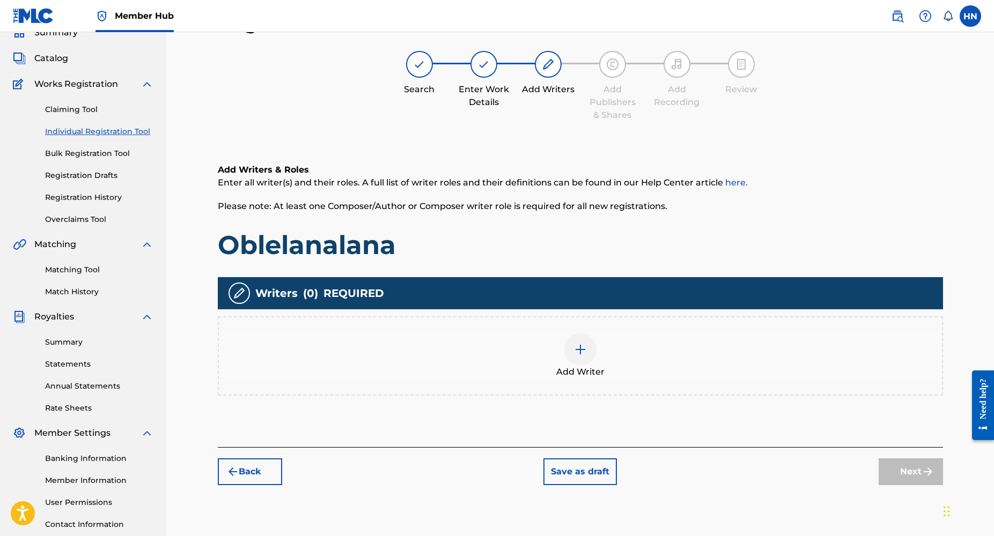
click at [589, 348] on div at bounding box center [580, 350] width 32 height 32
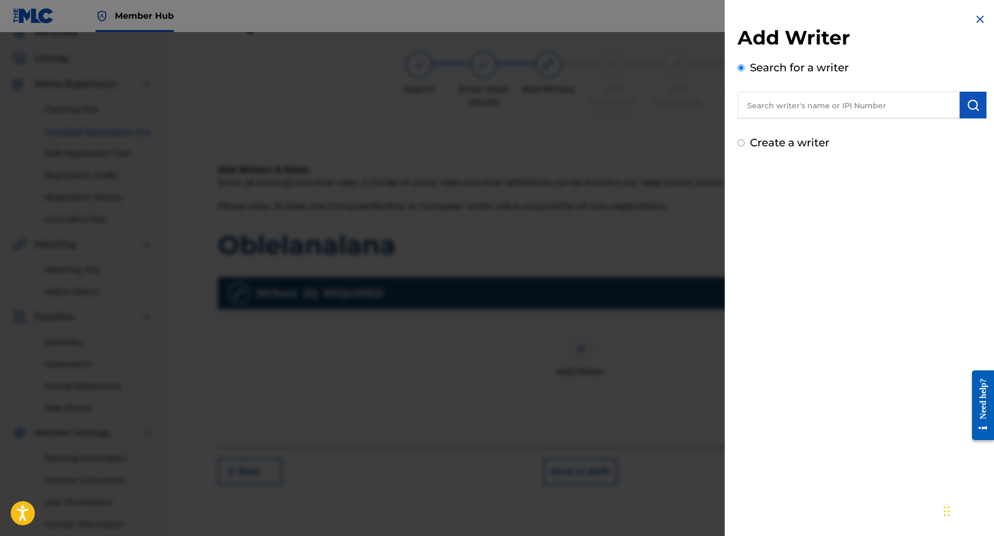
click at [779, 116] on input "text" at bounding box center [848, 105] width 222 height 27
click at [774, 112] on input "text" at bounding box center [848, 105] width 222 height 27
click at [770, 107] on input "text" at bounding box center [848, 105] width 222 height 27
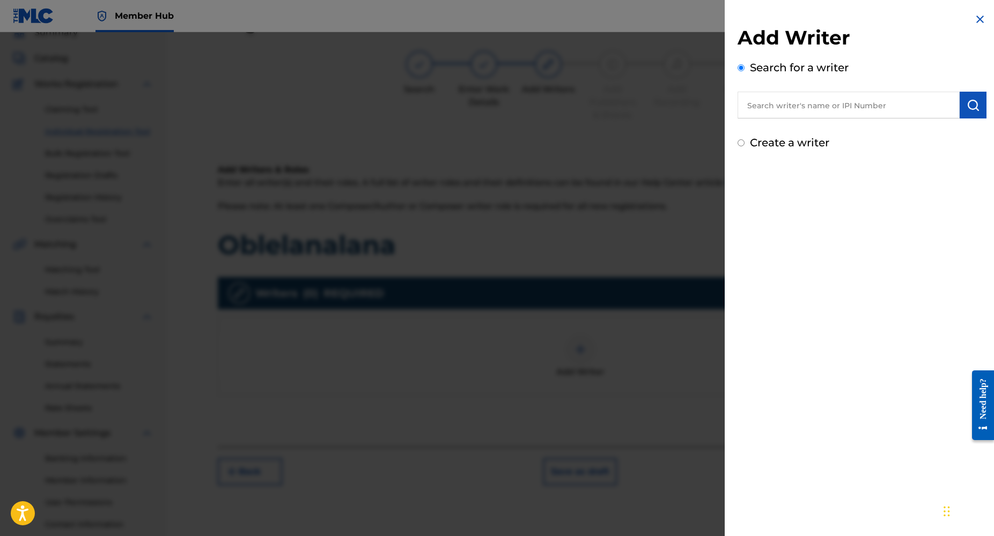
click at [756, 107] on input "text" at bounding box center [848, 105] width 222 height 27
type input "olayinka lawal"
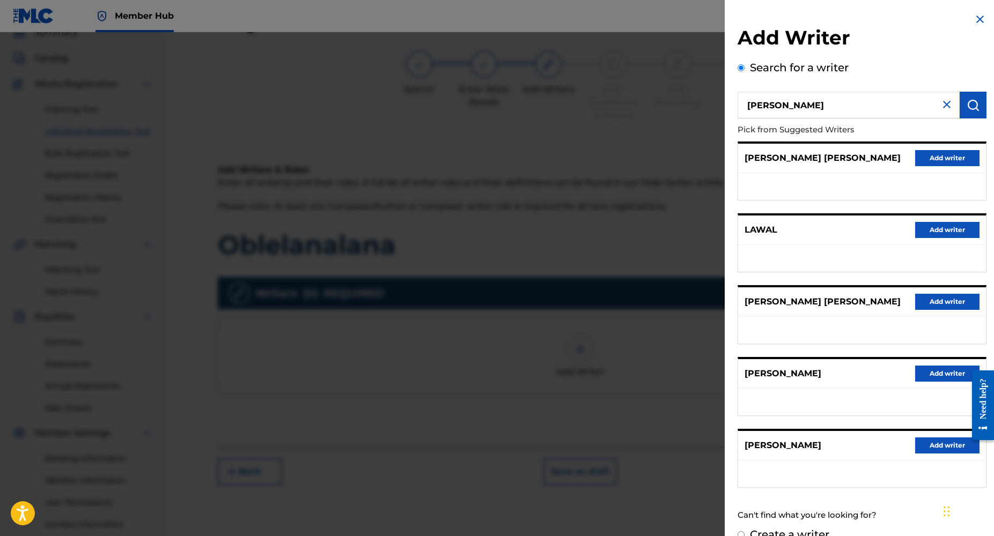
scroll to position [19, 0]
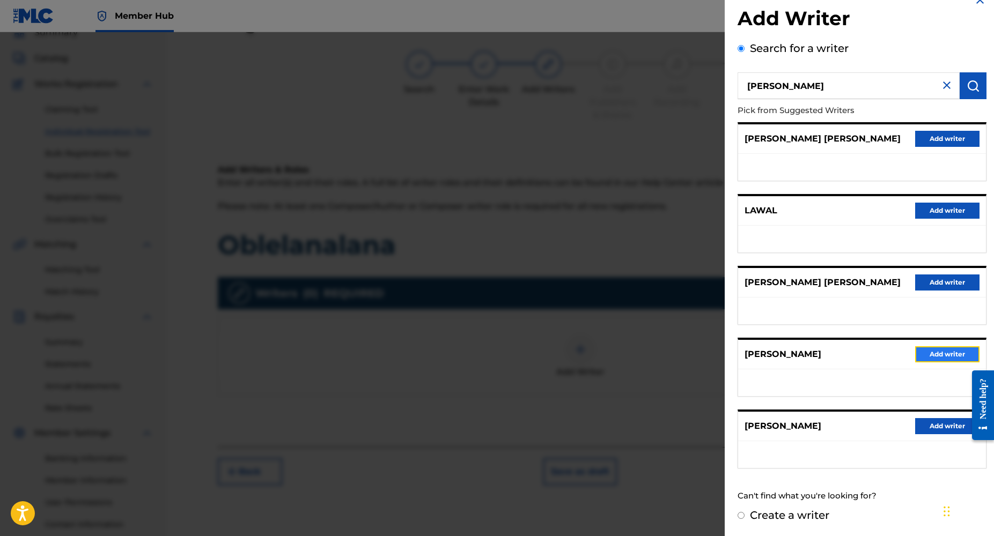
click at [921, 355] on button "Add writer" at bounding box center [947, 354] width 64 height 16
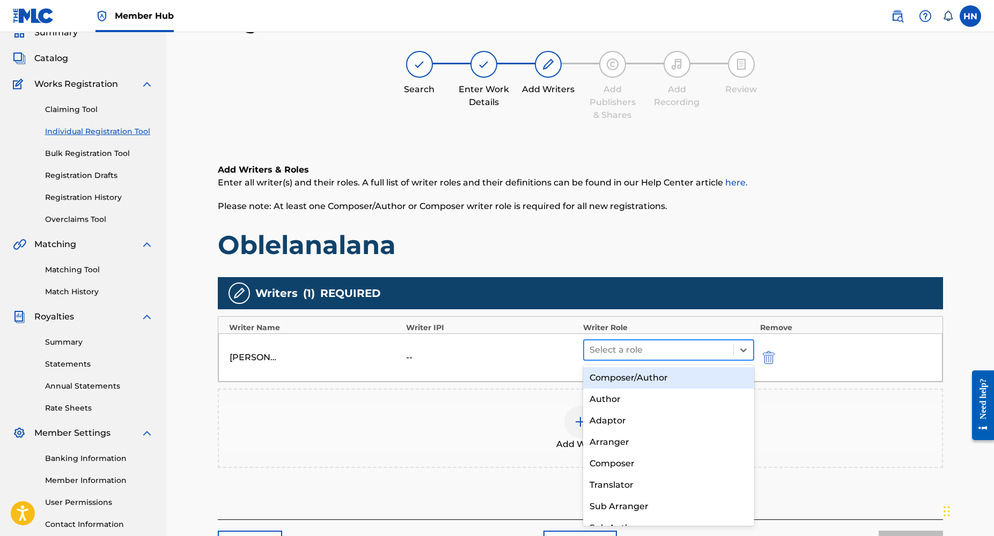
click at [633, 352] on div at bounding box center [658, 350] width 139 height 15
click at [631, 379] on div "Composer/Author" at bounding box center [669, 377] width 172 height 21
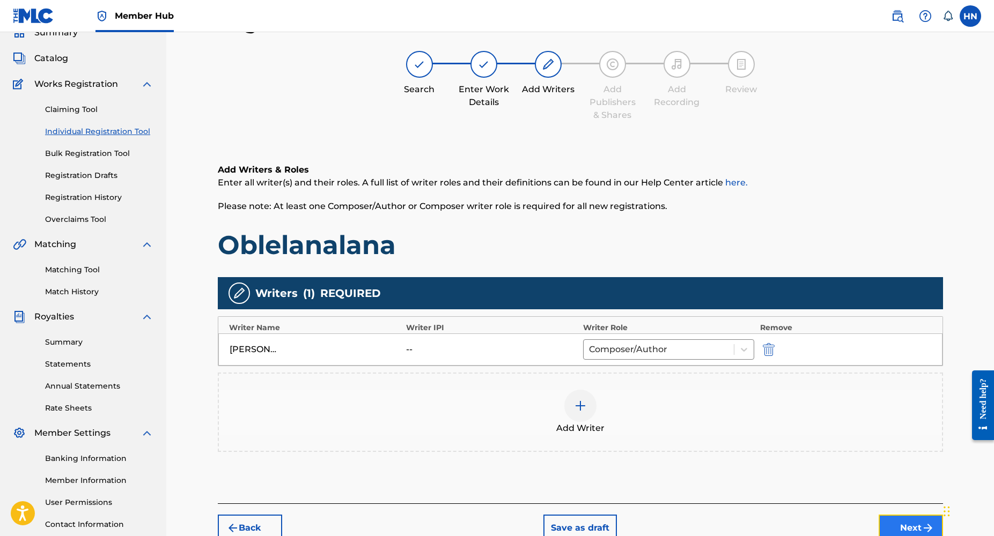
click at [913, 527] on button "Next" at bounding box center [911, 528] width 64 height 27
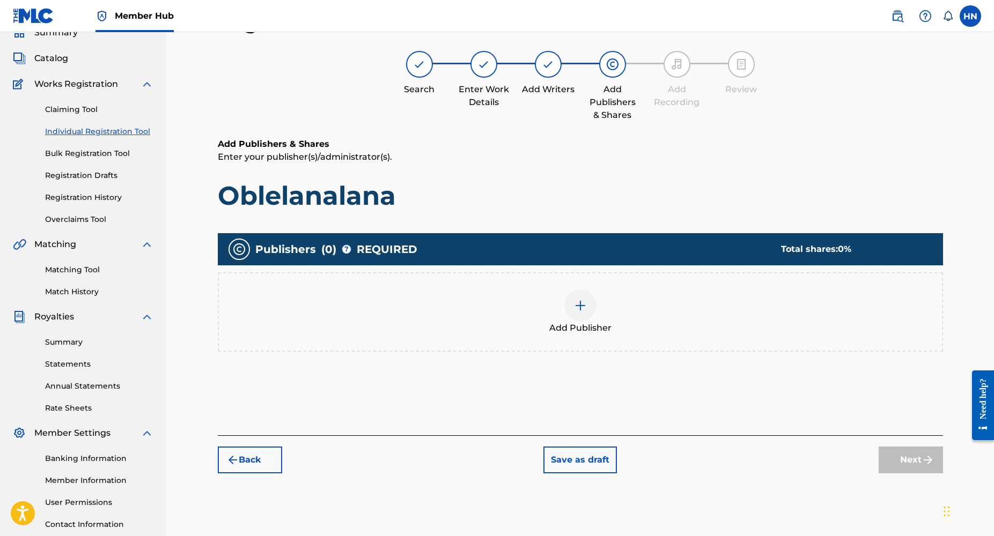
click at [580, 315] on div at bounding box center [580, 306] width 32 height 32
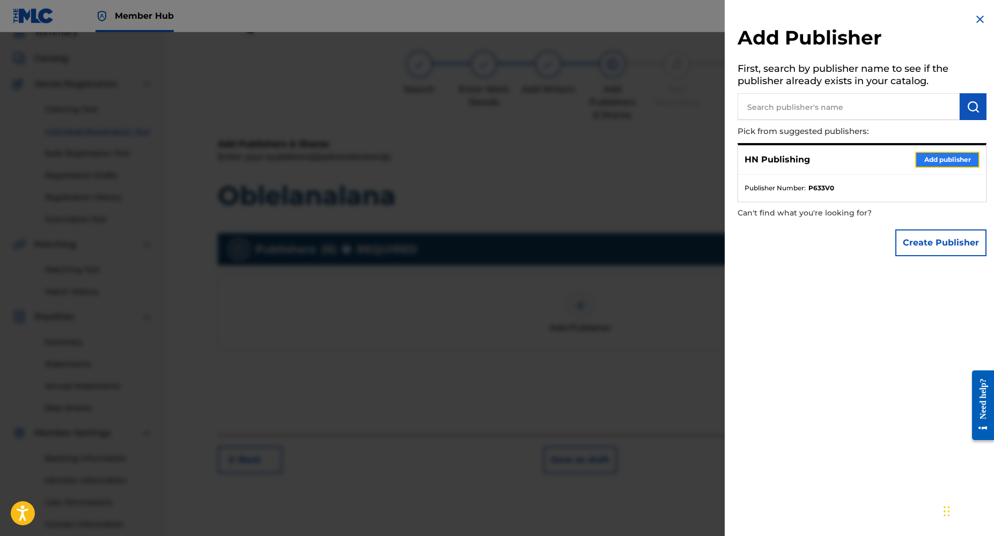
click at [923, 157] on button "Add publisher" at bounding box center [947, 160] width 64 height 16
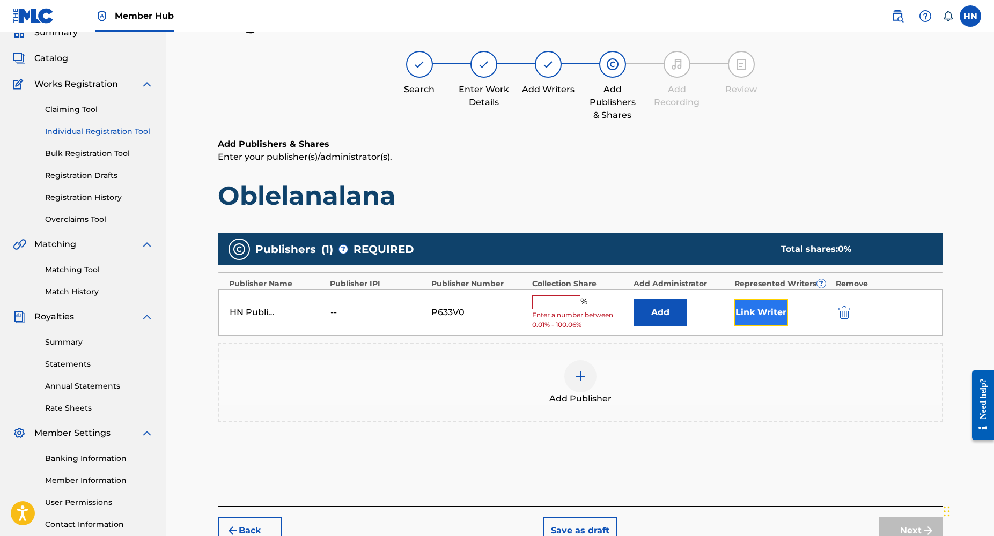
click at [753, 305] on button "Link Writer" at bounding box center [761, 312] width 54 height 27
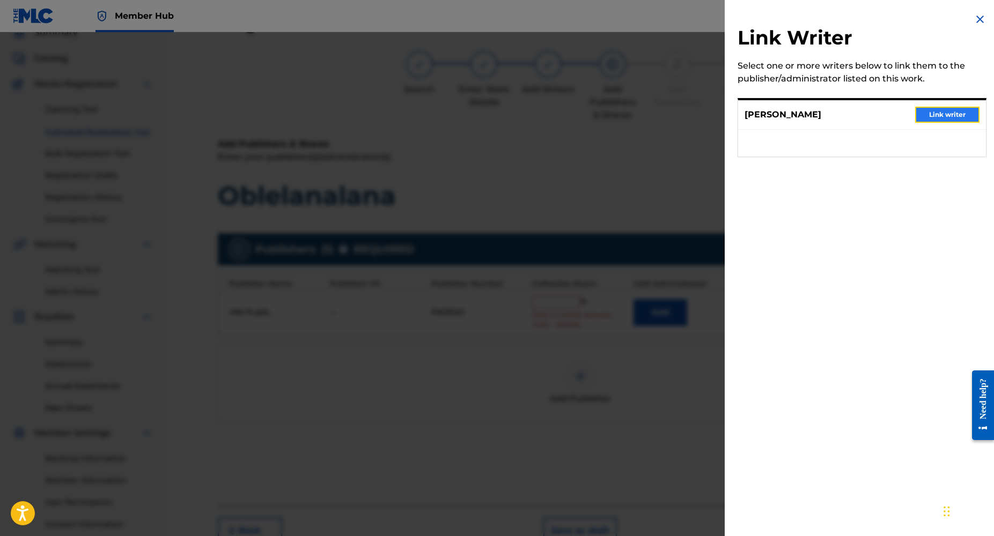
click at [940, 109] on button "Link writer" at bounding box center [947, 115] width 64 height 16
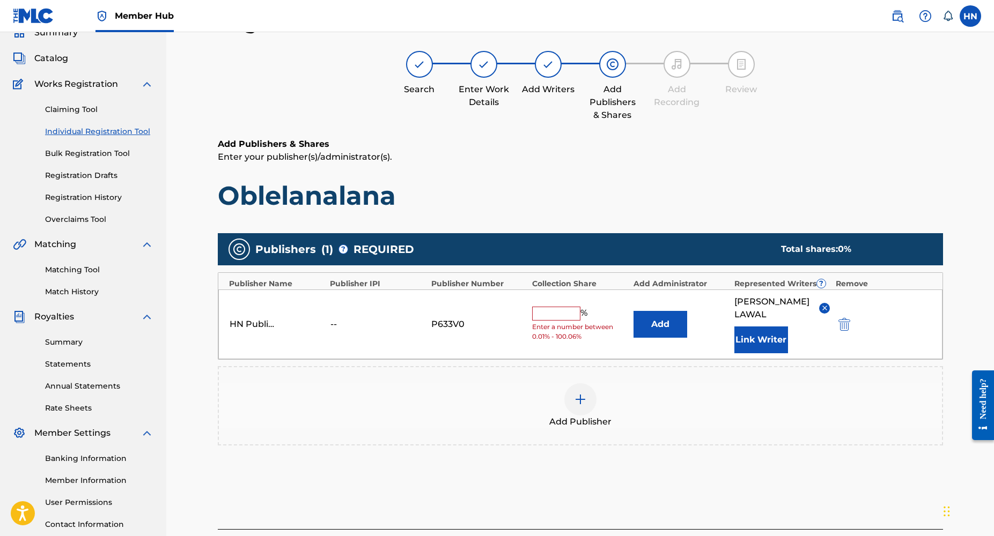
click at [534, 309] on input "text" at bounding box center [556, 314] width 48 height 14
type input "100"
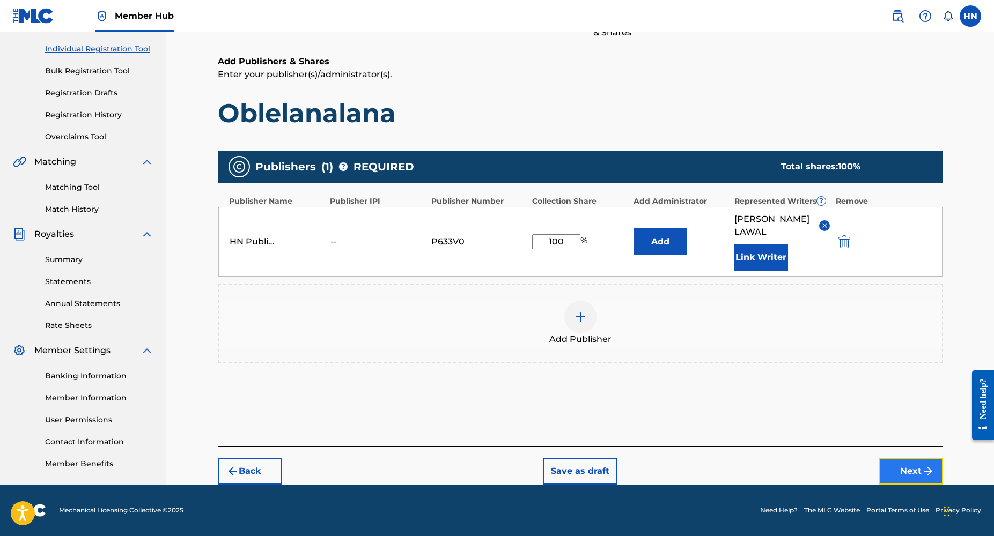
click at [897, 470] on button "Next" at bounding box center [911, 471] width 64 height 27
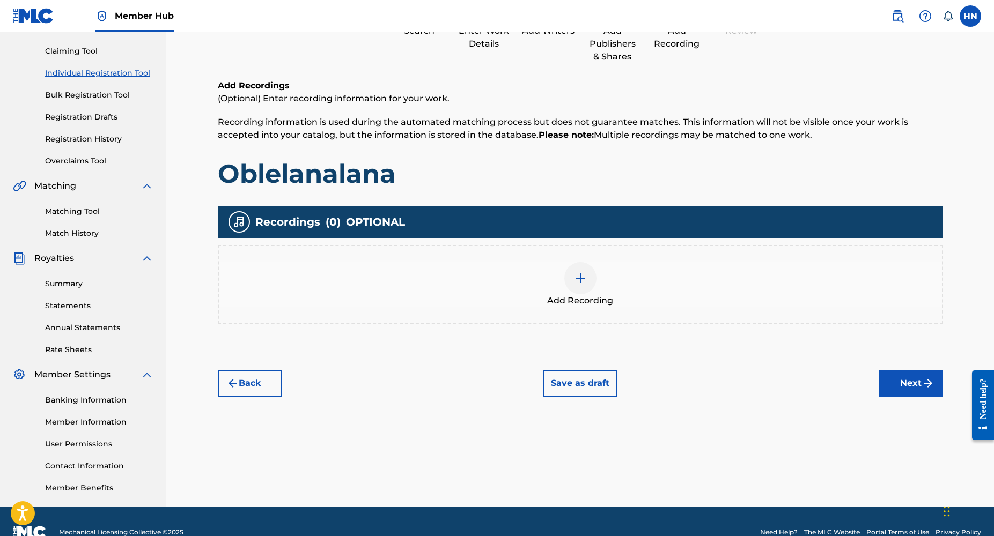
scroll to position [48, 0]
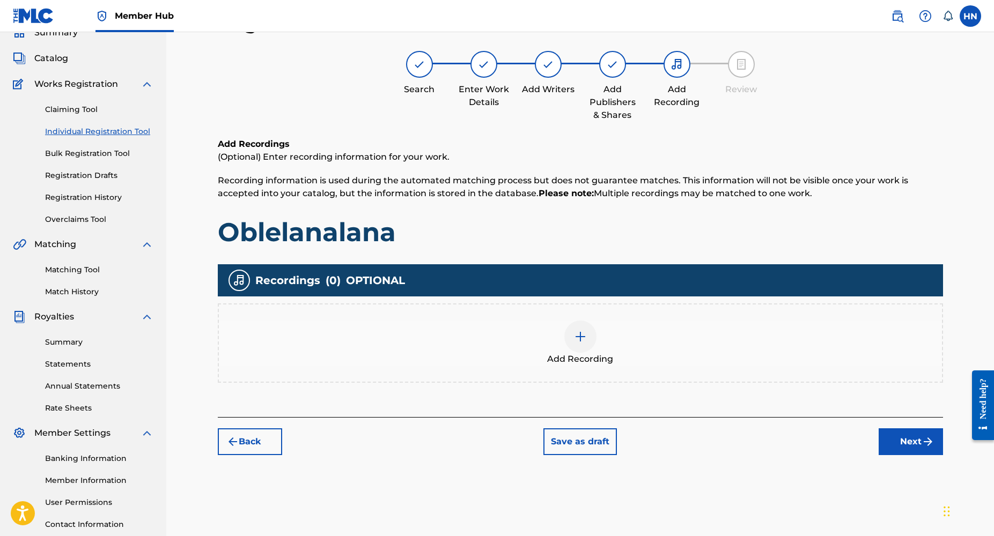
click at [577, 345] on div at bounding box center [580, 337] width 32 height 32
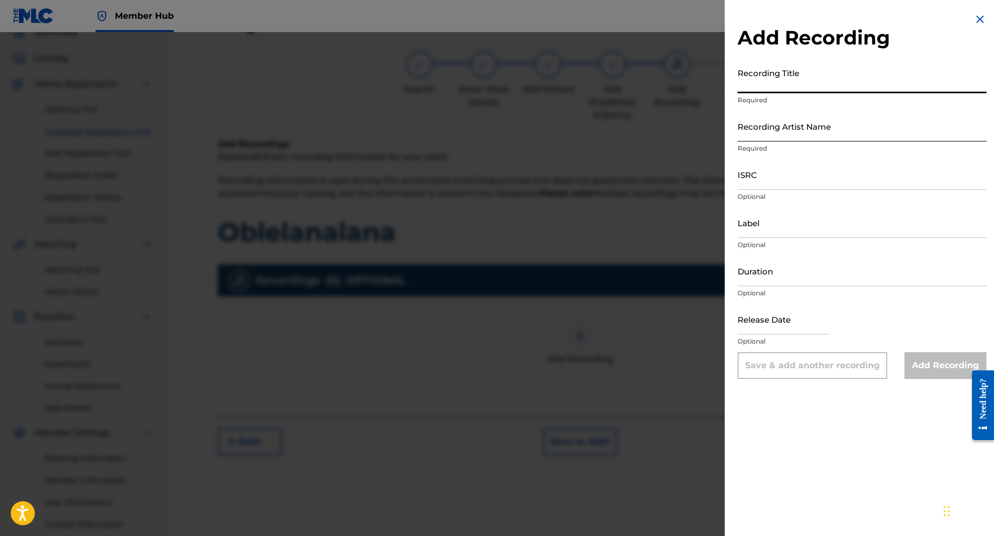
paste input "Oblelanalana"
type input "Oblelanalana"
click at [756, 136] on input "Recording Artist Name" at bounding box center [861, 126] width 249 height 31
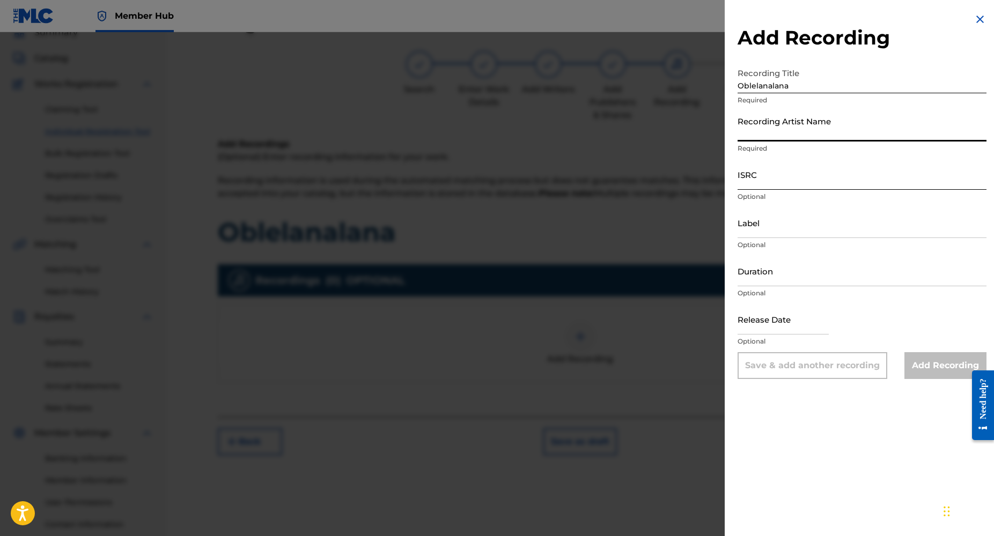
type input "Dj Yk Mule"
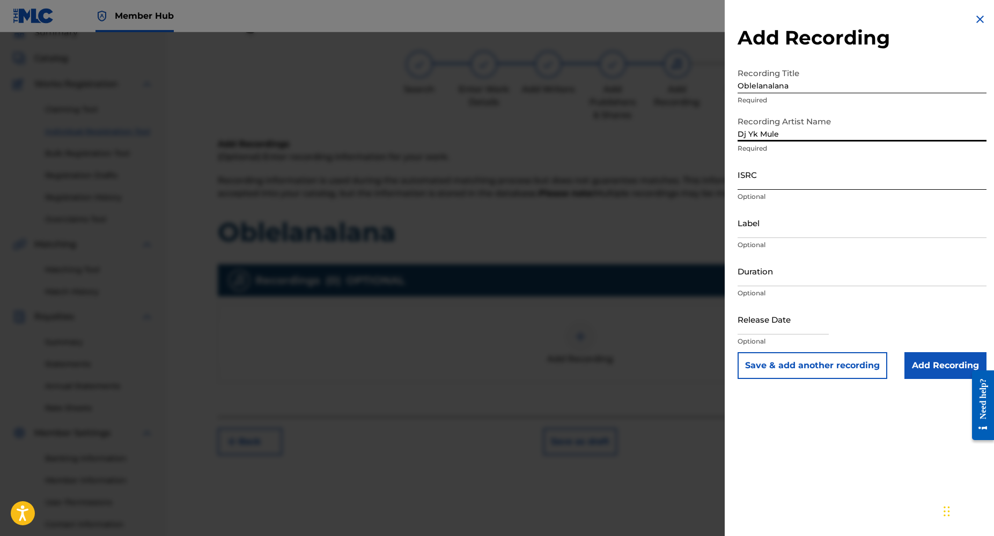
click at [752, 183] on input "ISRC" at bounding box center [861, 174] width 249 height 31
paste input "NL8RL2542902"
type input "NL8RL2542902"
click at [756, 279] on input "Duration" at bounding box center [861, 271] width 249 height 31
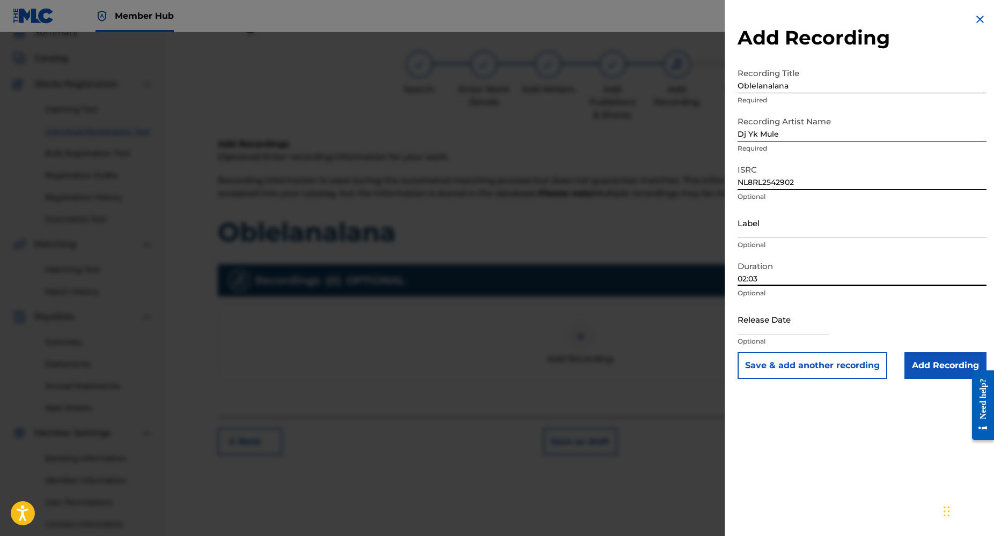
type input "02:03"
click at [785, 135] on input "Dj Yk Mule" at bounding box center [861, 126] width 249 height 31
click at [824, 350] on div "Release Date Optional" at bounding box center [861, 328] width 249 height 48
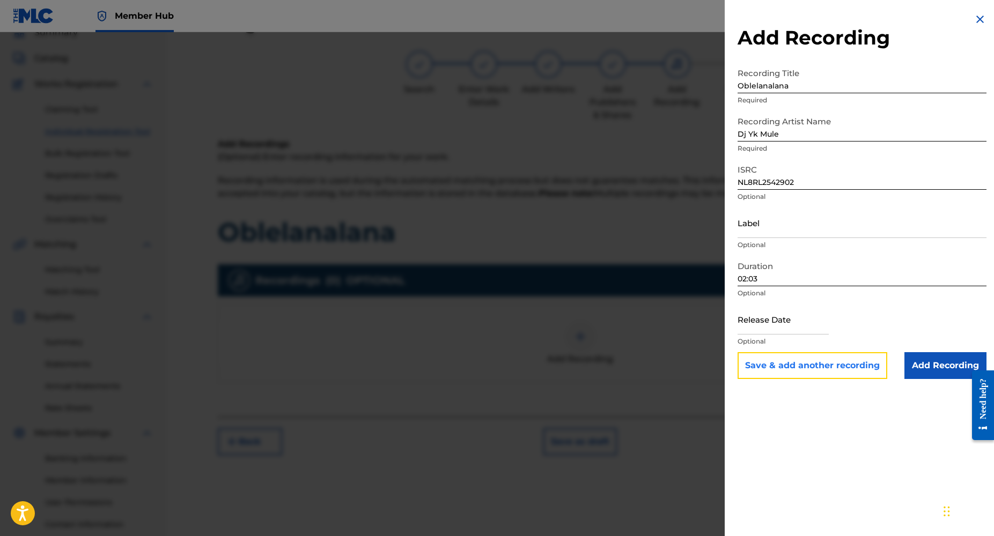
click at [819, 364] on button "Save & add another recording" at bounding box center [812, 365] width 150 height 27
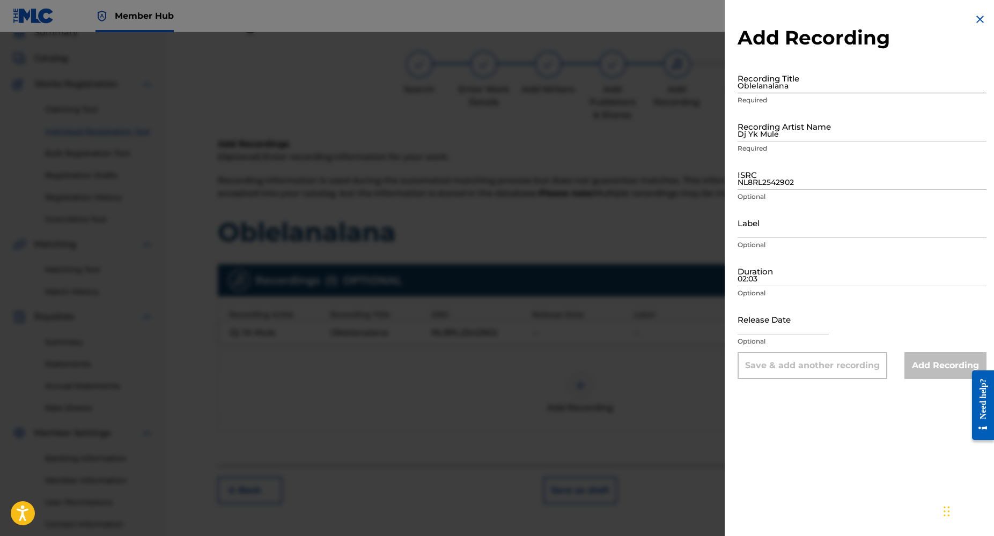
click at [748, 93] on input "Oblelanalana" at bounding box center [861, 78] width 249 height 31
click at [842, 181] on input "NL8RL2542902" at bounding box center [861, 174] width 249 height 31
paste input
type input "NL8RL2542902"
click at [777, 137] on input "Dj Yk Mule" at bounding box center [861, 126] width 249 height 31
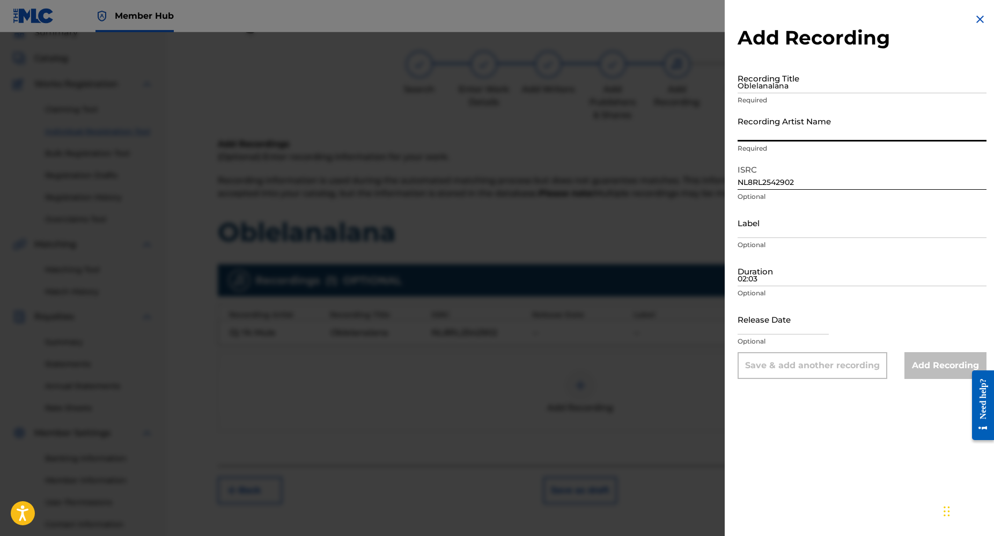
type input "DJ YK BEATS"
click at [759, 93] on div "Recording Title Oblelanalana Required" at bounding box center [861, 87] width 249 height 48
click at [753, 86] on input "Oblelanalana" at bounding box center [861, 78] width 249 height 31
paste input
type input "Oblelanalana"
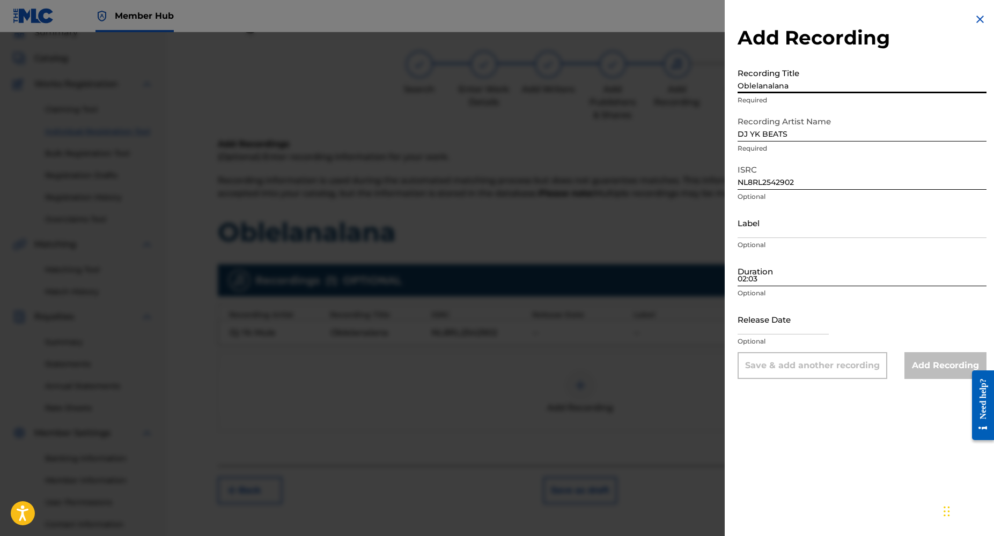
click at [757, 279] on input "02:03" at bounding box center [861, 271] width 249 height 31
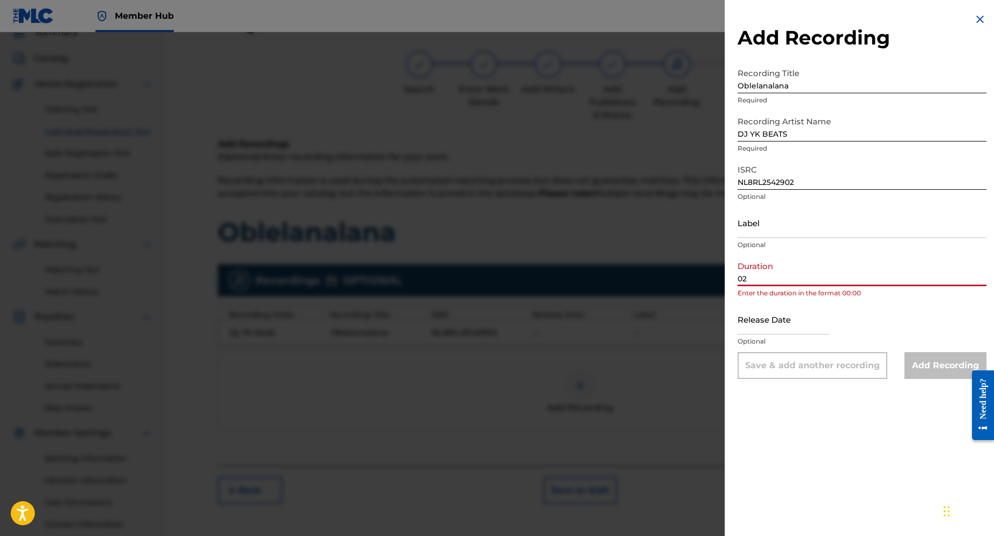
click at [756, 278] on input "02" at bounding box center [861, 271] width 249 height 31
type input "02:03"
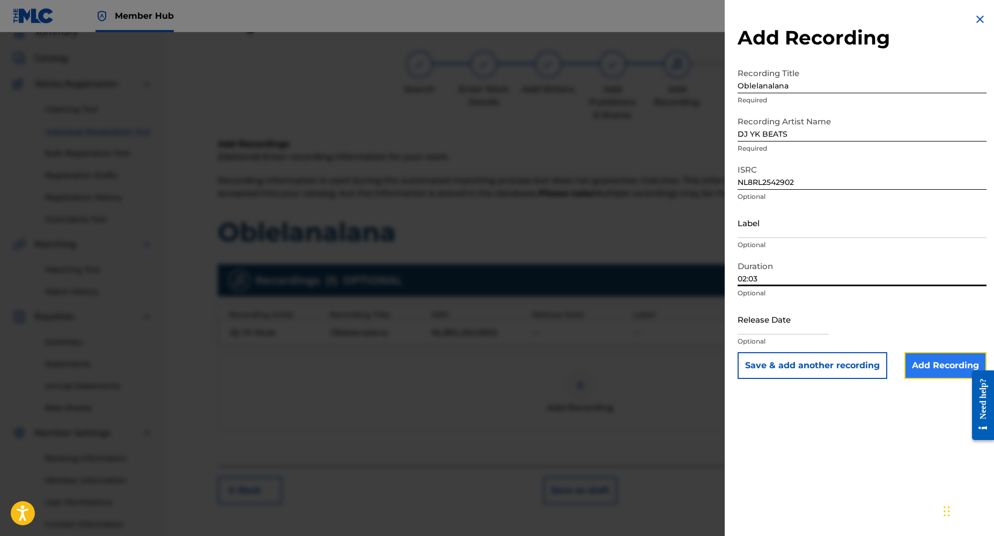
click at [912, 364] on input "Add Recording" at bounding box center [945, 365] width 82 height 27
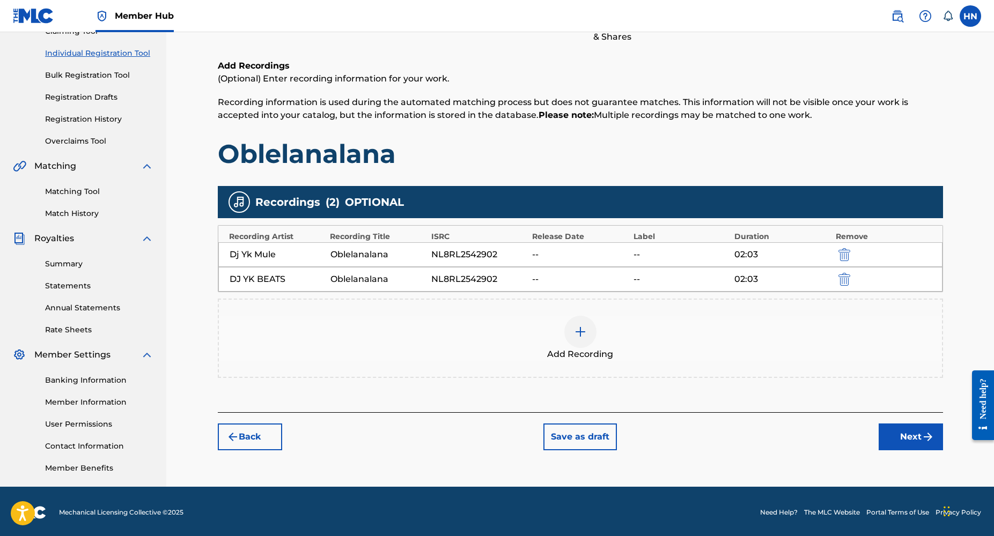
scroll to position [129, 0]
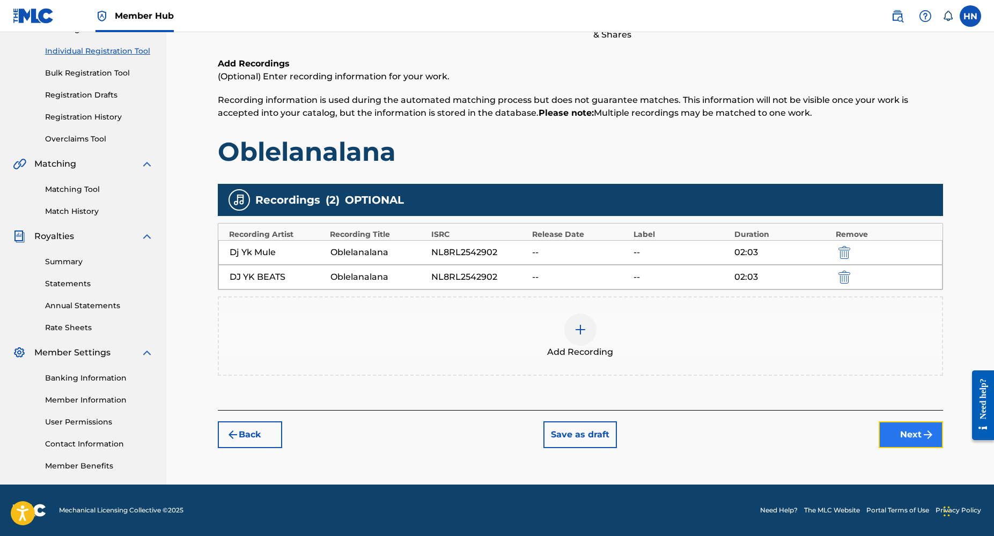
click at [899, 434] on button "Next" at bounding box center [911, 435] width 64 height 27
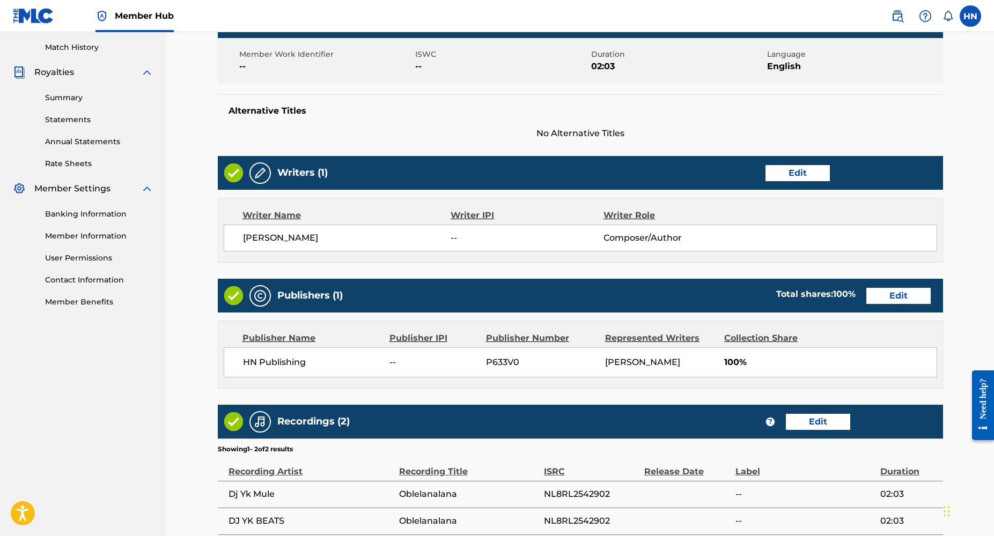
scroll to position [396, 0]
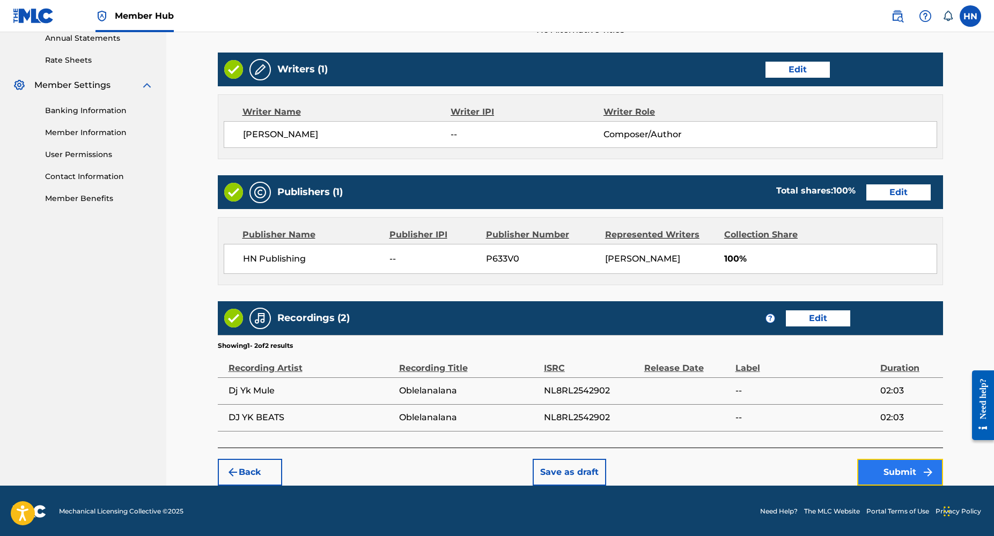
click at [895, 463] on button "Submit" at bounding box center [900, 472] width 86 height 27
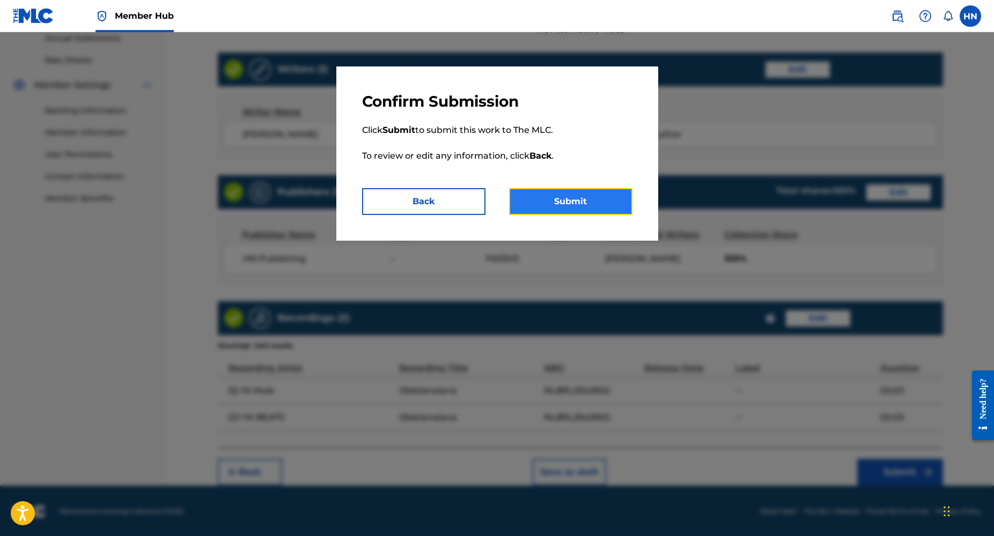
click at [611, 202] on button "Submit" at bounding box center [570, 201] width 123 height 27
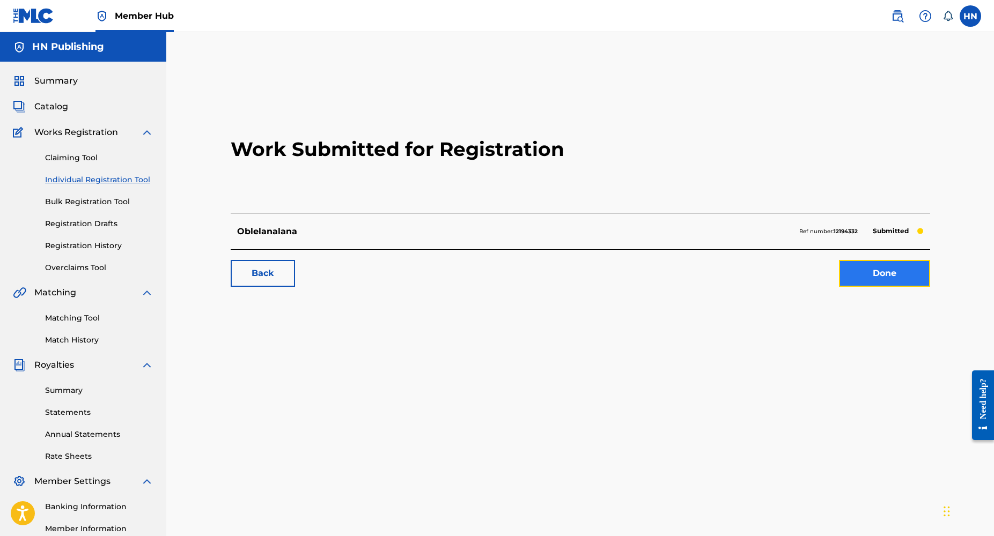
click at [876, 269] on link "Done" at bounding box center [884, 273] width 91 height 27
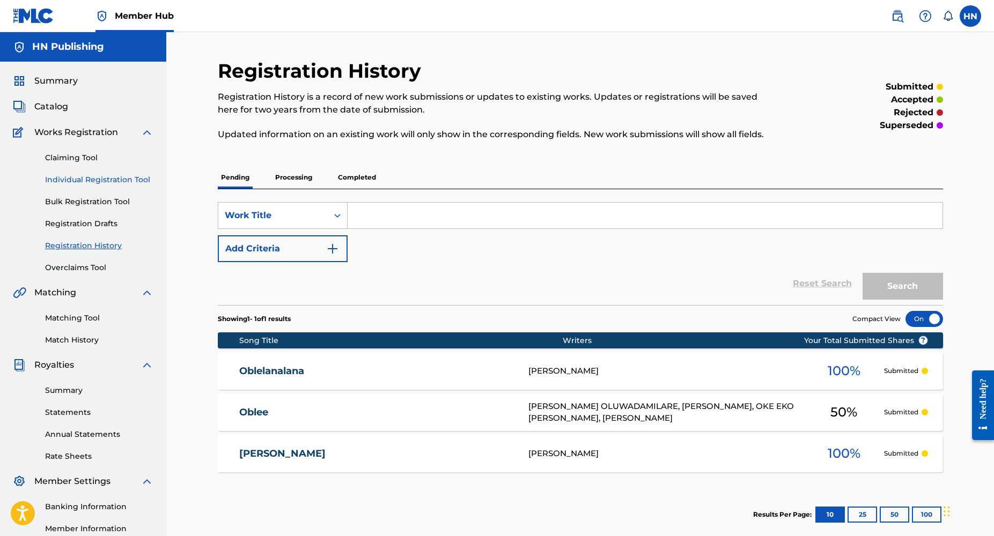
click at [84, 183] on link "Individual Registration Tool" at bounding box center [99, 179] width 108 height 11
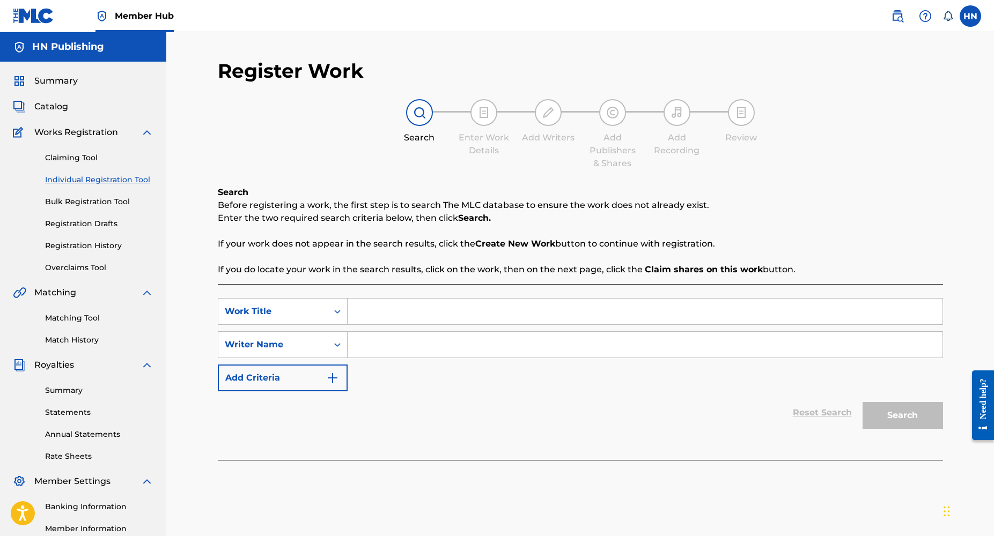
click at [386, 309] on input "Search Form" at bounding box center [645, 312] width 595 height 26
paste input "Spiritual Riddim"
type input "Spiritual Riddim"
click at [373, 349] on input "Search Form" at bounding box center [645, 345] width 595 height 26
type input "olayinka lawa"
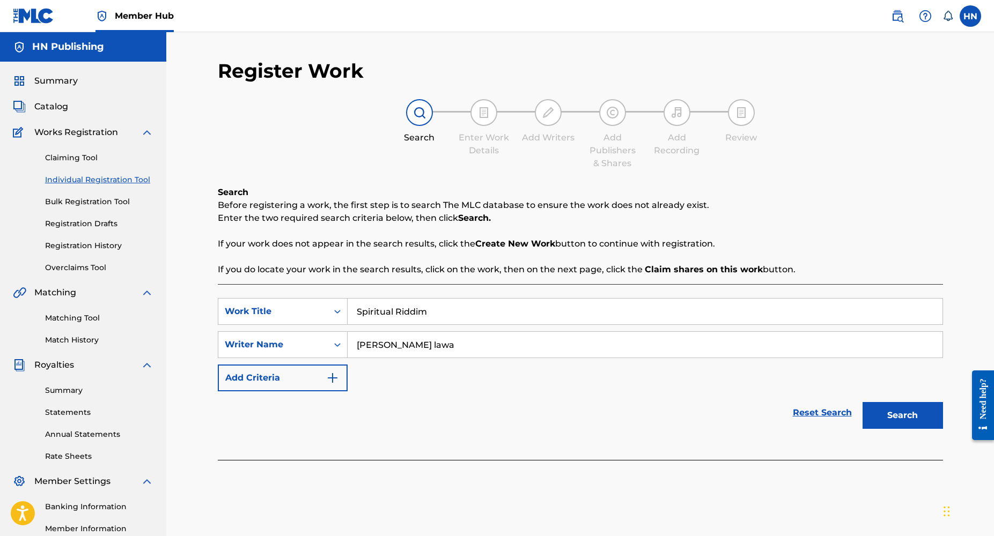
click at [862, 402] on button "Search" at bounding box center [902, 415] width 80 height 27
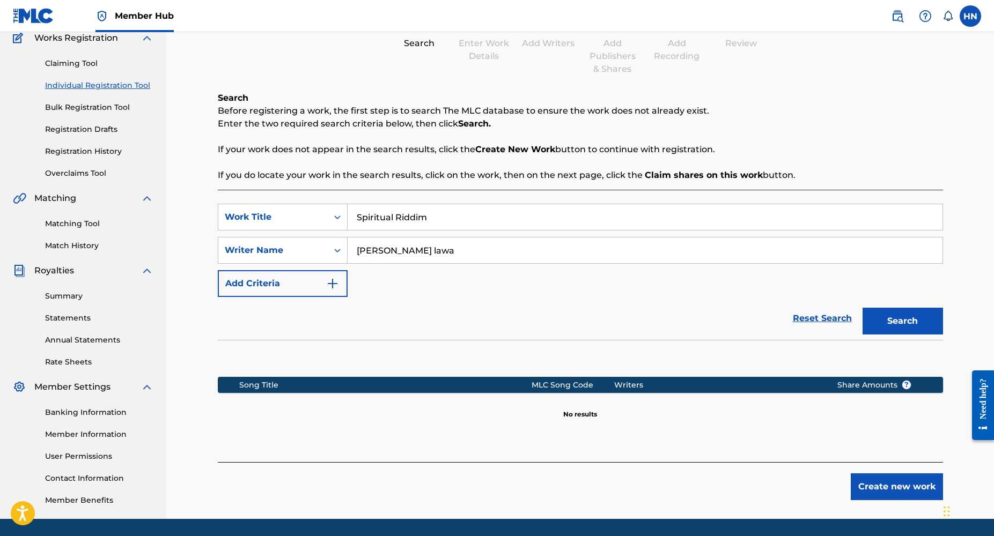
scroll to position [129, 0]
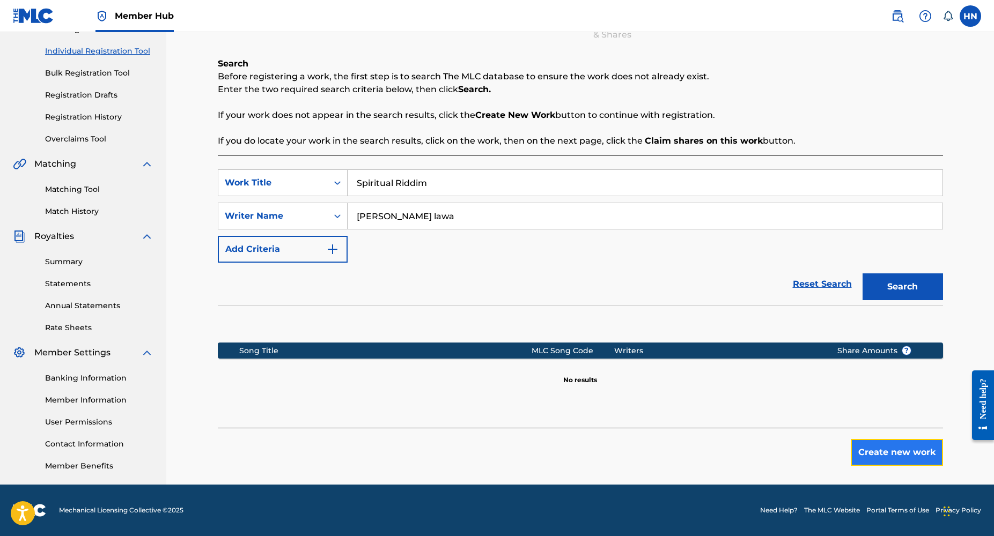
click at [892, 458] on button "Create new work" at bounding box center [897, 452] width 92 height 27
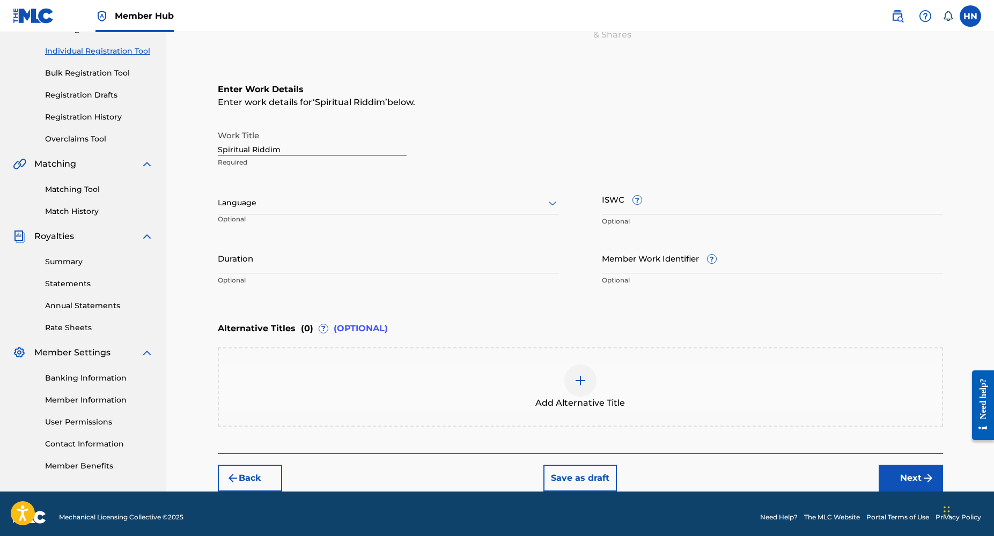
click at [269, 208] on div at bounding box center [388, 202] width 341 height 13
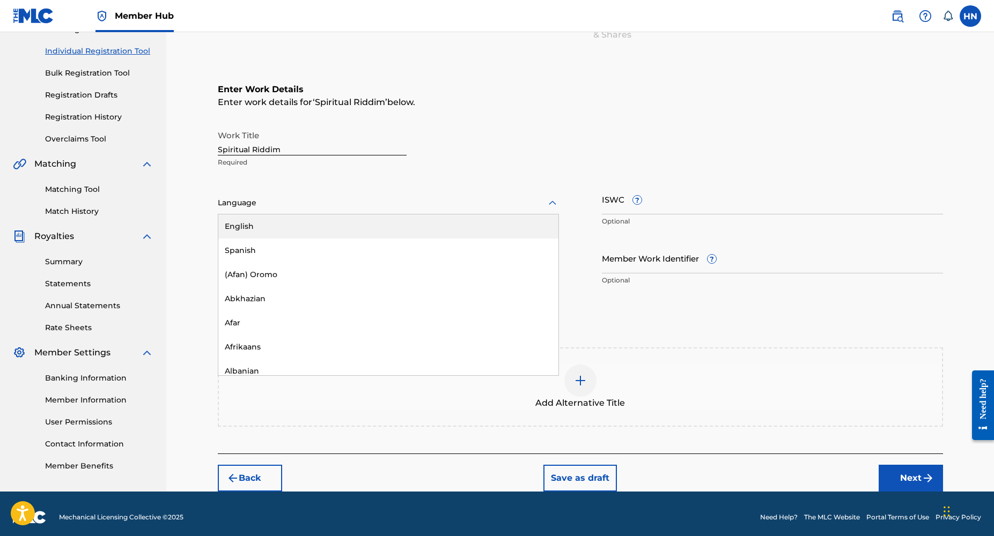
click at [256, 223] on div "English" at bounding box center [388, 227] width 340 height 24
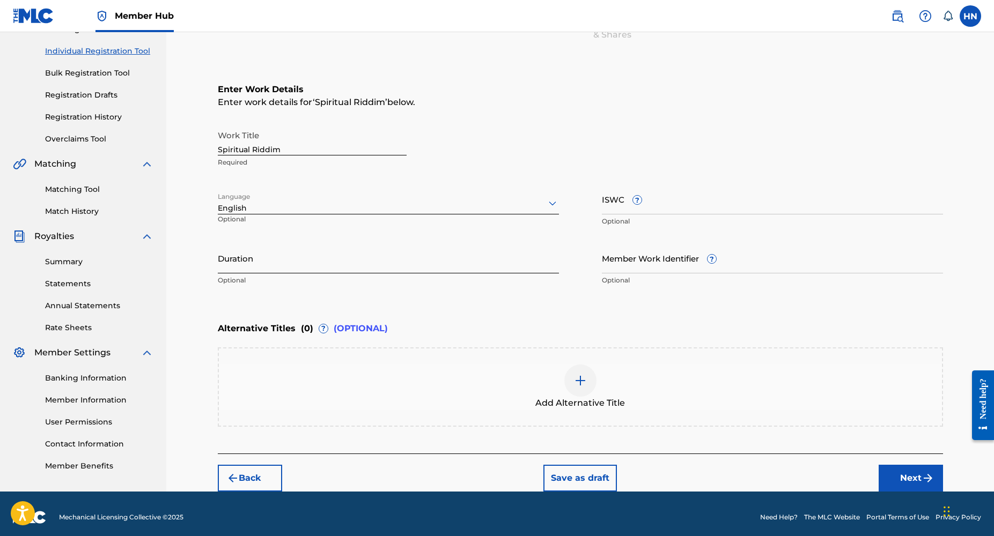
click at [219, 268] on input "Duration" at bounding box center [388, 258] width 341 height 31
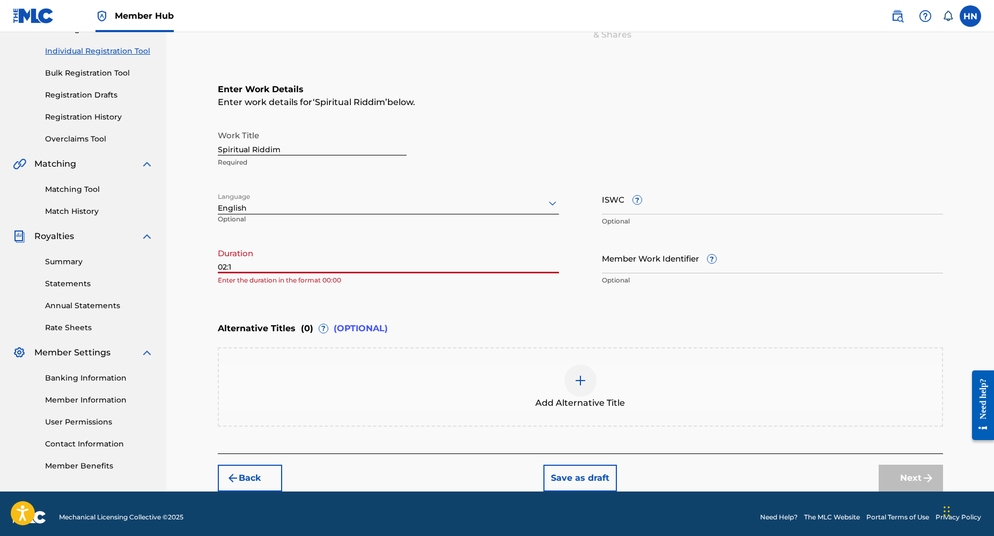
type input "02:13"
click at [914, 481] on button "Next" at bounding box center [911, 478] width 64 height 27
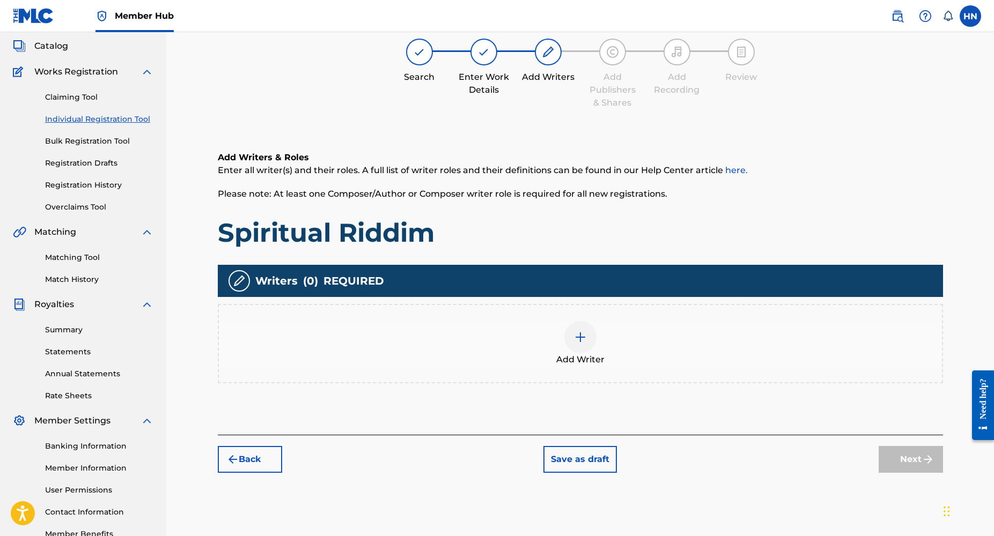
scroll to position [48, 0]
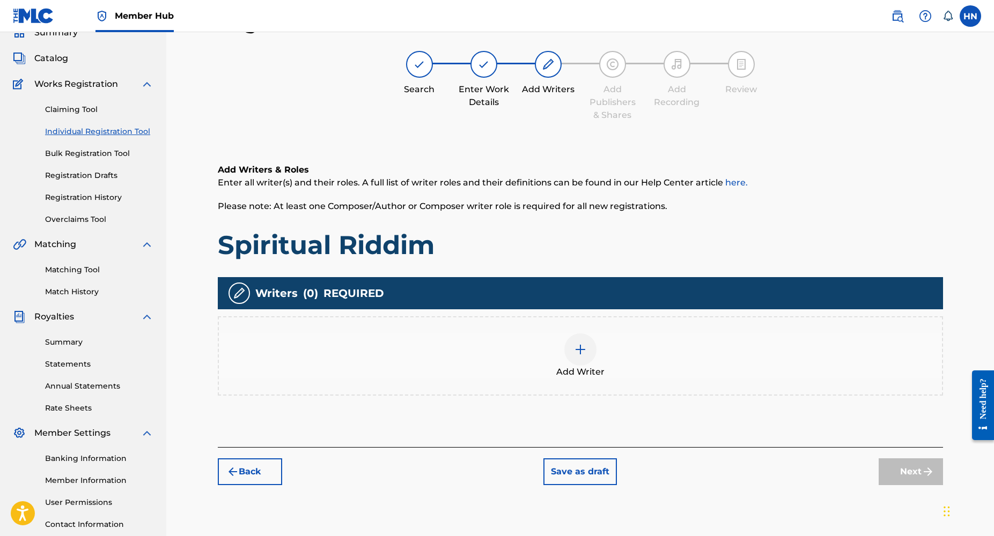
click at [573, 360] on div at bounding box center [580, 350] width 32 height 32
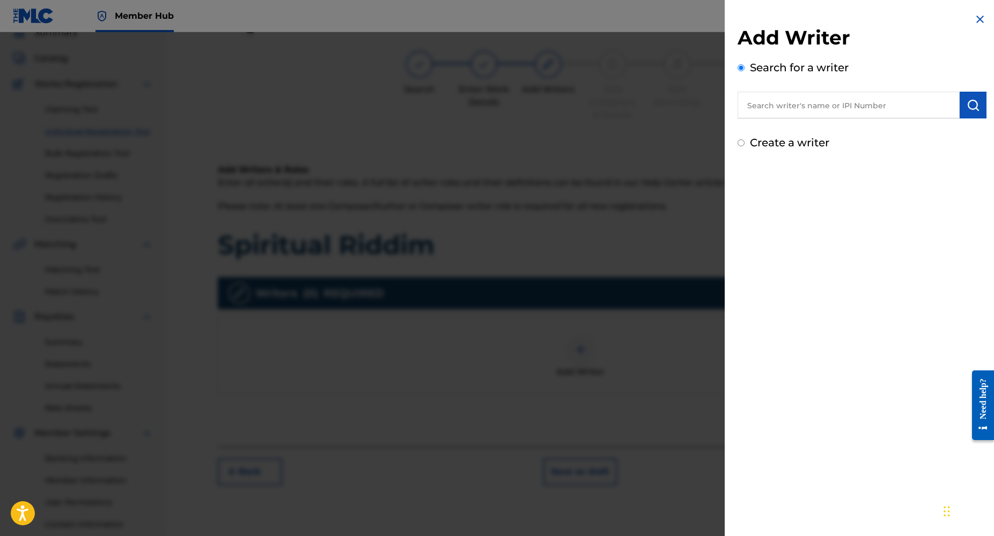
click at [781, 101] on input "text" at bounding box center [848, 105] width 222 height 27
type input "l"
type input "L"
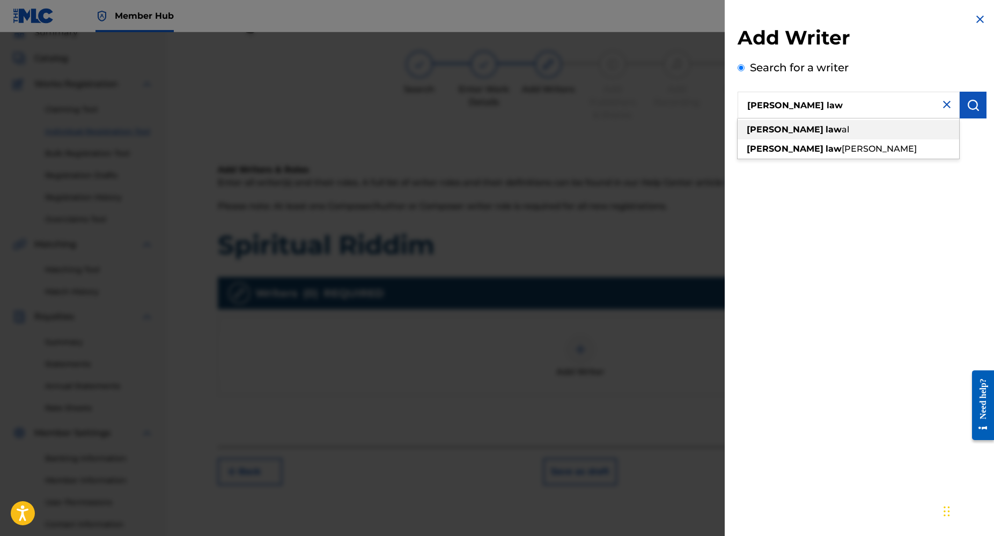
click at [823, 125] on span at bounding box center [824, 129] width 2 height 10
type input "olayinka lawal"
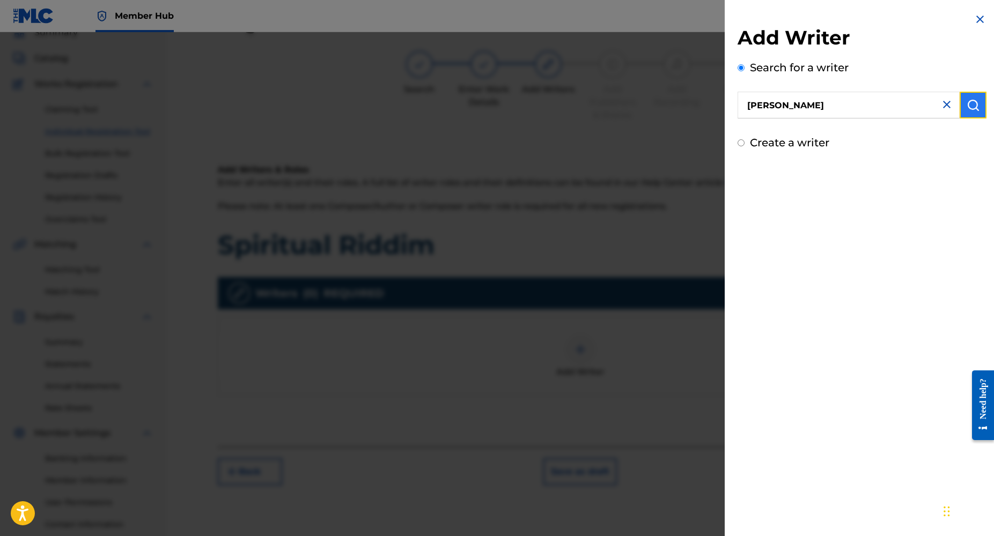
click at [969, 97] on button "submit" at bounding box center [973, 105] width 27 height 27
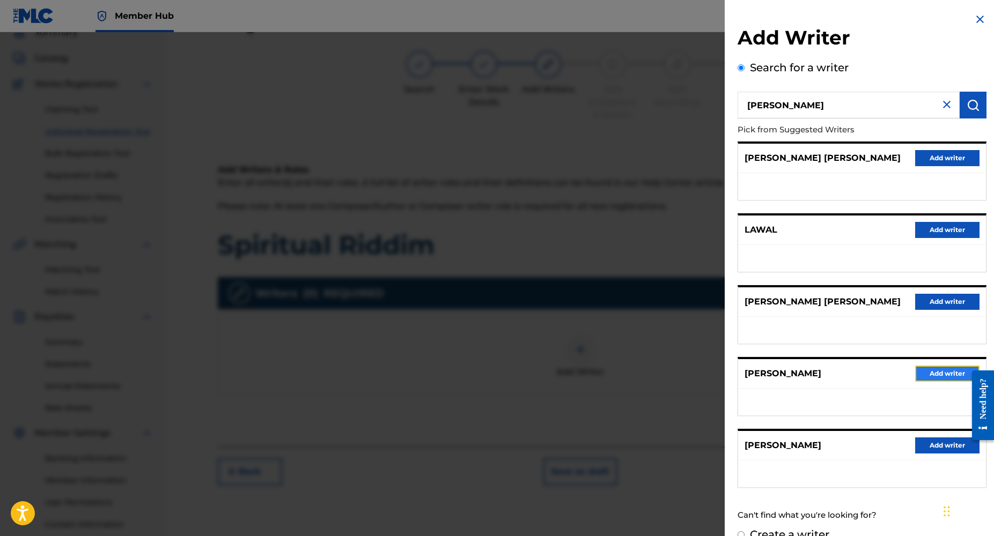
click at [932, 367] on button "Add writer" at bounding box center [947, 374] width 64 height 16
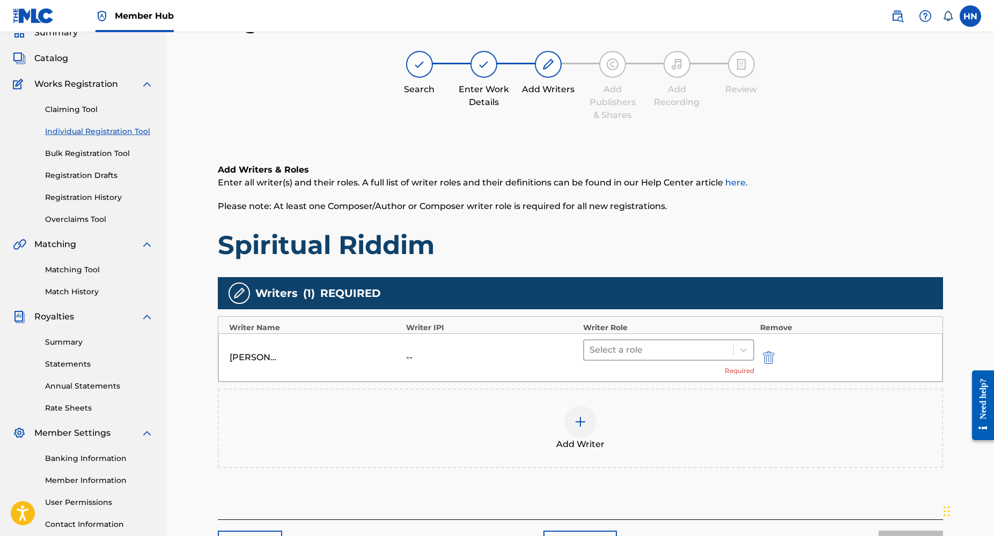
click at [609, 347] on div at bounding box center [658, 350] width 139 height 15
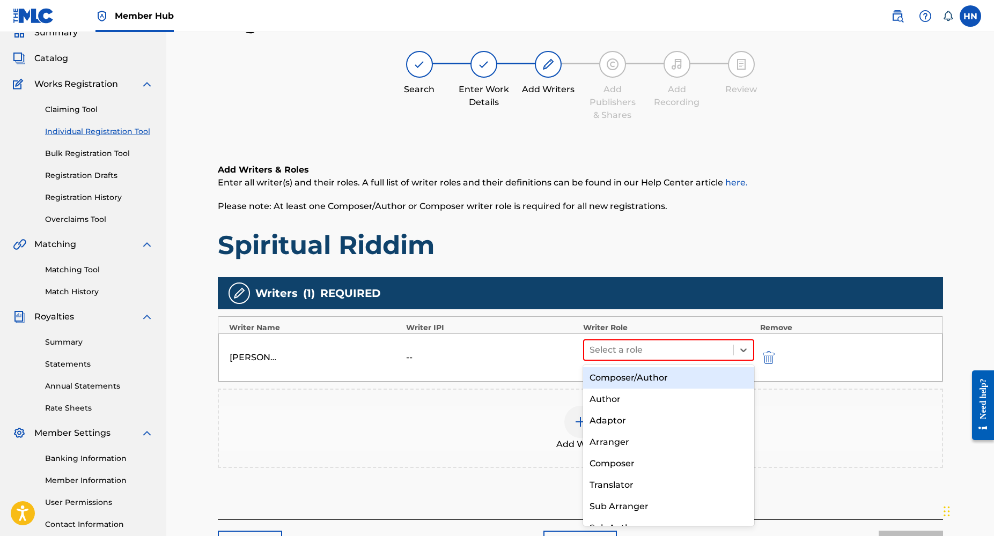
click at [616, 374] on div "Composer/Author" at bounding box center [669, 377] width 172 height 21
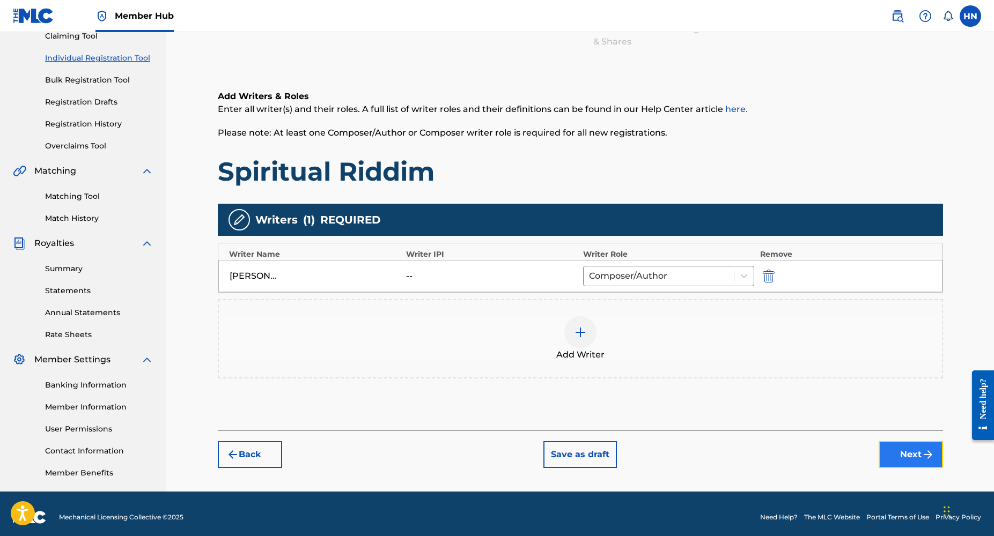
click at [938, 446] on button "Next" at bounding box center [911, 454] width 64 height 27
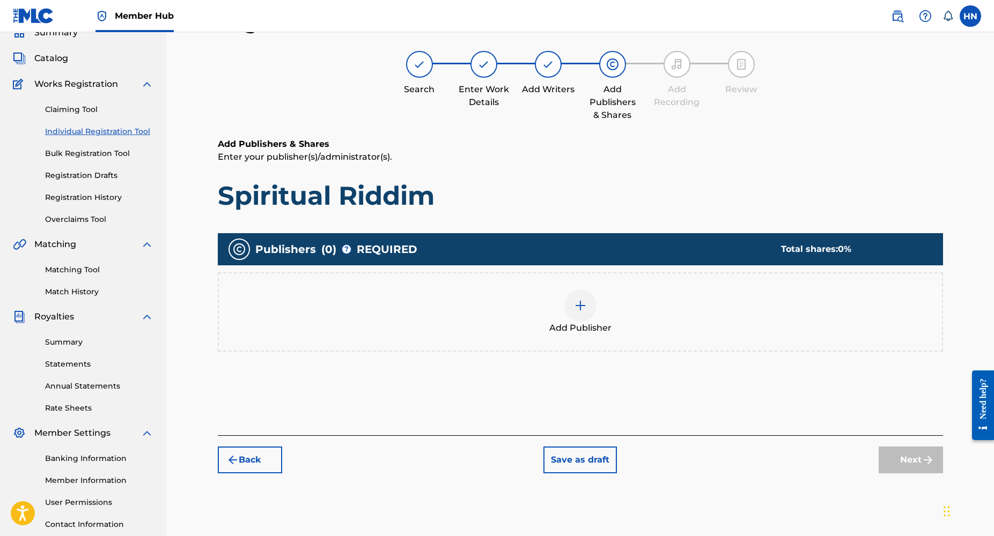
click at [581, 307] on img at bounding box center [580, 305] width 13 height 13
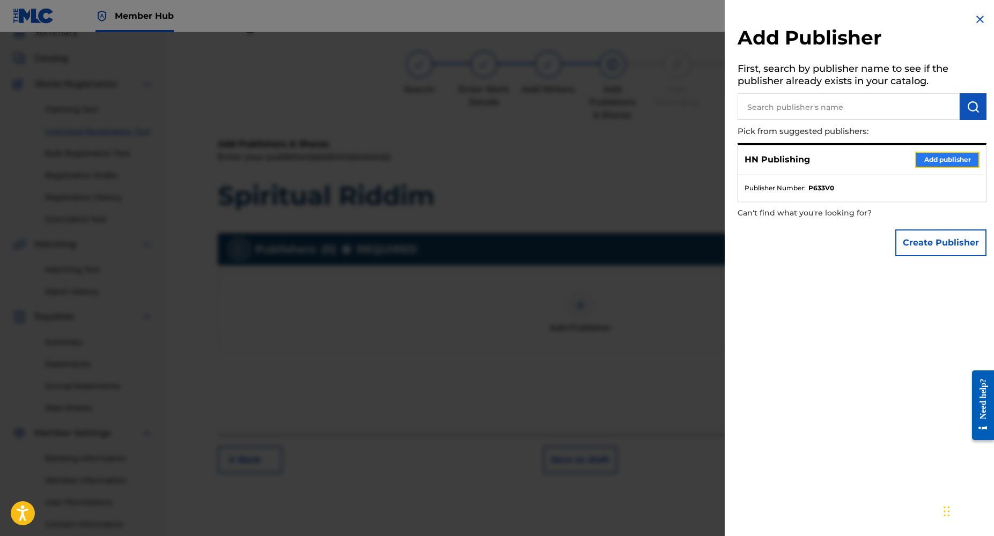
click at [919, 159] on button "Add publisher" at bounding box center [947, 160] width 64 height 16
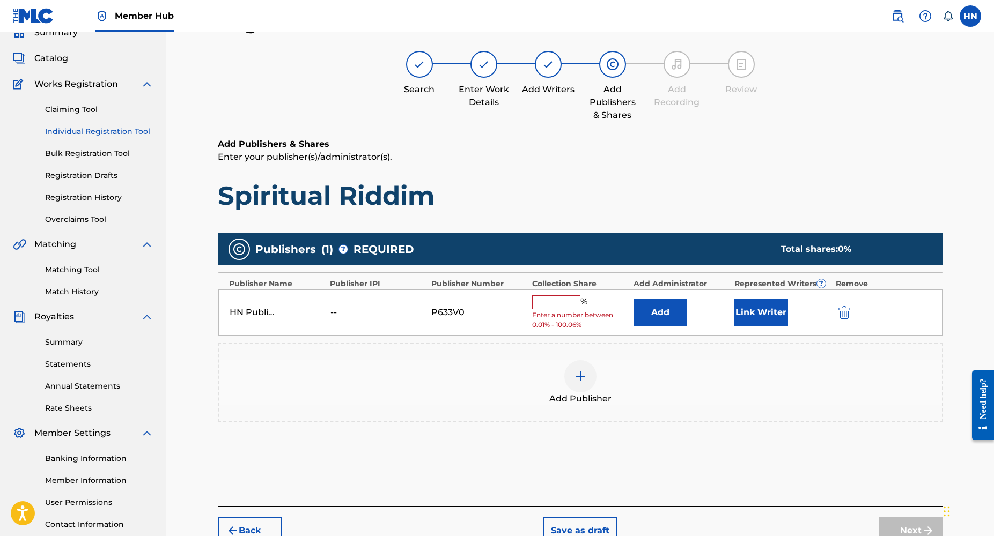
click at [575, 305] on input "text" at bounding box center [556, 303] width 48 height 14
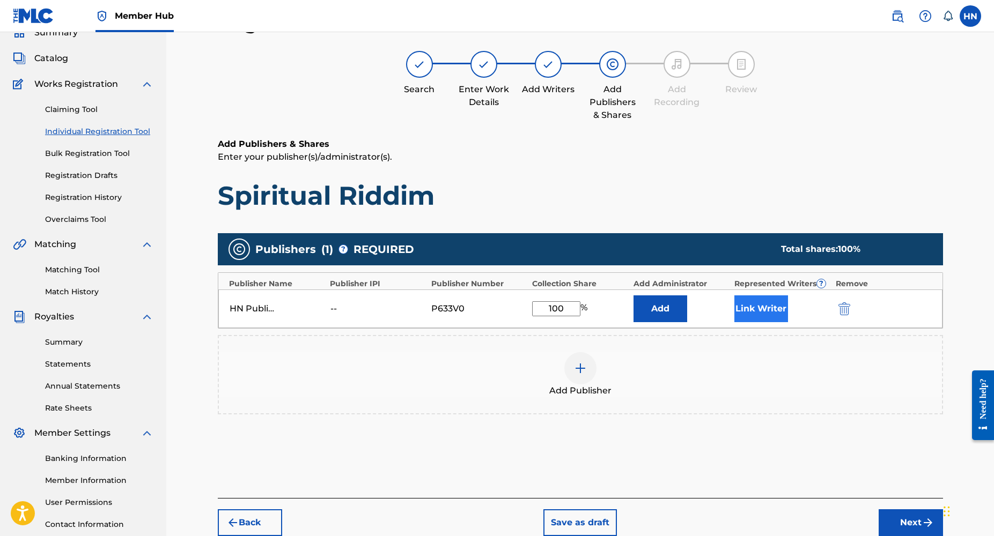
type input "100"
click at [756, 306] on button "Link Writer" at bounding box center [761, 309] width 54 height 27
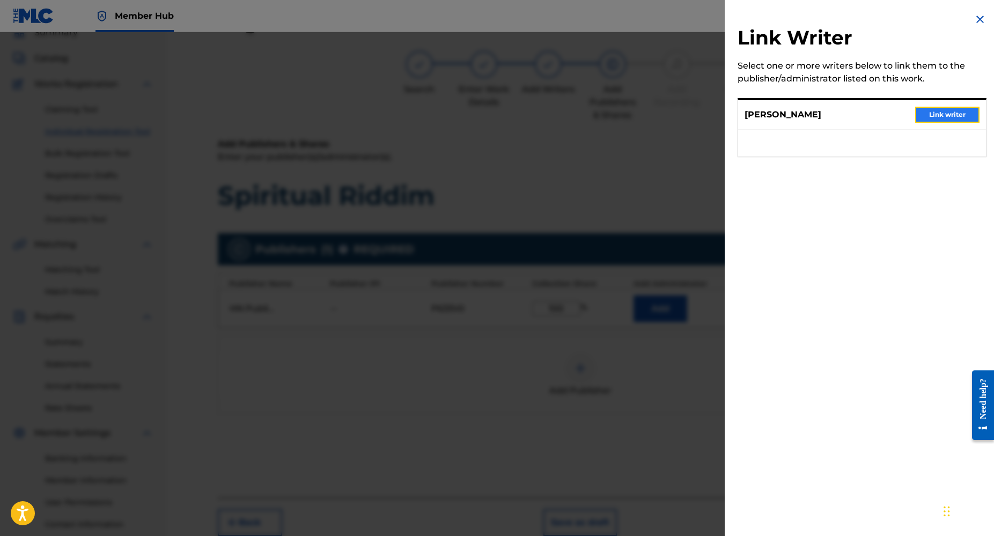
click at [934, 113] on button "Link writer" at bounding box center [947, 115] width 64 height 16
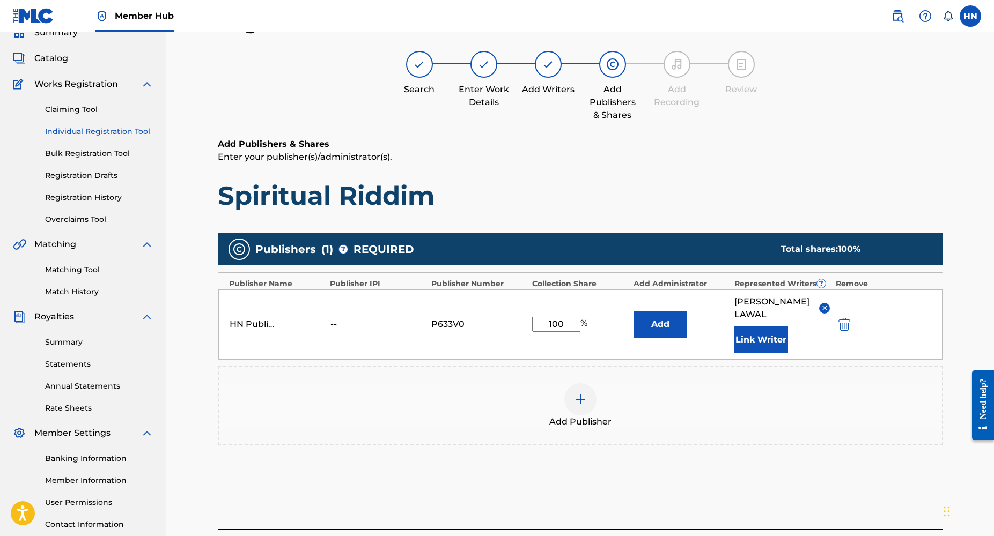
scroll to position [131, 0]
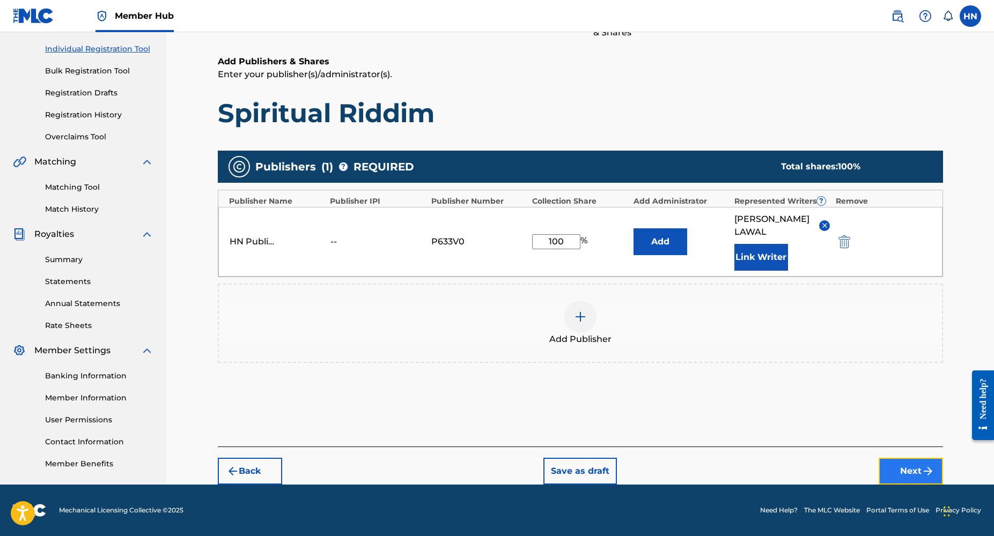
click at [893, 476] on button "Next" at bounding box center [911, 471] width 64 height 27
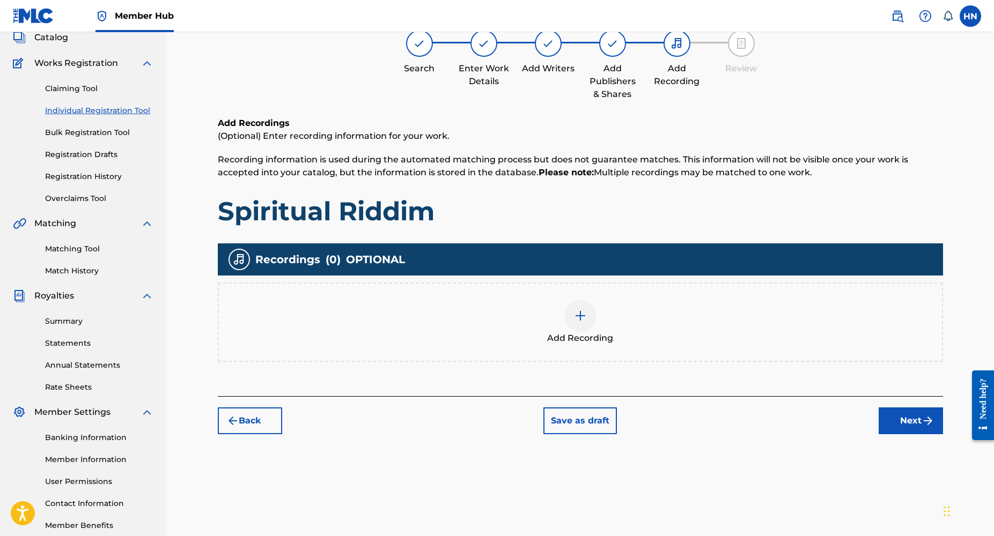
scroll to position [48, 0]
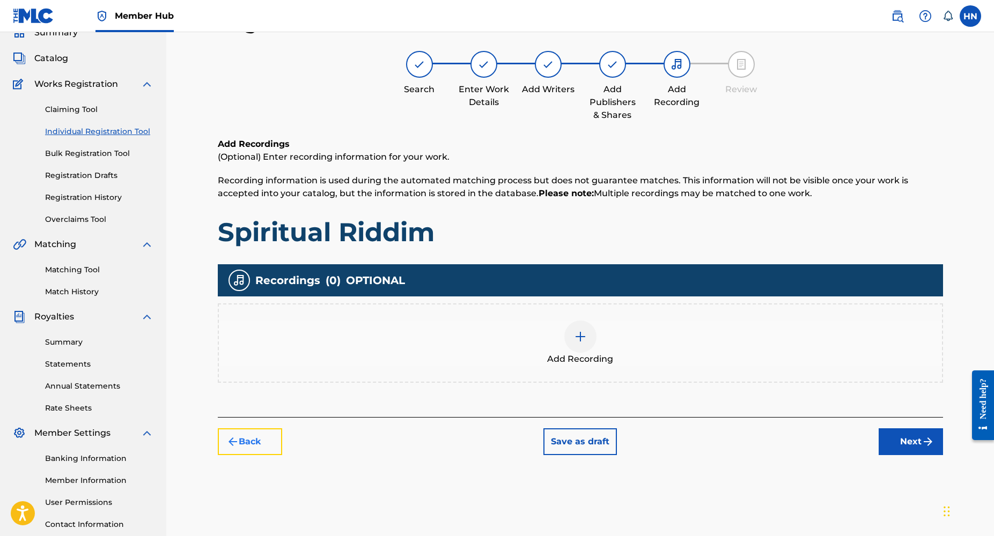
click at [247, 438] on button "Back" at bounding box center [250, 442] width 64 height 27
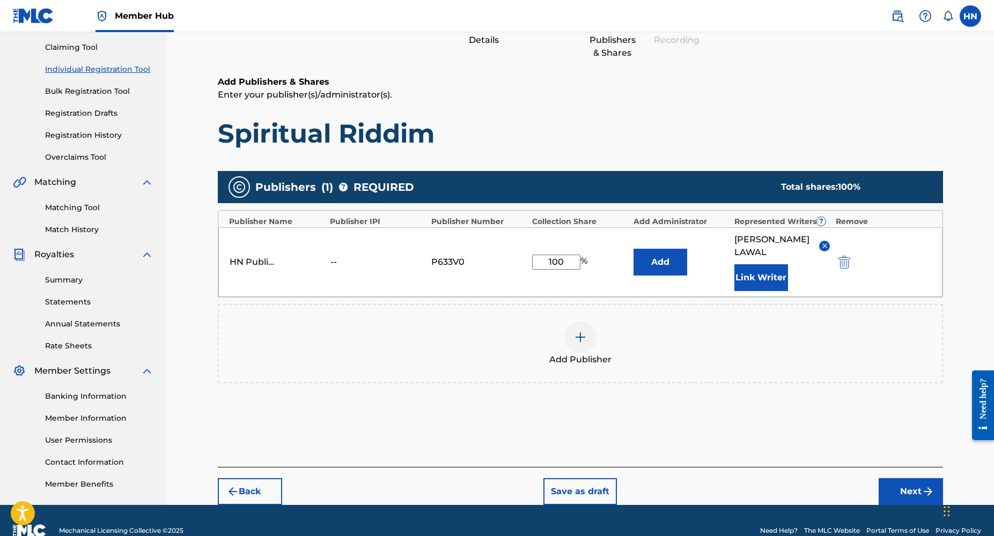
scroll to position [131, 0]
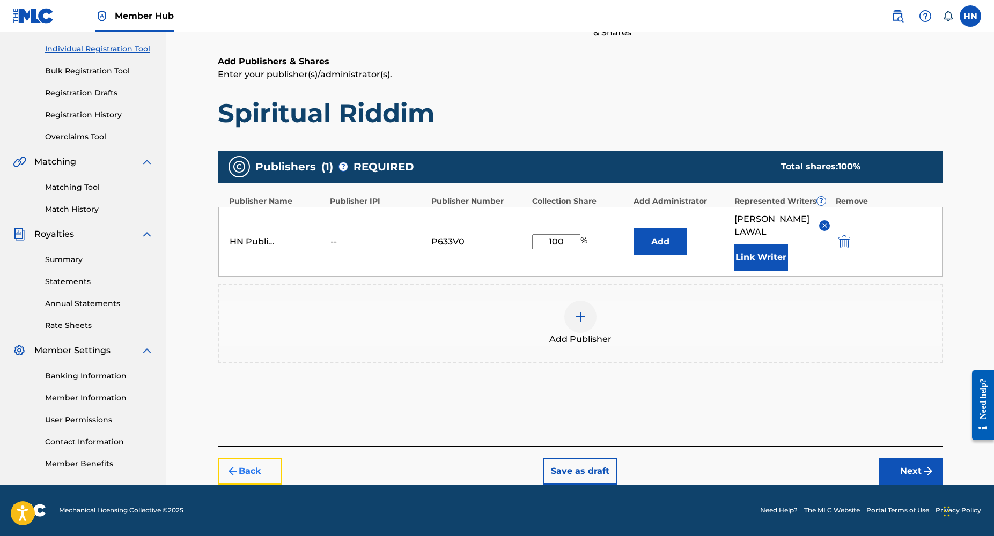
click at [247, 480] on button "Back" at bounding box center [250, 471] width 64 height 27
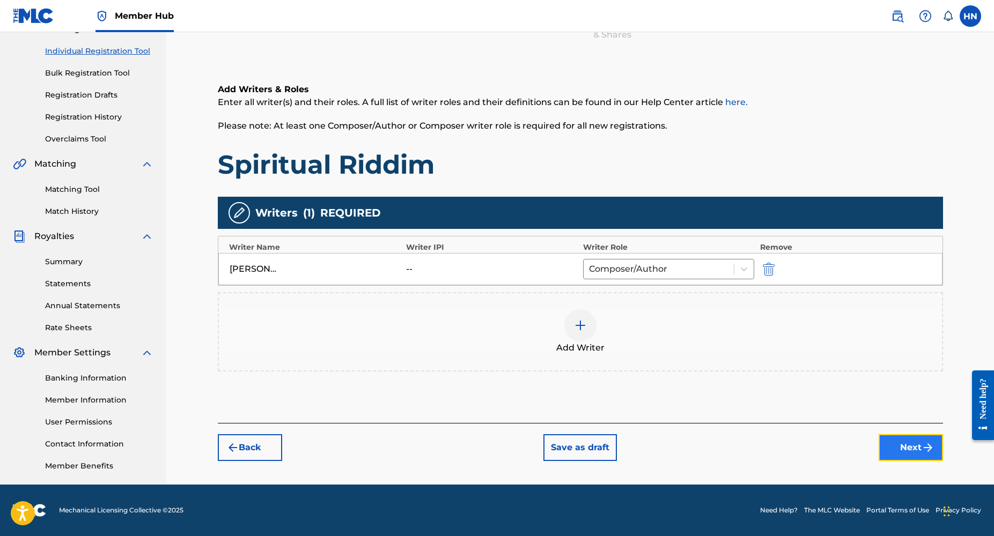
click at [905, 446] on button "Next" at bounding box center [911, 447] width 64 height 27
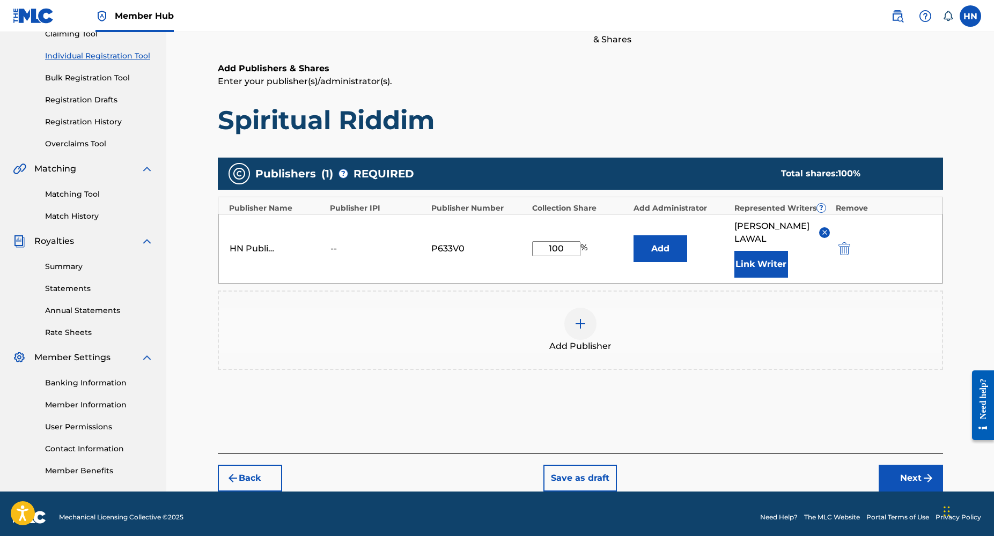
scroll to position [131, 0]
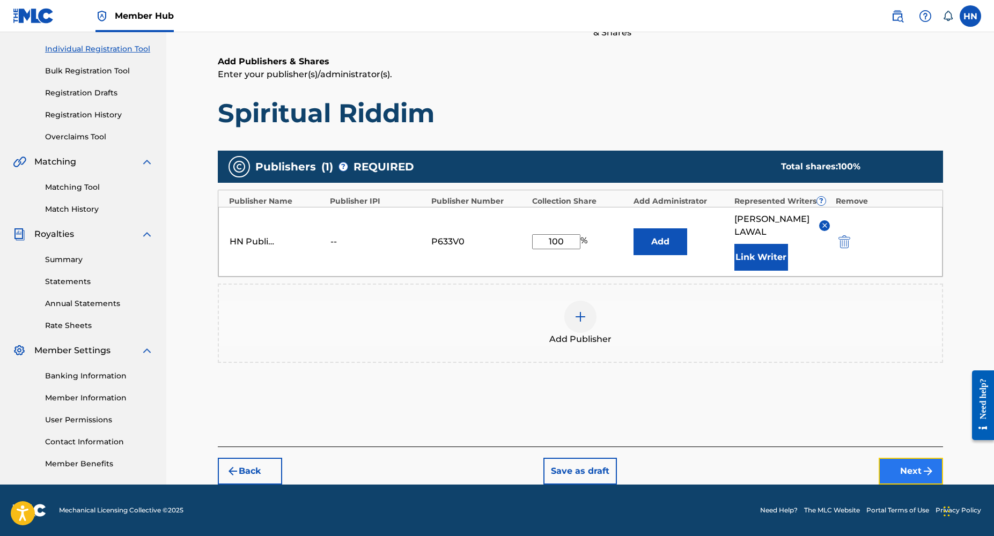
click at [894, 468] on button "Next" at bounding box center [911, 471] width 64 height 27
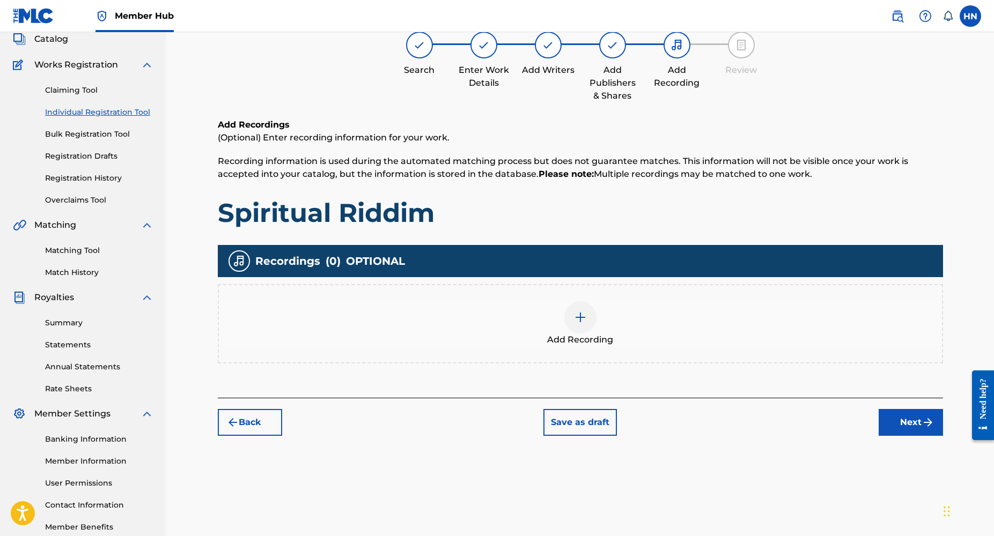
scroll to position [48, 0]
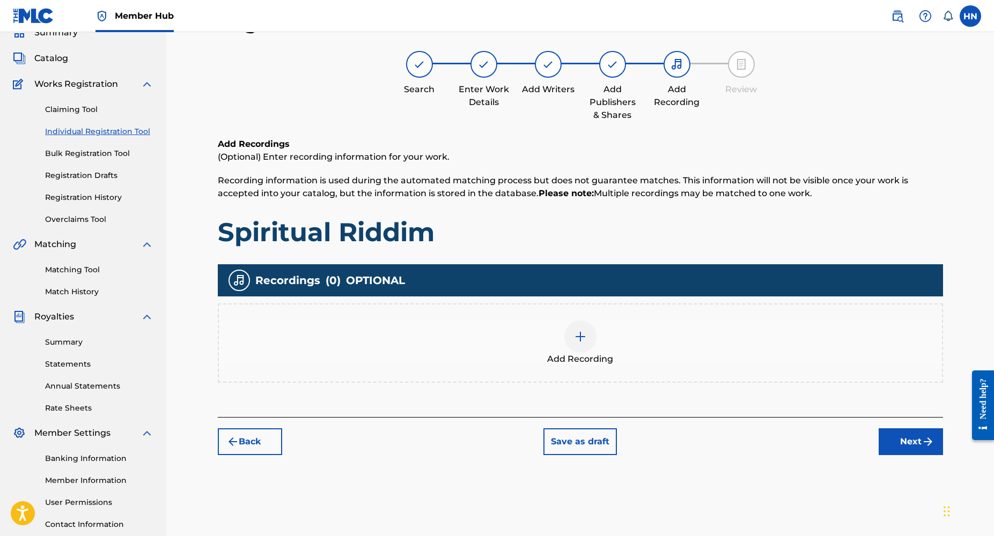
click at [584, 355] on span "Add Recording" at bounding box center [580, 359] width 66 height 13
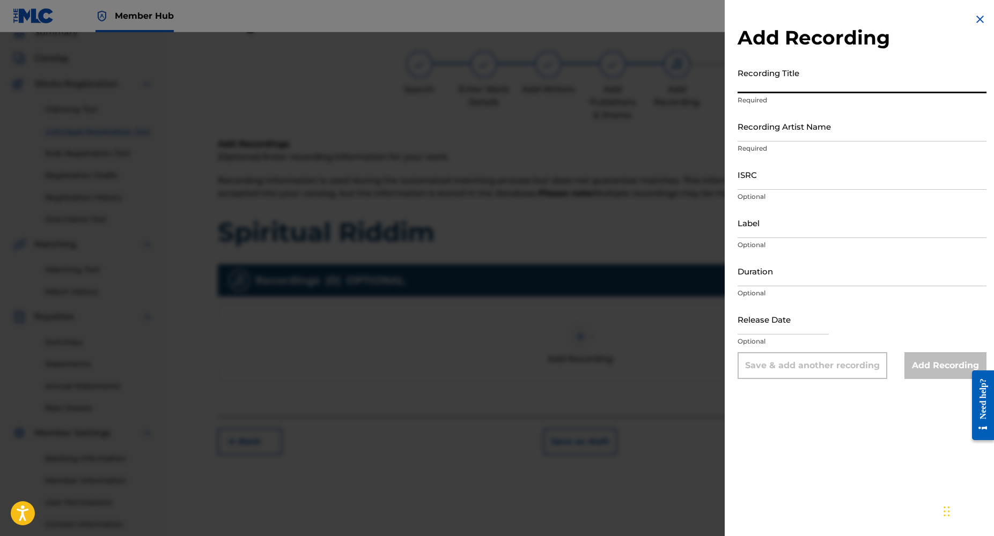
paste input "Spiritual Riddim"
type input "Spiritual Riddim"
click at [750, 138] on input "Recording Artist Name" at bounding box center [861, 126] width 249 height 31
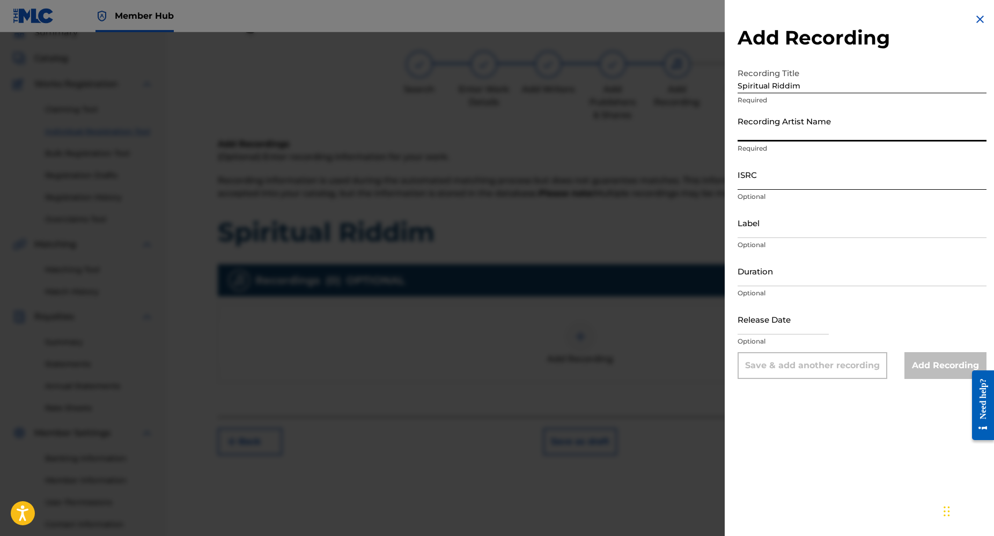
type input "Dj Yk Mule"
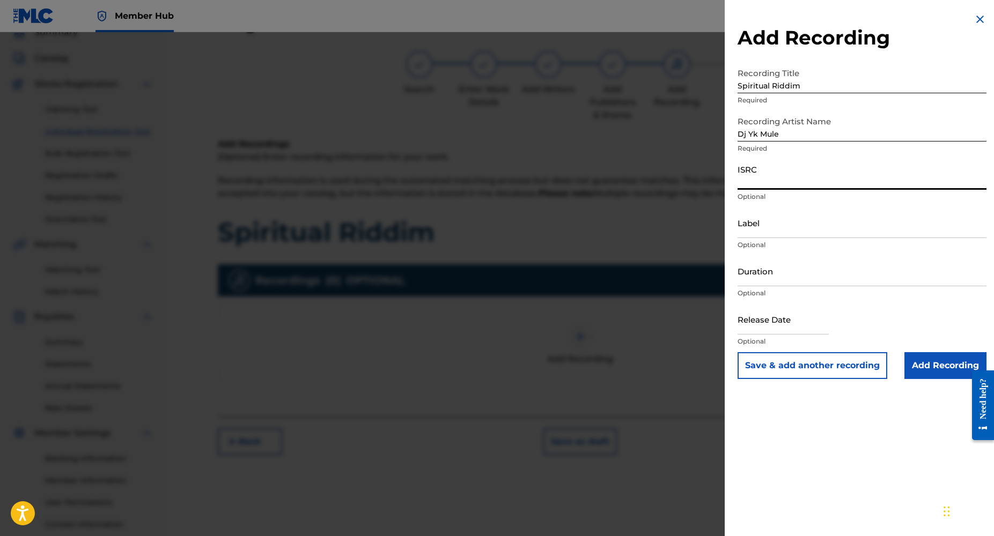
paste input "NLRD52202866"
type input "NLRD52202866"
click at [752, 274] on input "Duration" at bounding box center [861, 271] width 249 height 31
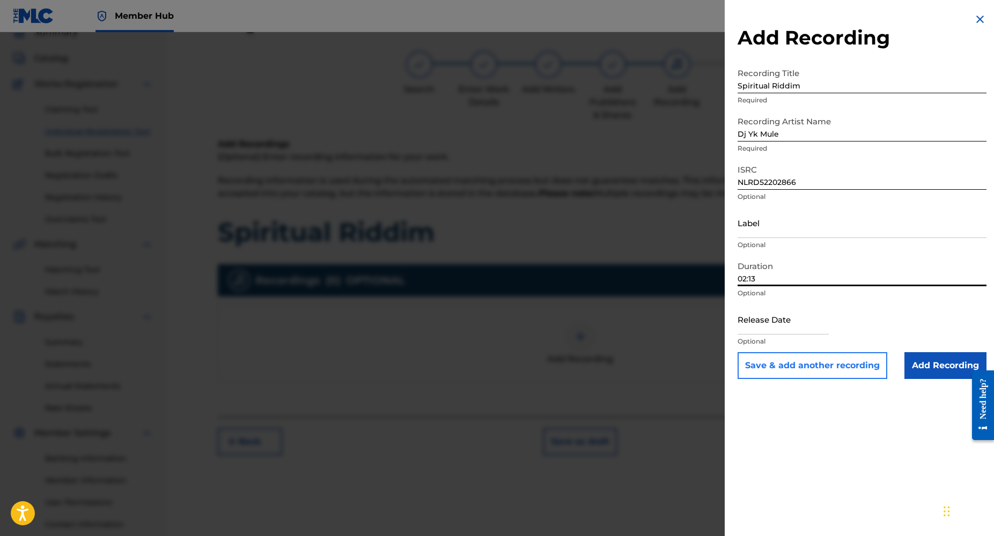
type input "02:13"
click at [841, 373] on button "Save & add another recording" at bounding box center [812, 365] width 150 height 27
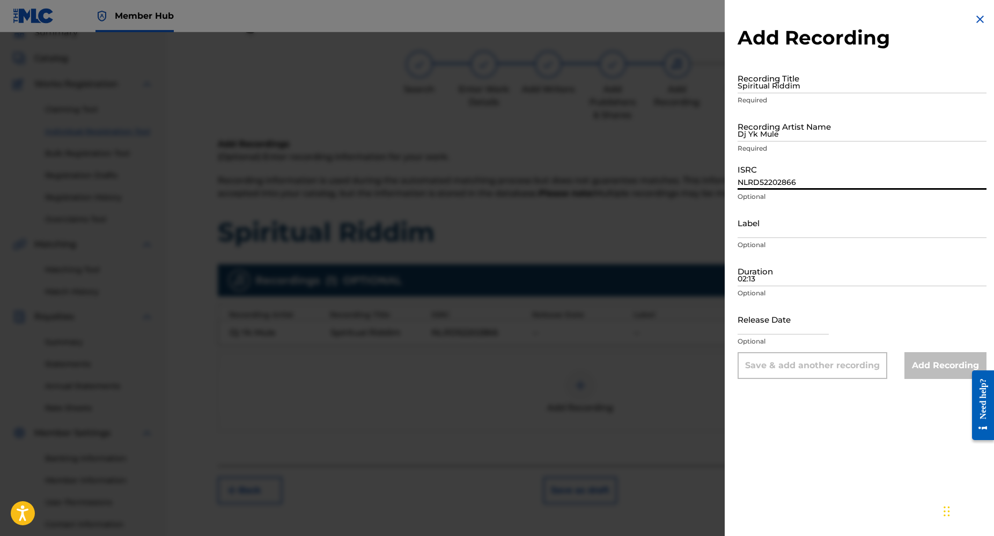
paste input
type input "NLRD52202866"
click at [754, 139] on input "Dj Yk Mule" at bounding box center [861, 126] width 249 height 31
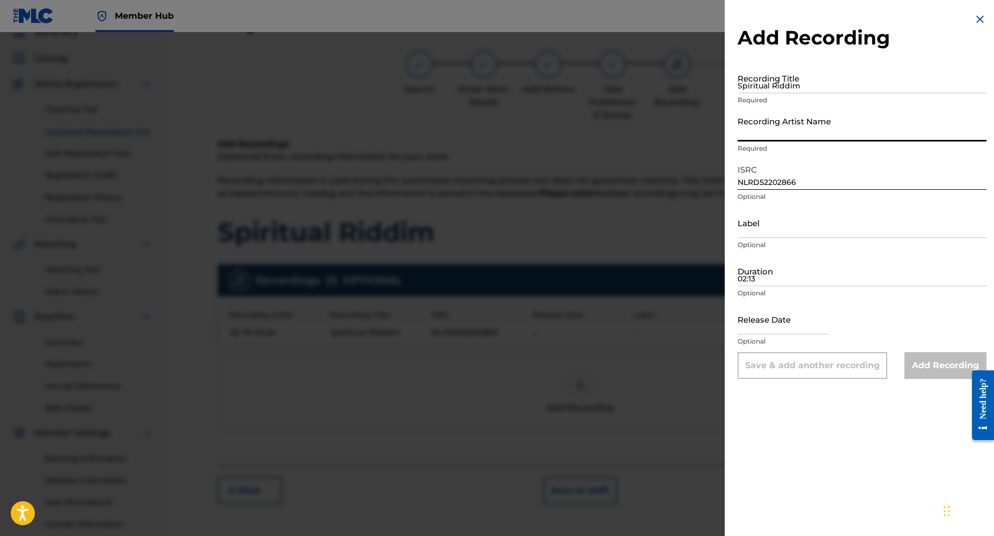
type input "DJ YK BEATS"
click at [763, 90] on input "Spiritual Riddim" at bounding box center [861, 78] width 249 height 31
click at [751, 90] on input "Spiritual Riddim" at bounding box center [861, 78] width 249 height 31
paste input
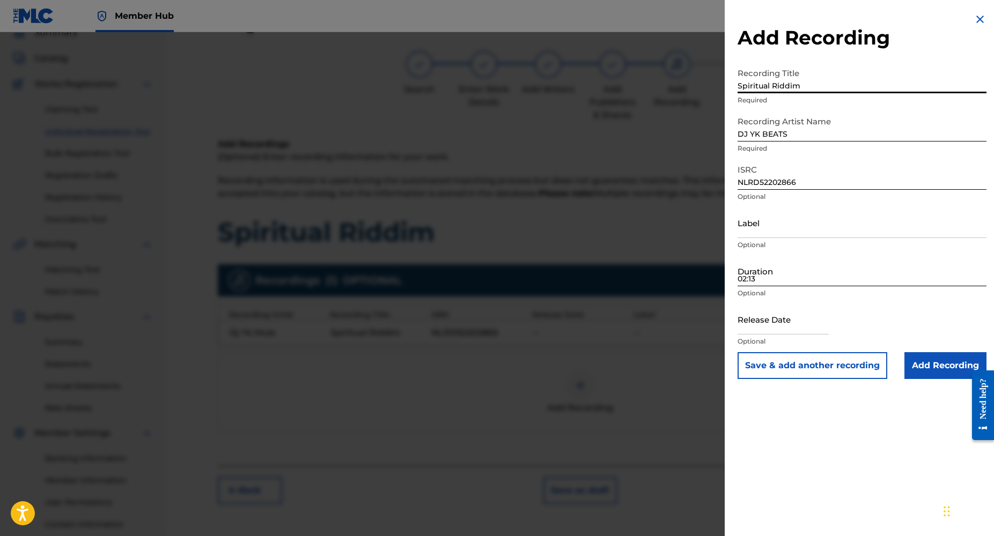
type input "Spiritual Riddim"
click at [759, 282] on input "02:13" at bounding box center [861, 271] width 249 height 31
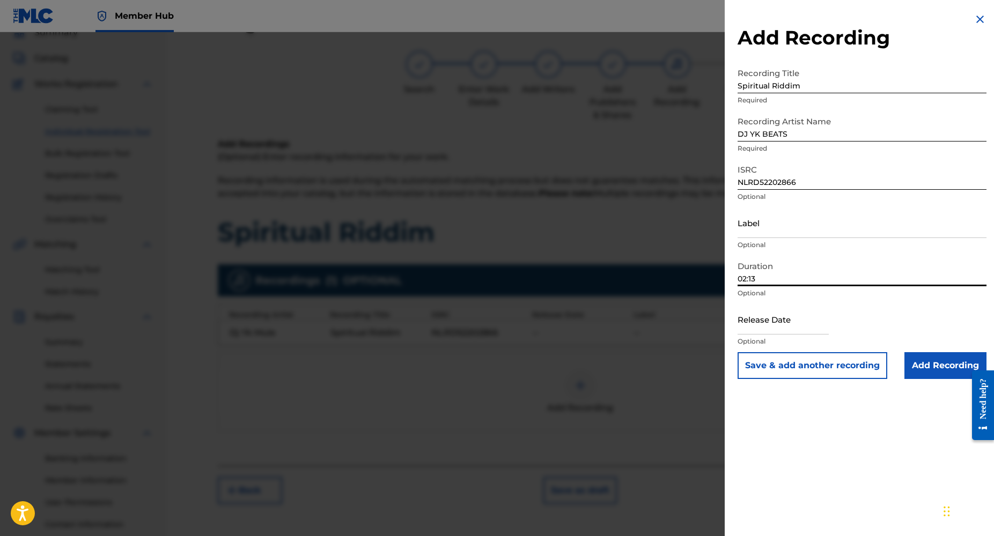
type input "02:13"
click at [925, 370] on input "Add Recording" at bounding box center [945, 365] width 82 height 27
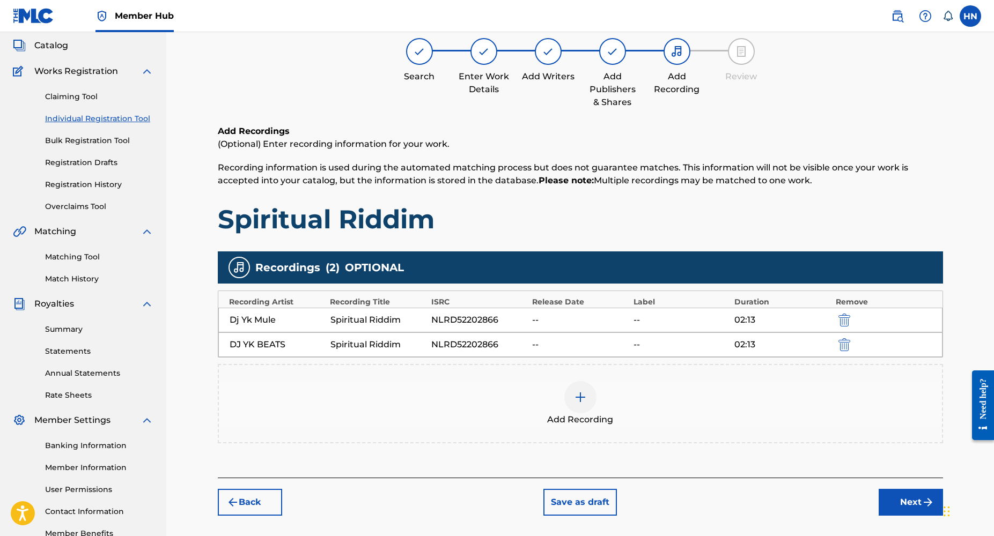
scroll to position [62, 0]
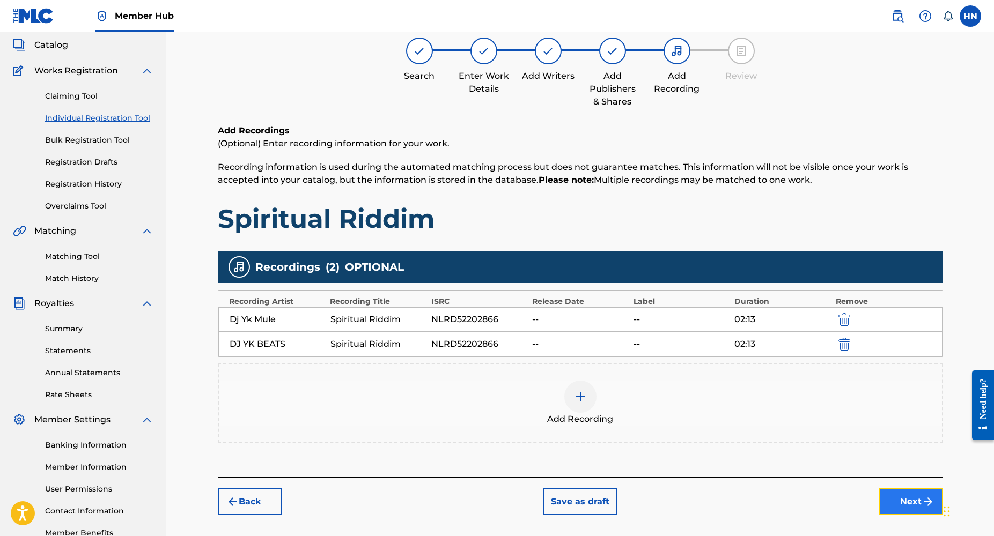
click at [918, 502] on button "Next" at bounding box center [911, 502] width 64 height 27
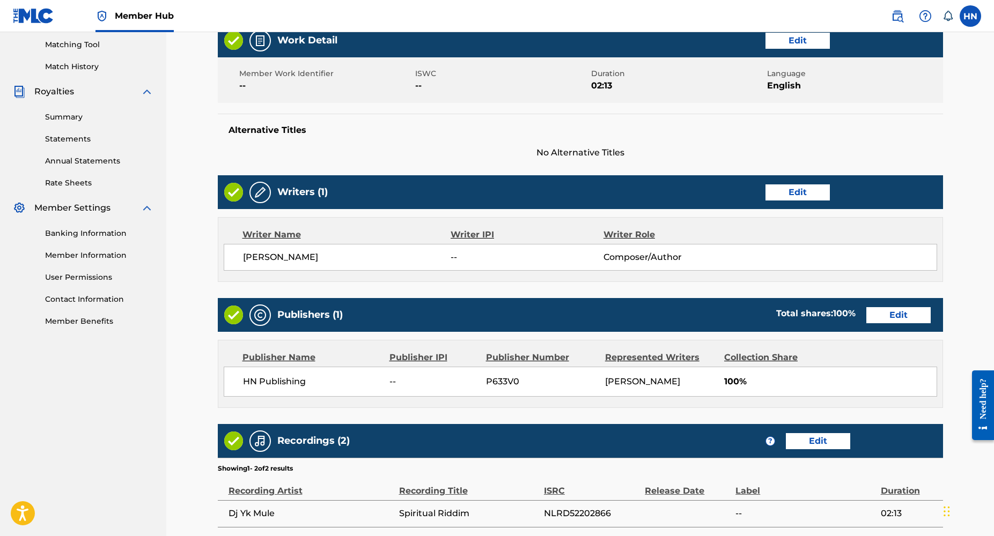
scroll to position [396, 0]
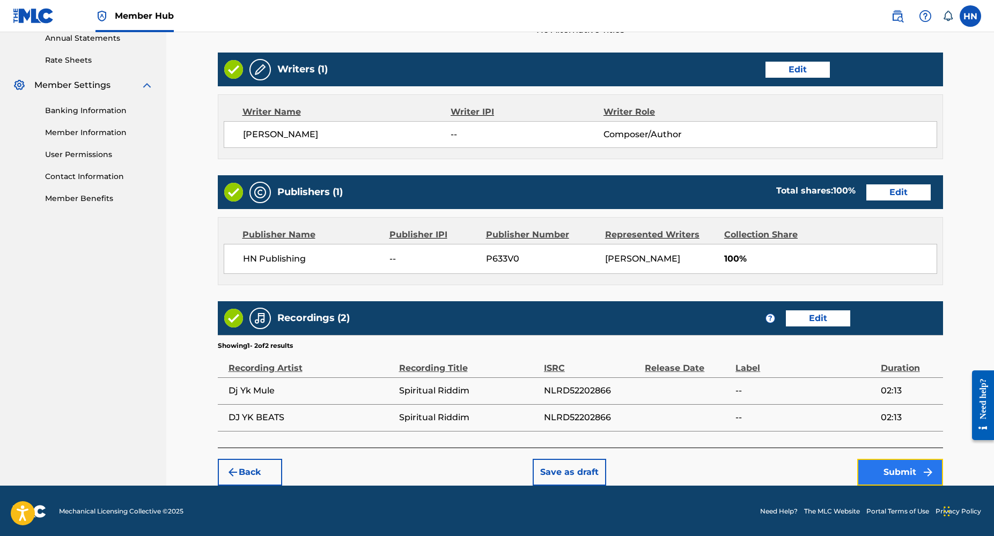
click at [901, 472] on button "Submit" at bounding box center [900, 472] width 86 height 27
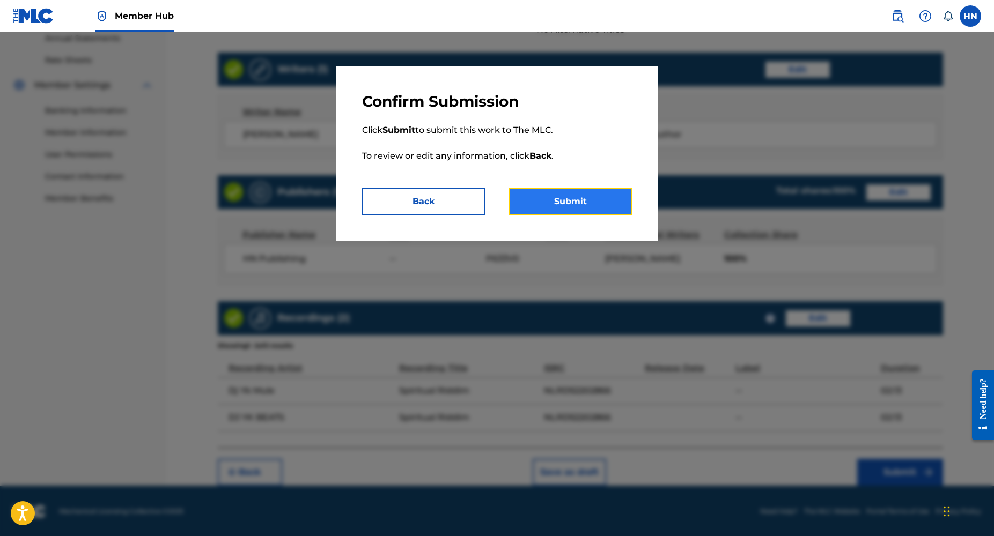
click at [526, 197] on button "Submit" at bounding box center [570, 201] width 123 height 27
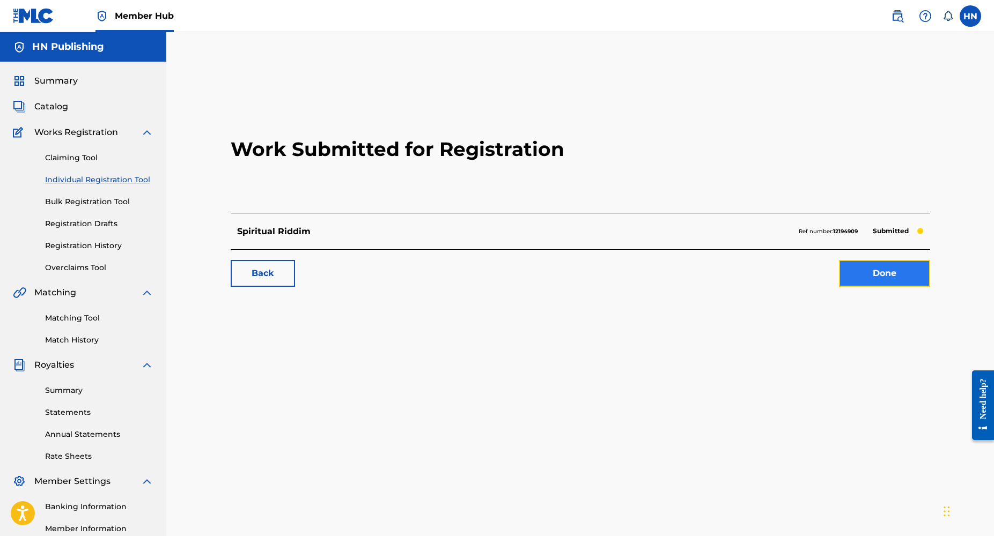
click at [881, 271] on link "Done" at bounding box center [884, 273] width 91 height 27
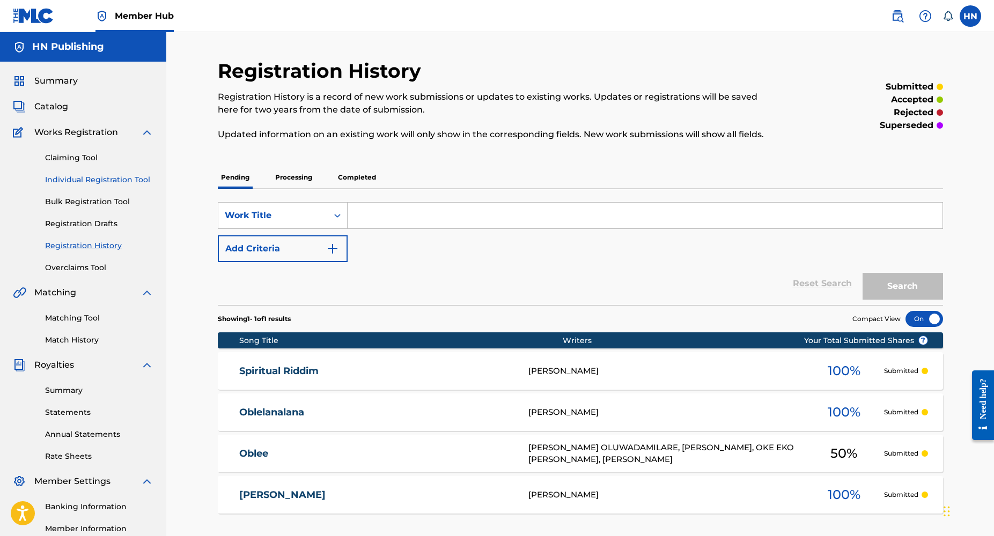
click at [113, 177] on link "Individual Registration Tool" at bounding box center [99, 179] width 108 height 11
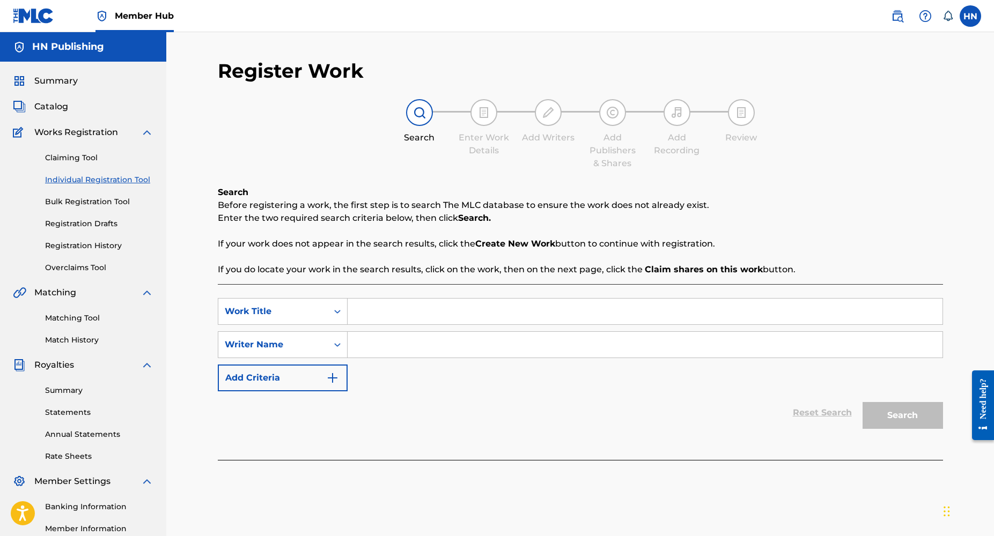
click at [375, 307] on input "Search Form" at bounding box center [645, 312] width 595 height 26
paste input "Mule Dance"
type input "Mule Dance"
click at [389, 347] on input "Search Form" at bounding box center [645, 345] width 595 height 26
type input "olayinka lawal"
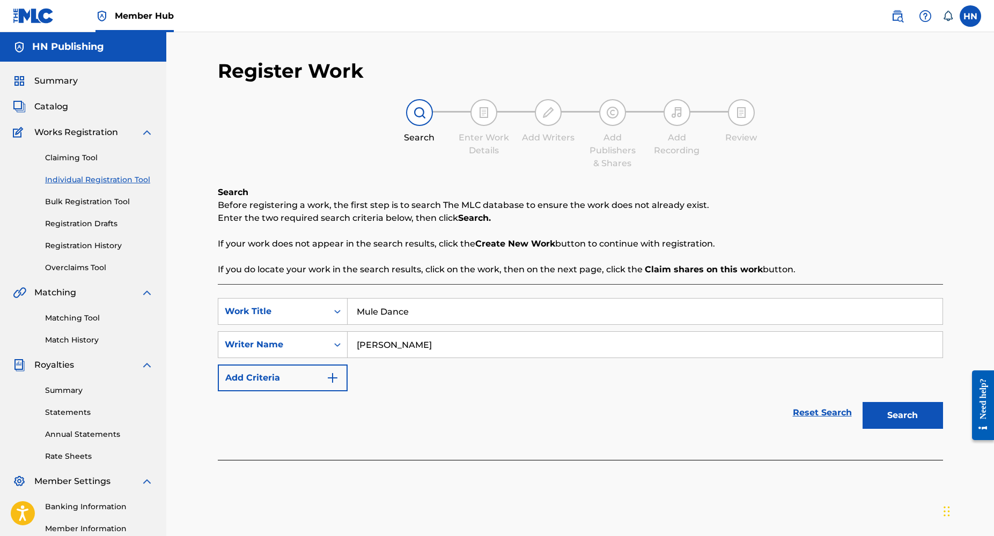
click at [862, 402] on button "Search" at bounding box center [902, 415] width 80 height 27
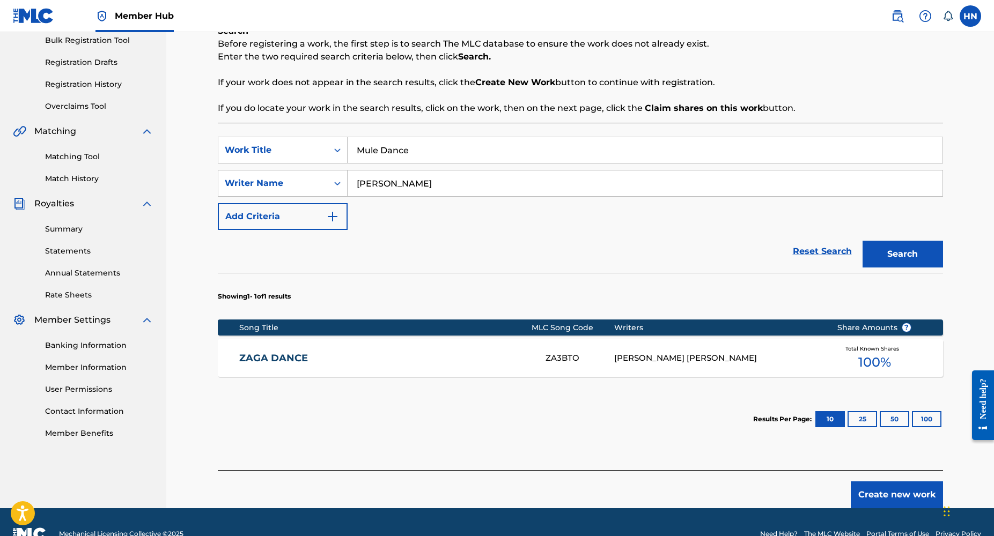
scroll to position [185, 0]
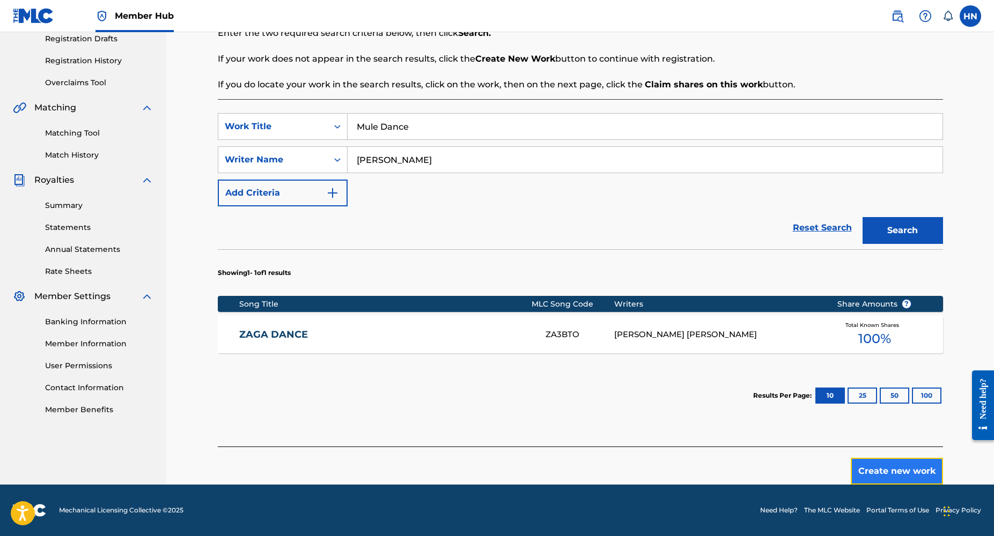
click at [905, 471] on button "Create new work" at bounding box center [897, 471] width 92 height 27
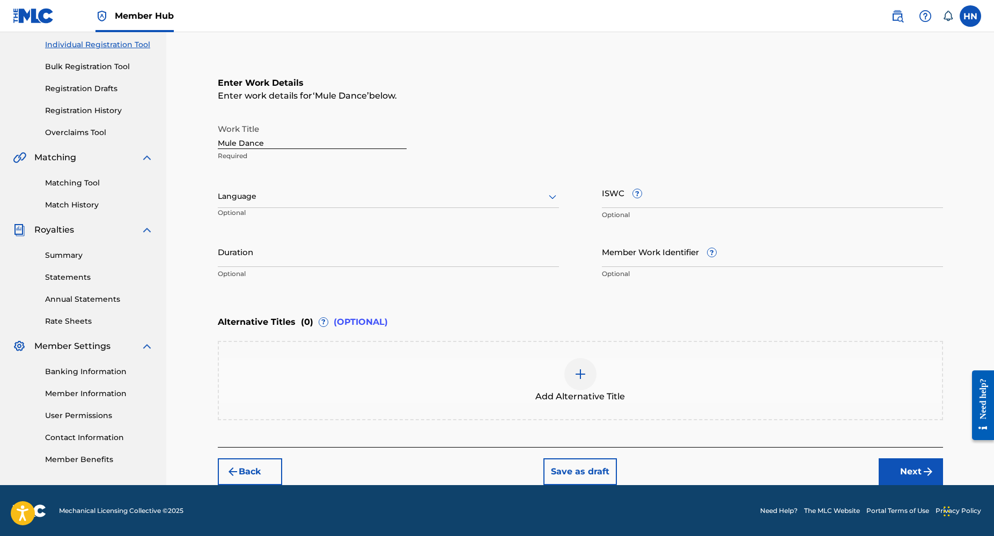
click at [411, 197] on div at bounding box center [388, 196] width 341 height 13
click at [366, 211] on div "English" at bounding box center [388, 220] width 340 height 24
click at [293, 254] on input "Duration" at bounding box center [388, 252] width 341 height 31
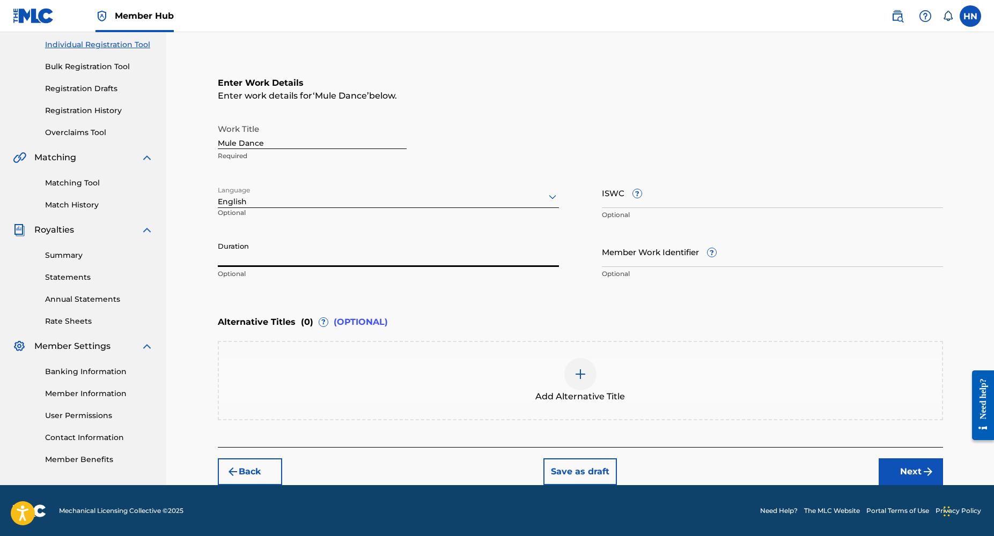
click at [264, 252] on input "Duration" at bounding box center [388, 252] width 341 height 31
type input "02:23"
click at [912, 469] on button "Next" at bounding box center [911, 472] width 64 height 27
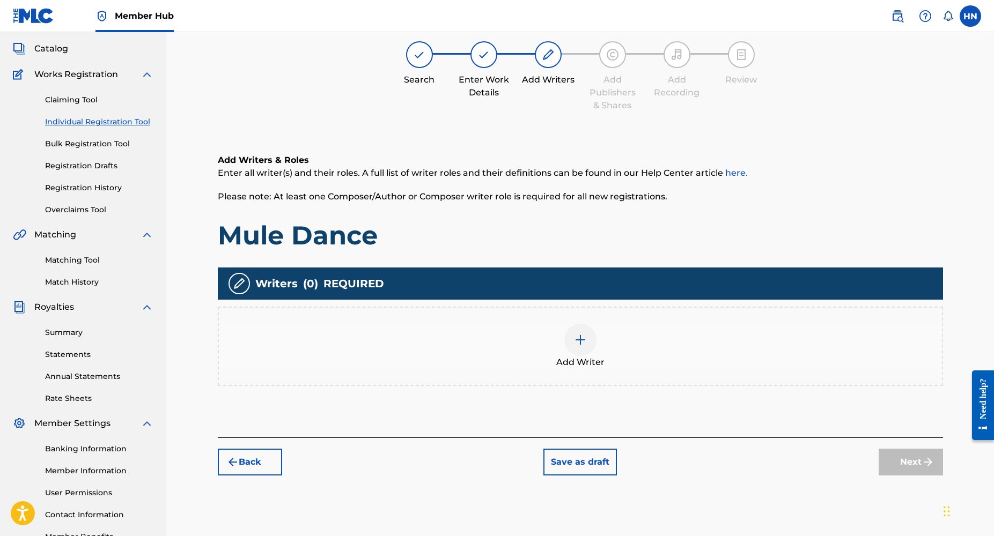
scroll to position [48, 0]
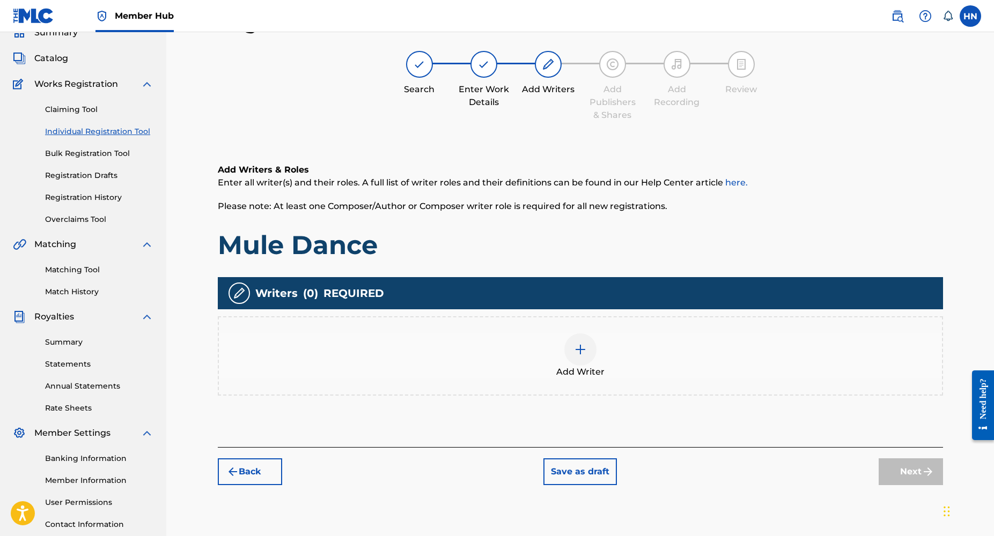
click at [584, 350] on img at bounding box center [580, 349] width 13 height 13
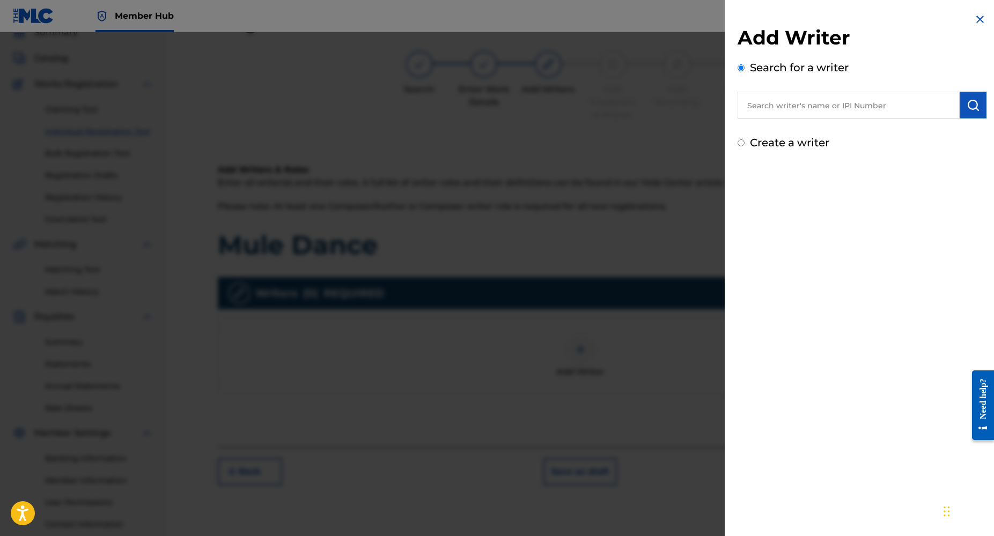
click at [794, 99] on input "text" at bounding box center [848, 105] width 222 height 27
type input "olayinka lawal"
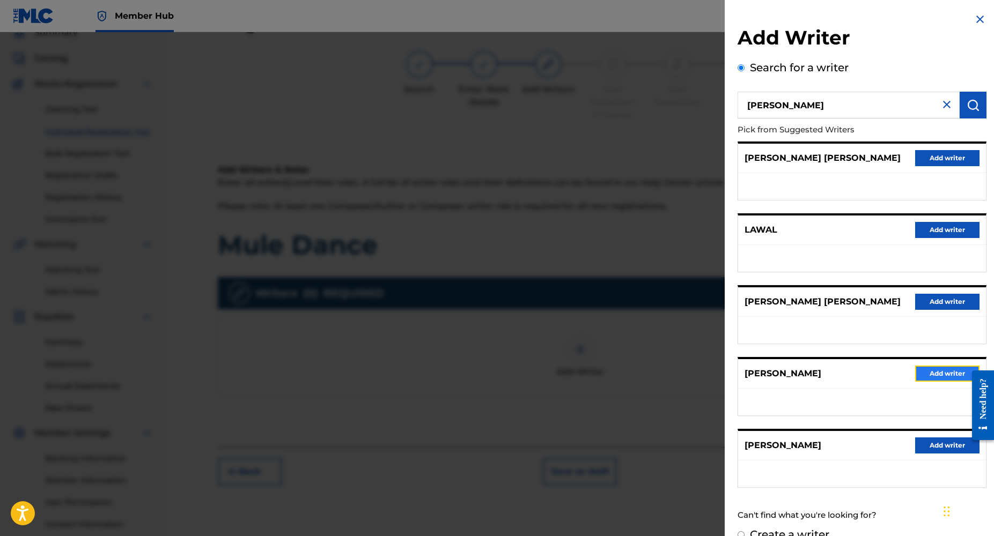
click at [915, 368] on button "Add writer" at bounding box center [947, 374] width 64 height 16
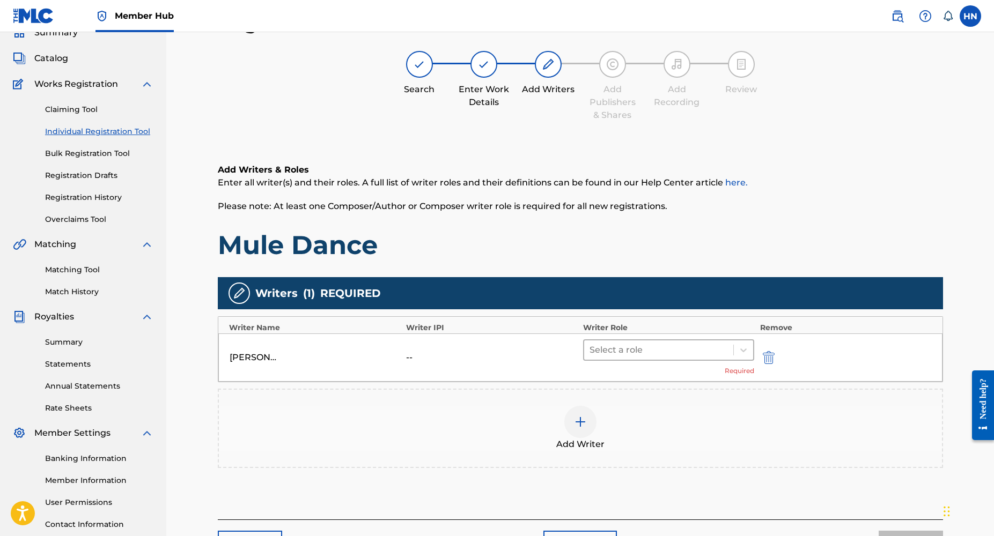
click at [646, 346] on div at bounding box center [658, 350] width 139 height 15
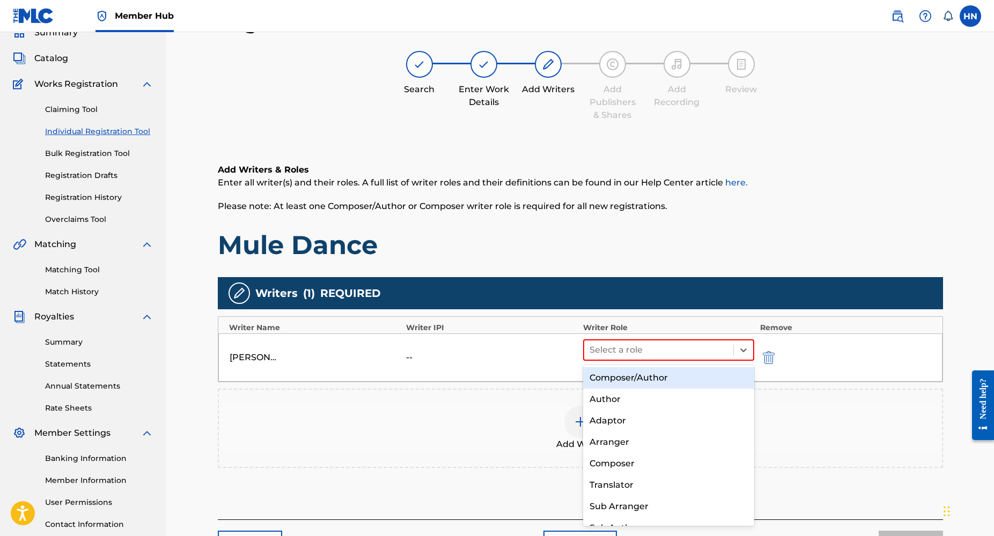
click at [646, 379] on div "Composer/Author" at bounding box center [669, 377] width 172 height 21
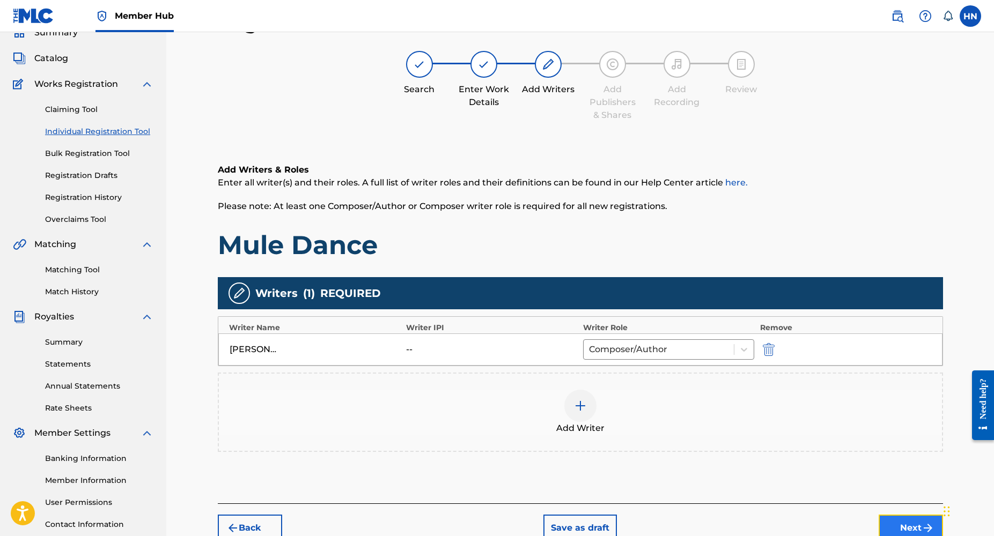
click at [908, 520] on button "Next" at bounding box center [911, 528] width 64 height 27
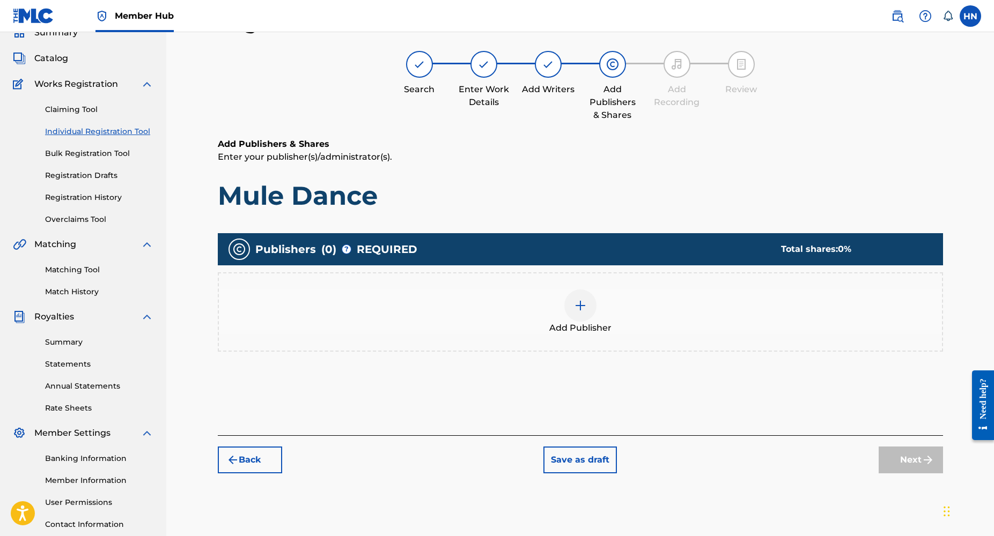
click at [591, 305] on div at bounding box center [580, 306] width 32 height 32
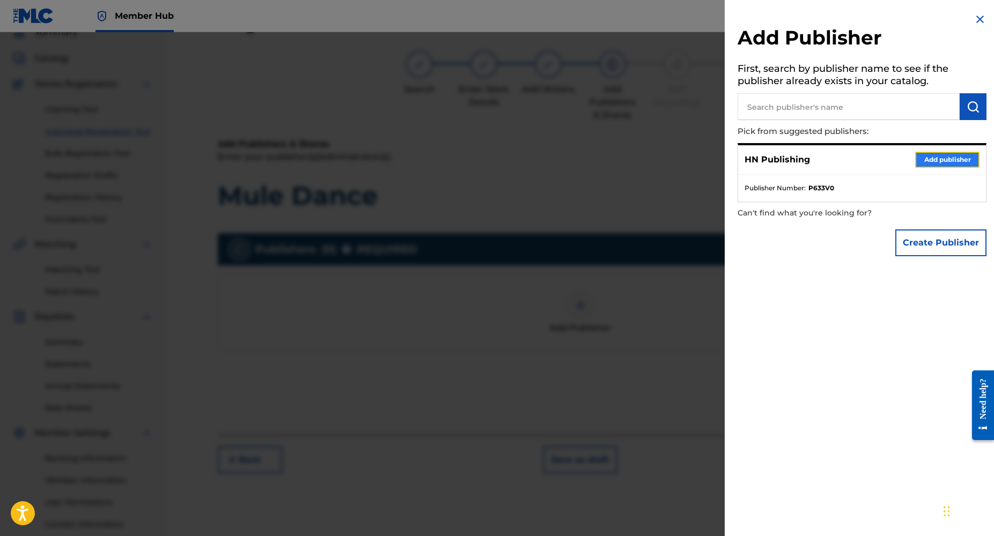
click at [941, 159] on button "Add publisher" at bounding box center [947, 160] width 64 height 16
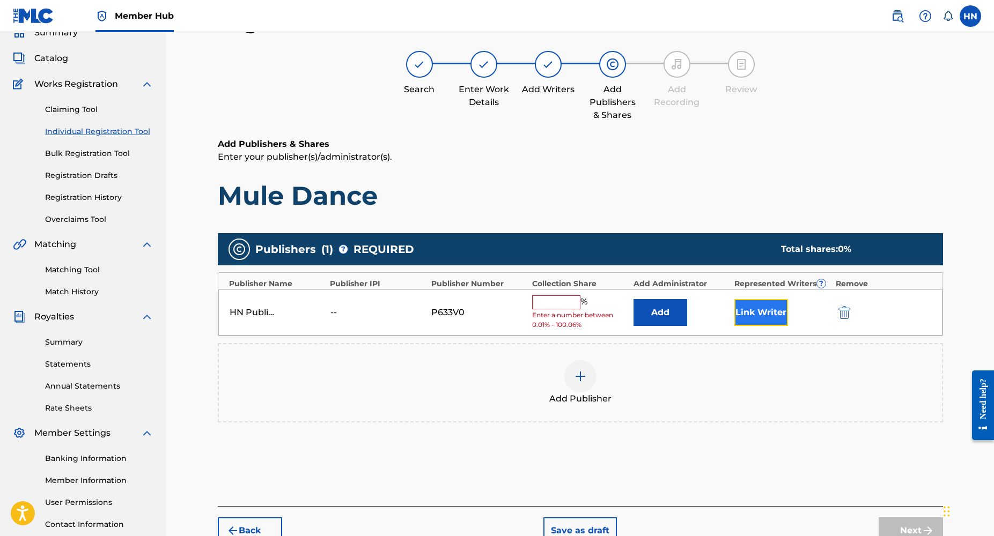
click at [751, 311] on button "Link Writer" at bounding box center [761, 312] width 54 height 27
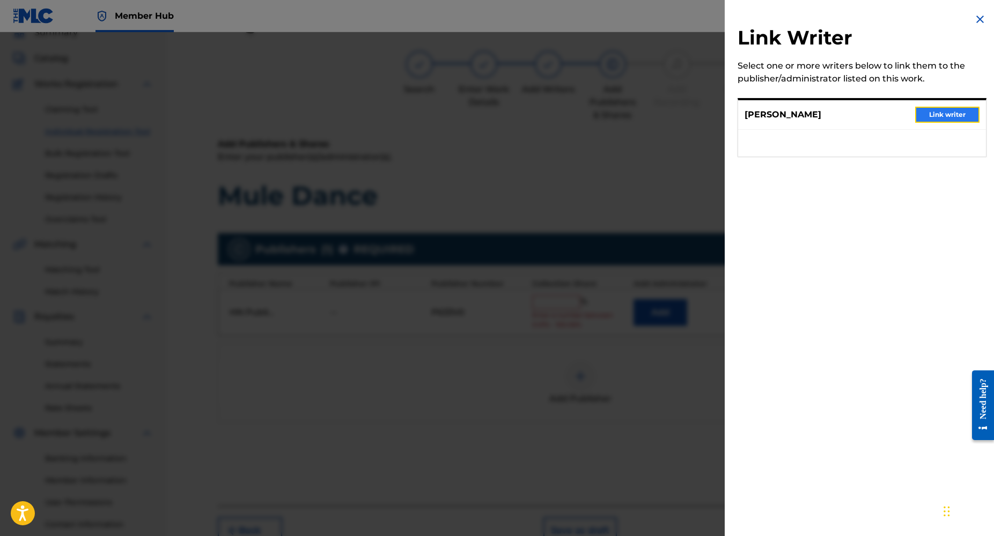
click at [935, 109] on button "Link writer" at bounding box center [947, 115] width 64 height 16
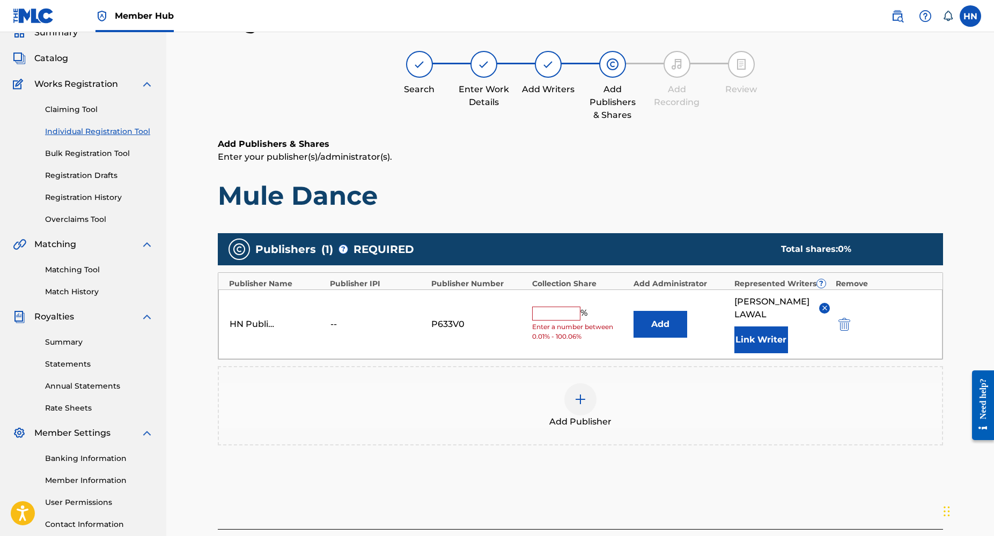
click at [541, 313] on input "text" at bounding box center [556, 314] width 48 height 14
type input "100"
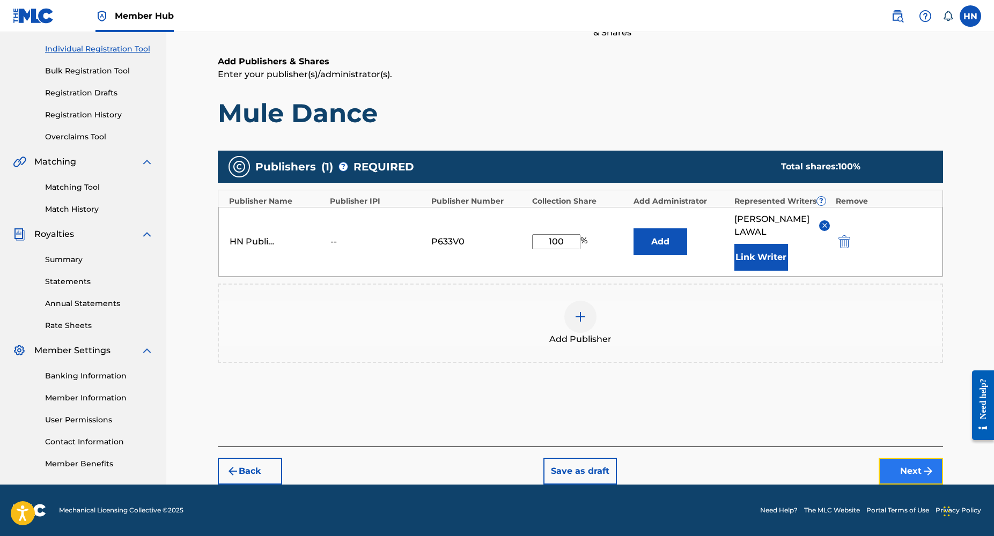
click at [907, 472] on button "Next" at bounding box center [911, 471] width 64 height 27
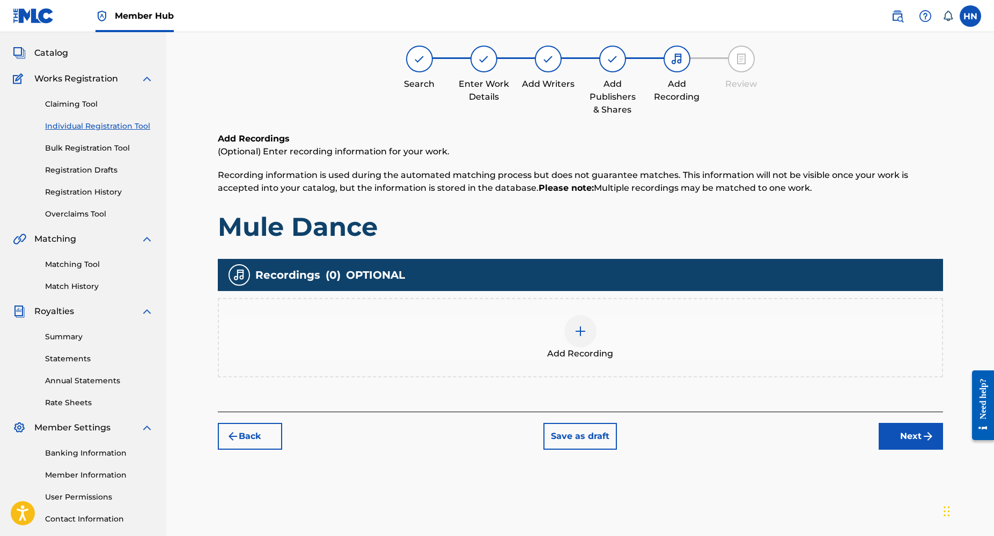
scroll to position [48, 0]
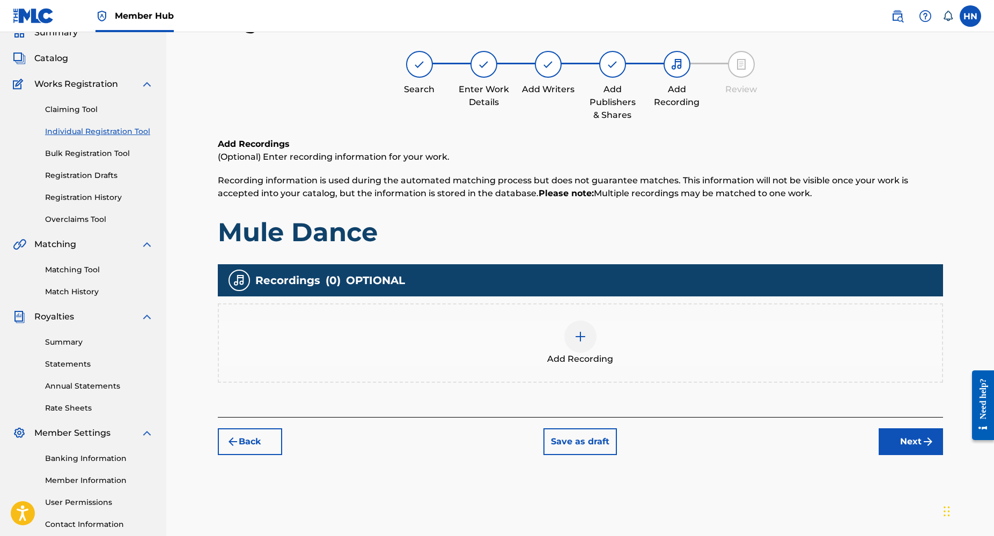
click at [582, 342] on img at bounding box center [580, 336] width 13 height 13
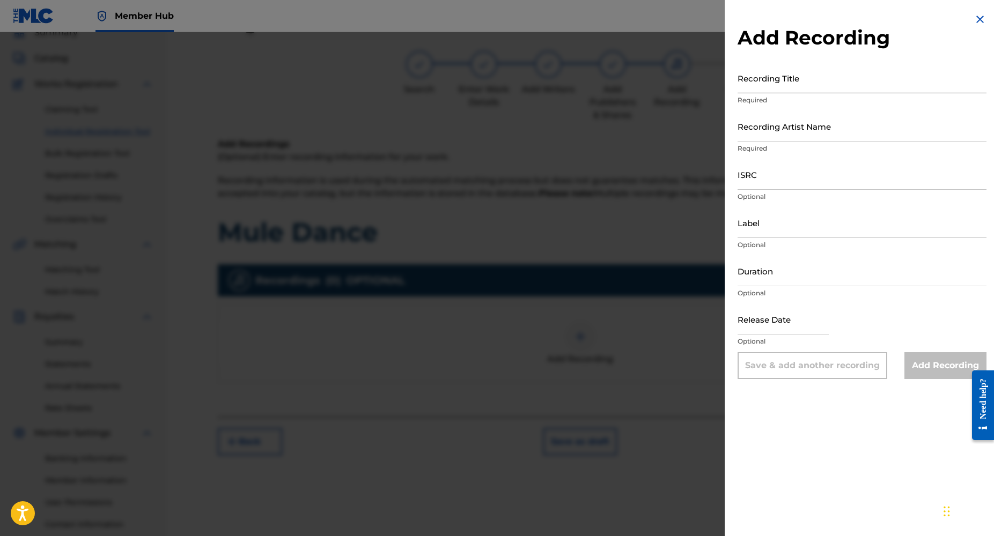
click at [770, 93] on input "Recording Title" at bounding box center [861, 78] width 249 height 31
click at [758, 89] on input "Recording Title" at bounding box center [861, 78] width 249 height 31
click at [754, 86] on input "Recording Title" at bounding box center [861, 78] width 249 height 31
paste input "Mule Dance"
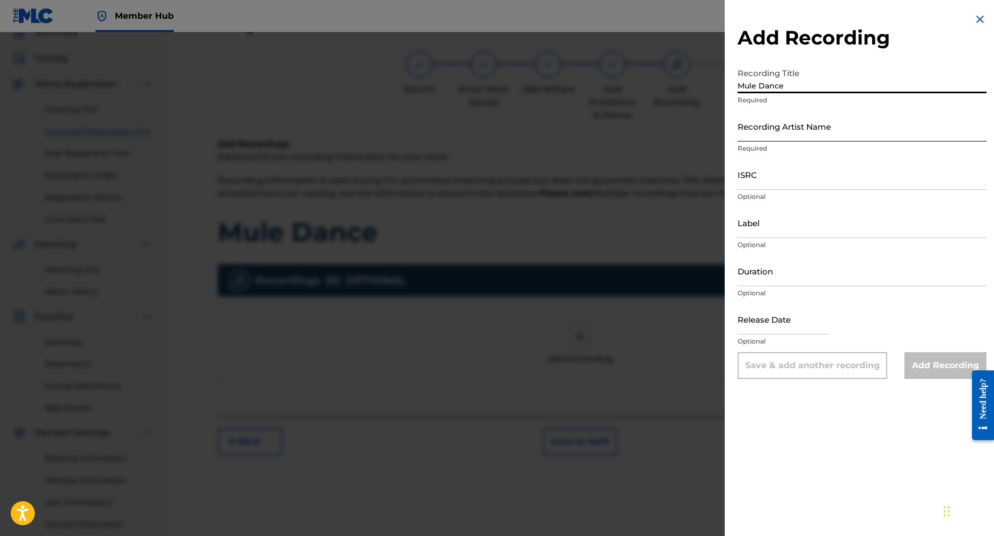
type input "Mule Dance"
click at [759, 138] on input "Recording Artist Name" at bounding box center [861, 126] width 249 height 31
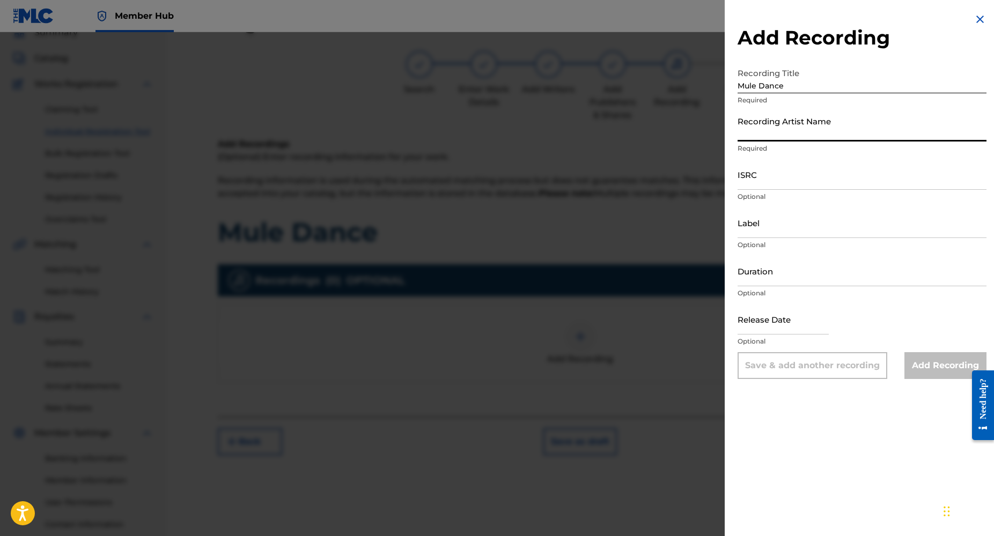
type input "Dj Yk Mule"
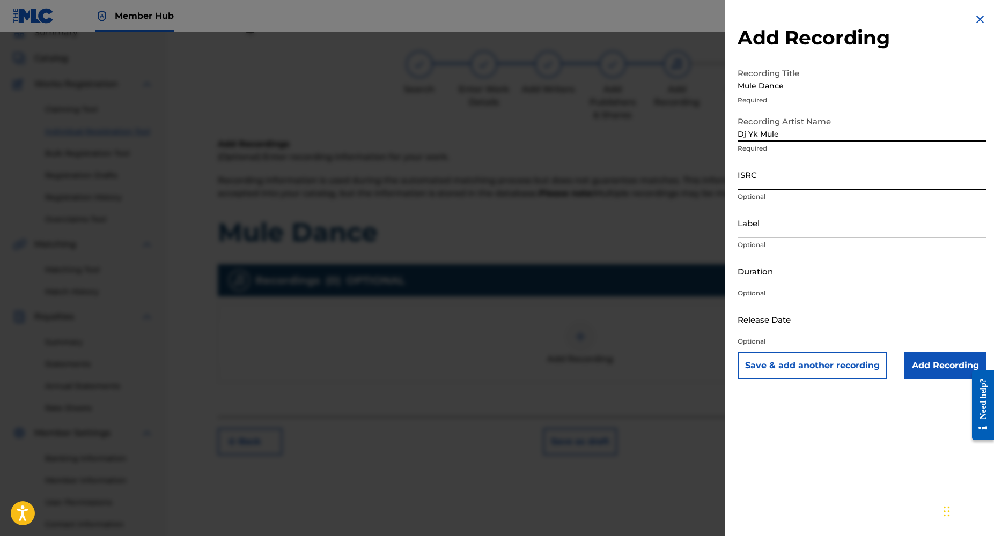
click at [754, 183] on input "ISRC" at bounding box center [861, 174] width 249 height 31
paste input "SGW502464534"
type input "SGW502464534"
click at [755, 282] on input "Duration" at bounding box center [861, 271] width 249 height 31
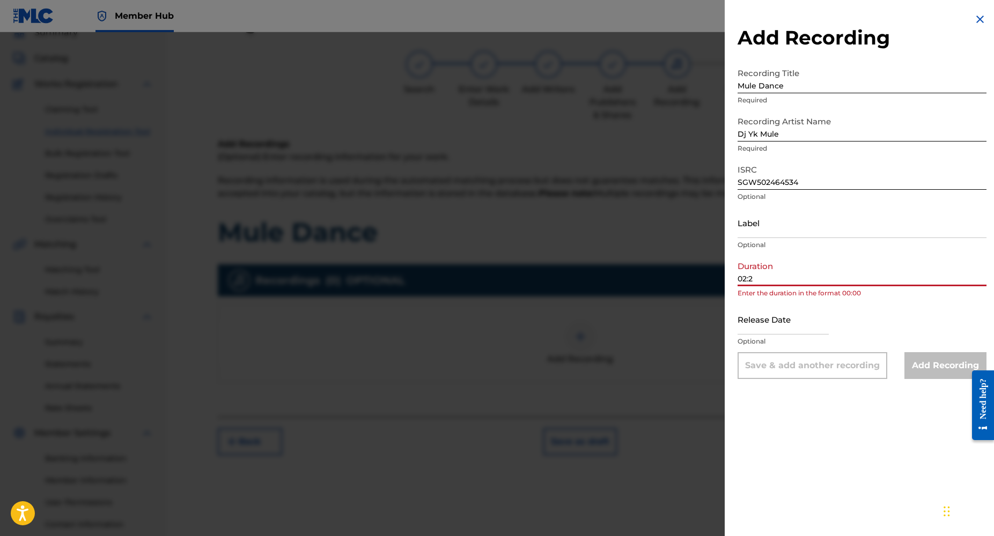
type input "02:23"
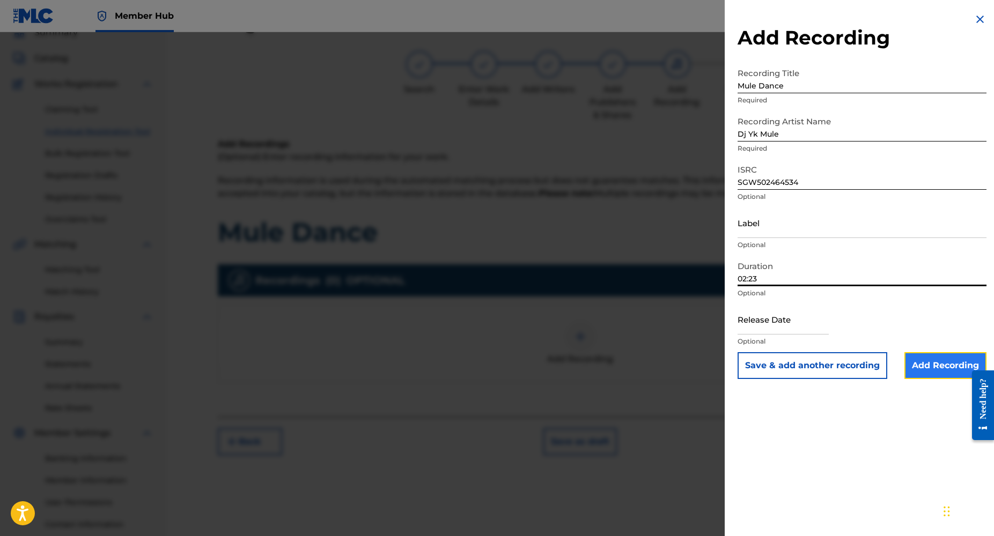
click at [919, 364] on input "Add Recording" at bounding box center [945, 365] width 82 height 27
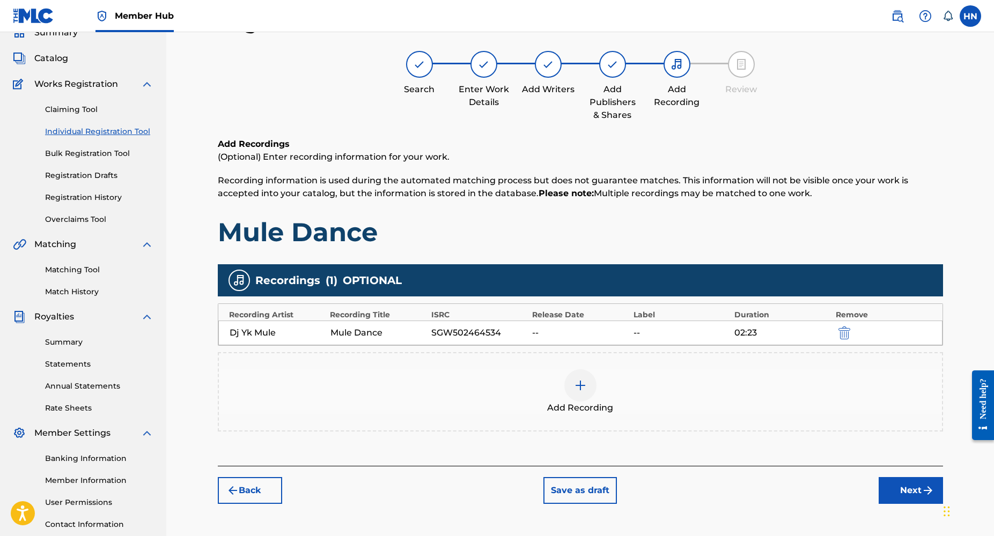
click at [588, 395] on div at bounding box center [580, 386] width 32 height 32
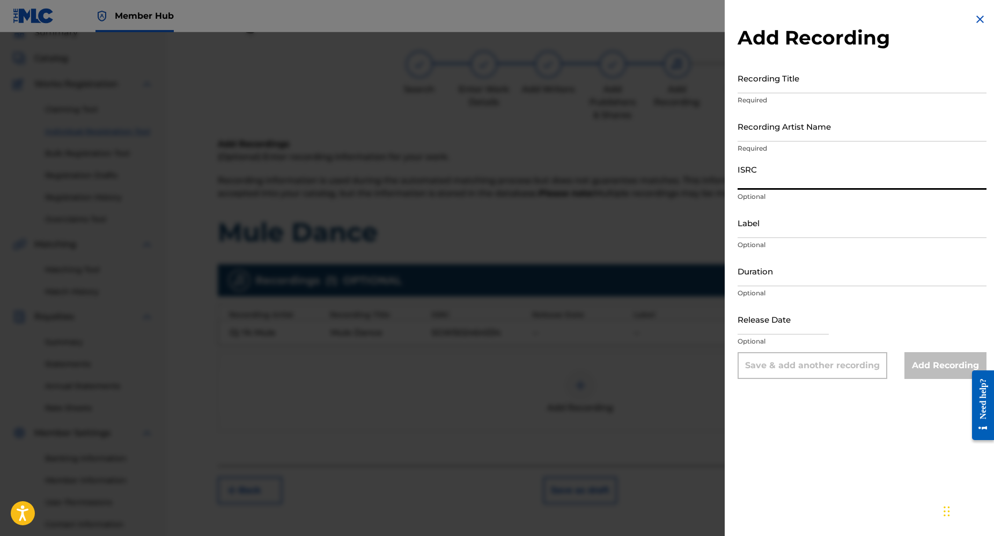
paste input "SGW502464534"
type input "SGW502464534"
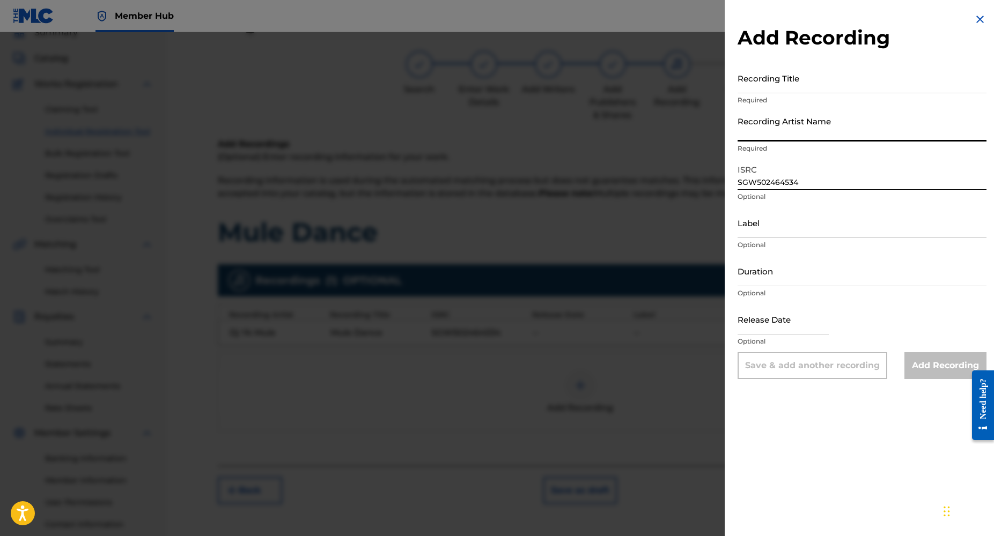
click at [791, 131] on input "Recording Artist Name" at bounding box center [861, 126] width 249 height 31
type input "DJ YK BEATS"
click at [757, 281] on input "Duration" at bounding box center [861, 271] width 249 height 31
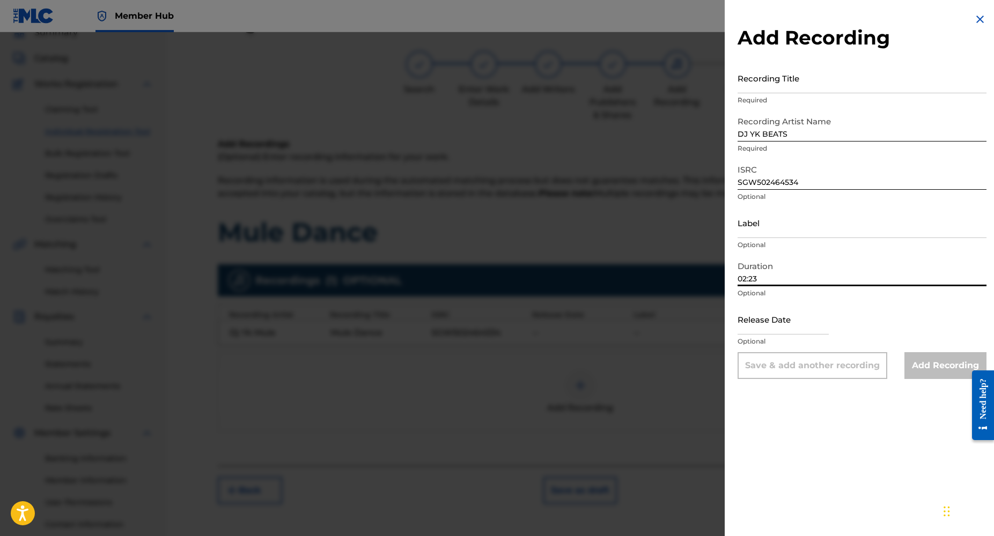
type input "02:23"
click at [759, 94] on div "Recording Title Required" at bounding box center [861, 87] width 249 height 48
click at [751, 86] on input "Recording Title" at bounding box center [861, 78] width 249 height 31
type input "M"
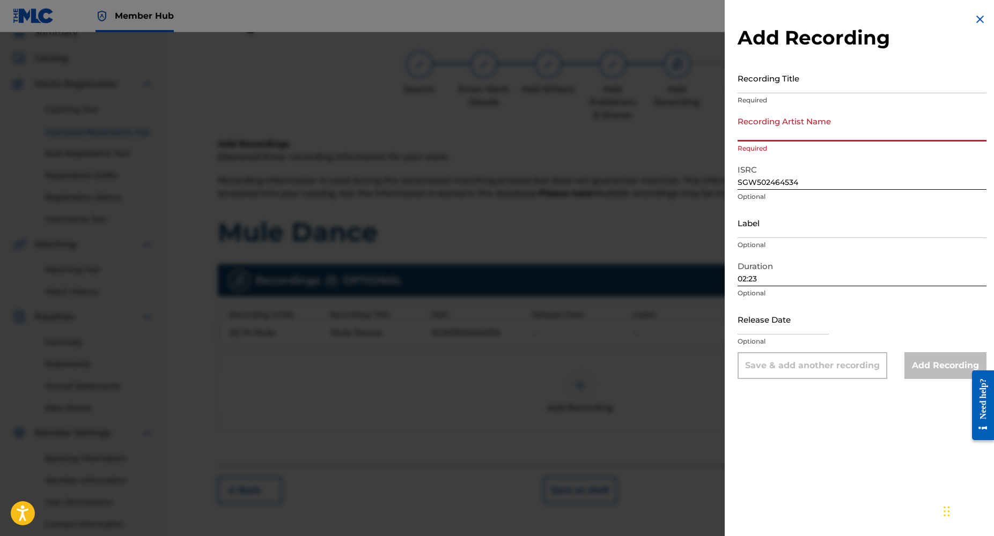
click at [739, 132] on input "Recording Artist Name" at bounding box center [861, 126] width 249 height 31
type input "DJ YK BEATS"
click at [744, 82] on input "Recording Title" at bounding box center [861, 78] width 249 height 31
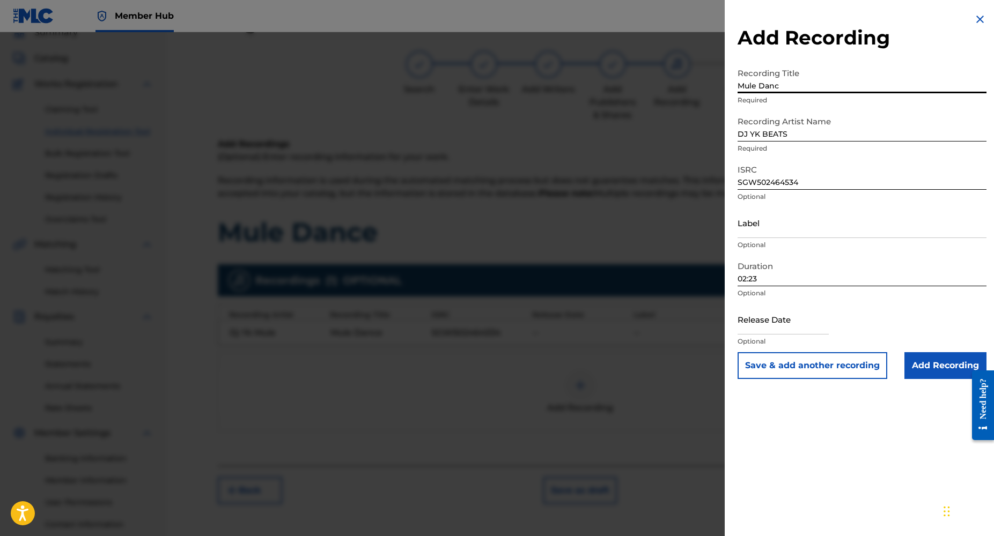
type input "Mule Dance"
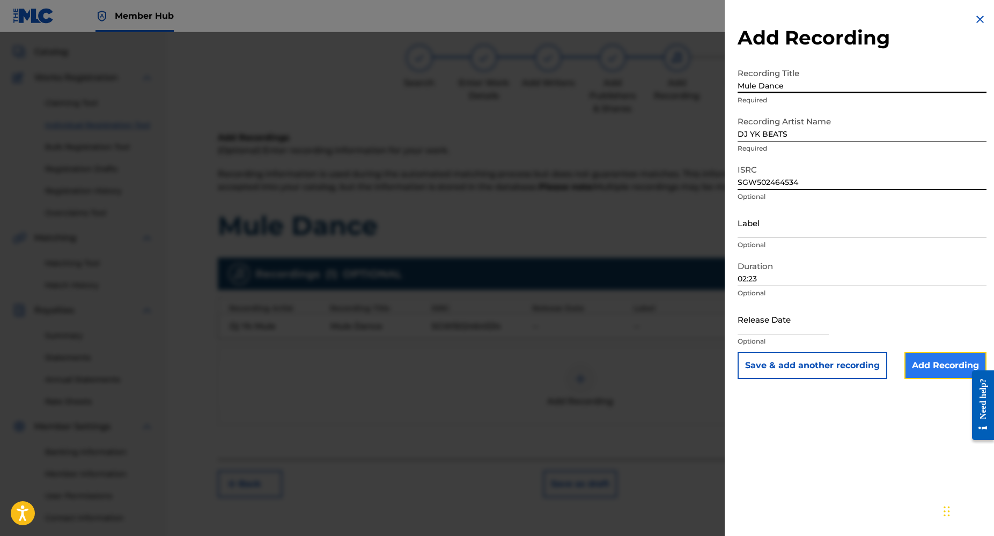
click at [915, 362] on input "Add Recording" at bounding box center [945, 365] width 82 height 27
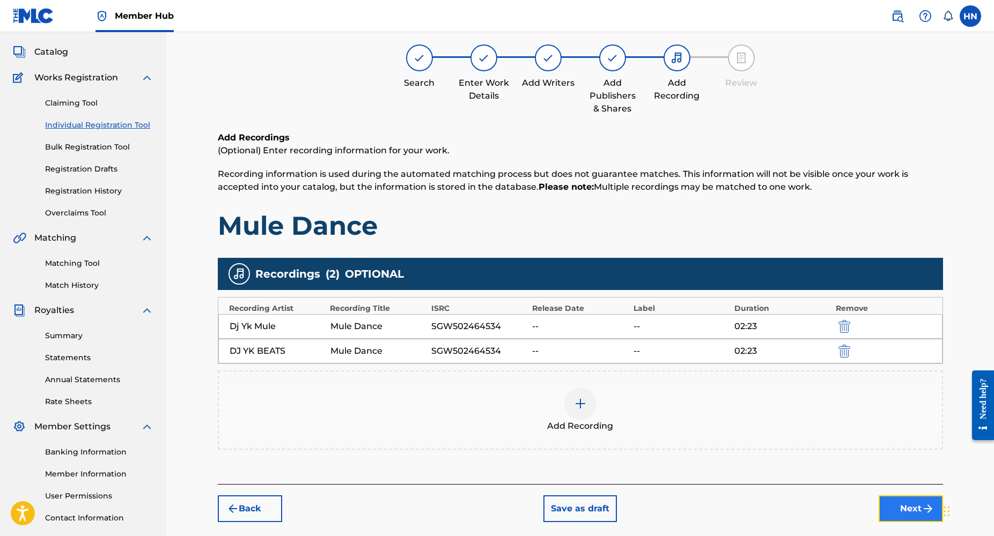
click at [922, 510] on img "submit" at bounding box center [927, 509] width 13 height 13
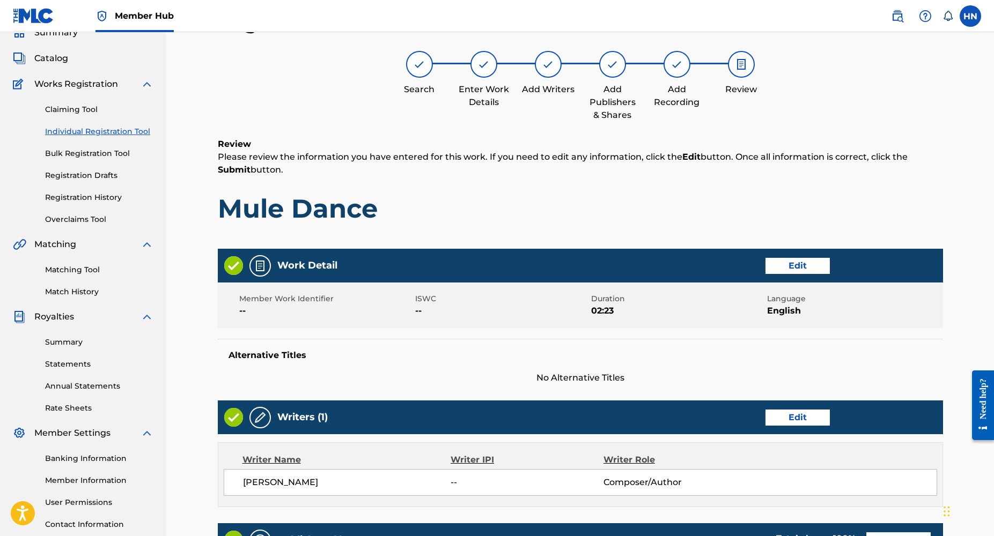
click at [726, 205] on h1 "Mule Dance" at bounding box center [580, 209] width 725 height 32
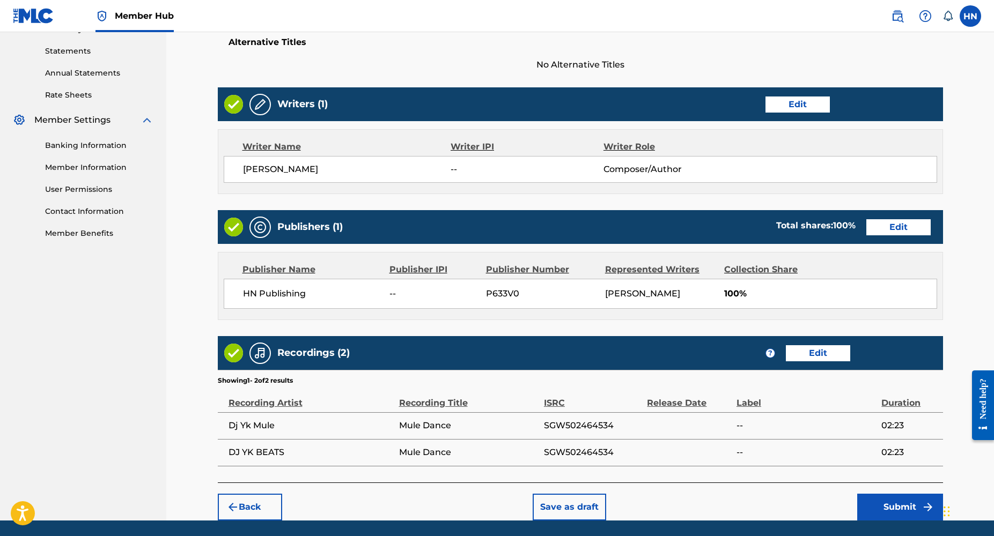
scroll to position [396, 0]
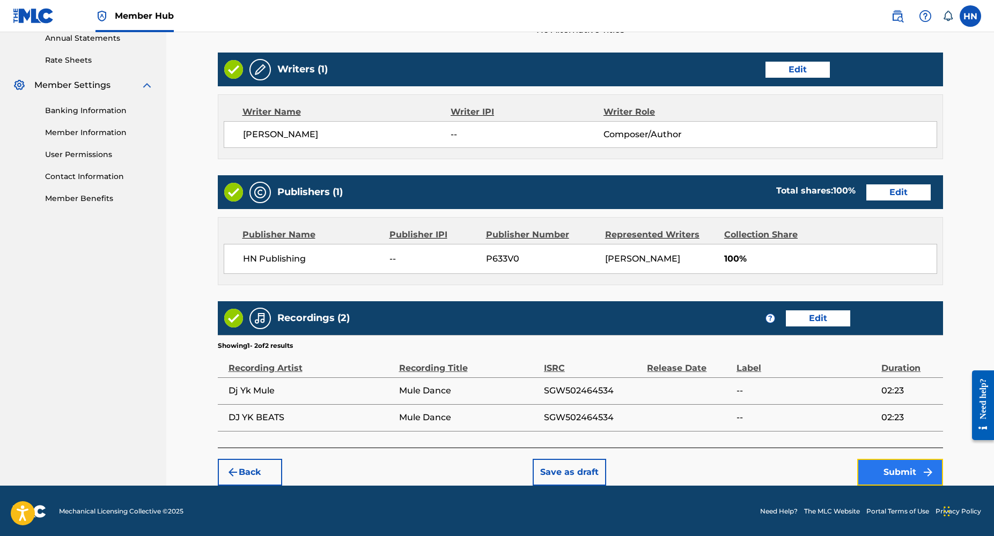
click at [888, 469] on button "Submit" at bounding box center [900, 472] width 86 height 27
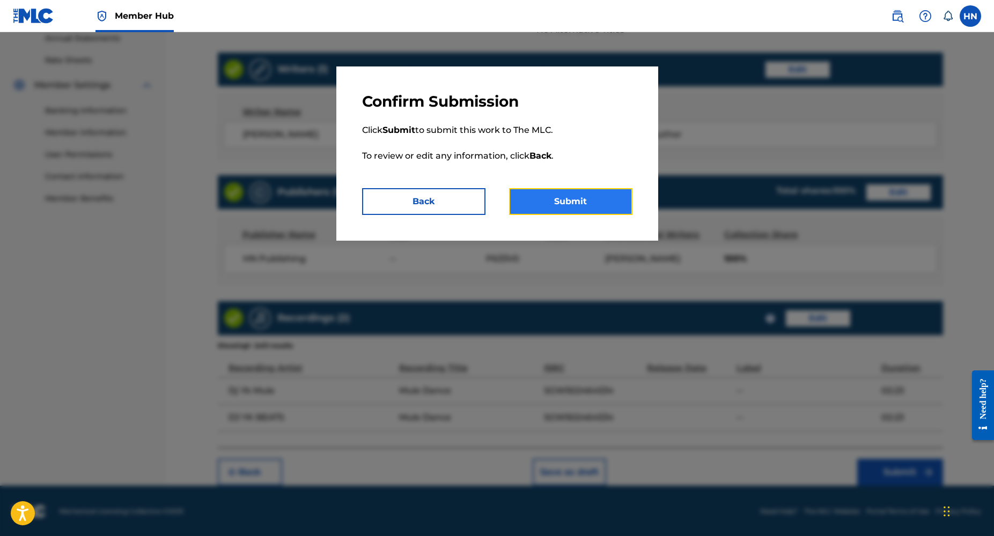
click at [567, 198] on button "Submit" at bounding box center [570, 201] width 123 height 27
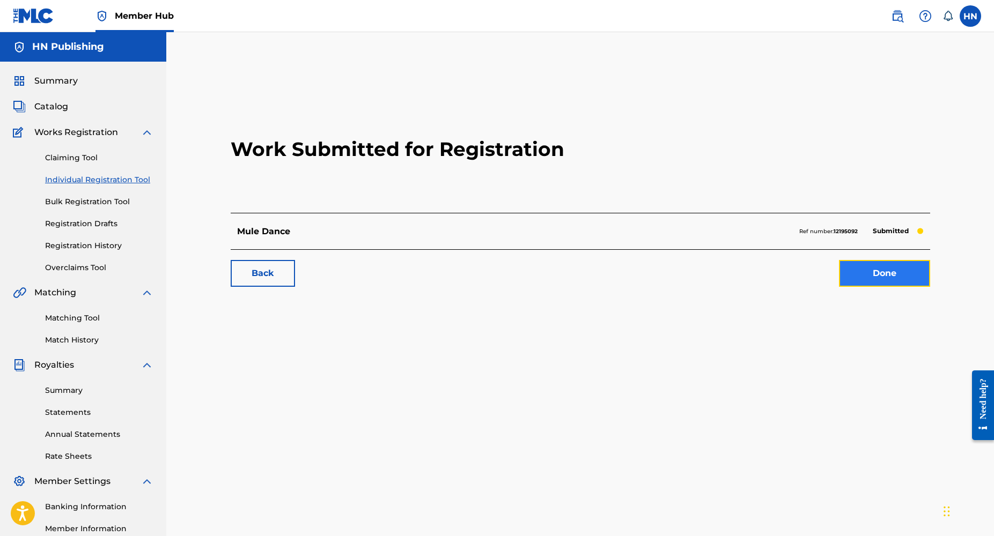
click at [888, 274] on link "Done" at bounding box center [884, 273] width 91 height 27
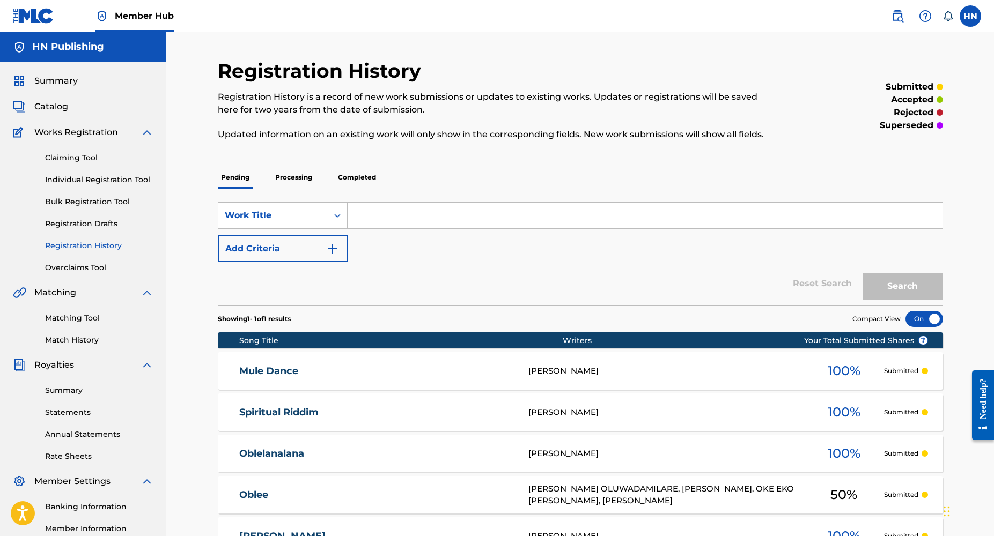
click at [292, 180] on p "Processing" at bounding box center [293, 177] width 43 height 23
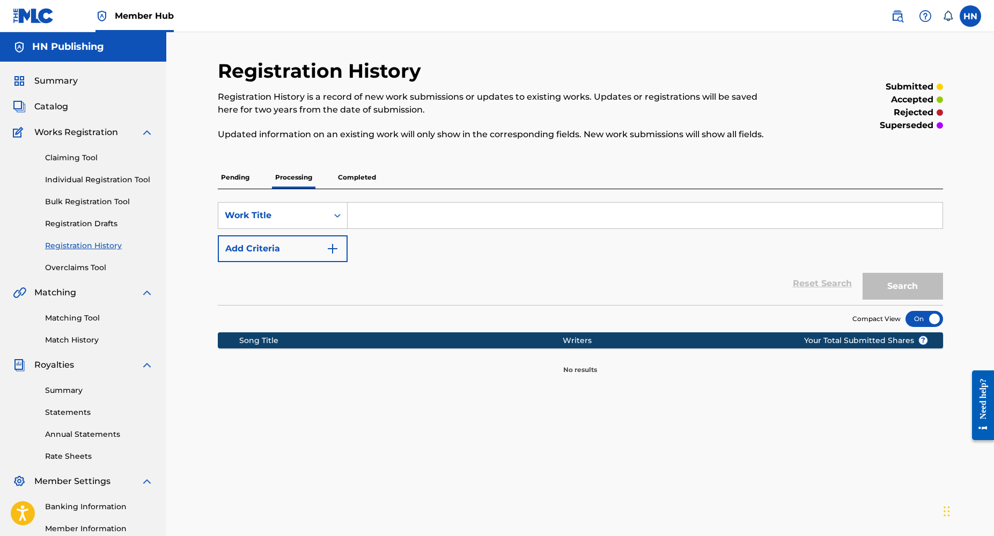
click at [390, 217] on input "Search Form" at bounding box center [645, 216] width 595 height 26
click at [100, 177] on link "Individual Registration Tool" at bounding box center [99, 179] width 108 height 11
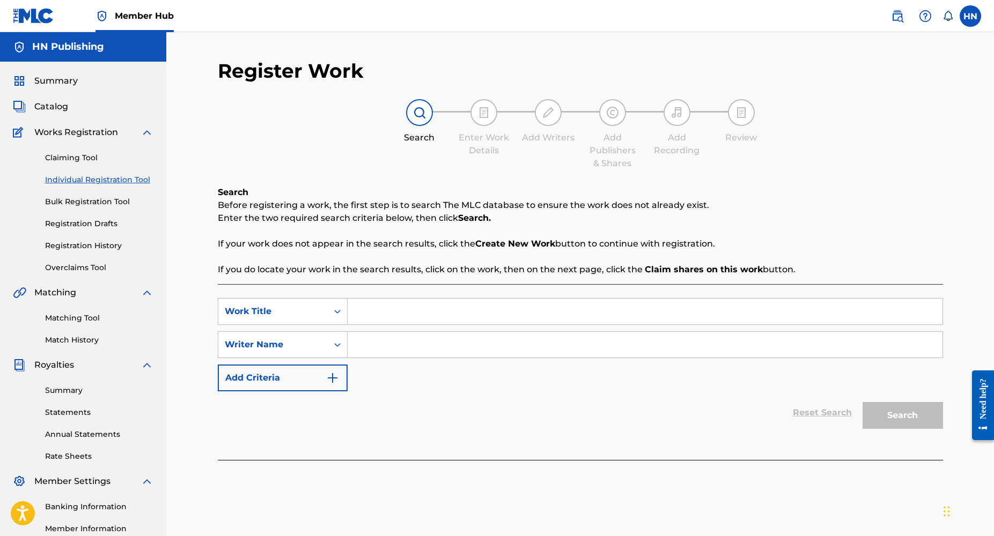
click at [372, 321] on input "Search Form" at bounding box center [645, 312] width 595 height 26
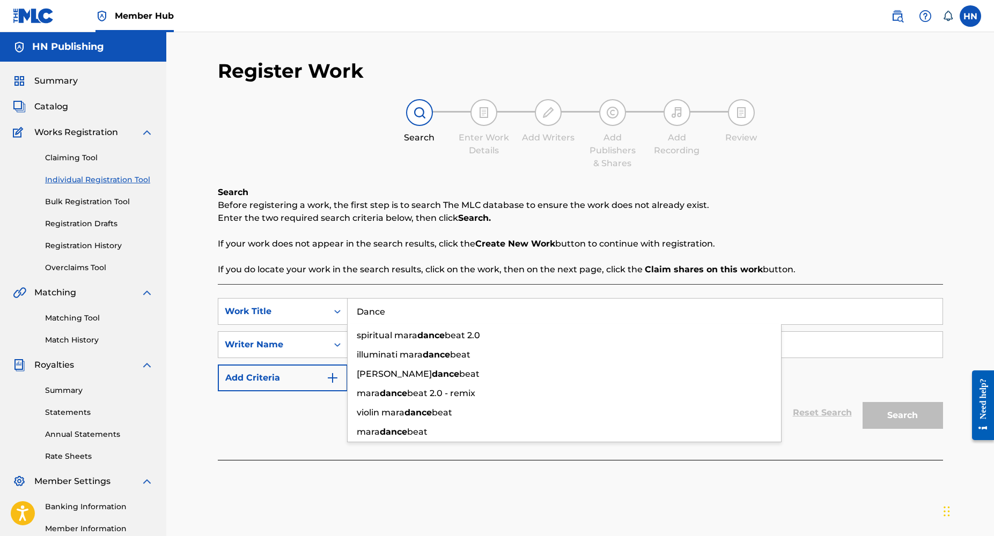
type input "Dance"
click at [818, 255] on div "Search Before registering a work, the first step is to search The MLC database …" at bounding box center [580, 231] width 725 height 90
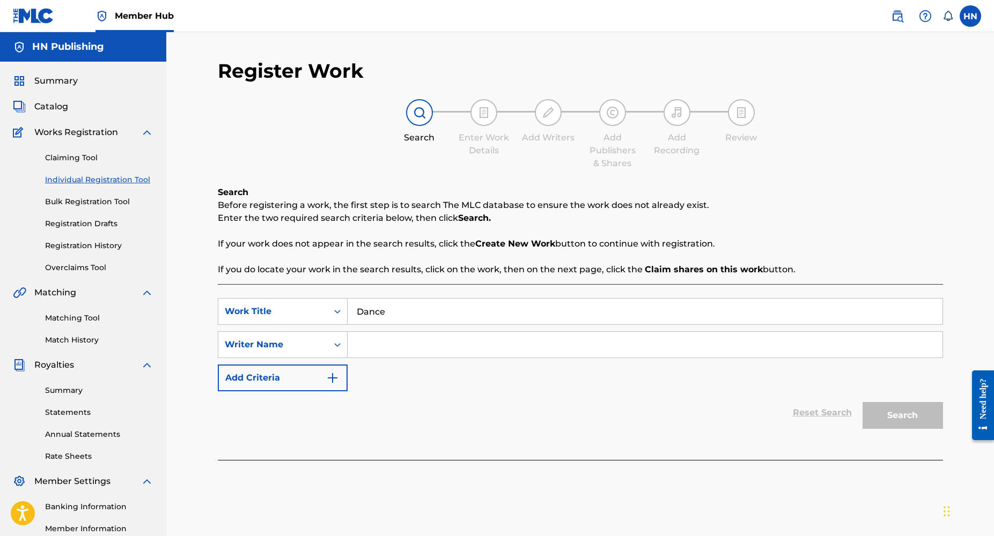
click at [655, 352] on input "Search Form" at bounding box center [645, 345] width 595 height 26
click at [582, 337] on input "Search Form" at bounding box center [645, 345] width 595 height 26
type input "[PERSON_NAME]"
click at [862, 402] on button "Search" at bounding box center [902, 415] width 80 height 27
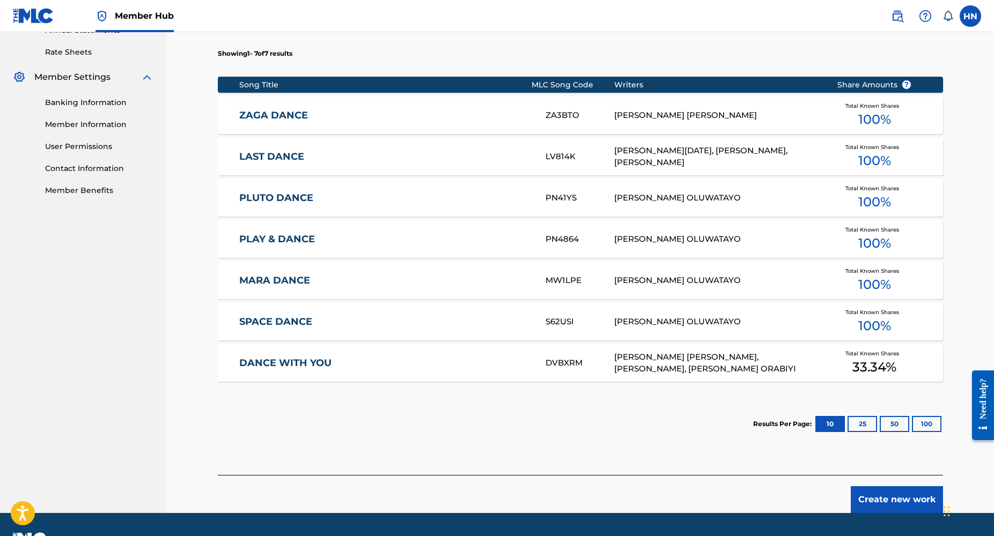
scroll to position [403, 0]
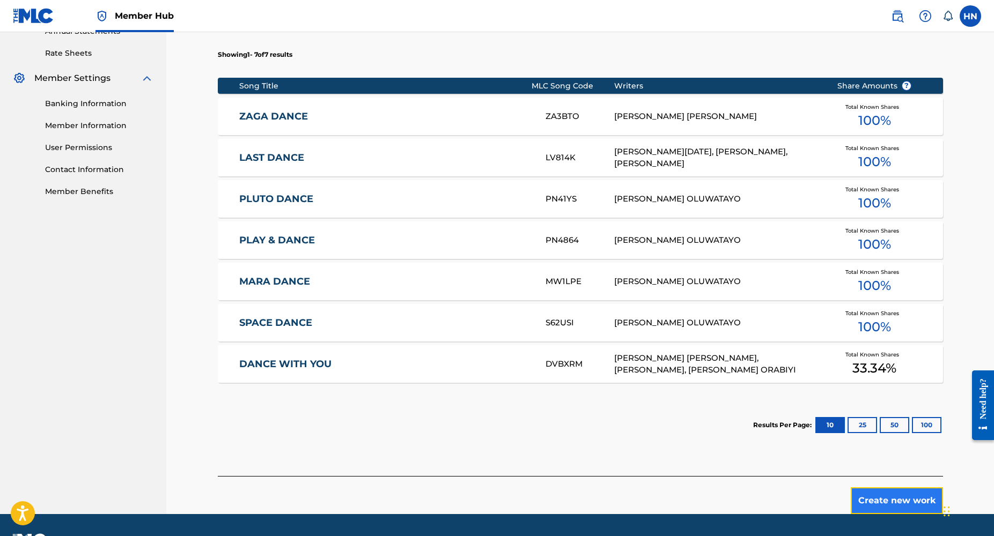
click at [904, 496] on button "Create new work" at bounding box center [897, 501] width 92 height 27
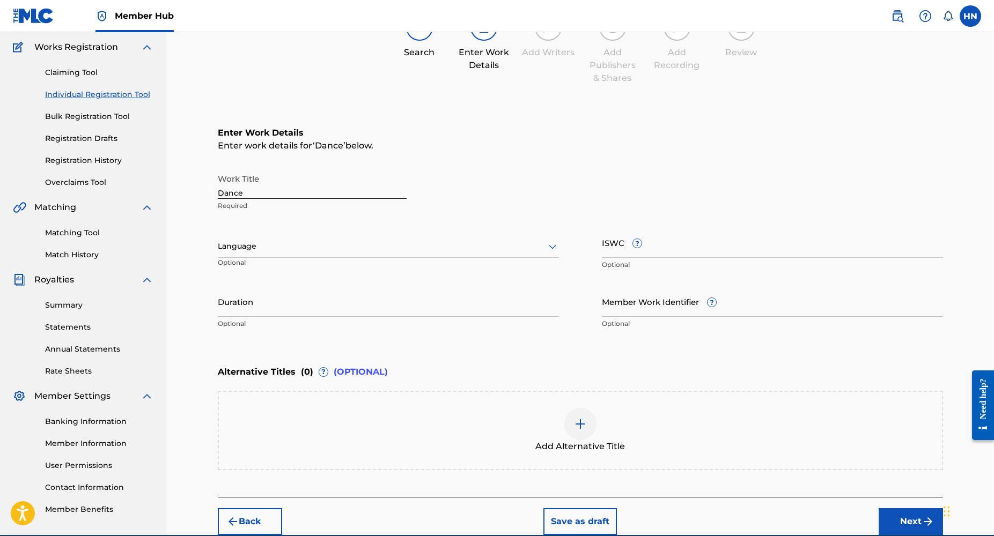
scroll to position [0, 0]
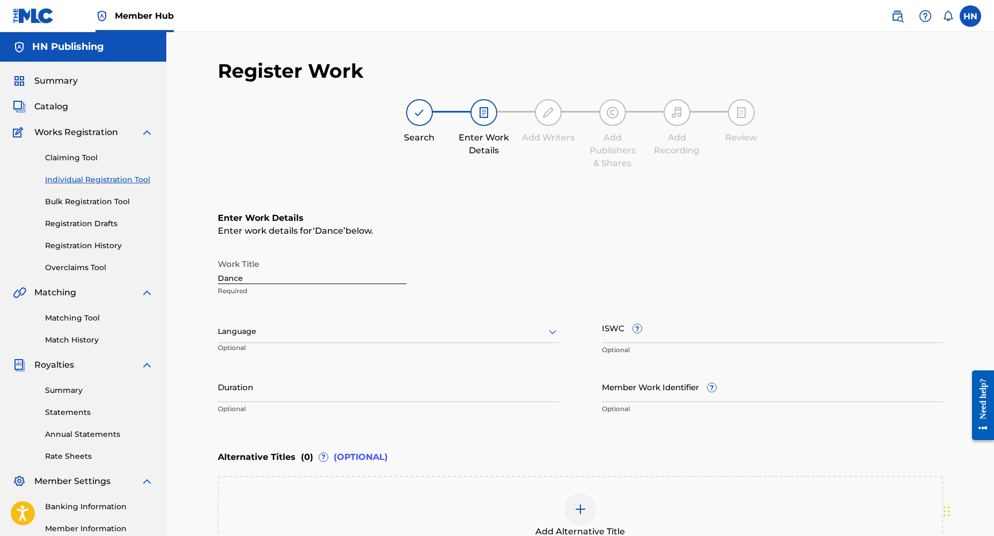
click at [383, 334] on div at bounding box center [388, 331] width 341 height 13
click at [348, 358] on div "English" at bounding box center [388, 355] width 340 height 24
click at [327, 391] on input "Duration" at bounding box center [388, 387] width 341 height 31
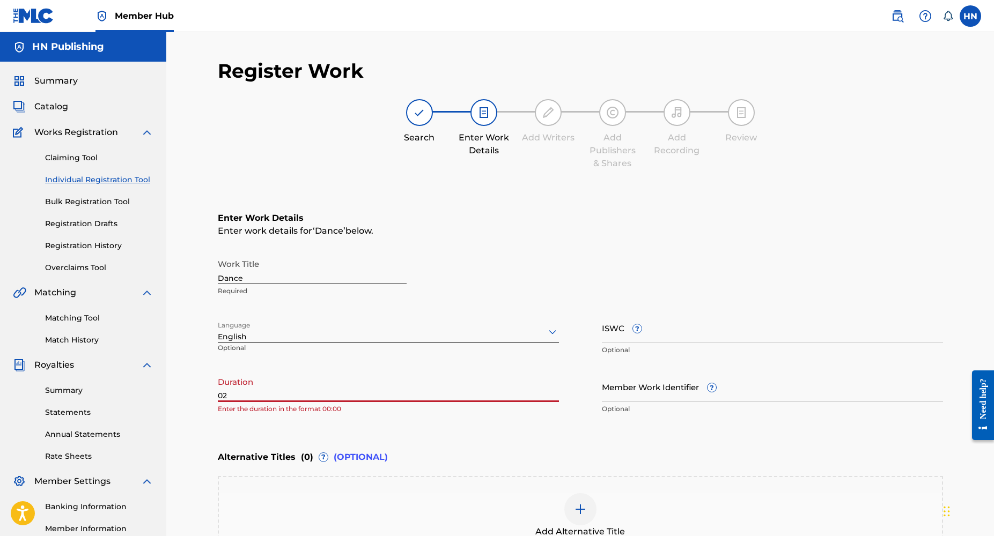
type input "0"
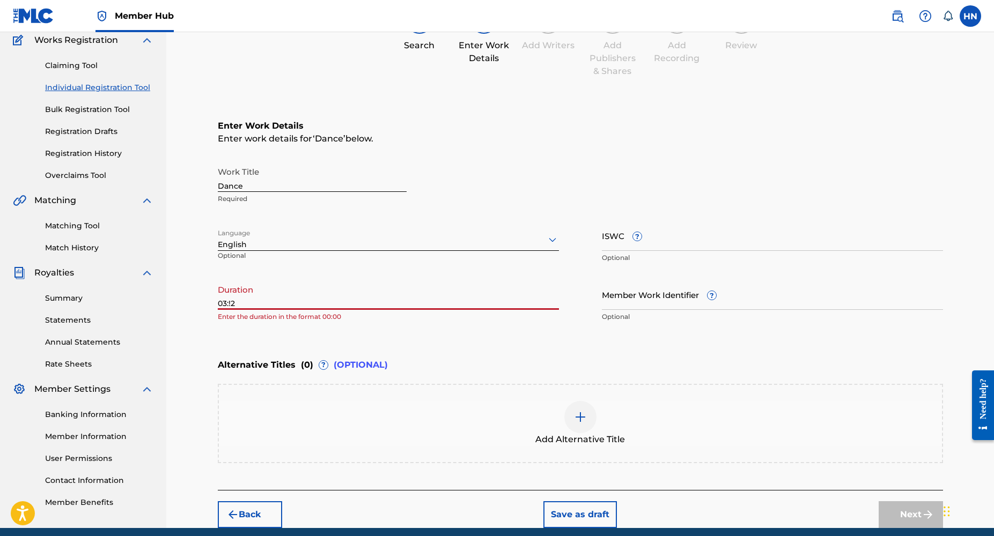
scroll to position [135, 0]
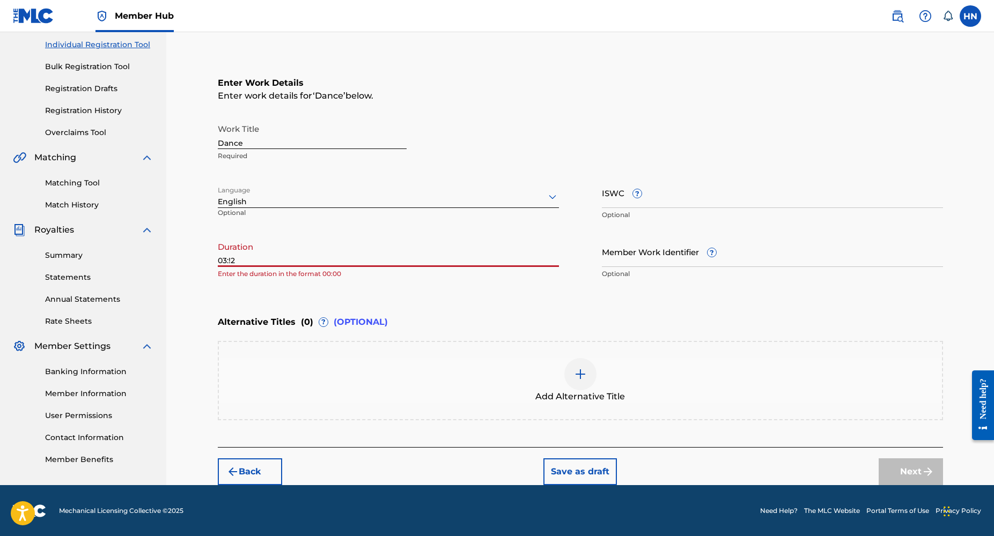
click at [351, 256] on input "03:!2" at bounding box center [388, 252] width 341 height 31
click at [308, 268] on div "Duration 03:!2 Enter the duration in the format 00:00" at bounding box center [388, 261] width 341 height 48
click at [260, 254] on input "03:!2" at bounding box center [388, 252] width 341 height 31
type input "03:12"
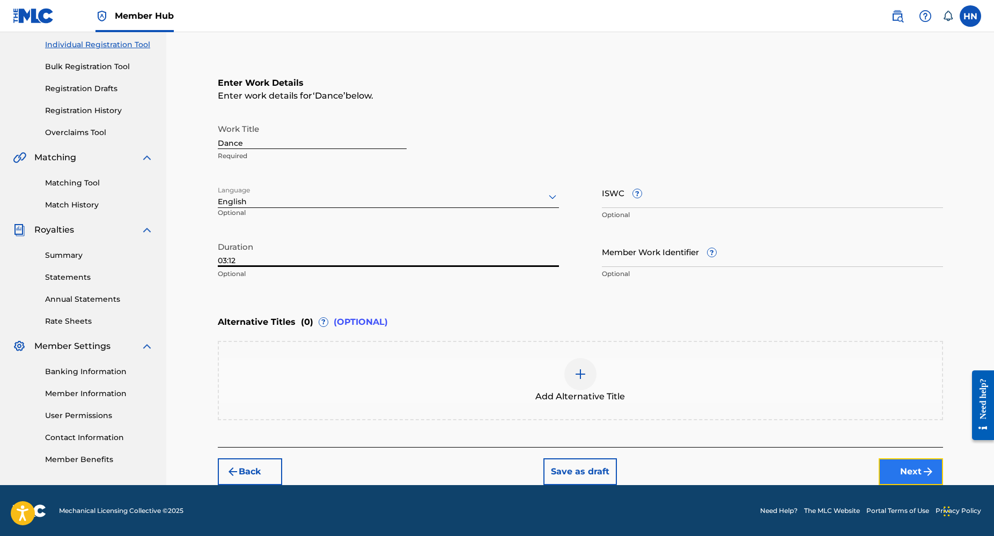
click at [901, 475] on button "Next" at bounding box center [911, 472] width 64 height 27
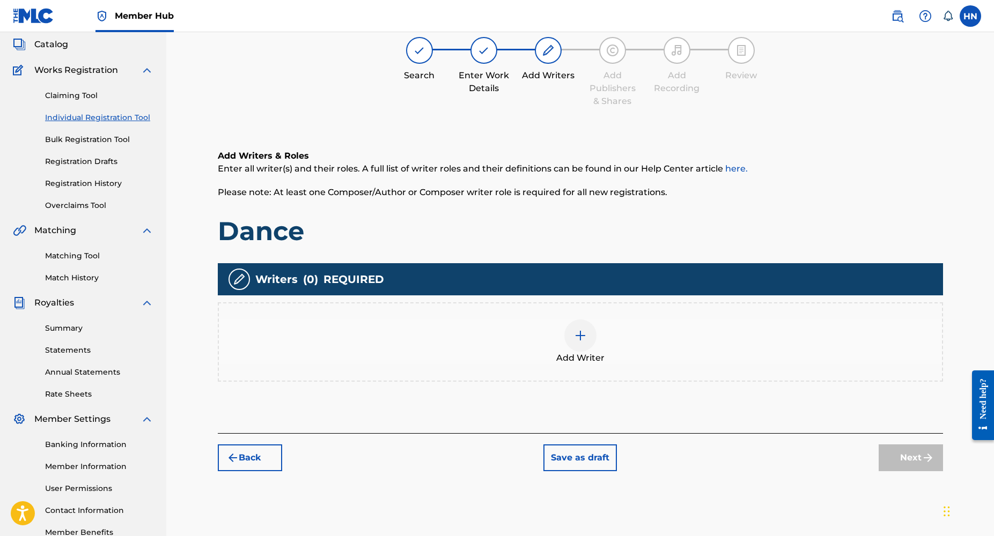
scroll to position [48, 0]
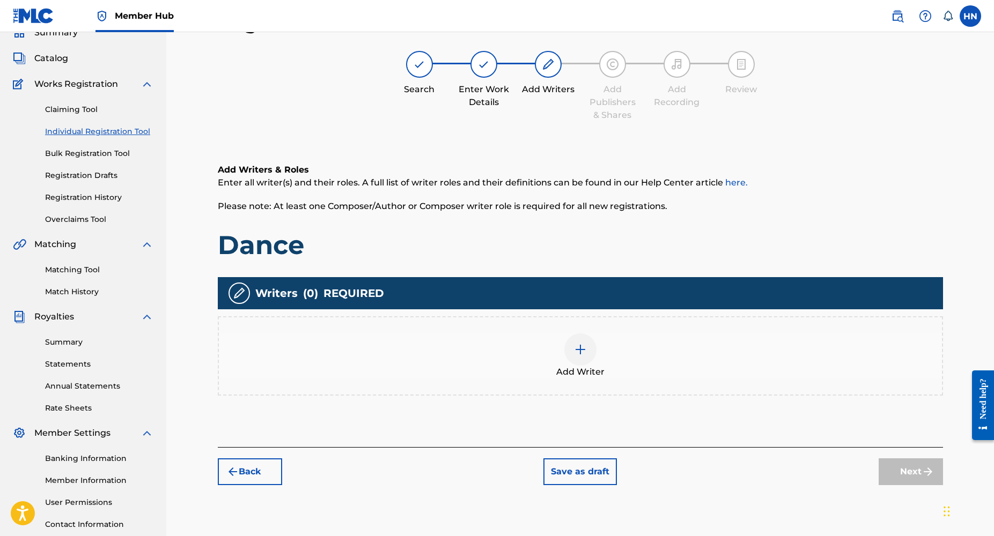
click at [582, 346] on img at bounding box center [580, 349] width 13 height 13
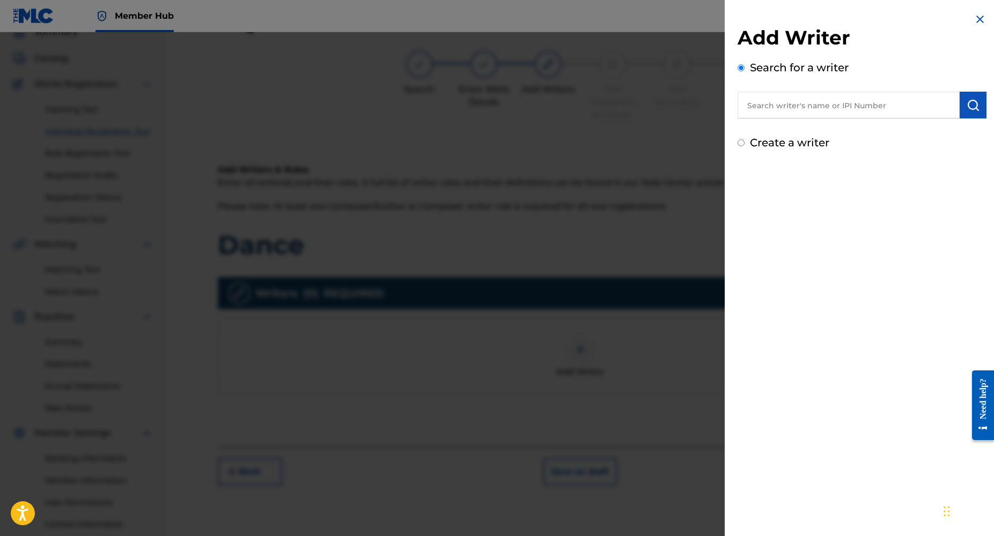
click at [789, 102] on input "text" at bounding box center [848, 105] width 222 height 27
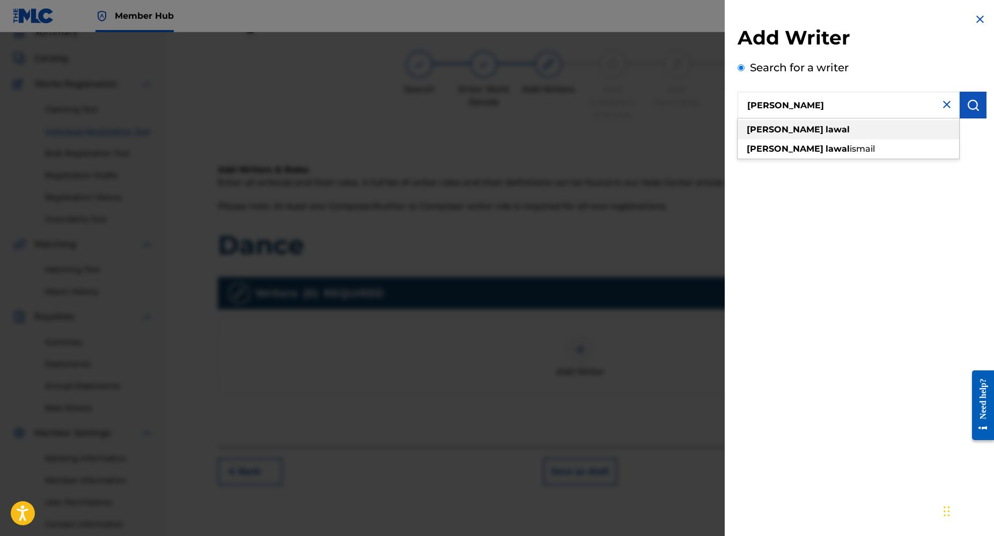
type input "olayinka lawal"
click at [786, 136] on div "olayinka lawal" at bounding box center [848, 129] width 222 height 19
click at [968, 108] on img "submit" at bounding box center [973, 105] width 13 height 13
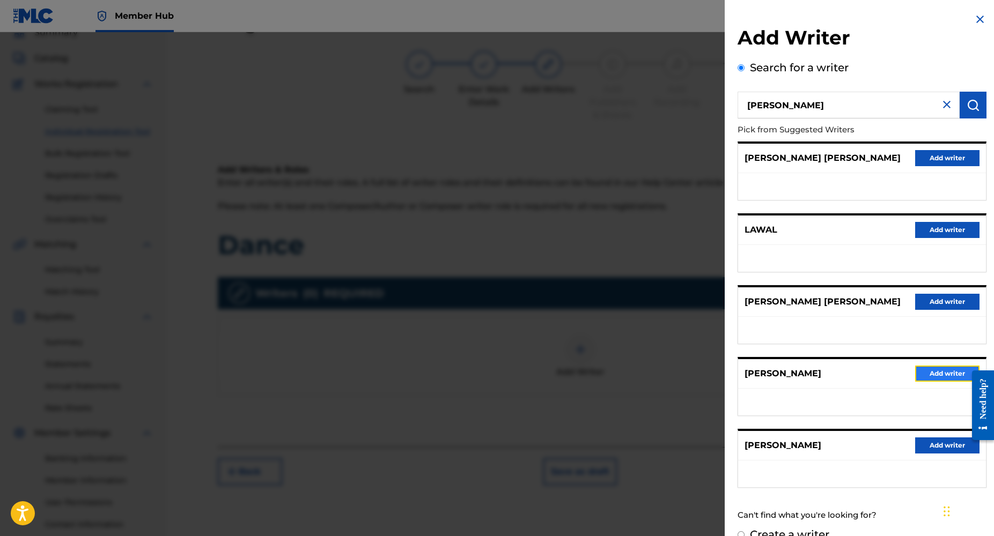
click at [925, 373] on button "Add writer" at bounding box center [947, 374] width 64 height 16
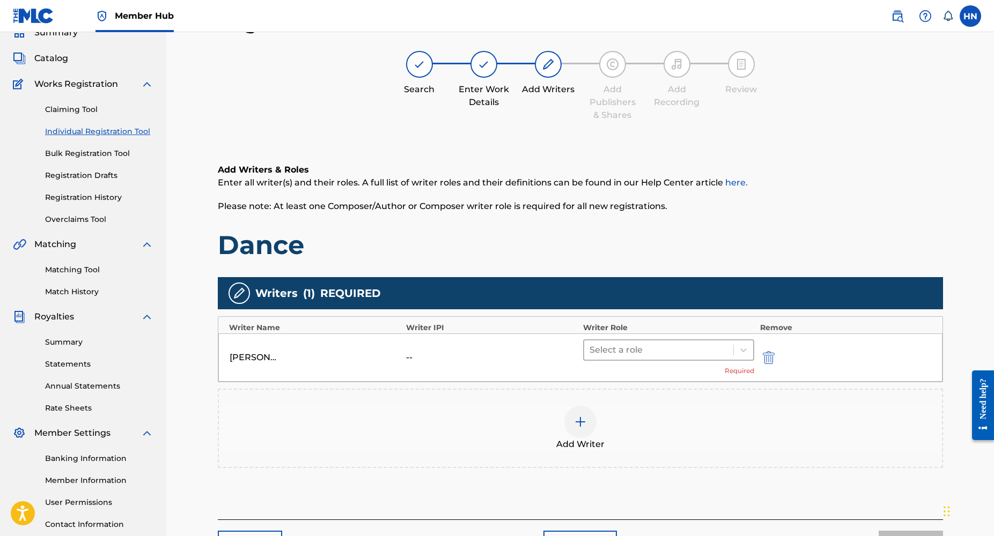
click at [668, 348] on div at bounding box center [658, 350] width 139 height 15
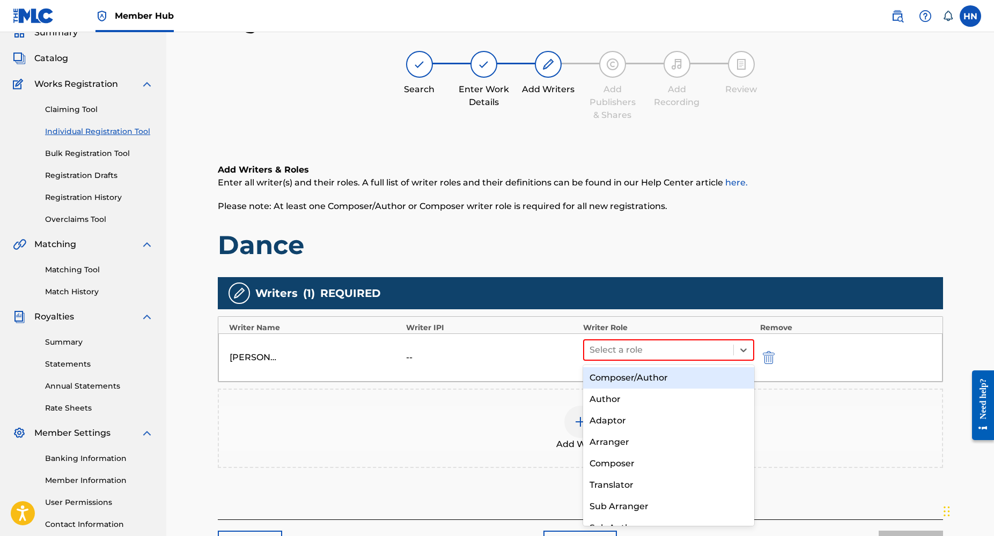
click at [635, 382] on div "Composer/Author" at bounding box center [669, 377] width 172 height 21
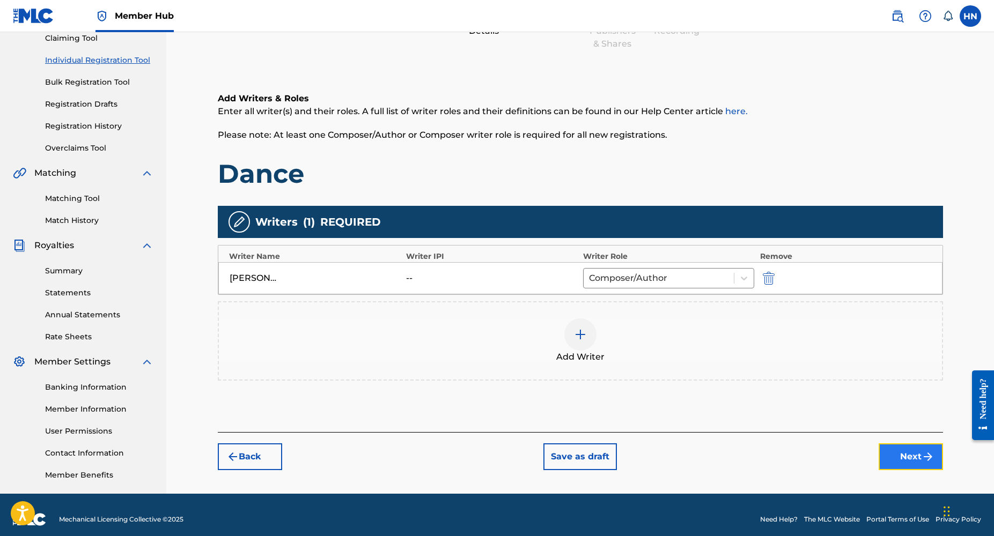
click at [906, 460] on button "Next" at bounding box center [911, 457] width 64 height 27
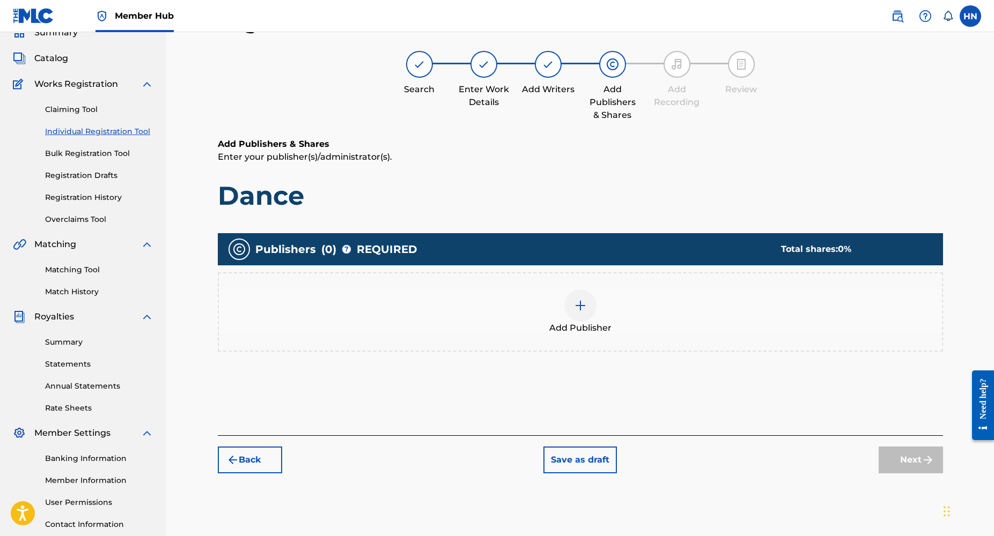
click at [587, 309] on div at bounding box center [580, 306] width 32 height 32
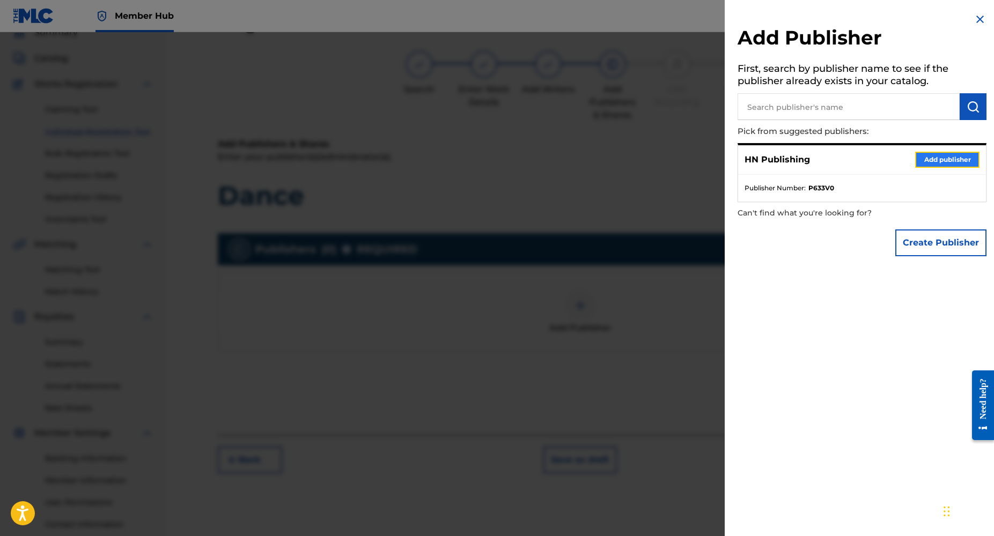
click at [937, 164] on button "Add publisher" at bounding box center [947, 160] width 64 height 16
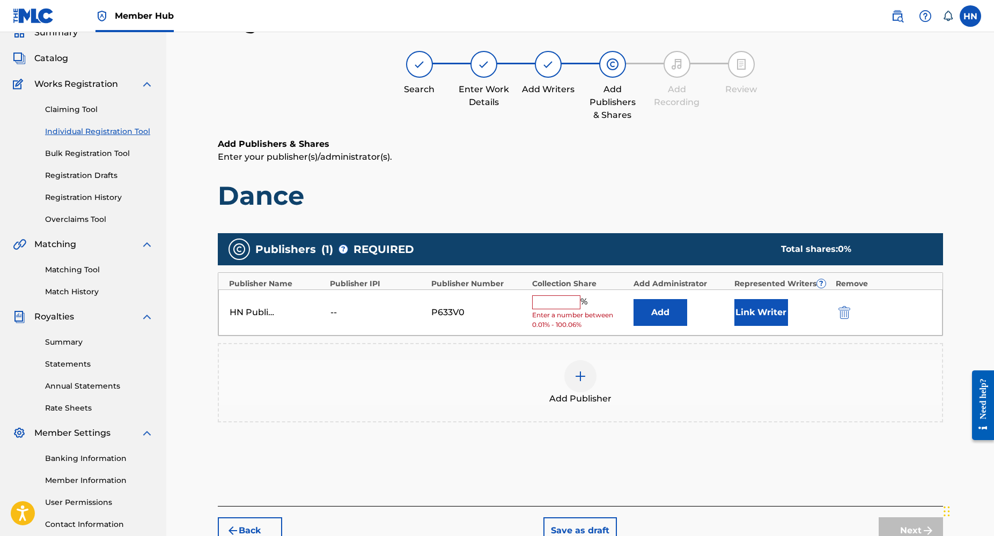
click at [549, 303] on input "text" at bounding box center [556, 303] width 48 height 14
type input "100"
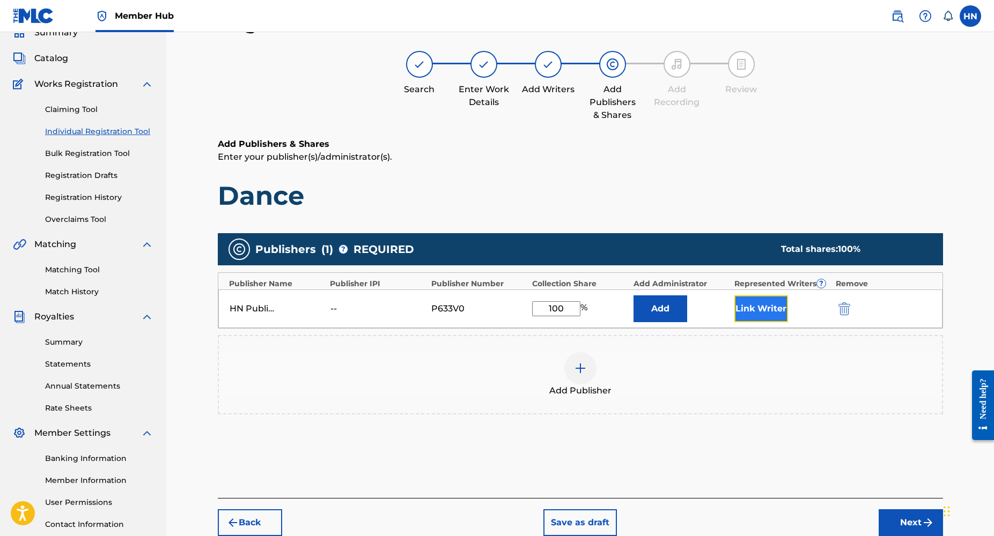
click at [768, 318] on button "Link Writer" at bounding box center [761, 309] width 54 height 27
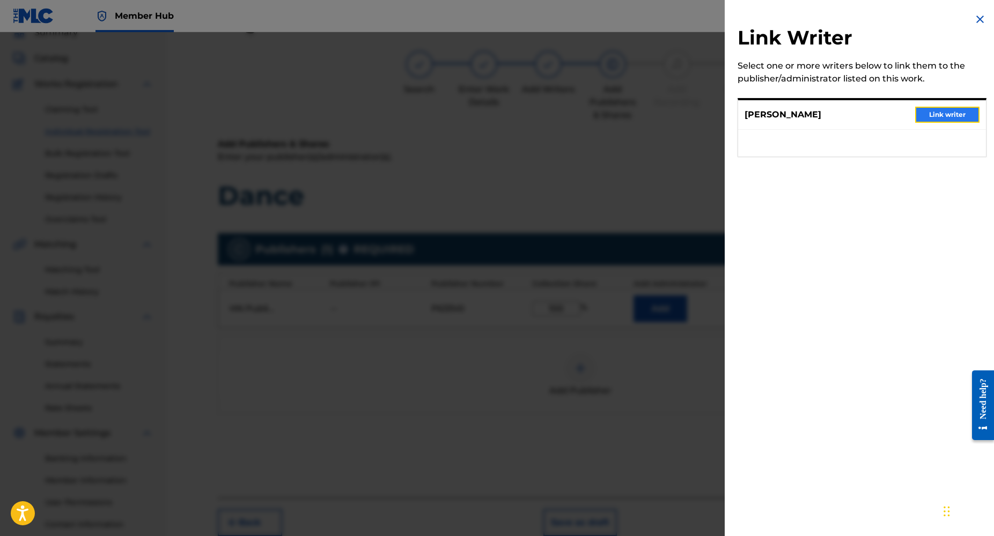
click at [933, 116] on button "Link writer" at bounding box center [947, 115] width 64 height 16
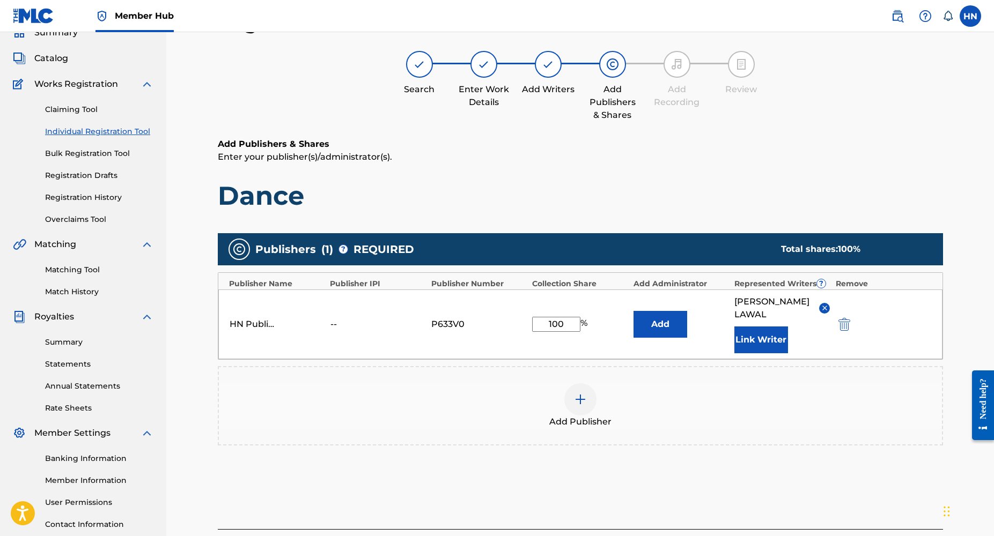
scroll to position [131, 0]
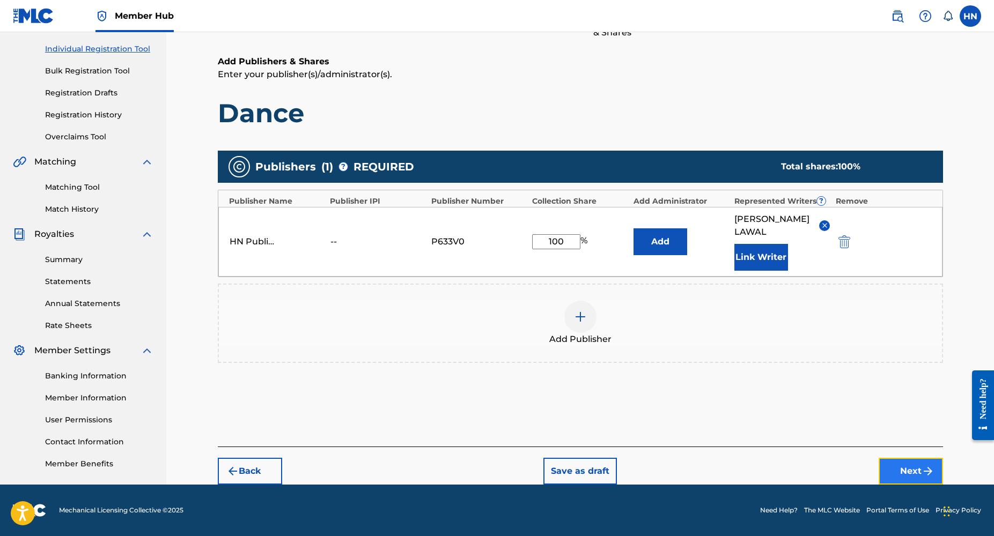
click at [892, 465] on button "Next" at bounding box center [911, 471] width 64 height 27
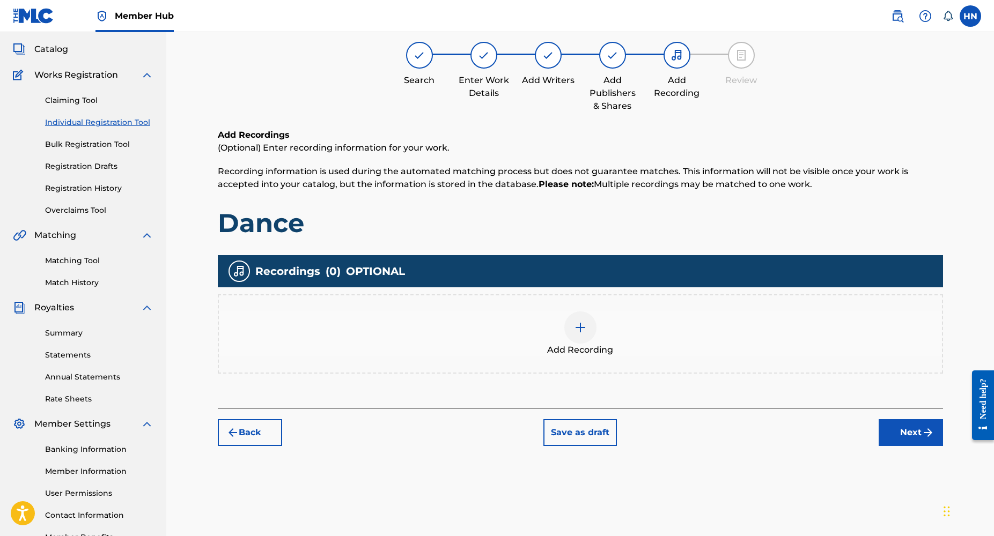
scroll to position [48, 0]
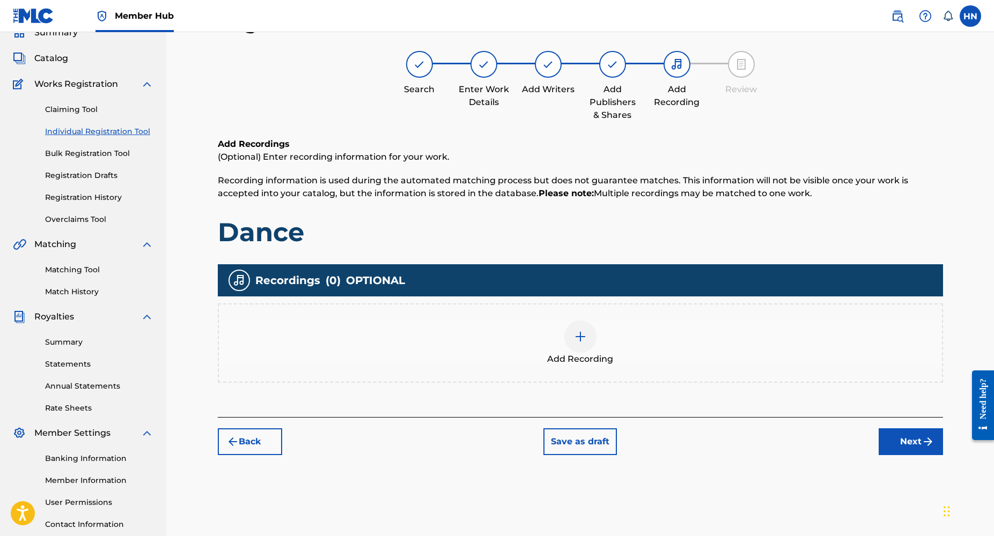
click at [577, 336] on img at bounding box center [580, 336] width 13 height 13
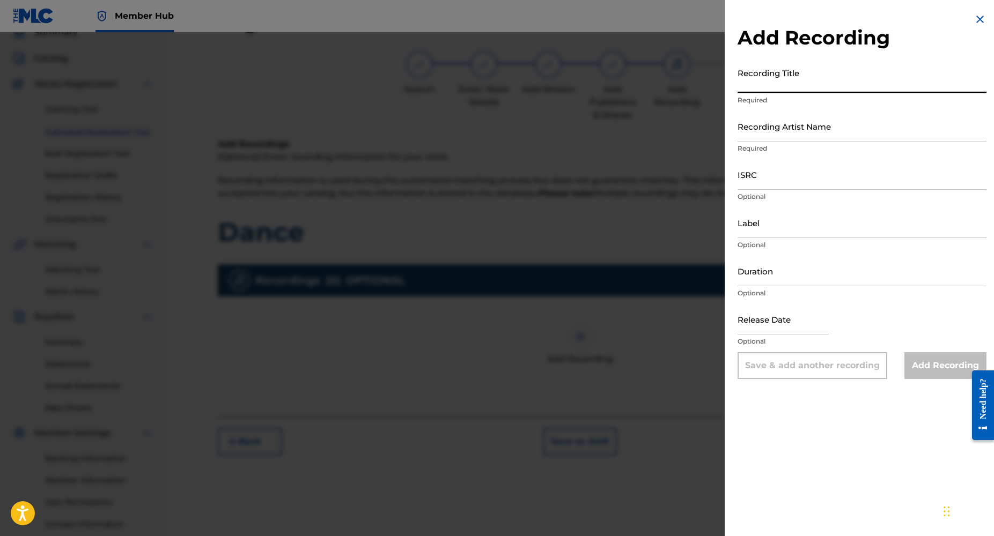
click at [772, 82] on input "Recording Title" at bounding box center [861, 78] width 249 height 31
type input "Dance"
click at [749, 130] on input "Recording Artist Name" at bounding box center [861, 126] width 249 height 31
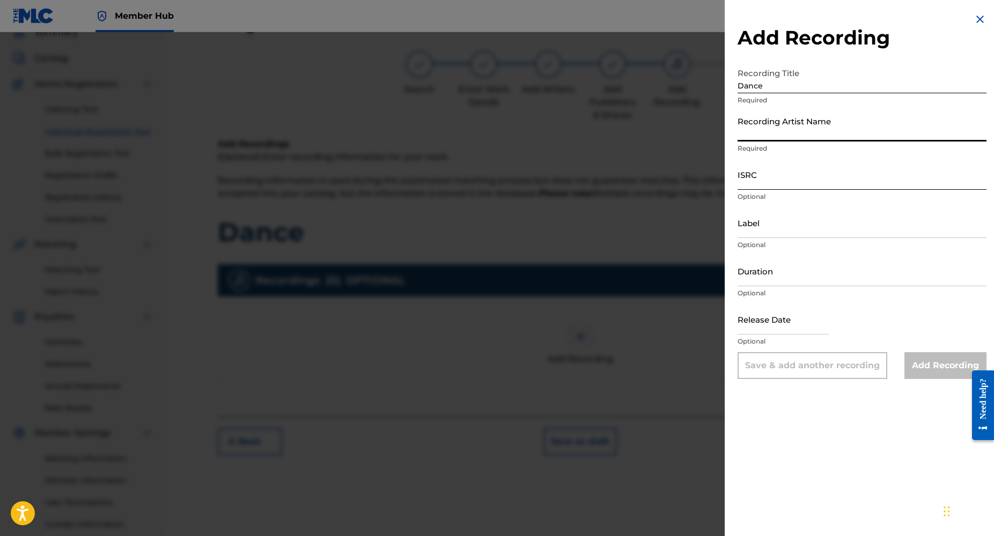
click at [758, 186] on input "ISRC" at bounding box center [861, 174] width 249 height 31
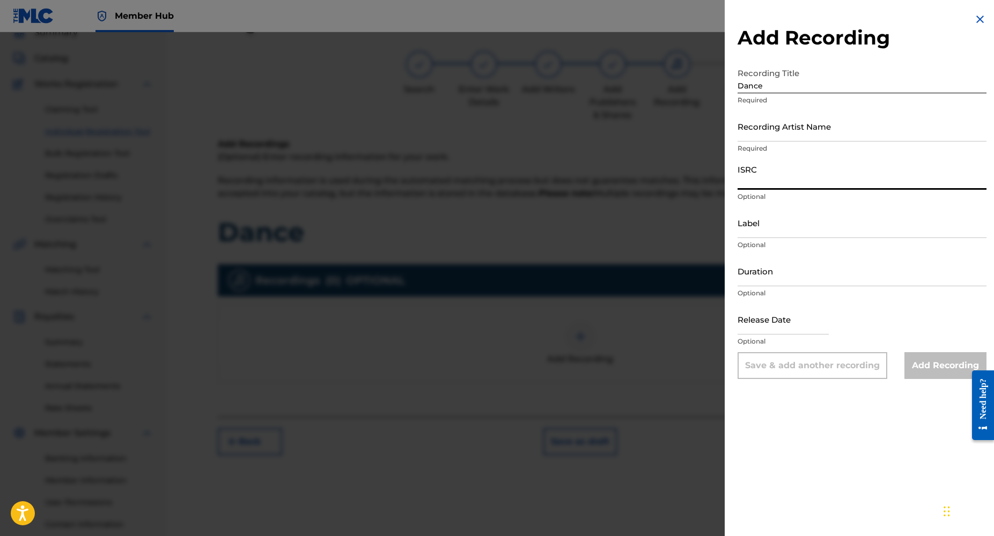
paste input "UK3AZ1922922"
type input "UK3AZ1922922"
click at [769, 138] on input "Recording Artist Name" at bounding box center [861, 126] width 249 height 31
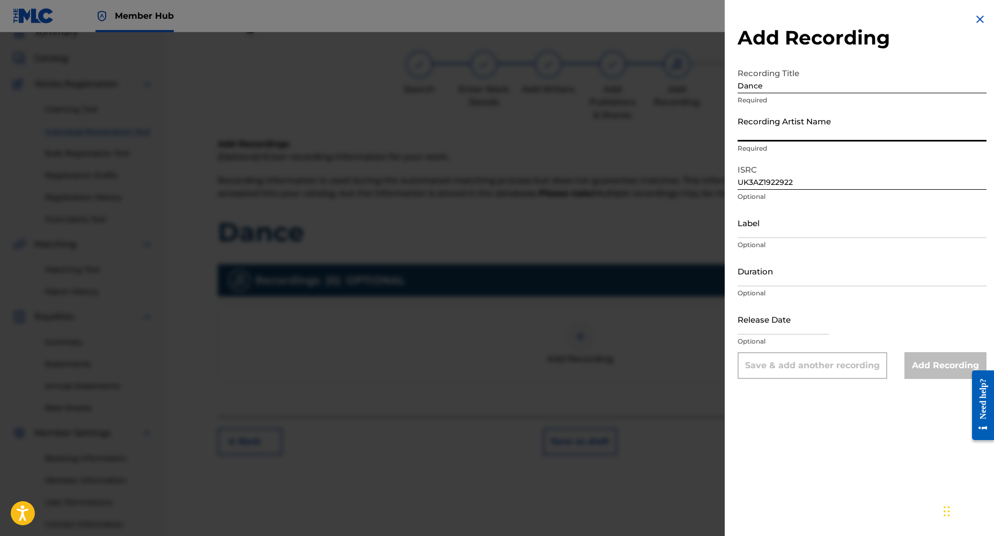
type input "Dj Yk Mule"
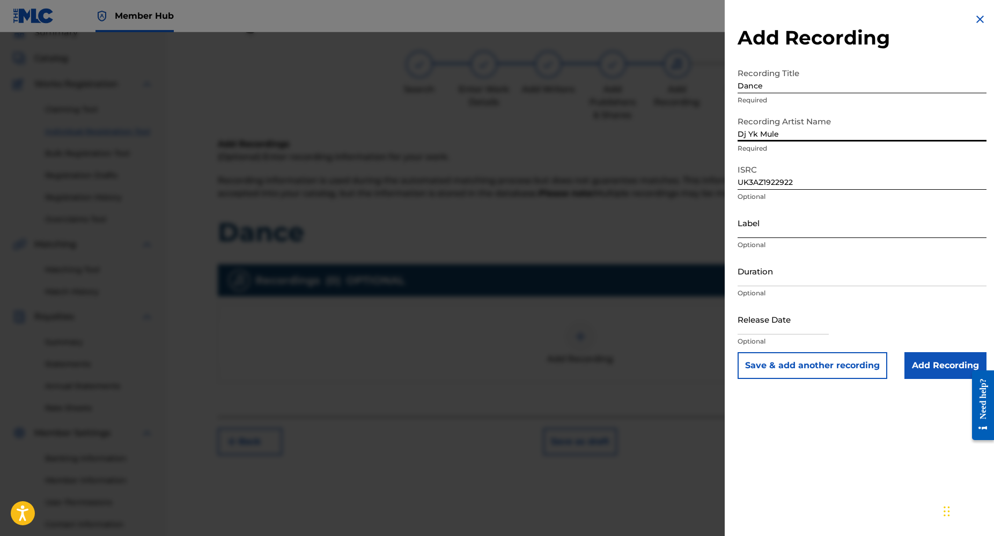
click at [787, 234] on input "Label" at bounding box center [861, 223] width 249 height 31
click at [788, 294] on p "Optional" at bounding box center [861, 294] width 249 height 10
click at [759, 280] on input "Duration" at bounding box center [861, 271] width 249 height 31
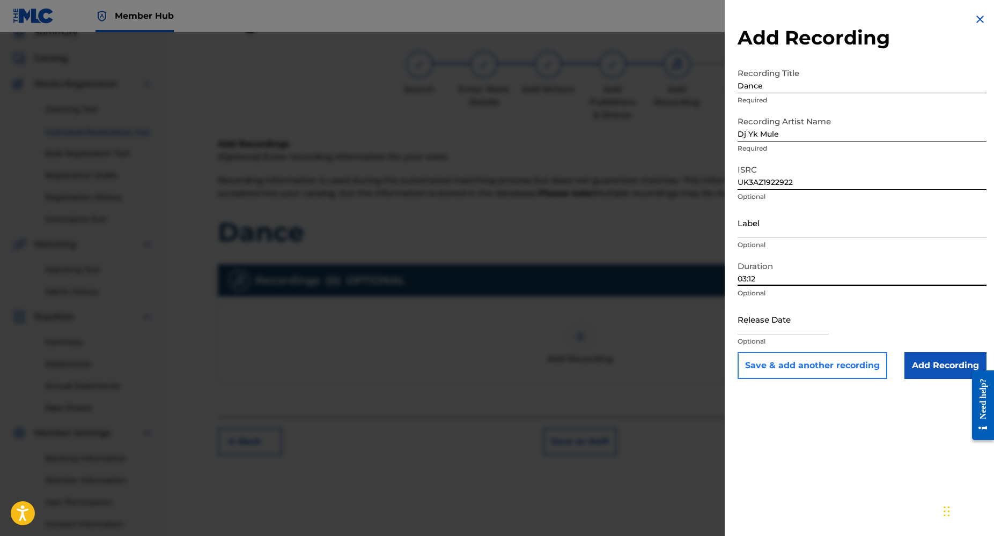
type input "03:12"
click at [849, 363] on button "Save & add another recording" at bounding box center [812, 365] width 150 height 27
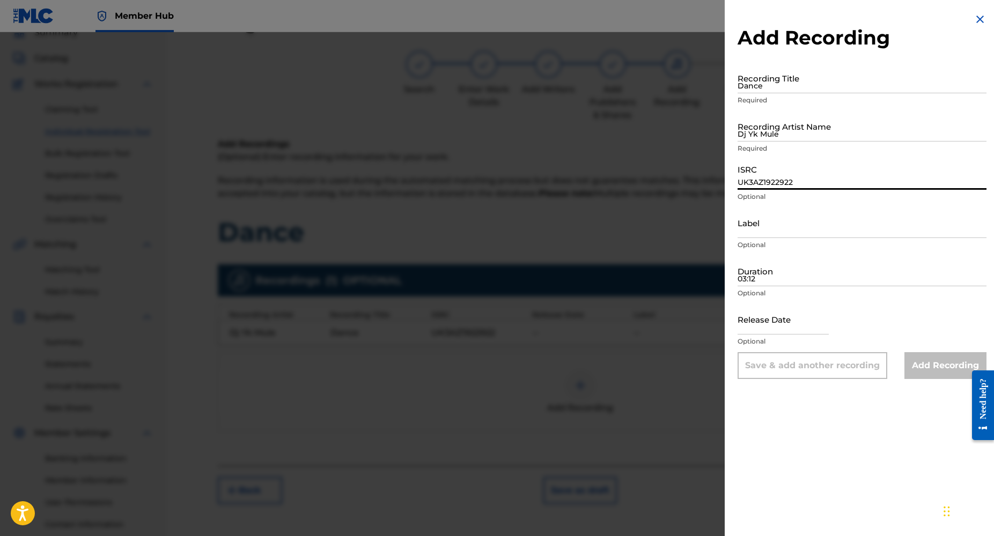
paste input
type input "UK3AZ1922922"
click at [769, 90] on input "Dance" at bounding box center [861, 78] width 249 height 31
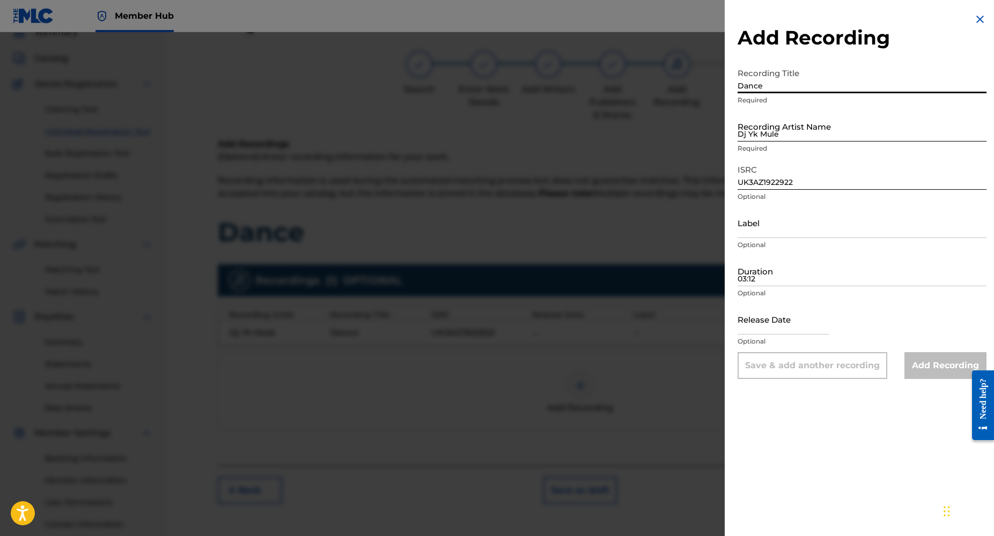
type input "Dance"
click at [771, 133] on input "Dj Yk Mule" at bounding box center [861, 126] width 249 height 31
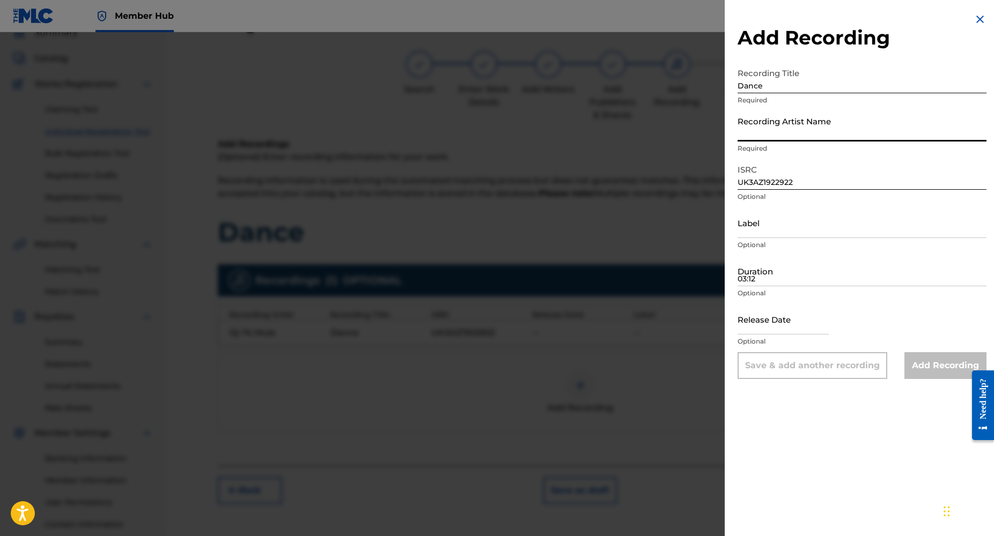
type input "DJ YK BEATS"
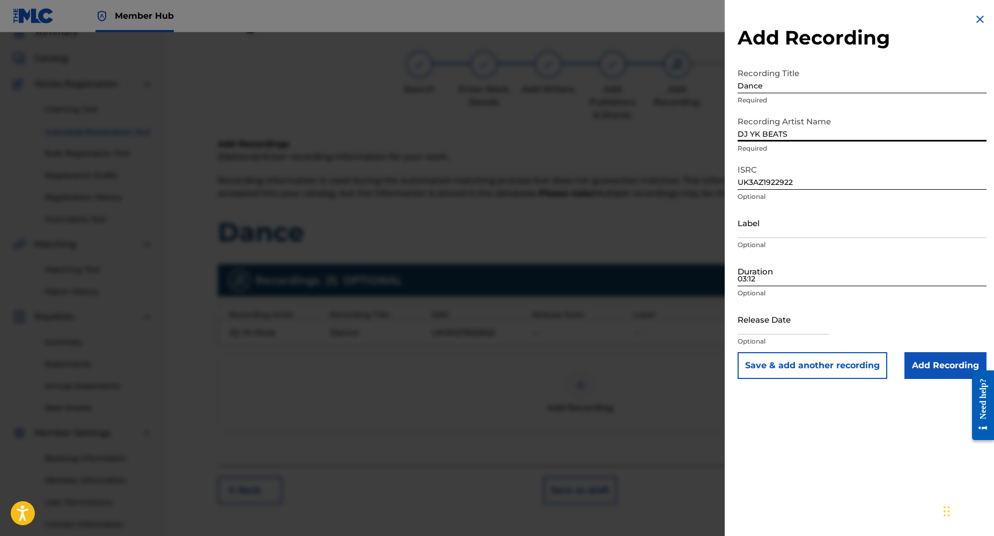
click at [781, 281] on input "03:12" at bounding box center [861, 271] width 249 height 31
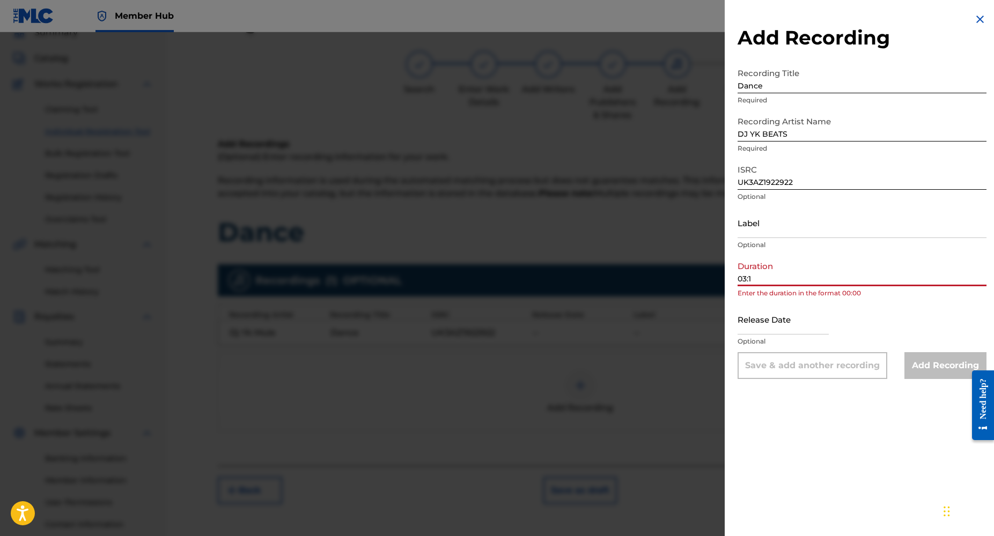
type input "03:12"
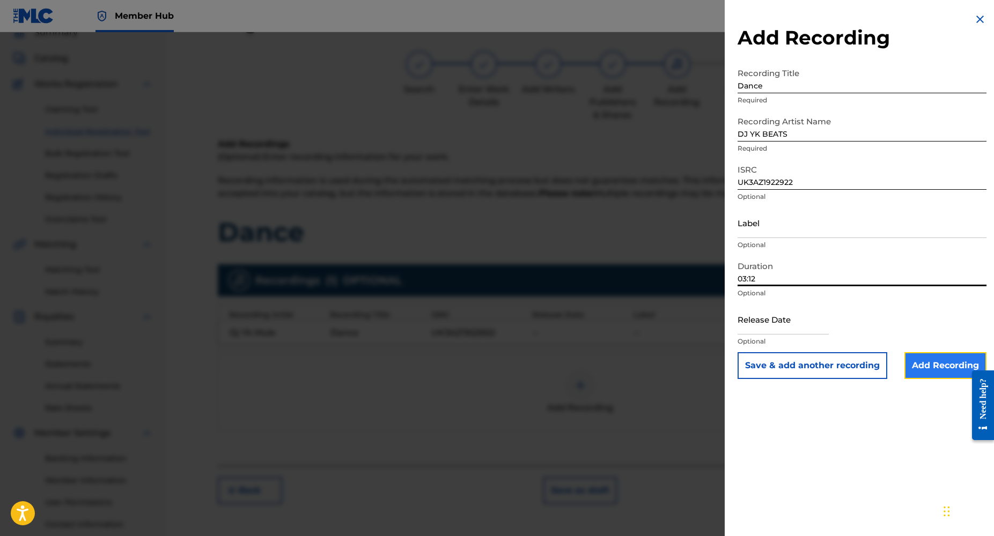
click at [936, 373] on input "Add Recording" at bounding box center [945, 365] width 82 height 27
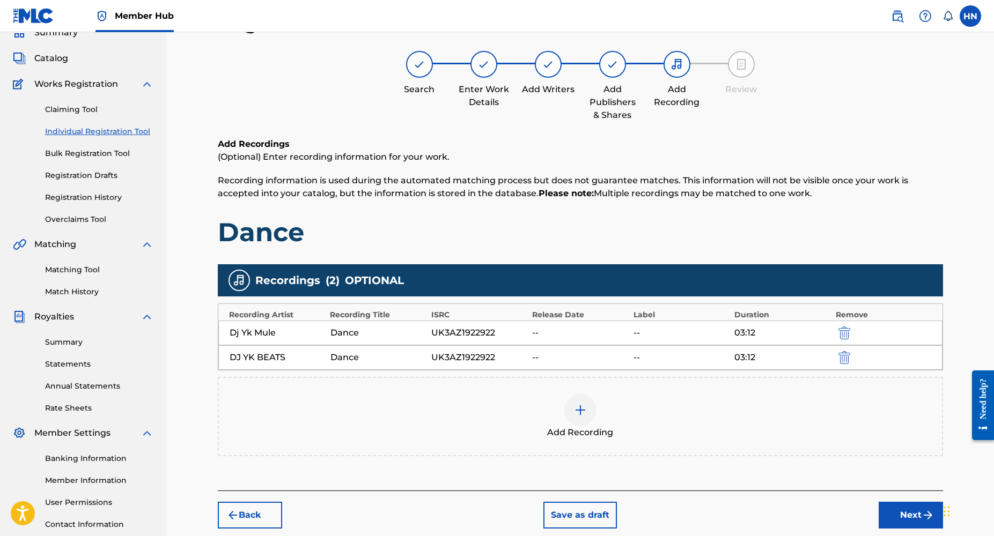
click at [649, 49] on div "Register Work Search Enter Work Details Add Writers Add Publishers & Shares Add…" at bounding box center [580, 270] width 725 height 518
click at [922, 517] on img "submit" at bounding box center [927, 515] width 13 height 13
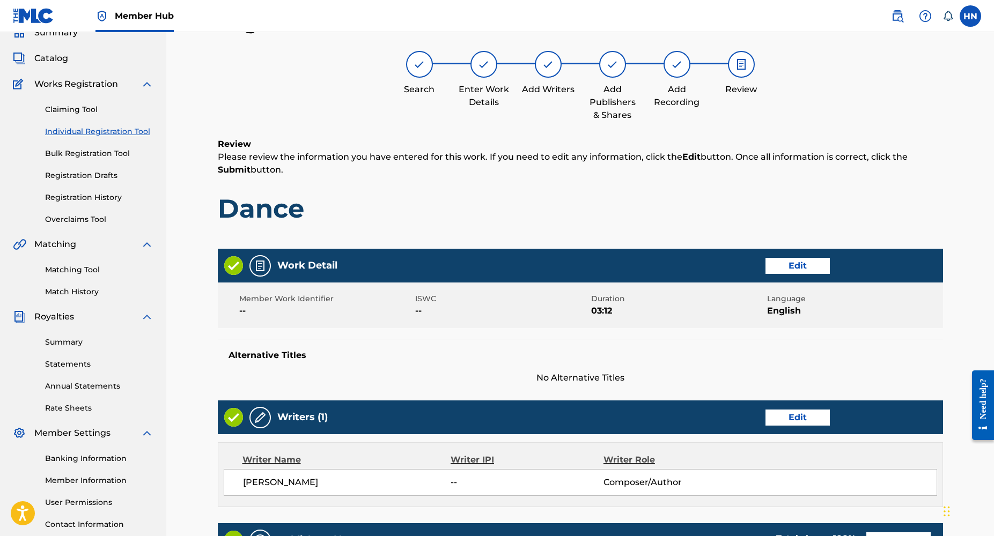
scroll to position [396, 0]
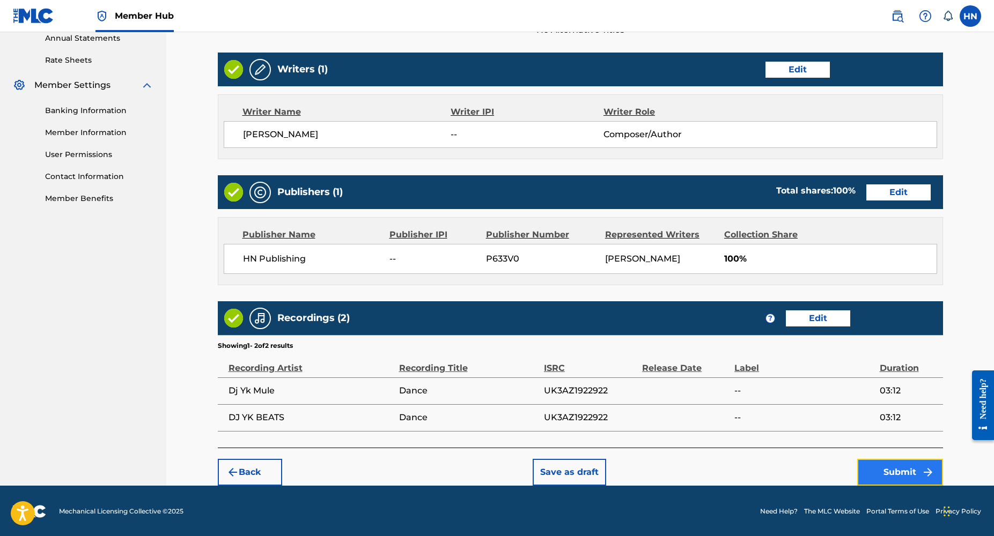
click at [868, 474] on button "Submit" at bounding box center [900, 472] width 86 height 27
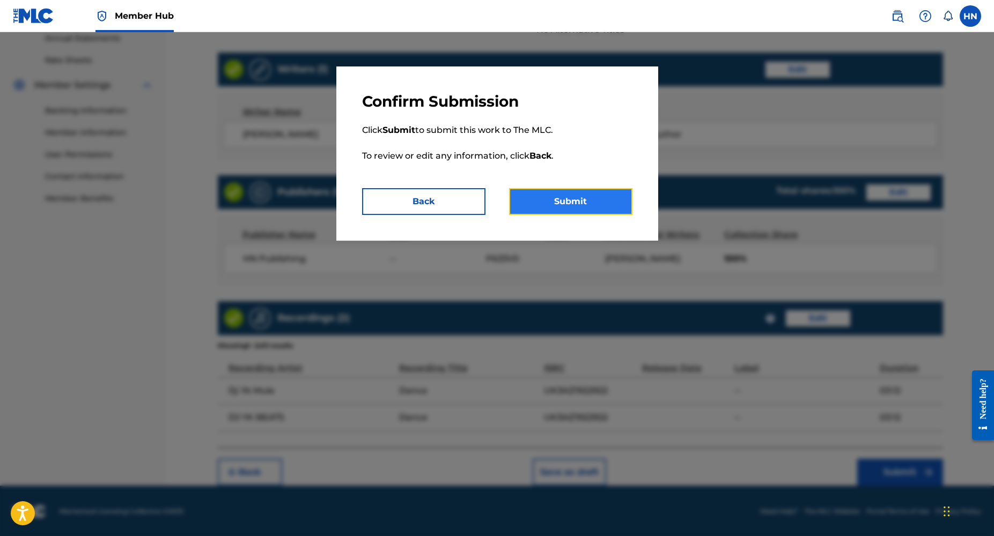
click at [588, 205] on button "Submit" at bounding box center [570, 201] width 123 height 27
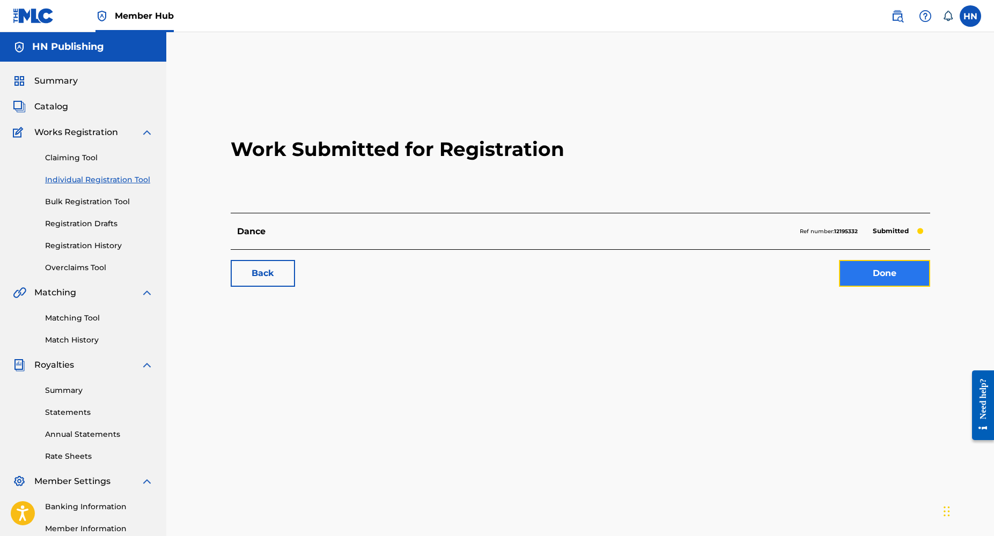
click at [901, 284] on link "Done" at bounding box center [884, 273] width 91 height 27
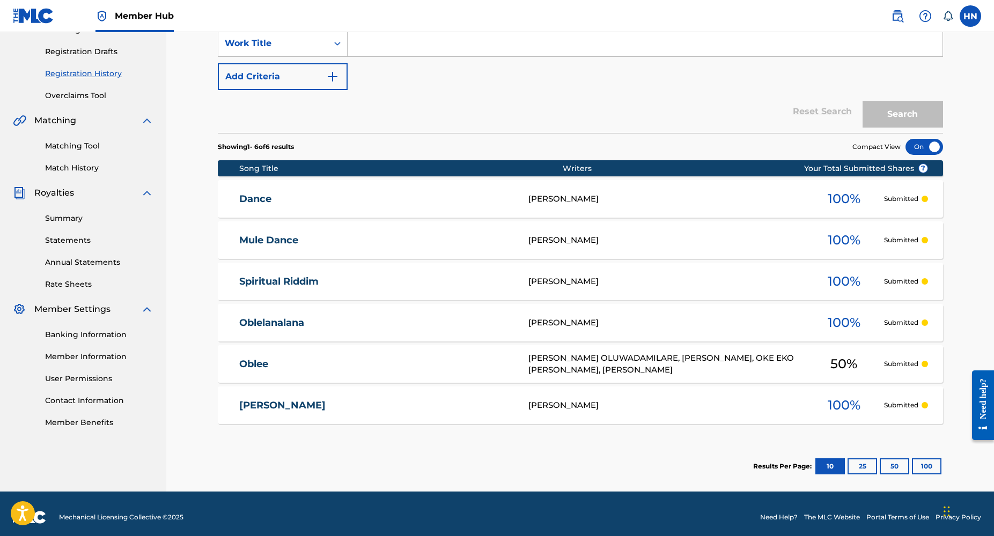
scroll to position [179, 0]
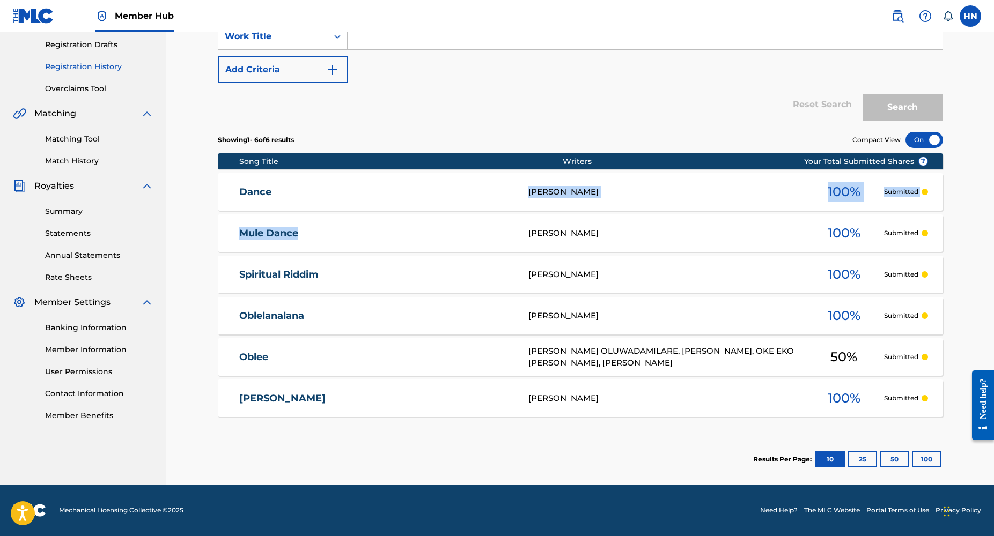
drag, startPoint x: 287, startPoint y: 240, endPoint x: 316, endPoint y: 201, distance: 48.7
click at [316, 201] on section "Song Title Writers ? Your Total Submitted Shares Dance OLAYINKA LAWAL 100 % Sub…" at bounding box center [580, 282] width 725 height 269
click at [372, 123] on div "Reset Search Search" at bounding box center [580, 104] width 725 height 43
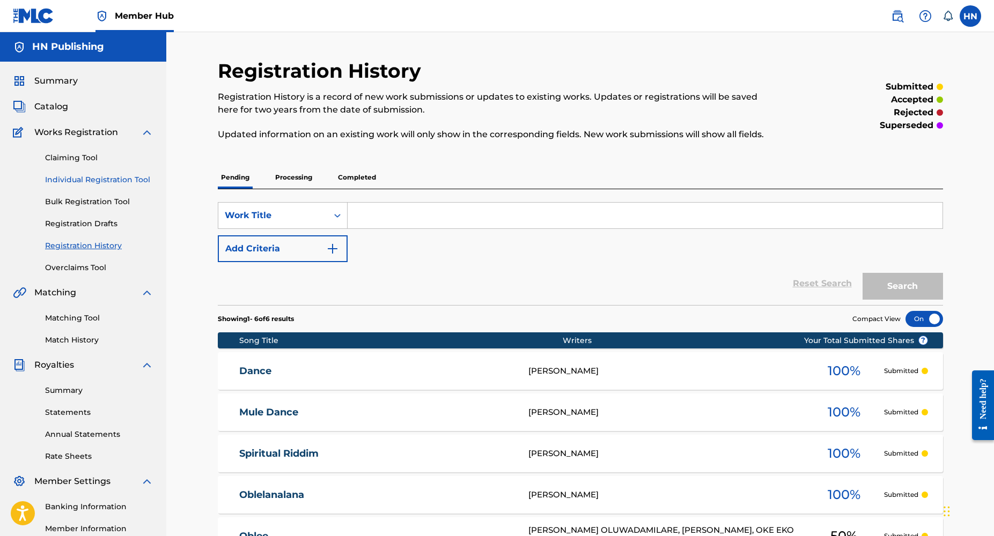
click at [99, 180] on link "Individual Registration Tool" at bounding box center [99, 179] width 108 height 11
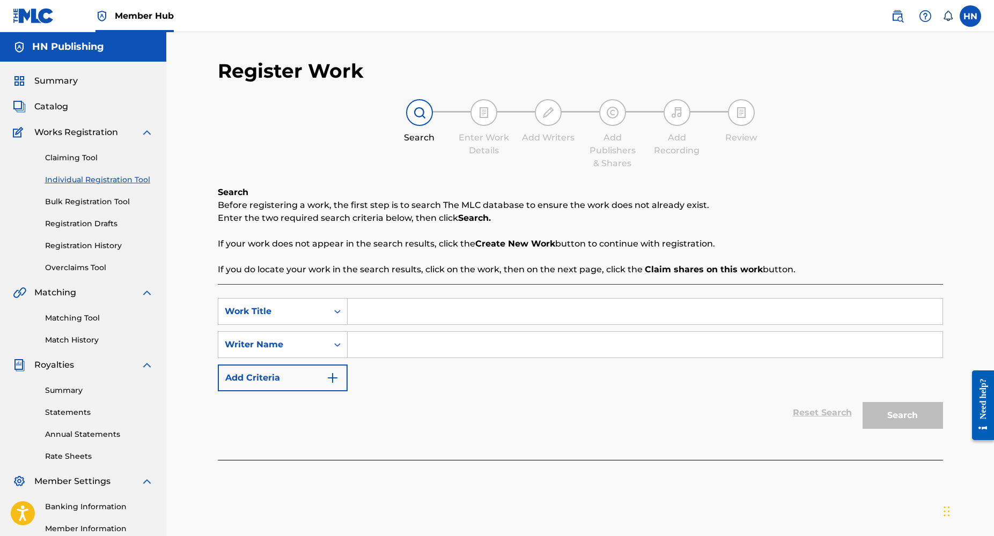
click at [392, 323] on input "Search Form" at bounding box center [645, 312] width 595 height 26
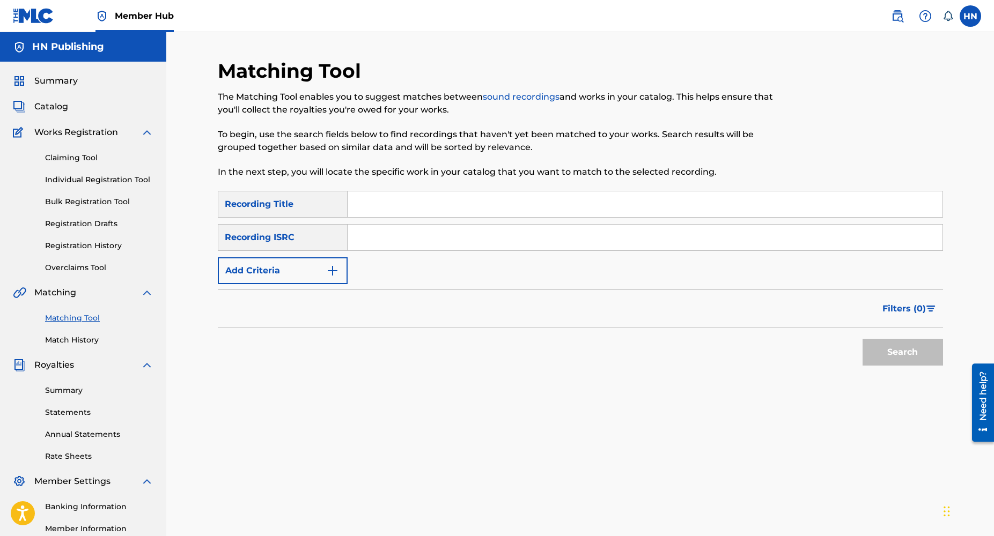
click at [371, 209] on input "Search Form" at bounding box center [645, 204] width 595 height 26
type input "oblee"
click at [862, 339] on button "Search" at bounding box center [902, 352] width 80 height 27
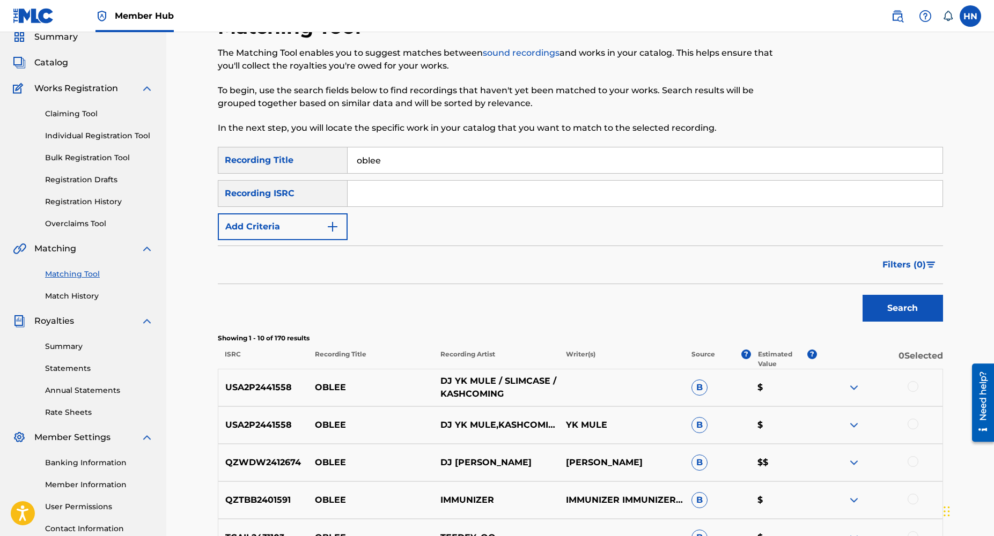
scroll to position [47, 0]
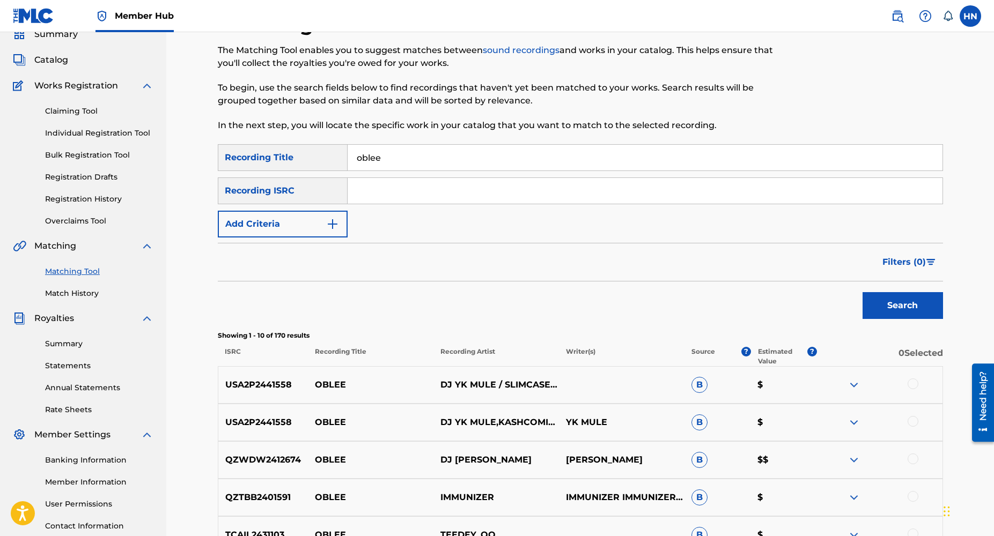
click at [377, 193] on input "Search Form" at bounding box center [645, 191] width 595 height 26
type input "dj yk mule"
click at [862, 292] on button "Search" at bounding box center [902, 305] width 80 height 27
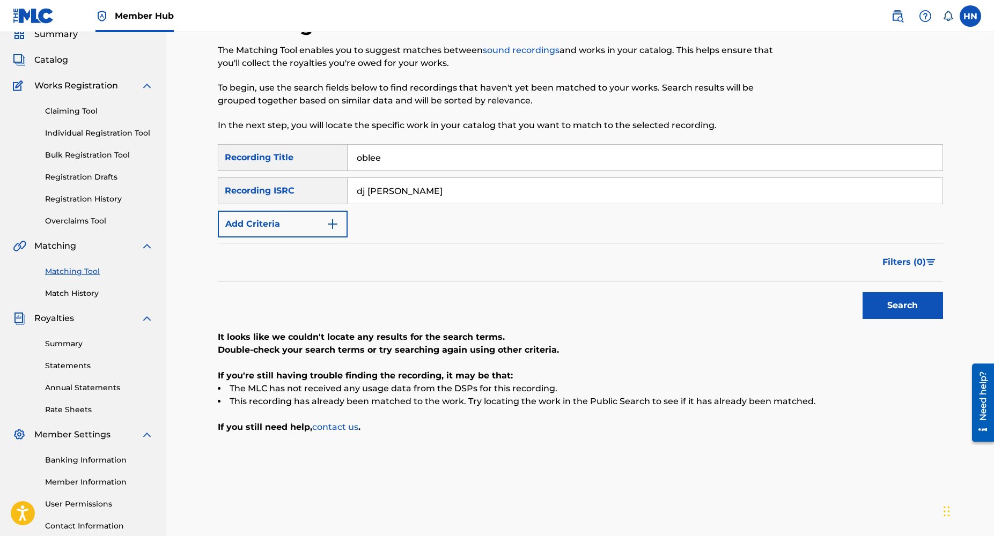
click at [329, 196] on div "Recording ISRC" at bounding box center [283, 191] width 130 height 27
click at [418, 191] on input "dj yk mule" at bounding box center [645, 191] width 595 height 26
click at [326, 223] on img "Search Form" at bounding box center [332, 224] width 13 height 13
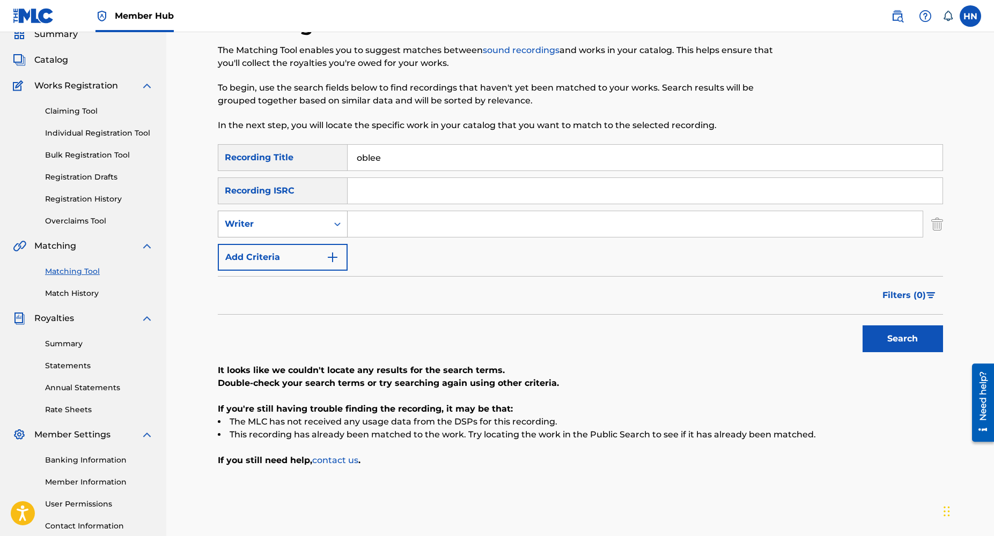
click at [336, 223] on icon "Search Form" at bounding box center [337, 224] width 11 height 11
click at [303, 256] on div "Recording Artist" at bounding box center [282, 251] width 129 height 27
click at [409, 225] on input "Search Form" at bounding box center [635, 224] width 575 height 26
type input "u"
type input "dj yk mule"
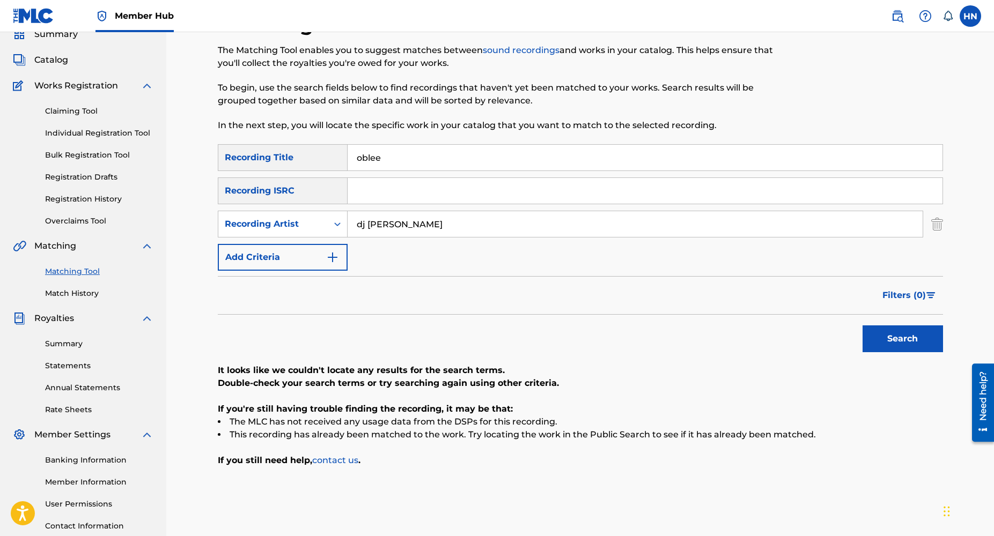
click at [419, 220] on input "dj yk mule" at bounding box center [635, 224] width 575 height 26
click at [862, 326] on button "Search" at bounding box center [902, 339] width 80 height 27
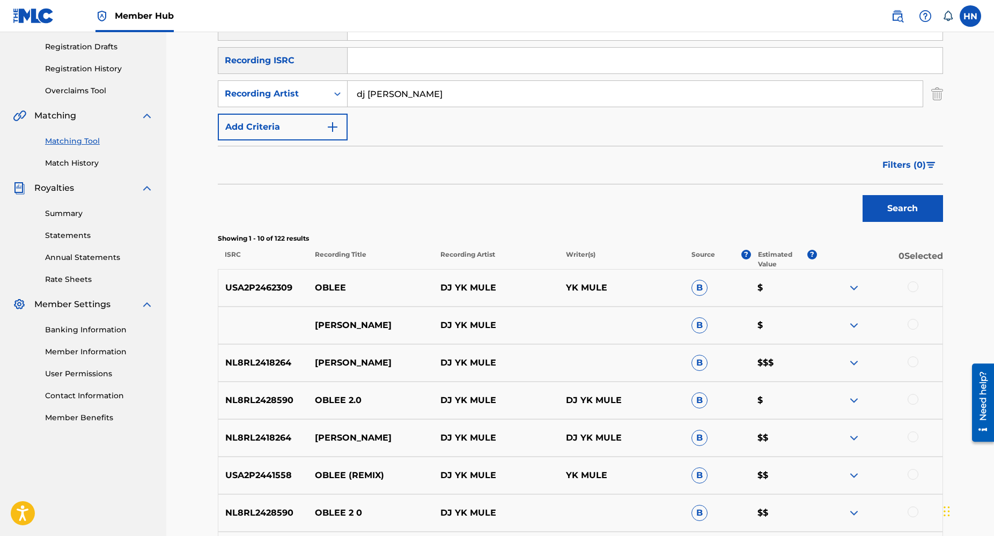
scroll to position [181, 0]
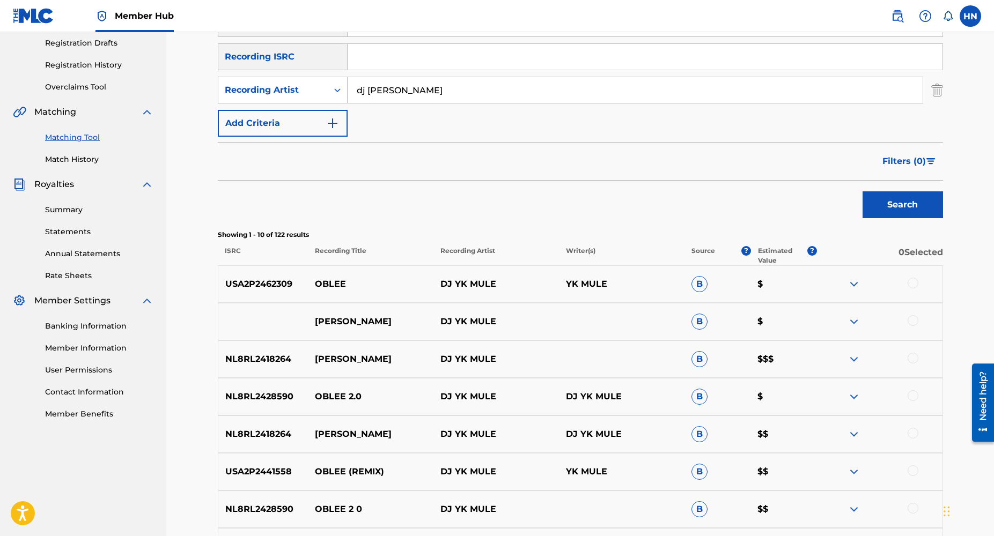
click at [275, 475] on p "USA2P2441558" at bounding box center [263, 472] width 90 height 13
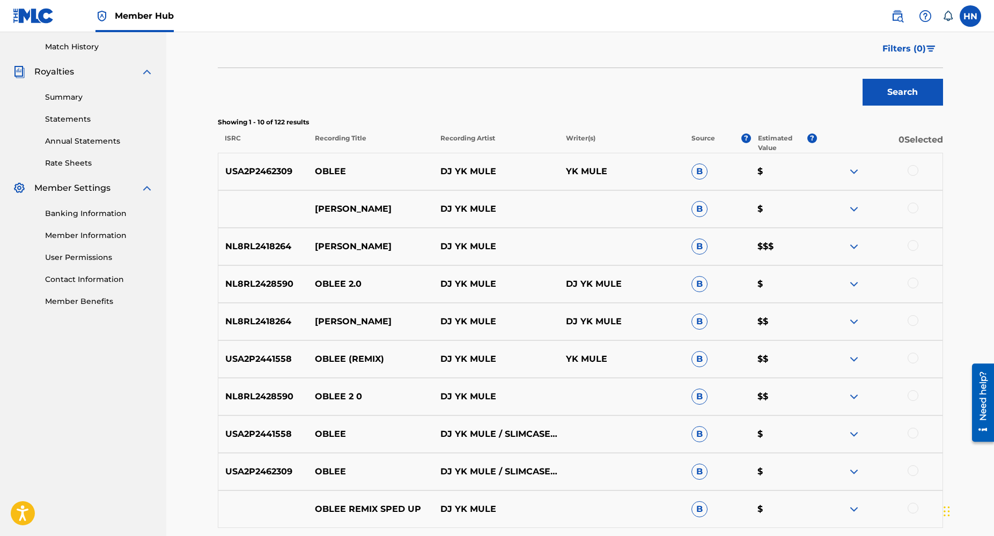
scroll to position [294, 0]
click at [284, 246] on p "NL8RL2418264" at bounding box center [263, 245] width 90 height 13
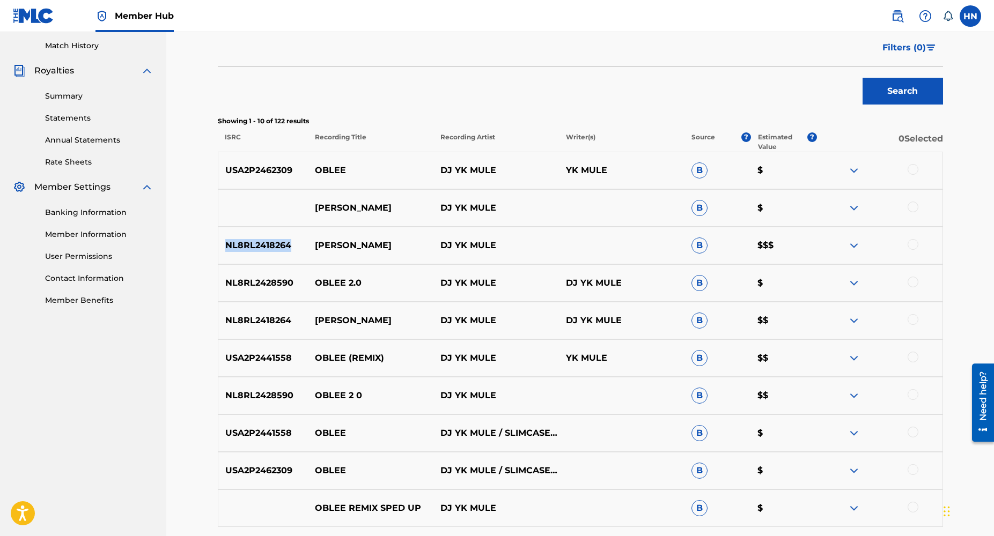
click at [284, 246] on p "NL8RL2418264" at bounding box center [263, 245] width 90 height 13
copy p "NL8RL2418264"
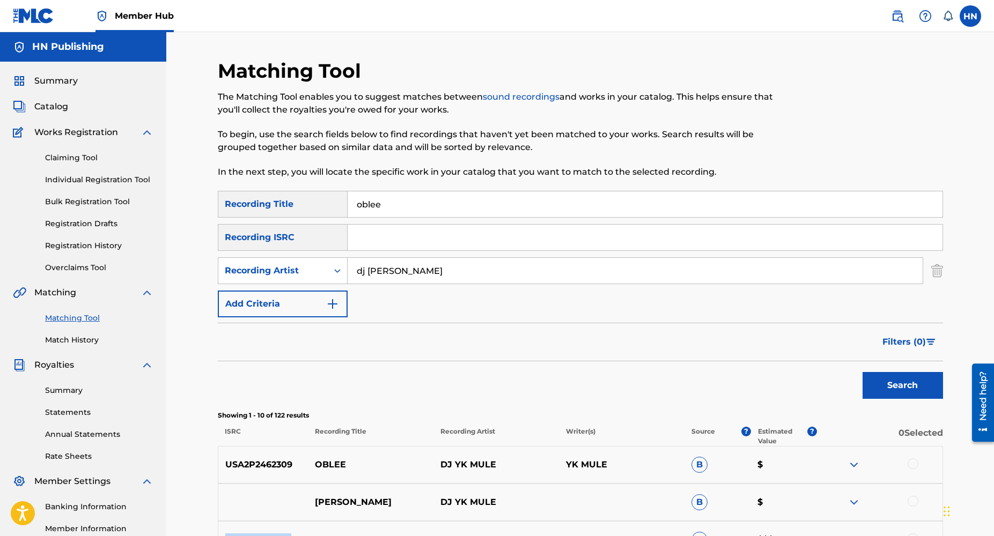
click at [423, 274] on input "dj yk mule" at bounding box center [635, 271] width 575 height 26
paste input "NL8RL2418264"
type input "NL8RL2418264"
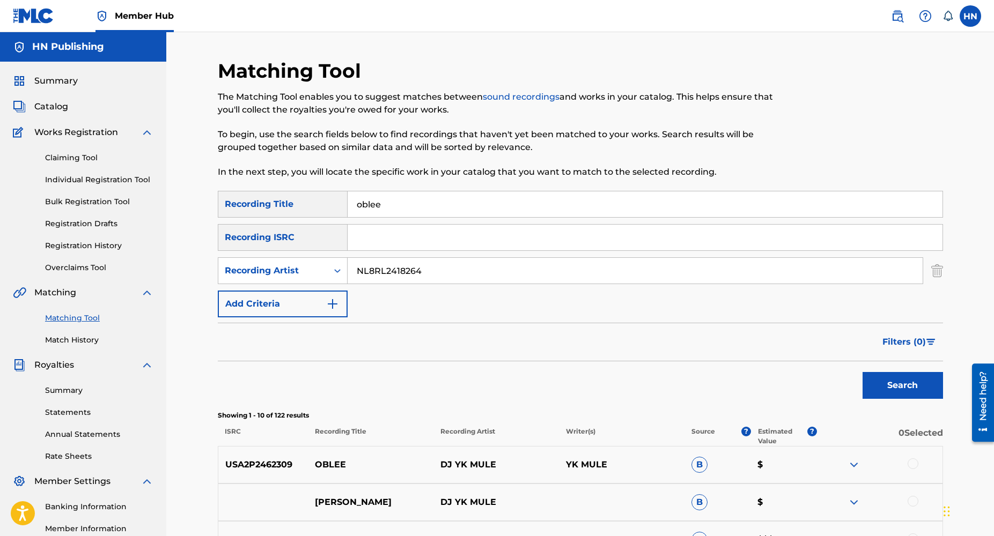
click at [418, 279] on input "NL8RL2418264" at bounding box center [635, 271] width 575 height 26
click at [388, 232] on input "Search Form" at bounding box center [645, 238] width 595 height 26
paste input "NL8RL2418264"
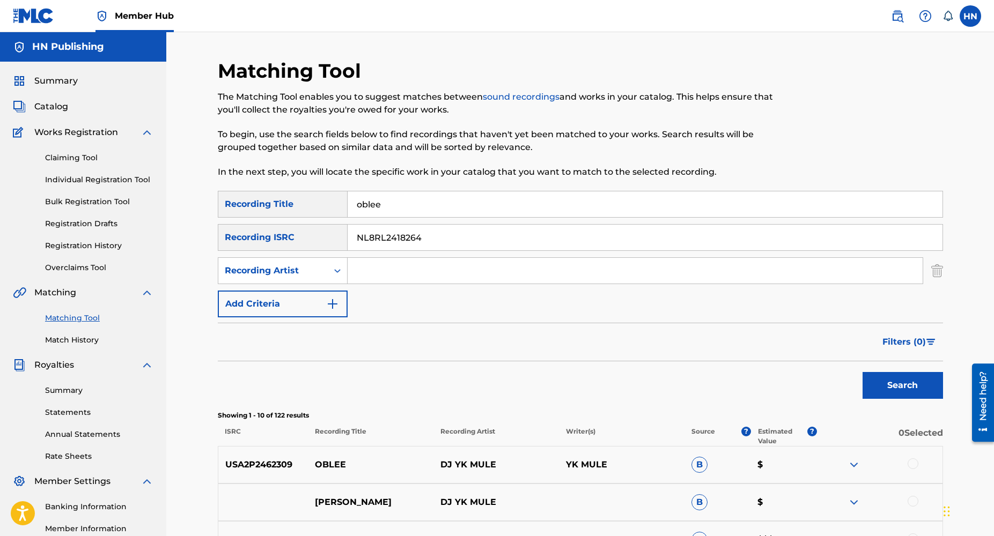
type input "NL8RL2418264"
click at [862, 372] on button "Search" at bounding box center [902, 385] width 80 height 27
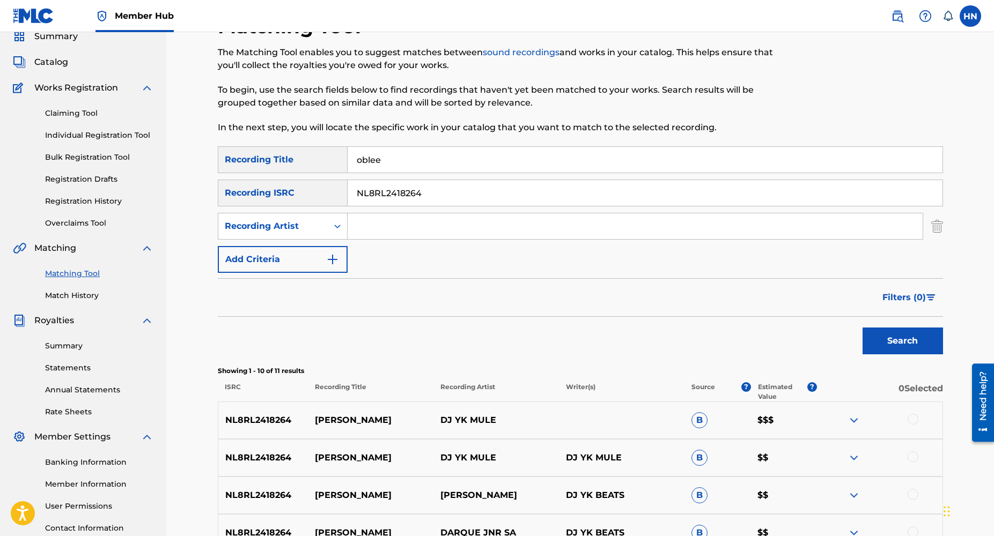
scroll to position [40, 0]
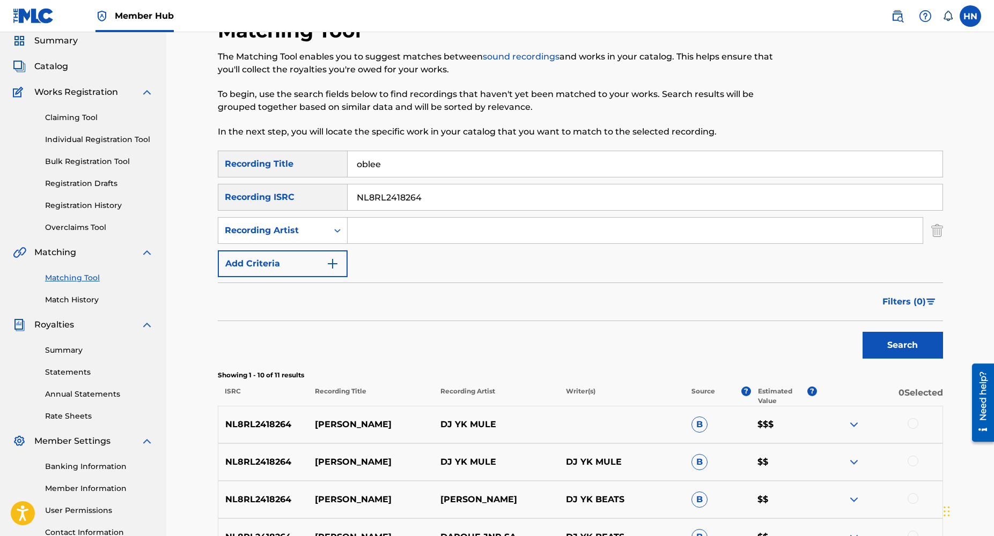
click at [423, 191] on input "NL8RL2418264" at bounding box center [645, 198] width 595 height 26
click at [401, 167] on input "oblee" at bounding box center [645, 164] width 595 height 26
type input "o"
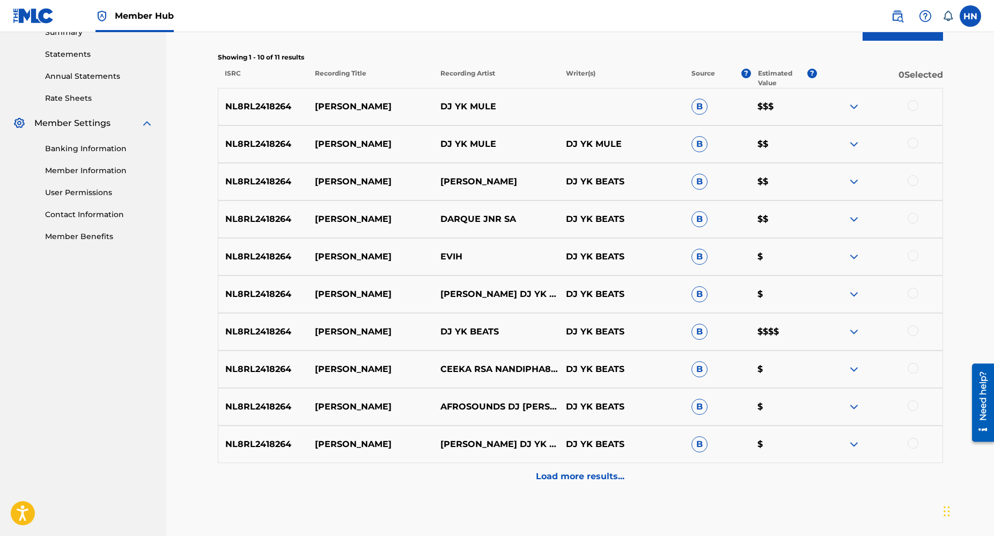
scroll to position [390, 0]
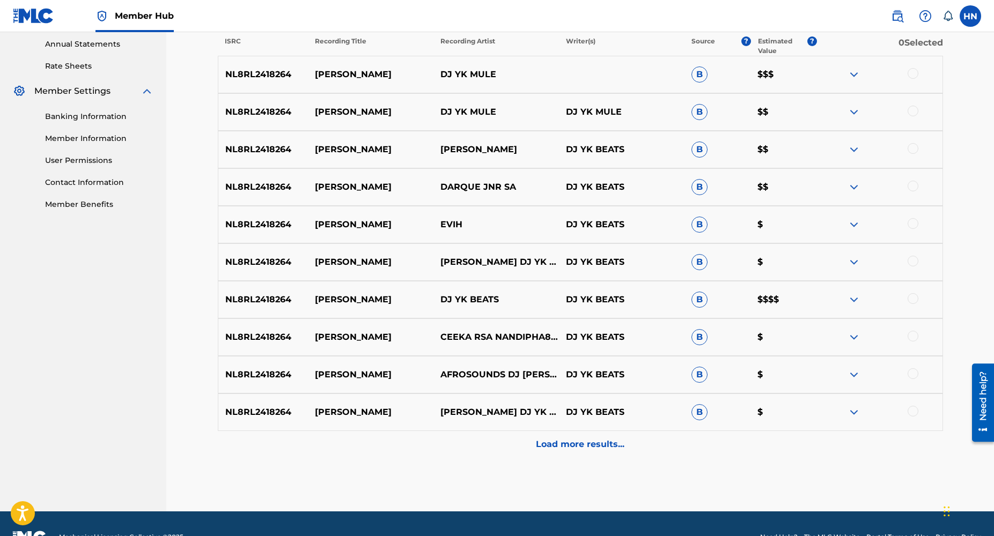
click at [851, 304] on img at bounding box center [853, 299] width 13 height 13
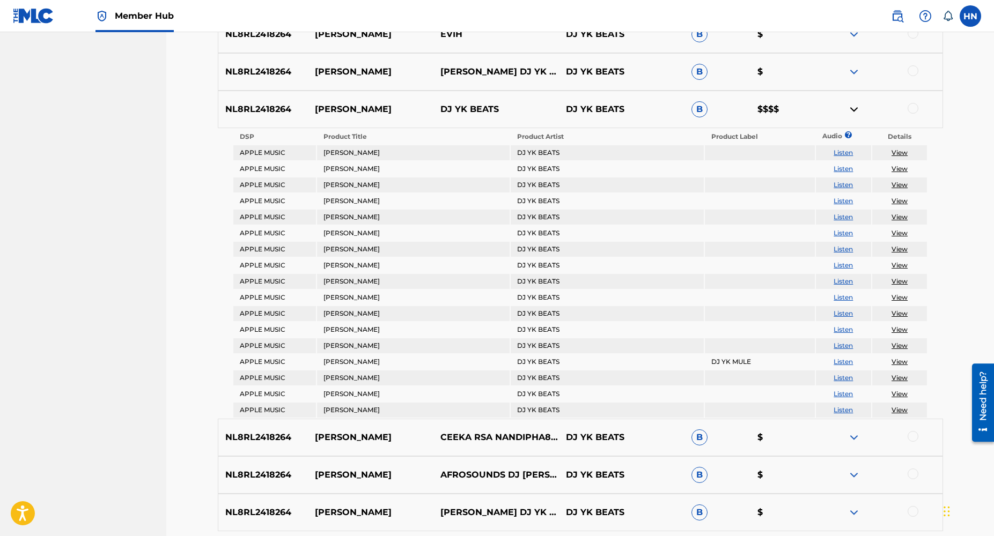
scroll to position [580, 0]
click at [896, 154] on link "View" at bounding box center [899, 153] width 16 height 8
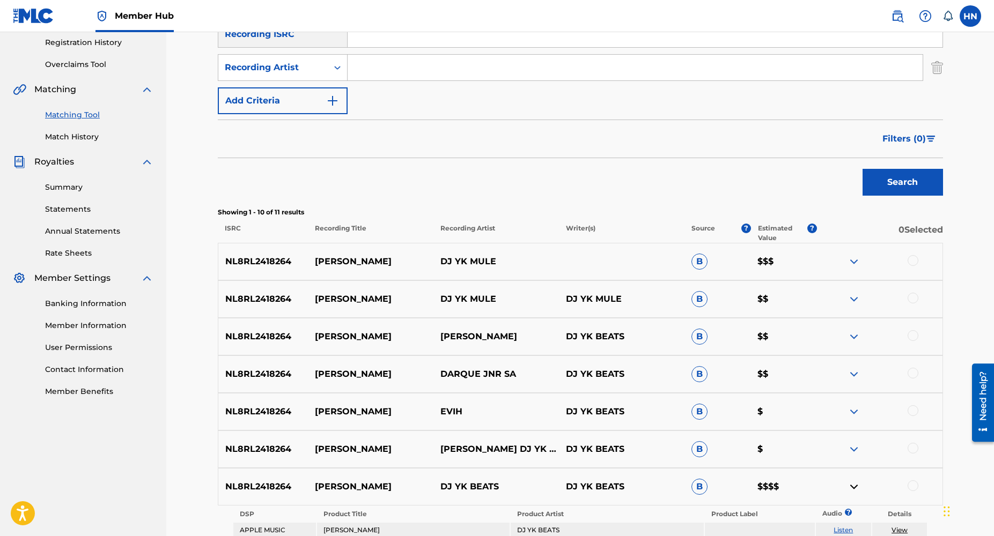
scroll to position [43, 0]
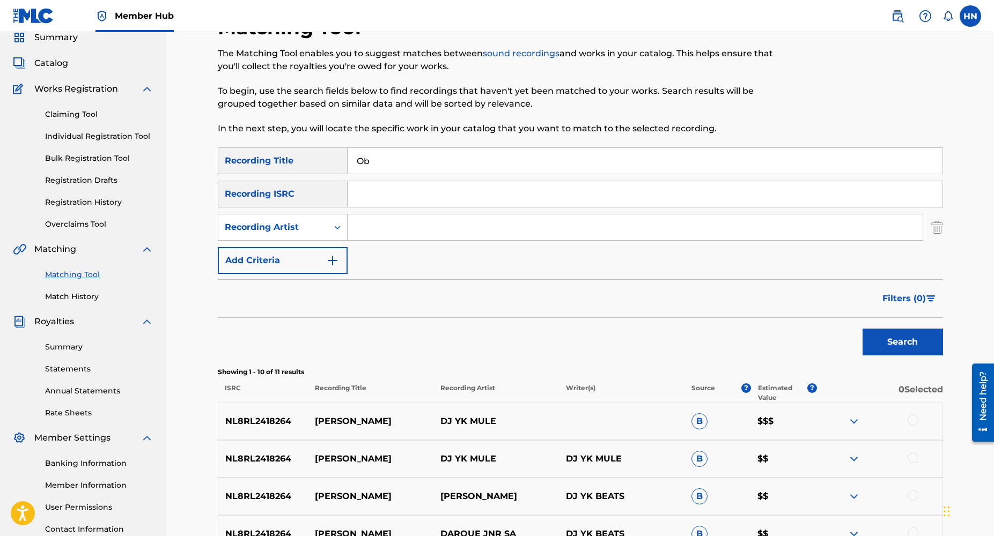
click at [860, 421] on img at bounding box center [853, 421] width 13 height 13
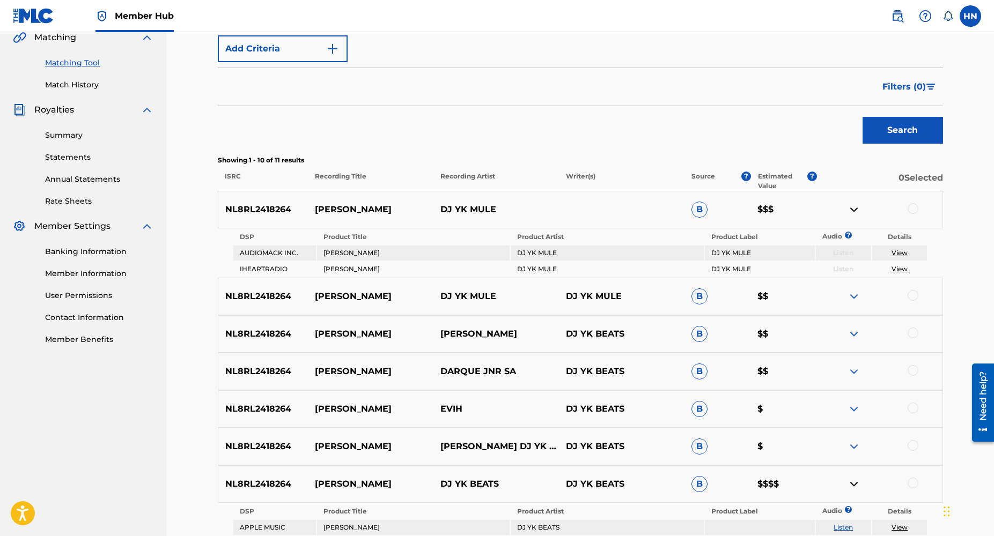
scroll to position [257, 0]
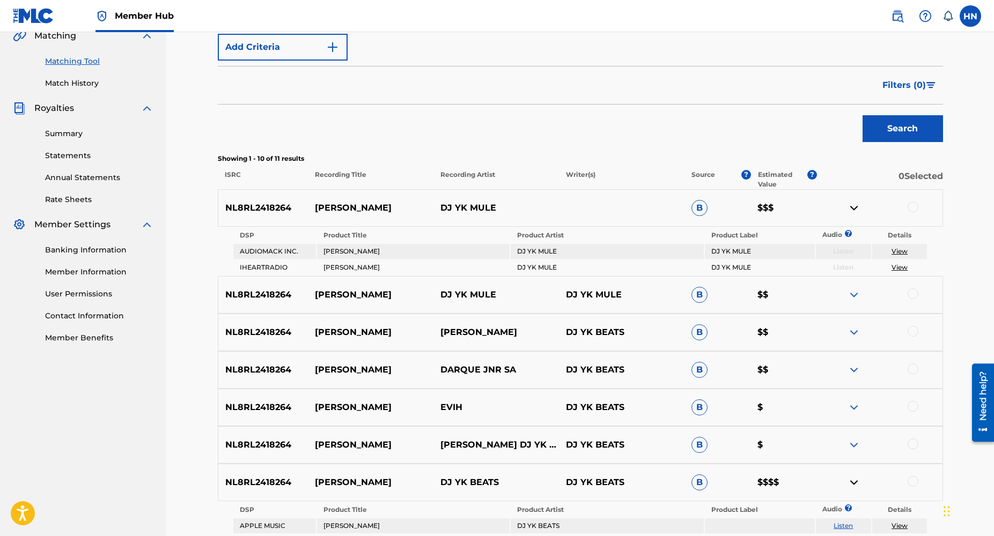
click at [851, 209] on img at bounding box center [853, 208] width 13 height 13
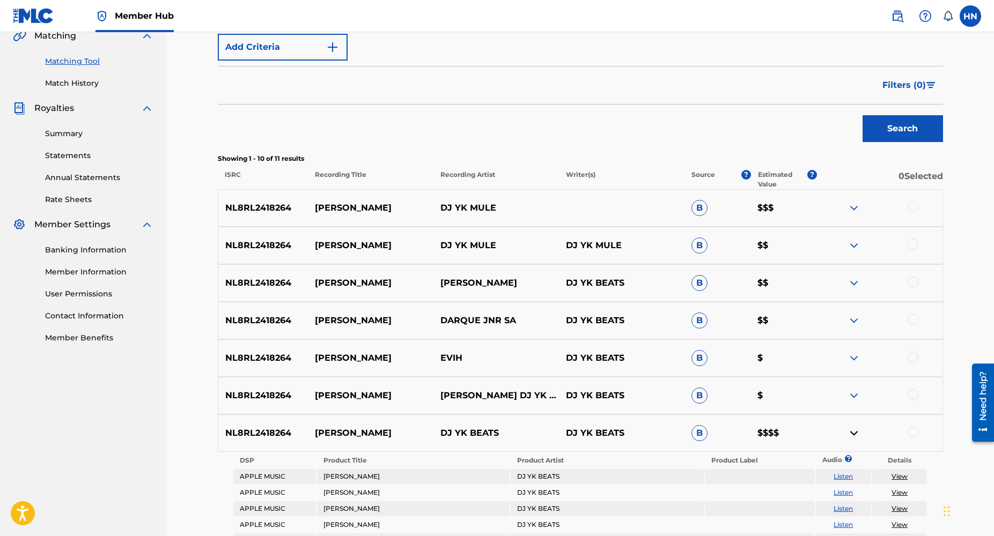
click at [855, 432] on img at bounding box center [853, 433] width 13 height 13
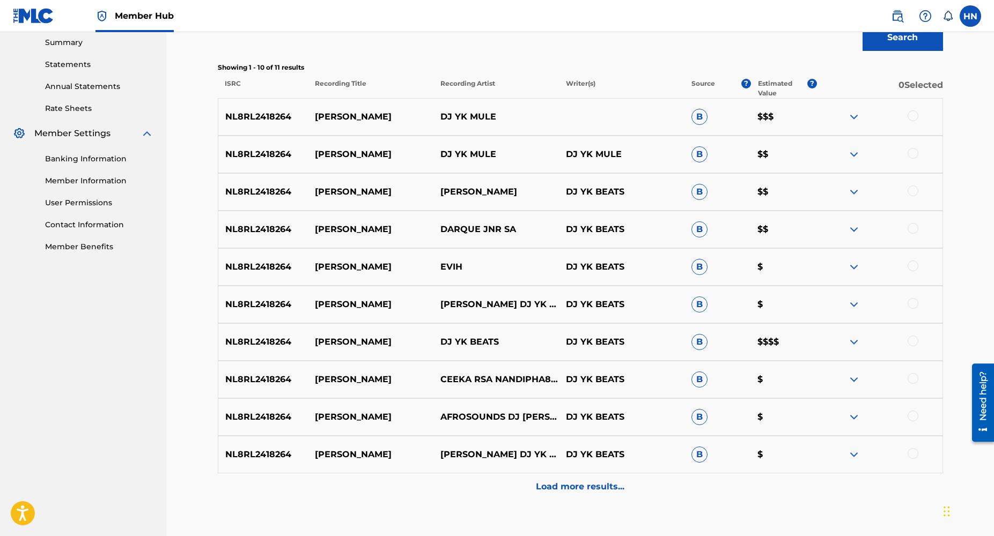
scroll to position [345, 0]
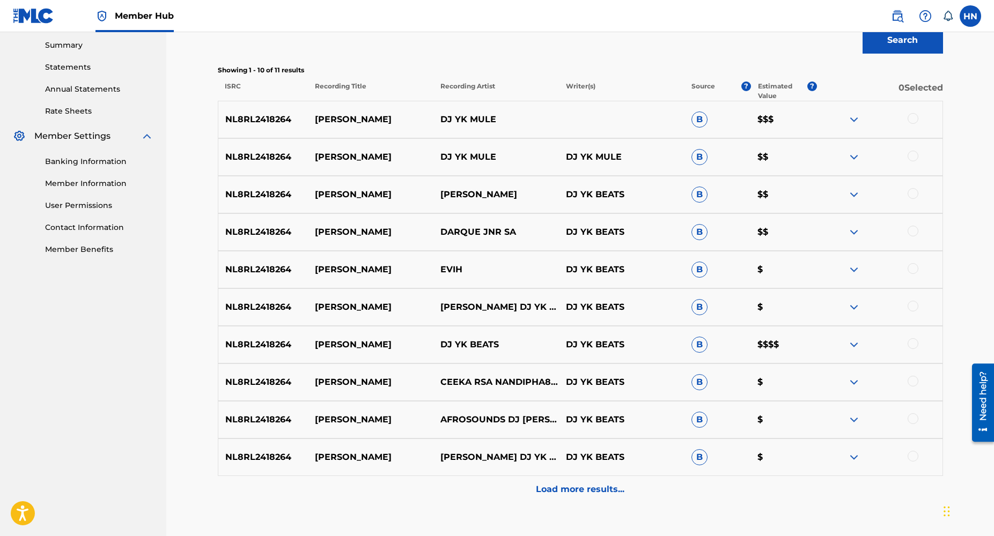
click at [856, 349] on img at bounding box center [853, 344] width 13 height 13
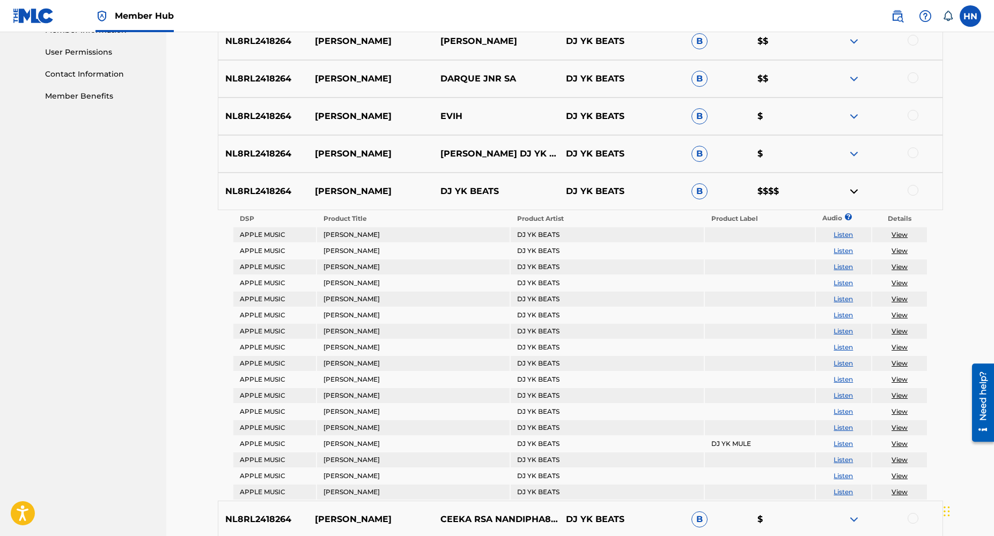
scroll to position [508, 0]
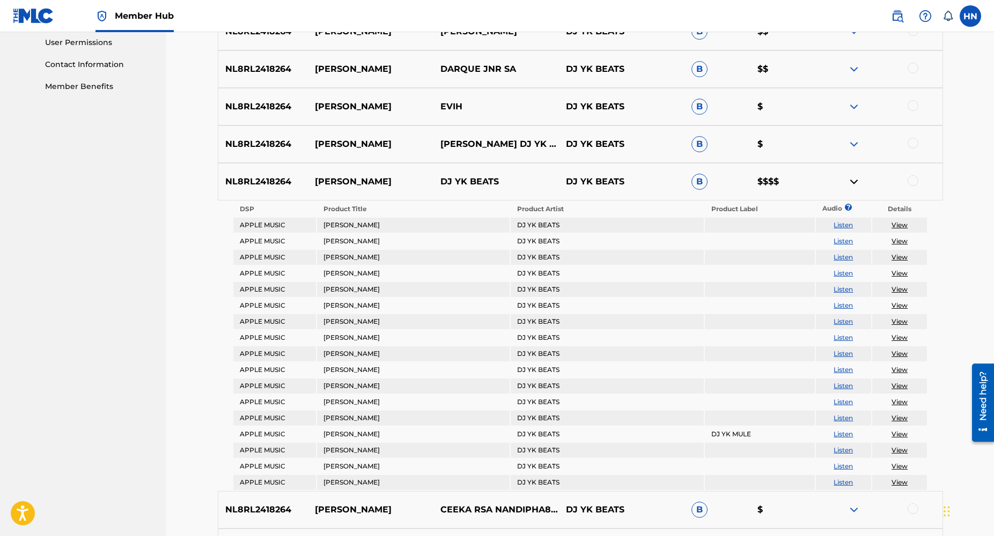
click at [902, 482] on link "View" at bounding box center [899, 482] width 16 height 8
click at [853, 183] on img at bounding box center [853, 181] width 13 height 13
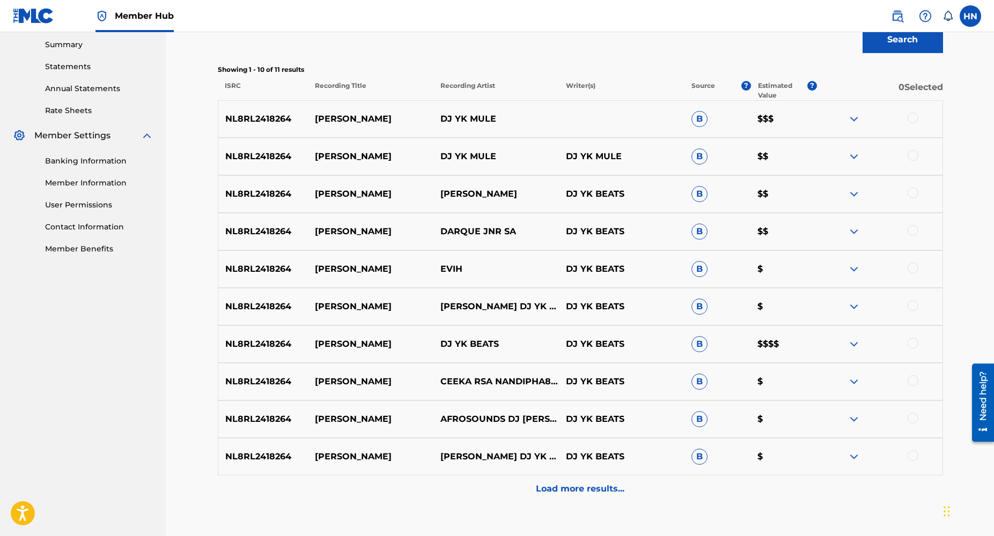
scroll to position [344, 0]
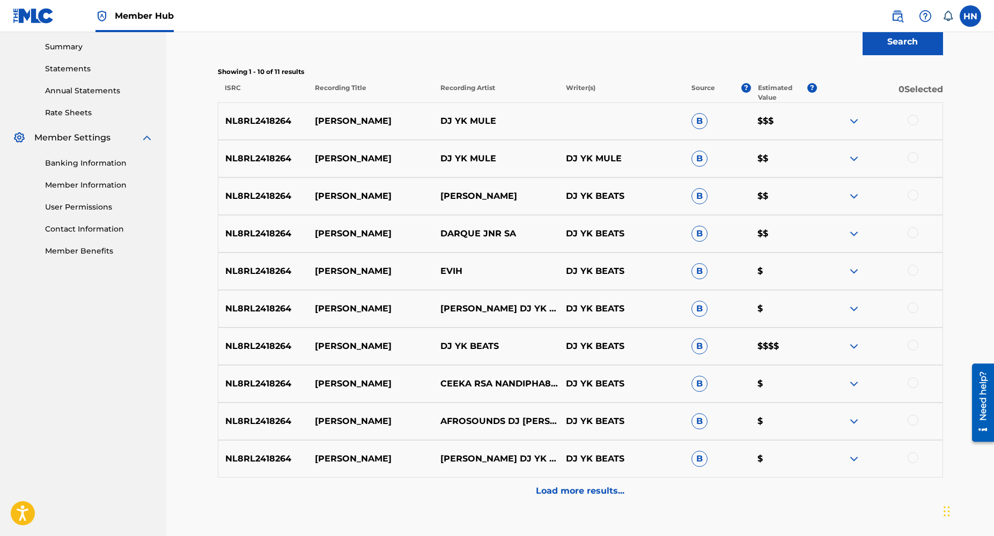
click at [858, 118] on img at bounding box center [853, 121] width 13 height 13
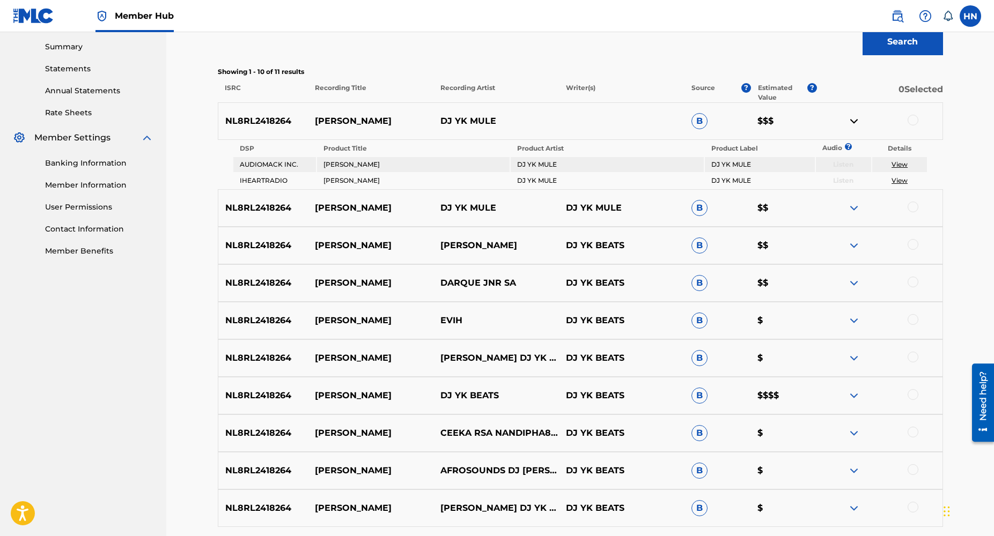
click at [898, 165] on link "View" at bounding box center [899, 164] width 16 height 8
click at [854, 209] on img at bounding box center [853, 208] width 13 height 13
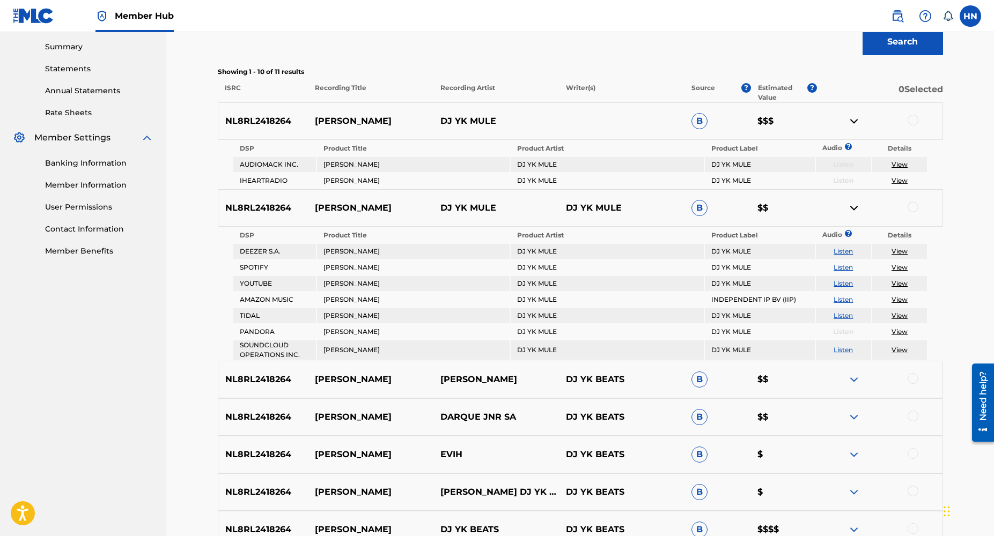
click at [898, 268] on link "View" at bounding box center [899, 267] width 16 height 8
click at [898, 164] on link "View" at bounding box center [899, 164] width 16 height 8
click at [900, 285] on link "View" at bounding box center [899, 283] width 16 height 8
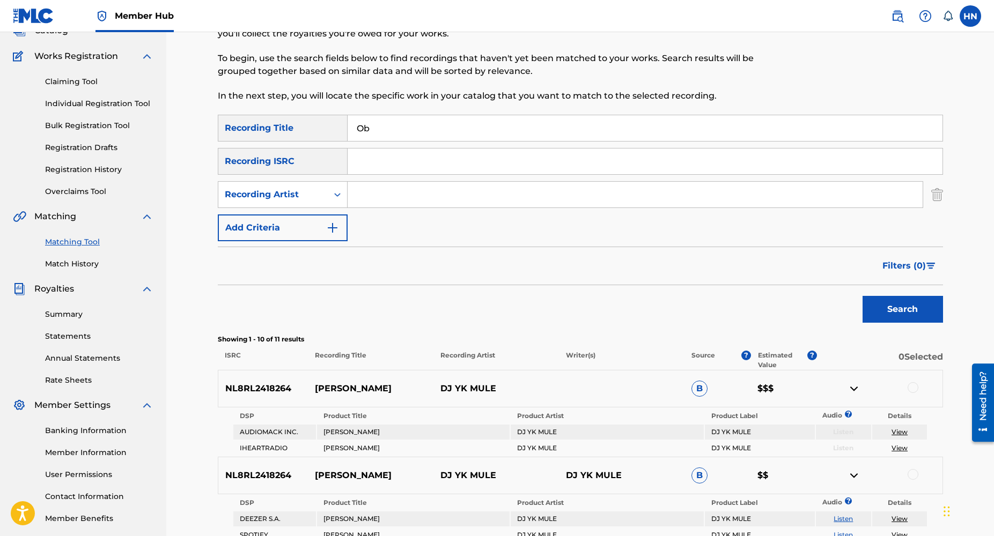
scroll to position [80, 0]
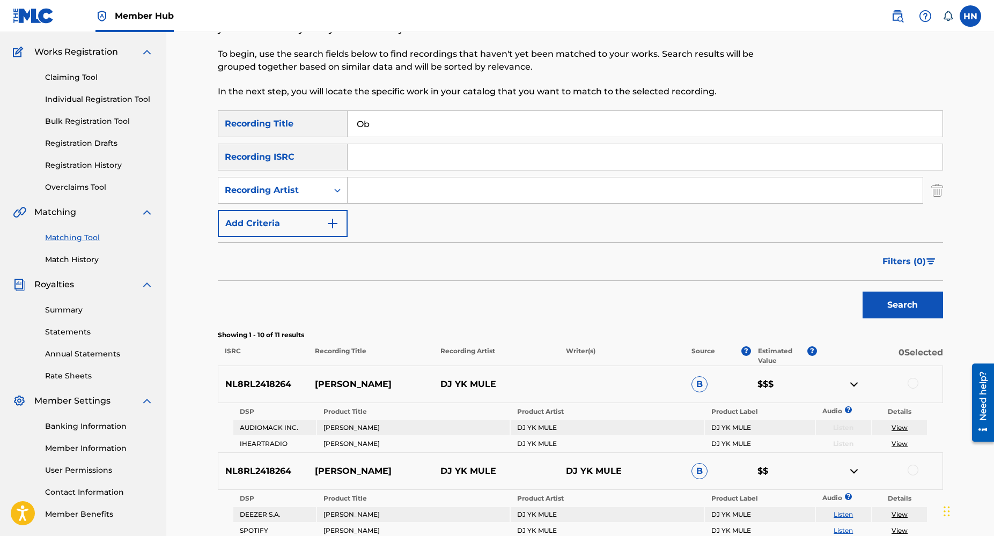
click at [377, 131] on input "Ob" at bounding box center [645, 124] width 595 height 26
click at [862, 292] on button "Search" at bounding box center [902, 305] width 80 height 27
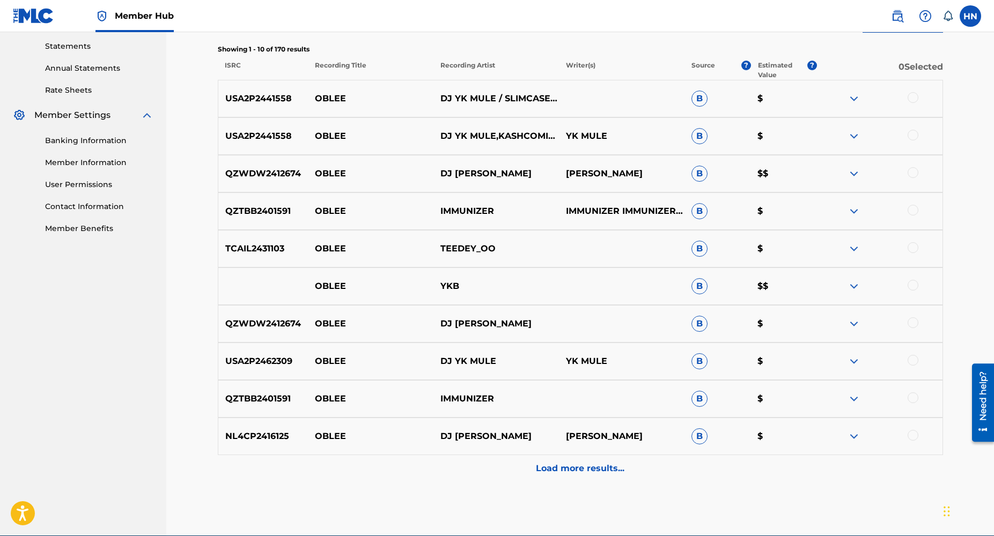
scroll to position [368, 0]
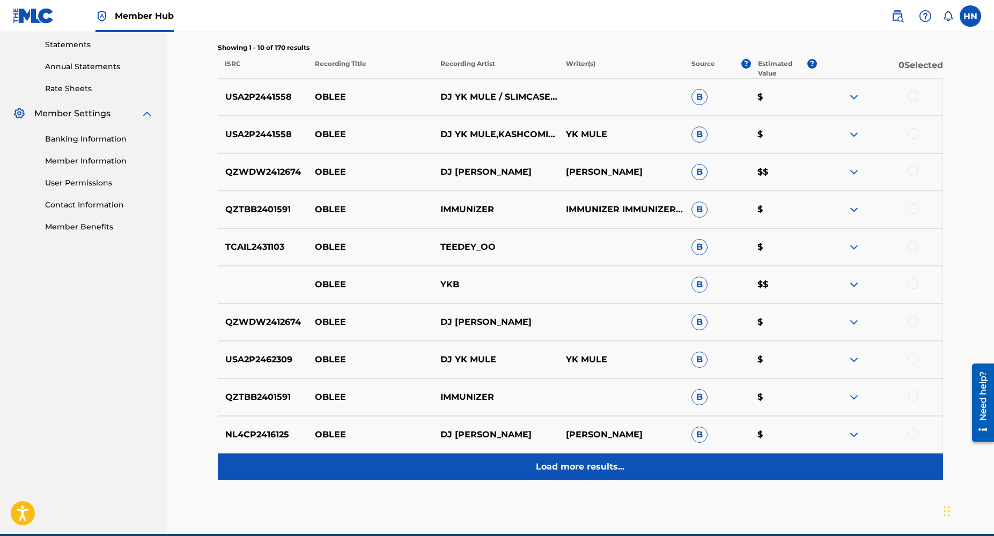
click at [574, 473] on p "Load more results..." at bounding box center [580, 467] width 88 height 13
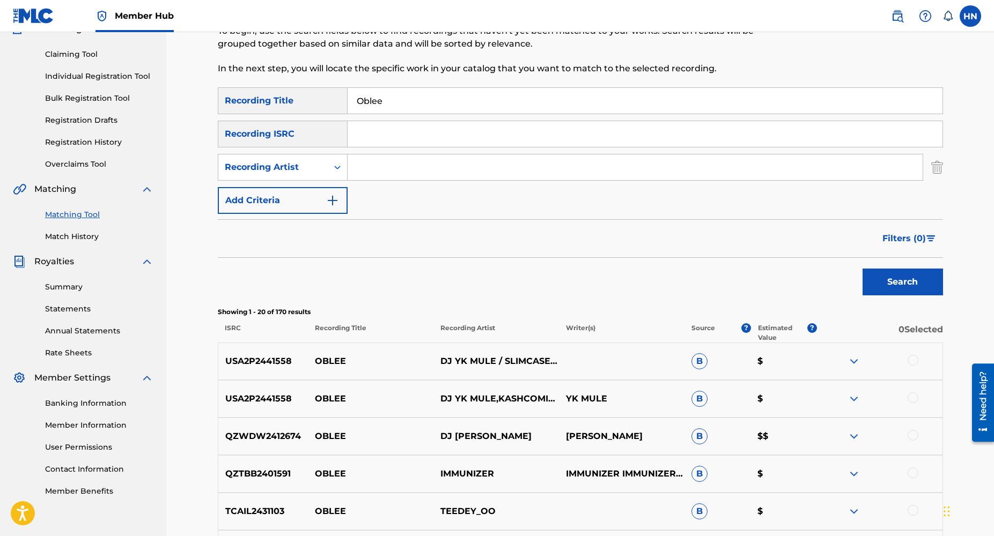
scroll to position [0, 0]
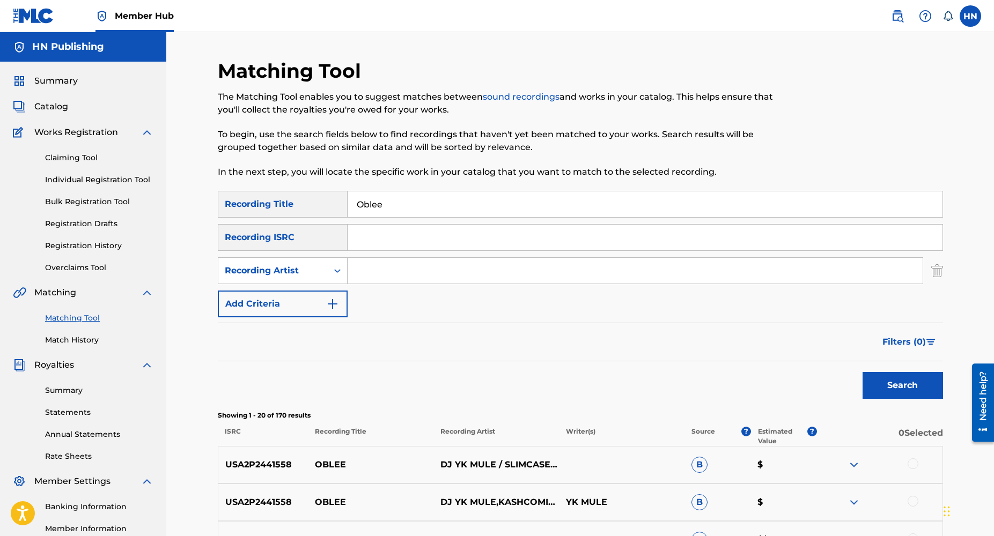
click at [404, 210] on input "Oblee" at bounding box center [645, 204] width 595 height 26
click at [410, 209] on input "Oblee" at bounding box center [645, 204] width 595 height 26
type input "Oblee remix"
click at [862, 372] on button "Search" at bounding box center [902, 385] width 80 height 27
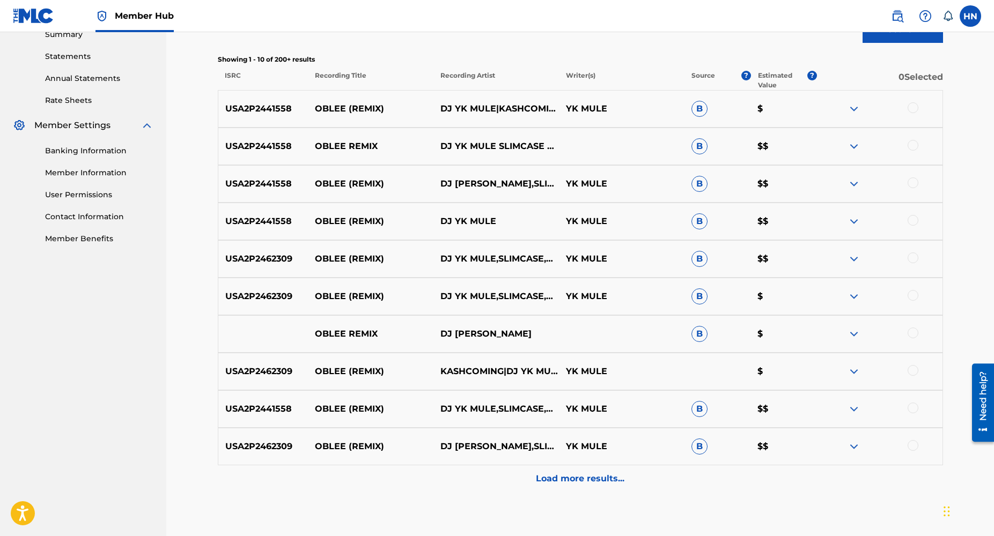
scroll to position [417, 0]
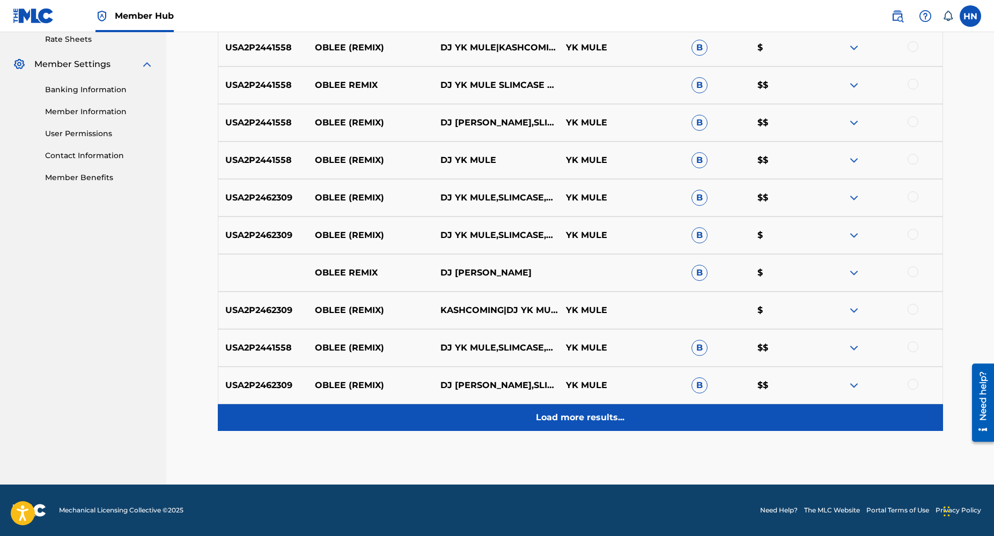
click at [594, 420] on p "Load more results..." at bounding box center [580, 417] width 88 height 13
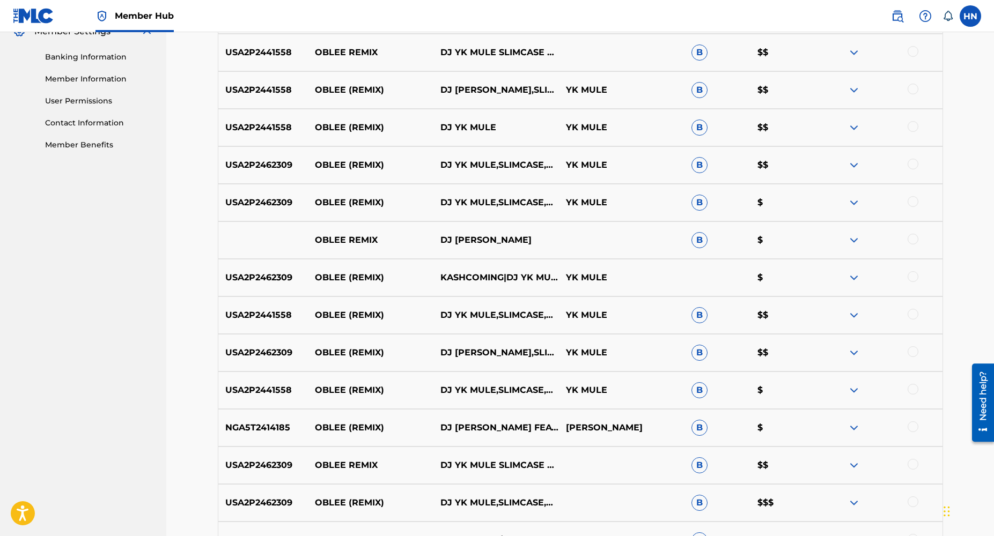
scroll to position [0, 0]
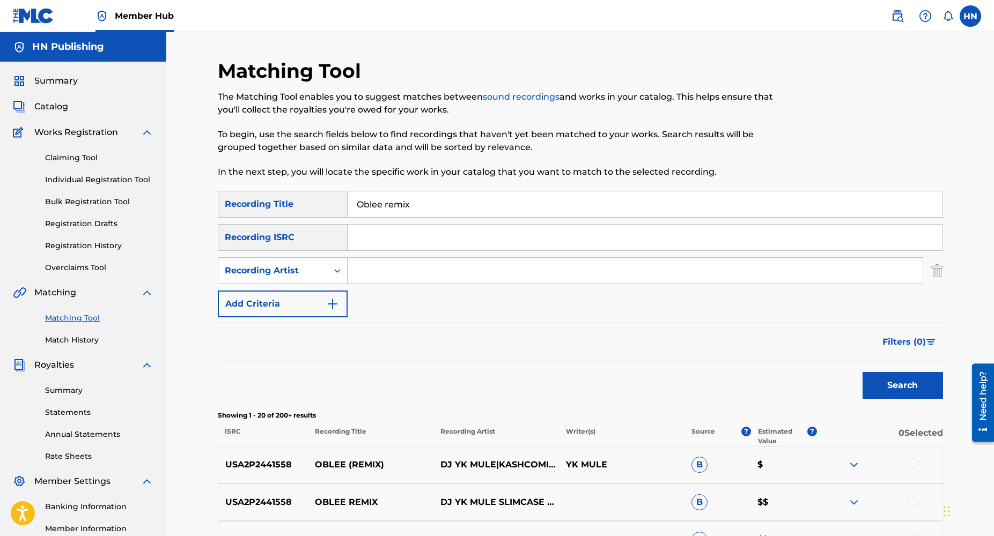
click at [368, 240] on input "Search Form" at bounding box center [645, 238] width 595 height 26
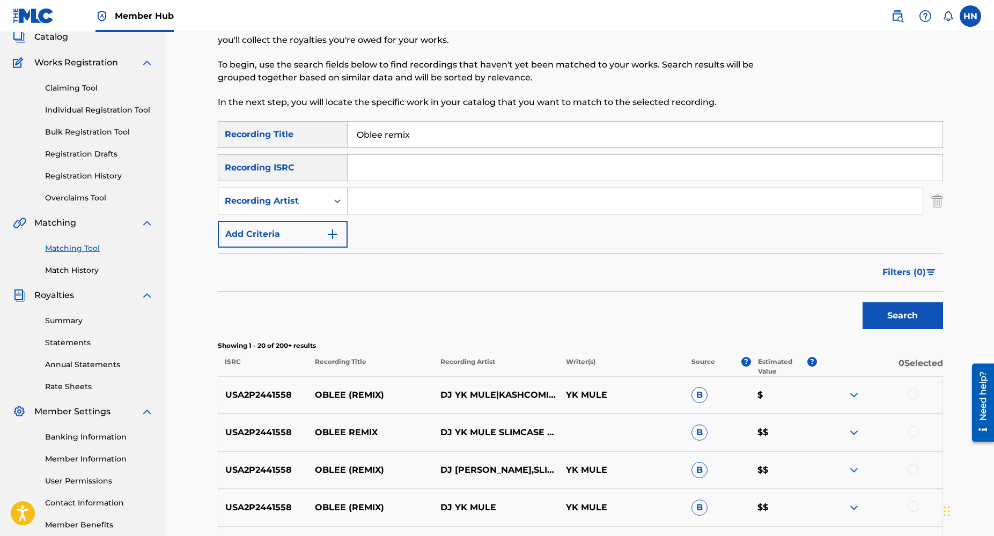
scroll to position [105, 0]
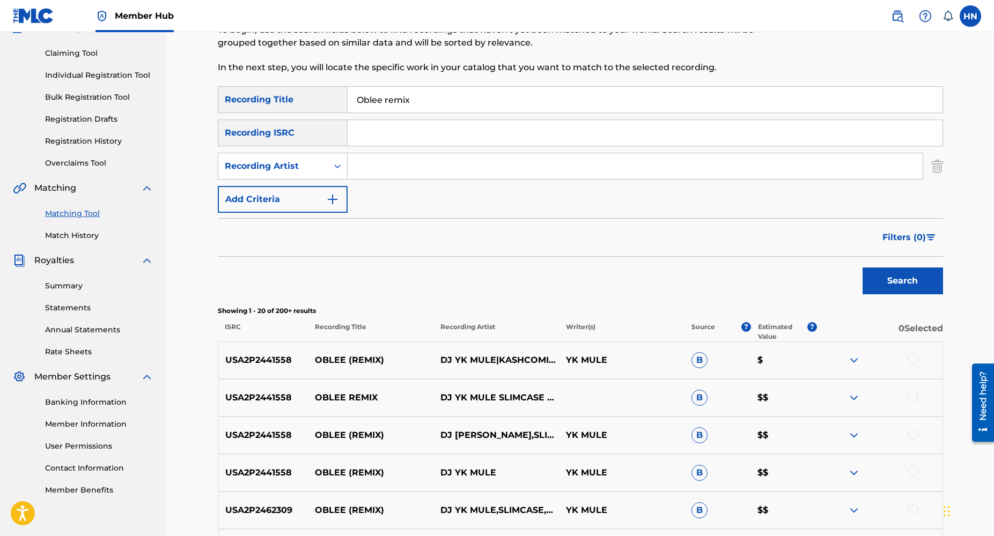
click at [275, 362] on p "USA2P2441558" at bounding box center [263, 360] width 90 height 13
copy p "USA2P2441558"
click at [370, 134] on input "Search Form" at bounding box center [645, 133] width 595 height 26
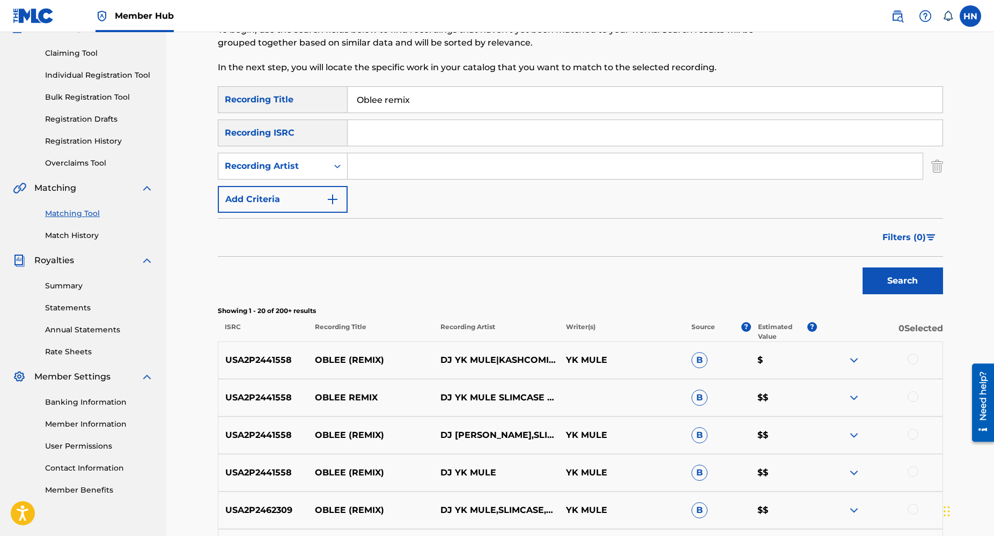
paste input "USA2P2441558"
type input "USA2P2441558"
click at [888, 285] on button "Search" at bounding box center [902, 281] width 80 height 27
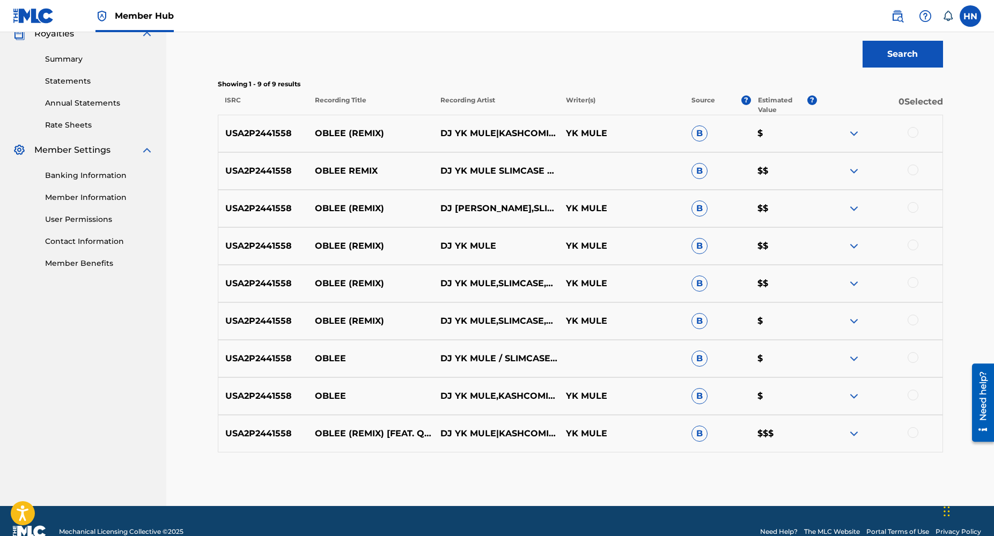
scroll to position [331, 0]
click at [382, 131] on p "OBLEE (REMIX)" at bounding box center [371, 134] width 126 height 13
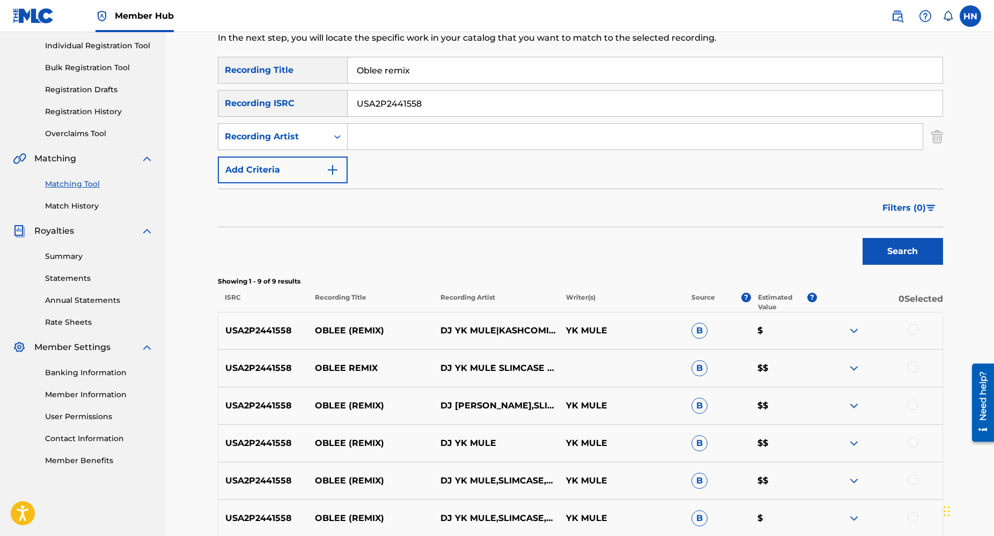
scroll to position [0, 0]
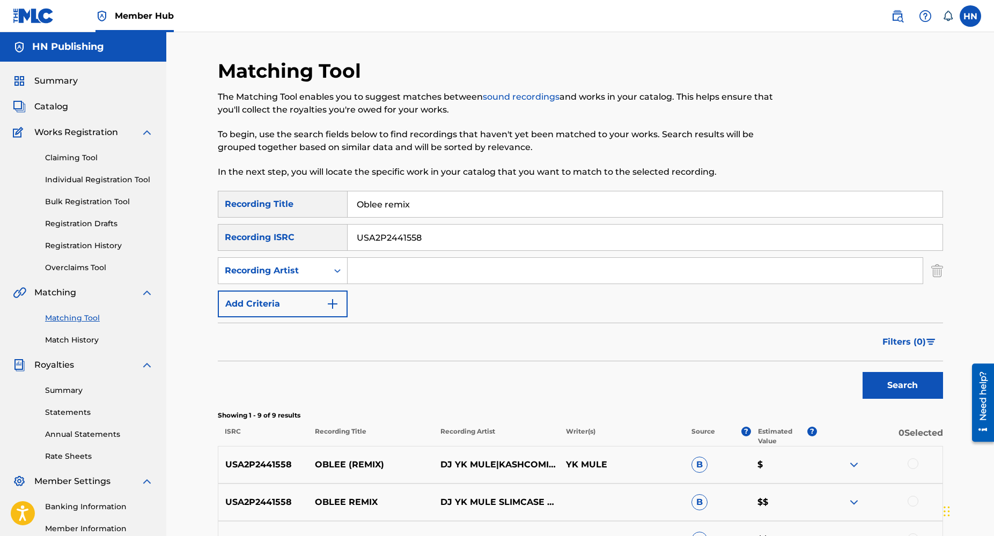
drag, startPoint x: 426, startPoint y: 235, endPoint x: 346, endPoint y: 237, distance: 80.5
click at [346, 237] on div "SearchWithCriteriacca2e5de-af47-4161-a983-0cf832dbebf6 Recording ISRC USA2P2441…" at bounding box center [580, 237] width 725 height 27
paste input "USA2P2462309"
type input "USA2P2462309"
click at [862, 372] on button "Search" at bounding box center [902, 385] width 80 height 27
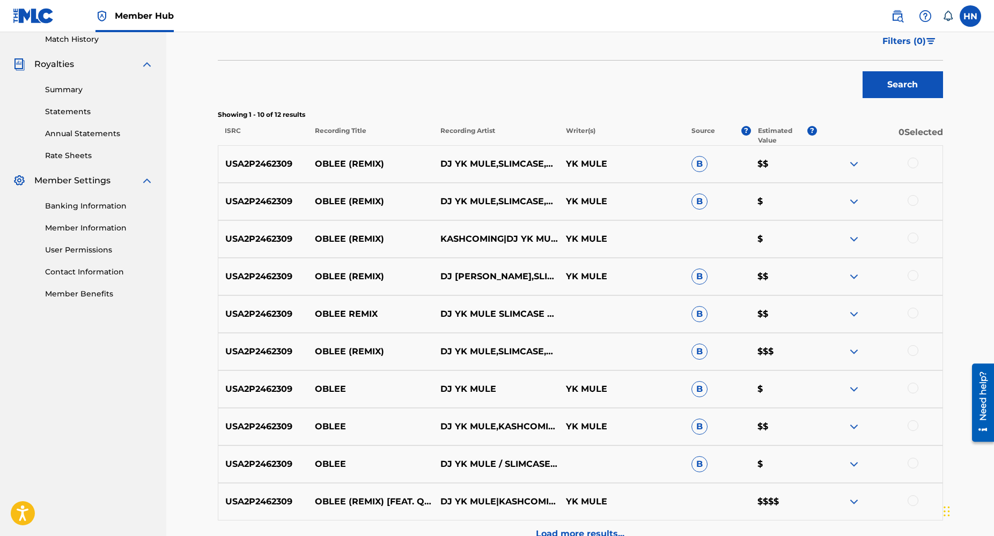
scroll to position [417, 0]
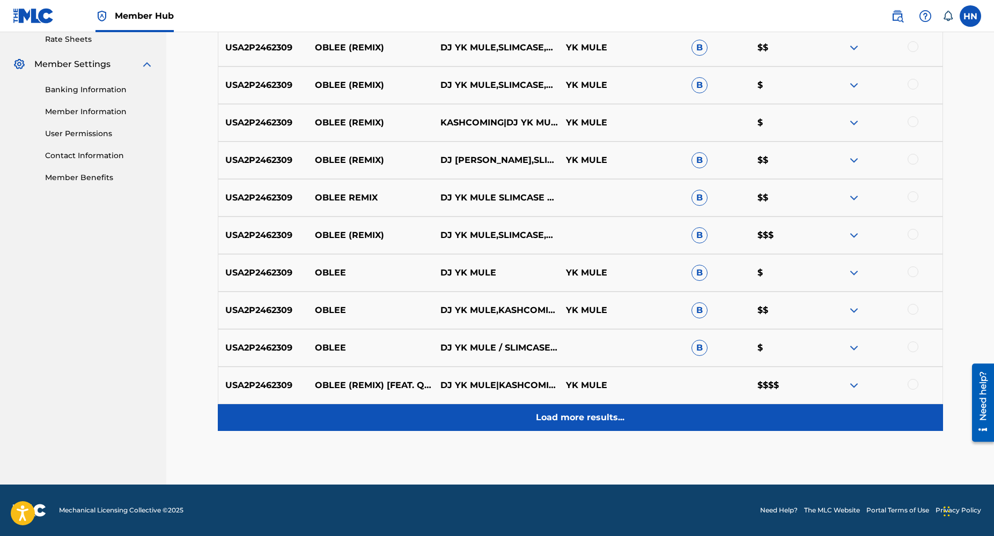
click at [563, 419] on p "Load more results..." at bounding box center [580, 417] width 88 height 13
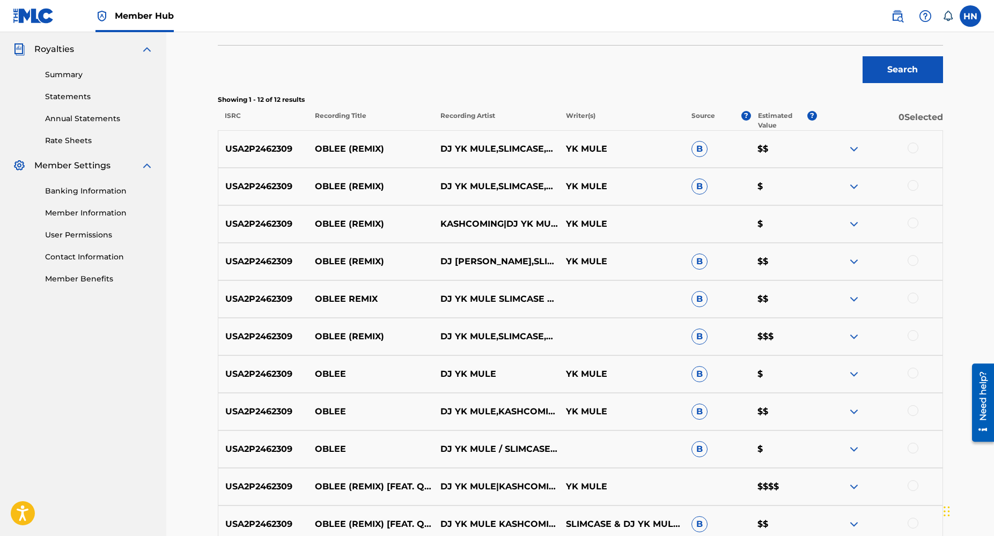
scroll to position [315, 0]
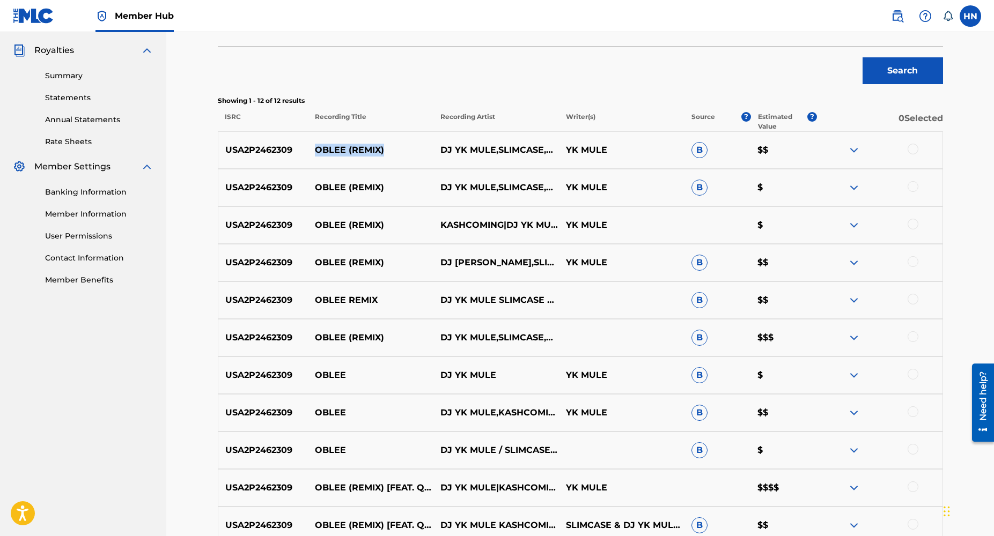
drag, startPoint x: 385, startPoint y: 150, endPoint x: 315, endPoint y: 151, distance: 69.7
click at [315, 151] on p "OBLEE (REMIX)" at bounding box center [371, 150] width 126 height 13
copy p "OBLEE (REMIX)"
click at [348, 127] on p "Recording Title" at bounding box center [370, 121] width 126 height 19
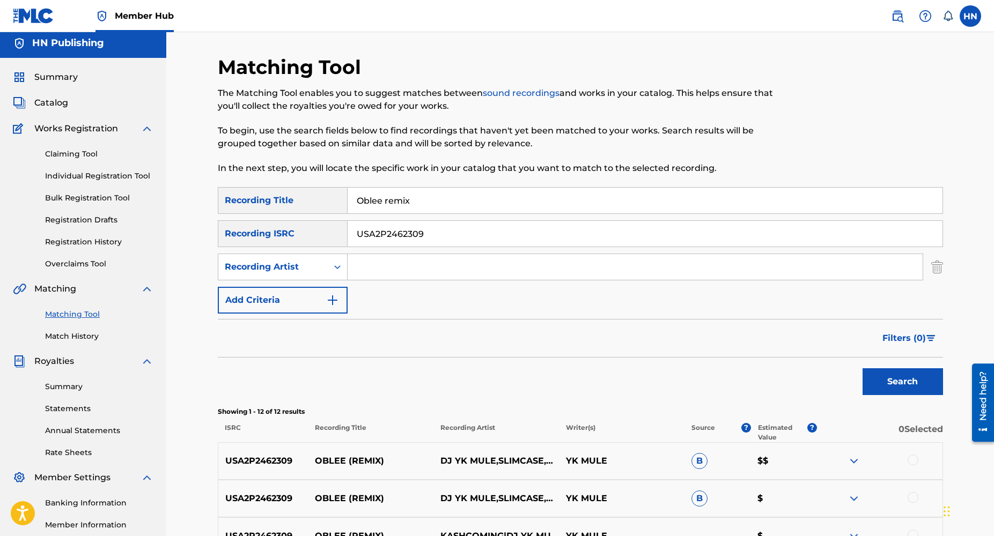
scroll to position [0, 0]
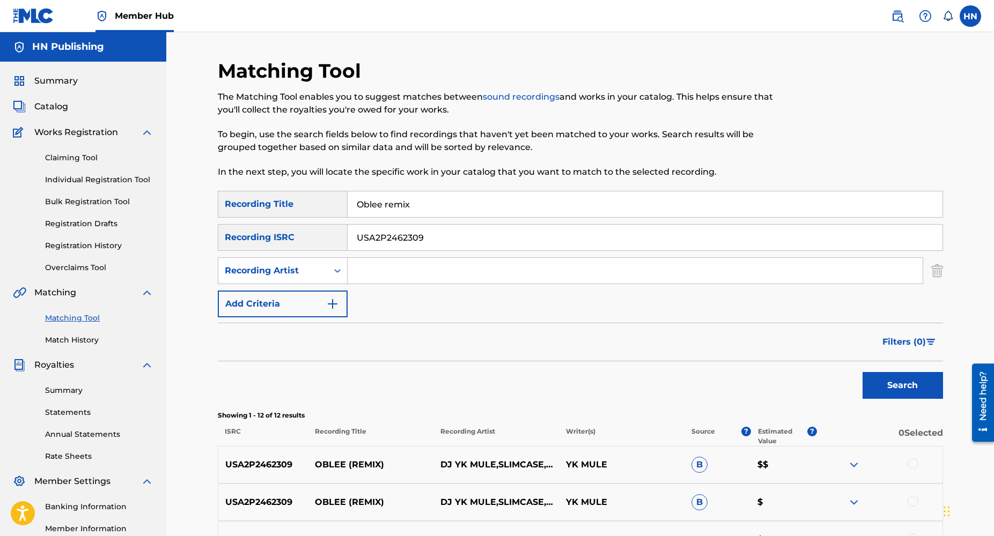
click at [429, 238] on input "USA2P2462309" at bounding box center [645, 238] width 595 height 26
click at [414, 205] on input "Oblee remix" at bounding box center [645, 204] width 595 height 26
type input "Oblee"
click at [560, 232] on input "USA2P2462309" at bounding box center [645, 238] width 595 height 26
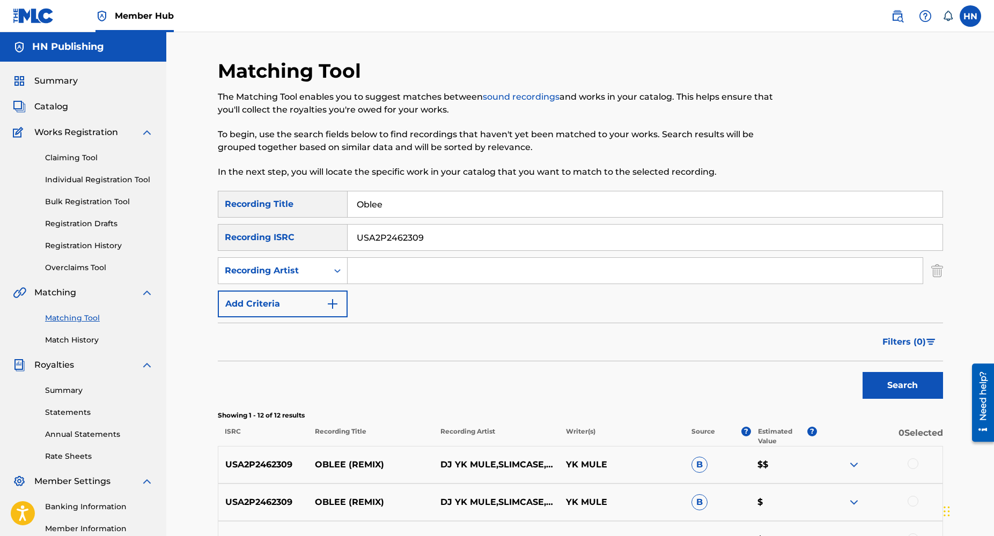
click at [560, 232] on input "USA2P2462309" at bounding box center [645, 238] width 595 height 26
click at [862, 372] on button "Search" at bounding box center [902, 385] width 80 height 27
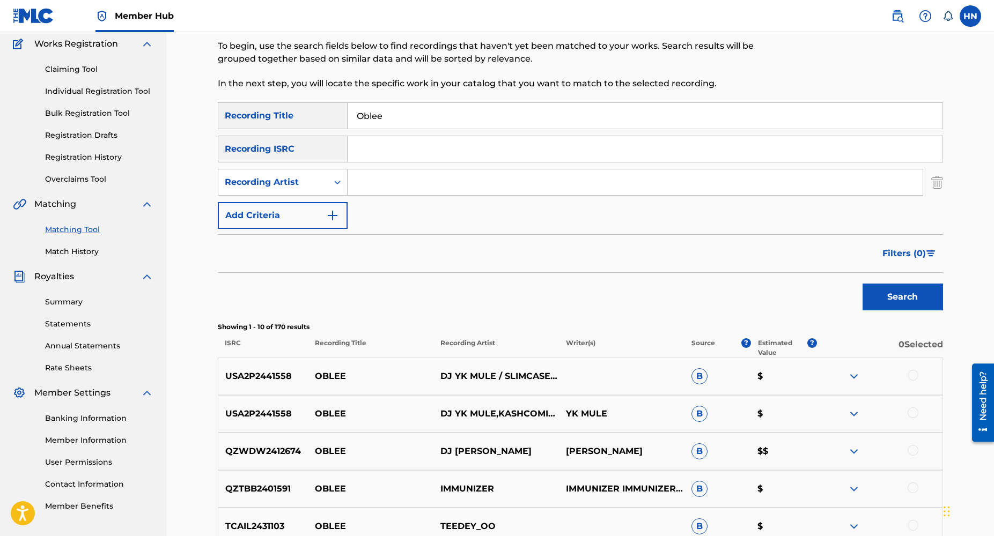
scroll to position [89, 0]
drag, startPoint x: 289, startPoint y: 375, endPoint x: 224, endPoint y: 373, distance: 64.9
click at [224, 373] on p "USA2P2441558" at bounding box center [263, 376] width 90 height 13
copy p "USA2P2441558"
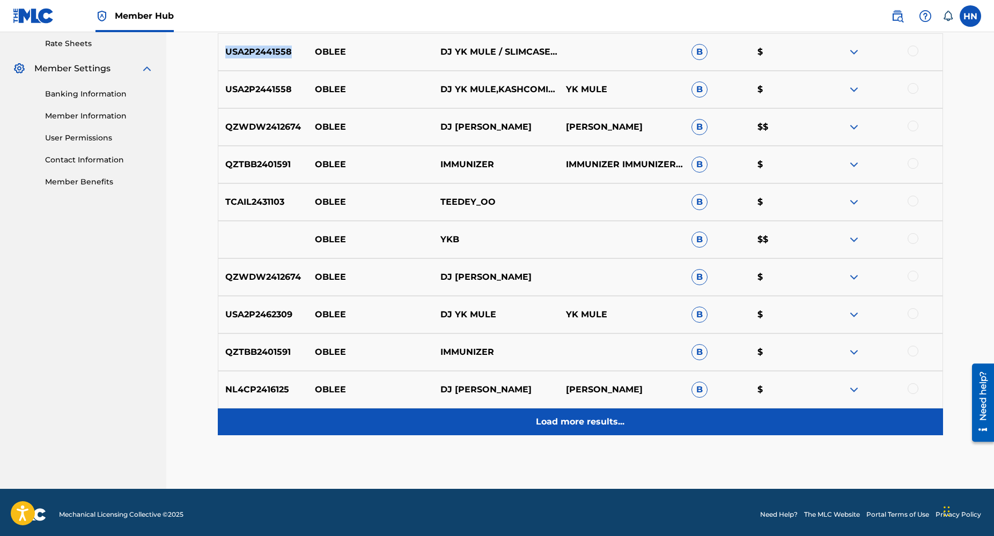
click at [593, 431] on div "Load more results..." at bounding box center [580, 422] width 725 height 27
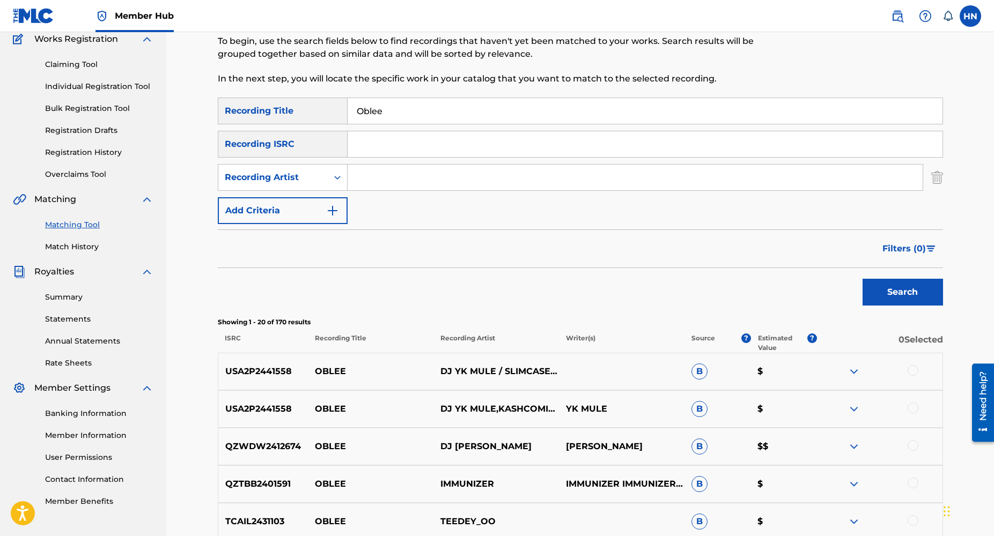
scroll to position [0, 0]
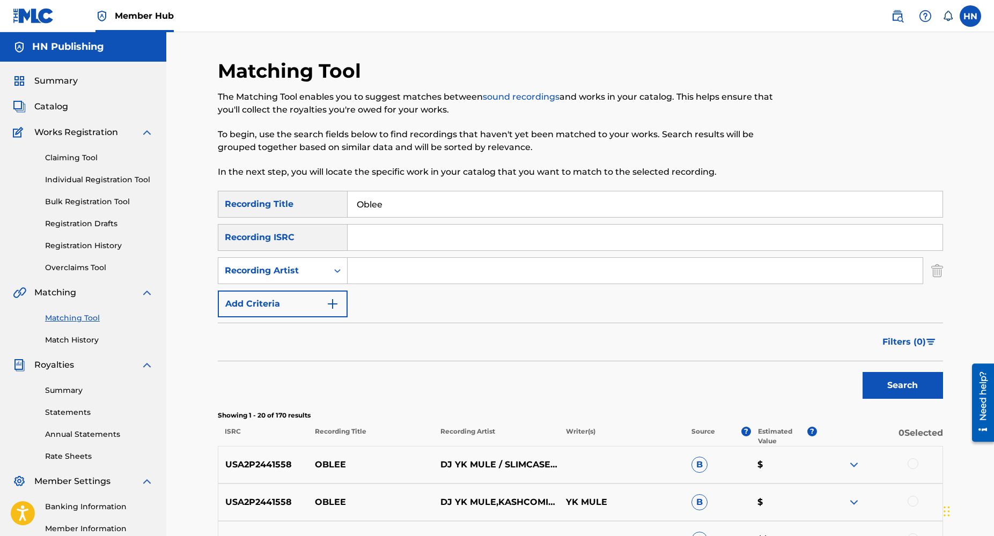
click at [378, 247] on input "Search Form" at bounding box center [645, 238] width 595 height 26
paste input "USA2P2441558"
type input "USA2P2441558"
click at [862, 372] on button "Search" at bounding box center [902, 385] width 80 height 27
click at [432, 241] on input "USA2P2441558" at bounding box center [645, 238] width 595 height 26
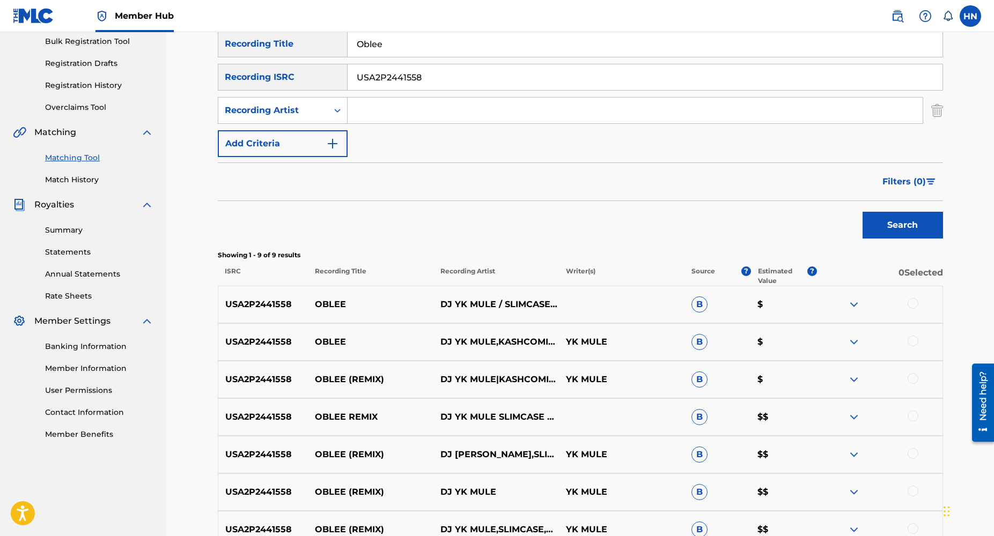
scroll to position [353, 0]
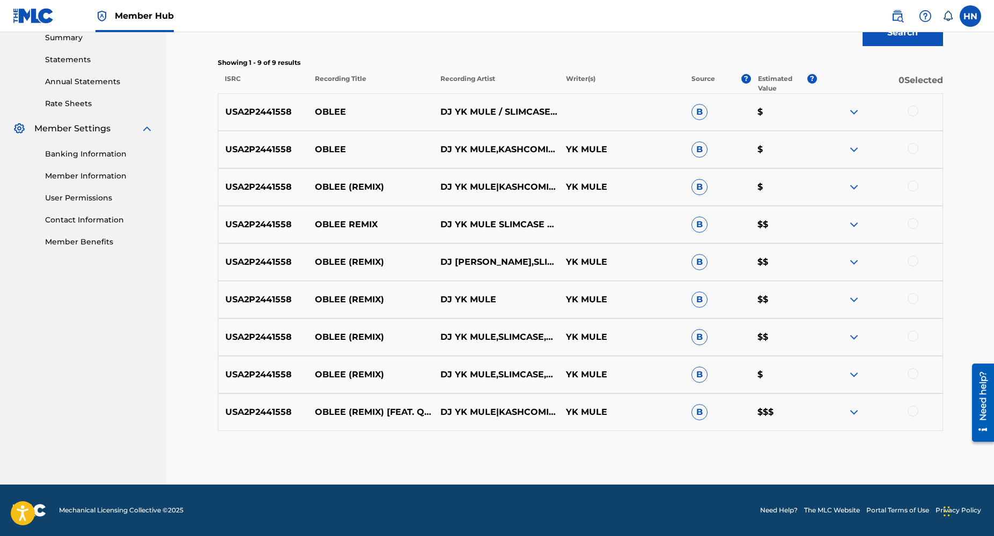
click at [696, 413] on span "B" at bounding box center [699, 412] width 16 height 16
click at [765, 407] on p "$$$" at bounding box center [783, 412] width 67 height 13
click at [851, 410] on img at bounding box center [853, 412] width 13 height 13
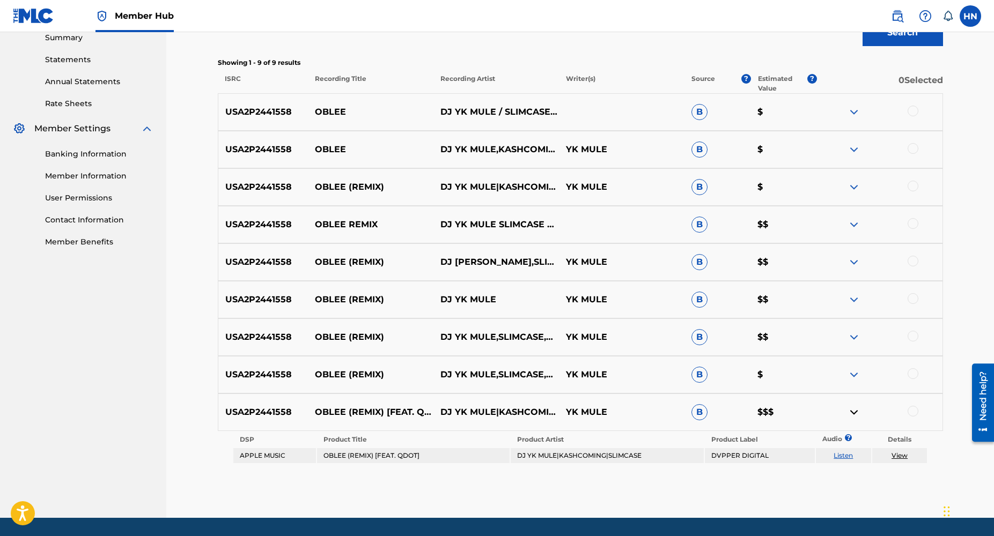
click at [856, 412] on img at bounding box center [853, 412] width 13 height 13
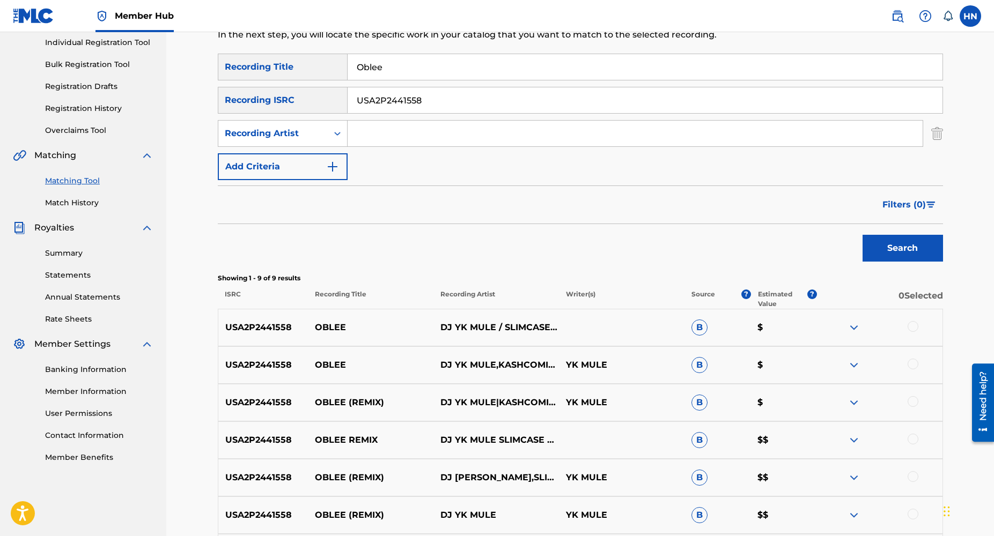
scroll to position [0, 0]
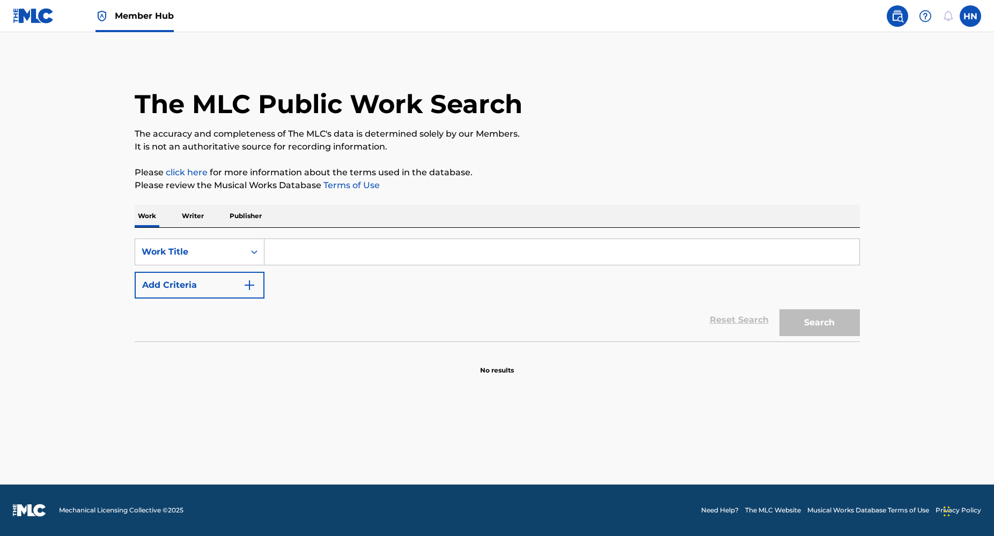
click at [300, 260] on input "Search Form" at bounding box center [561, 252] width 595 height 26
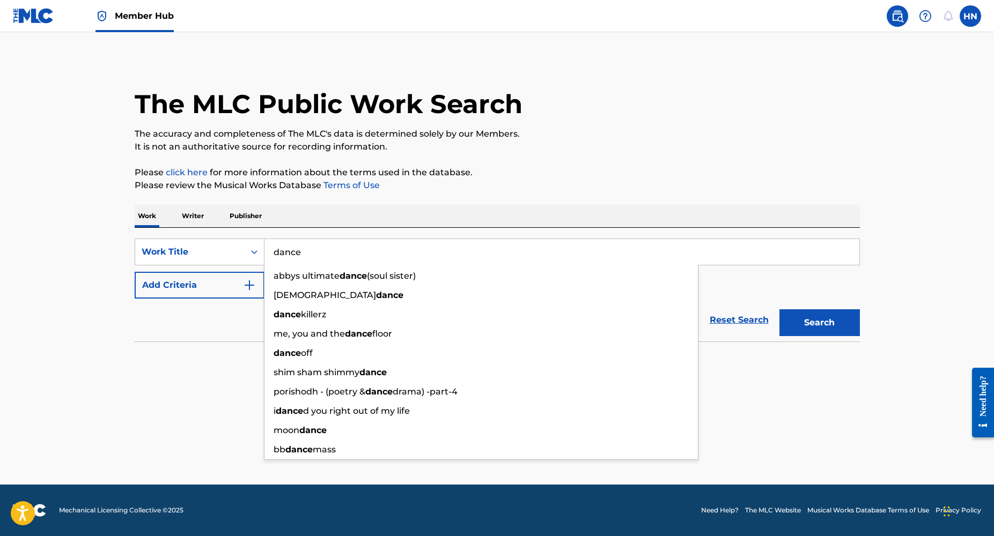
type input "dance"
click at [190, 312] on div "Reset Search Search" at bounding box center [497, 320] width 725 height 43
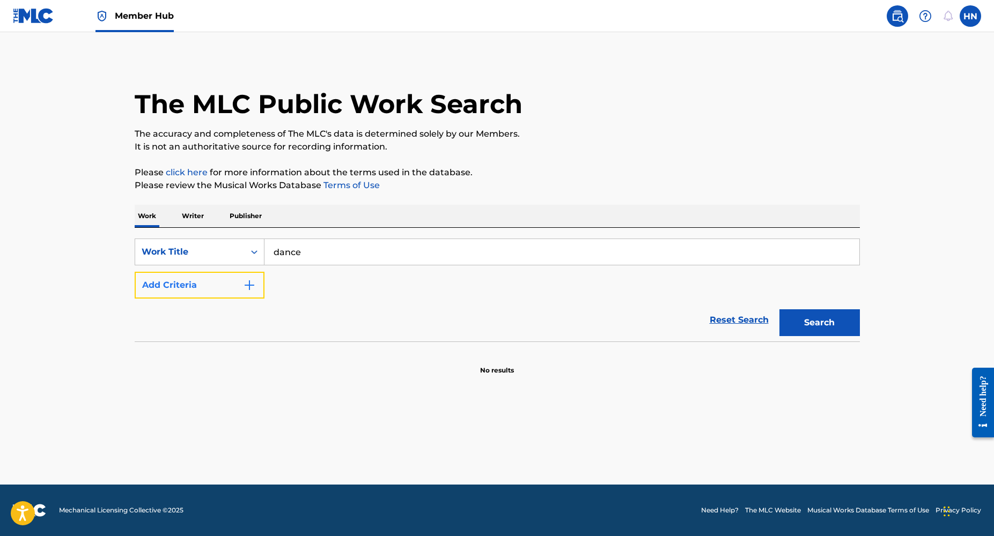
click at [248, 279] on img "Search Form" at bounding box center [249, 285] width 13 height 13
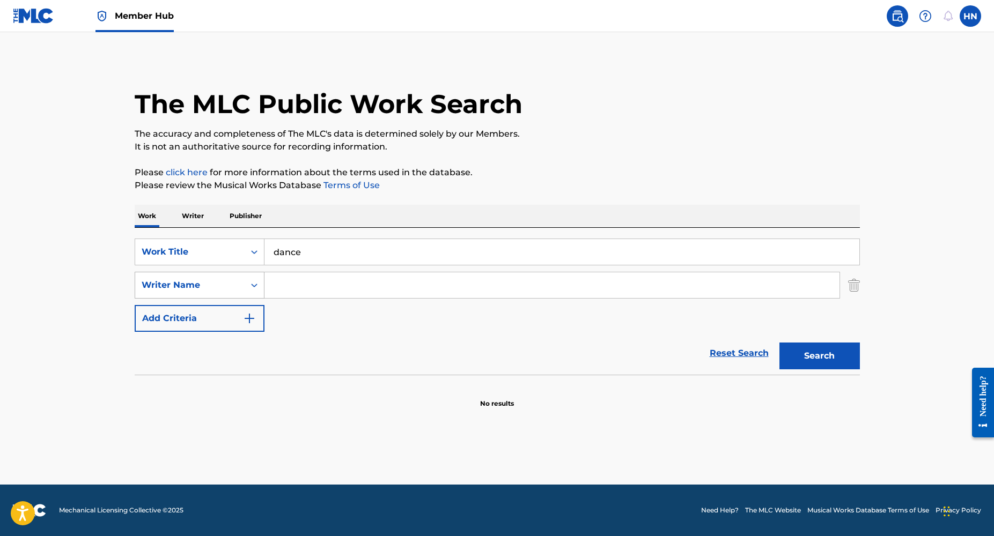
click at [240, 291] on div "Writer Name" at bounding box center [189, 285] width 109 height 20
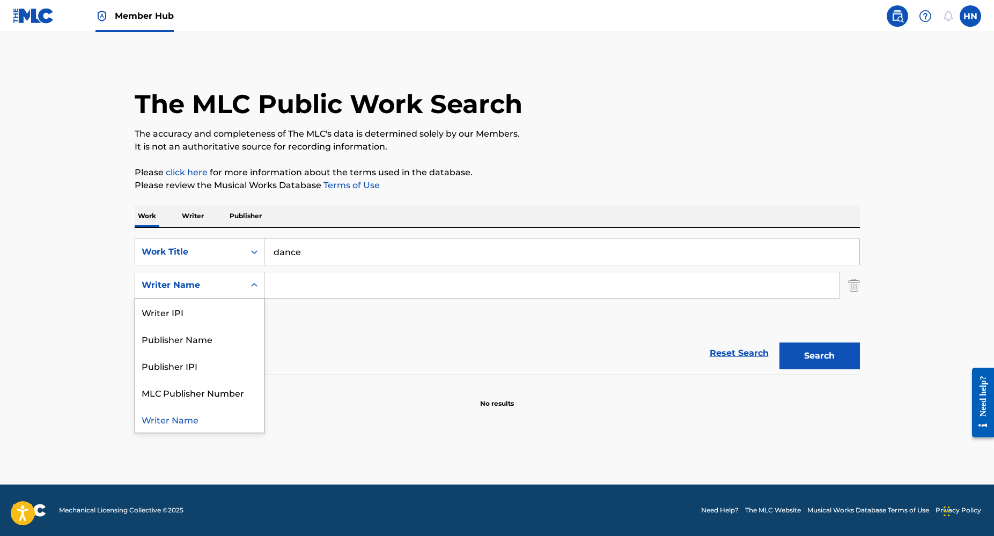
click at [315, 292] on input "Search Form" at bounding box center [551, 285] width 575 height 26
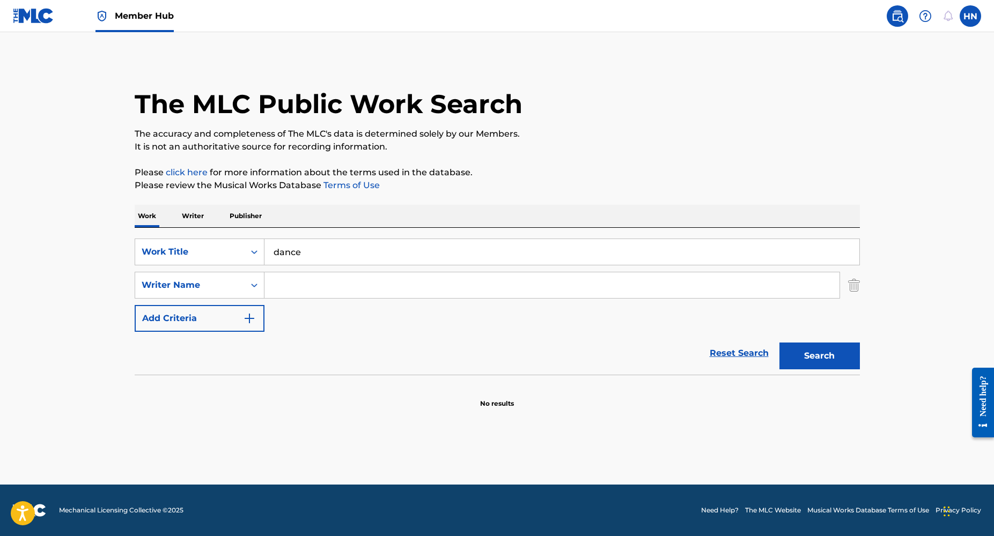
click at [315, 292] on input "Search Form" at bounding box center [551, 285] width 575 height 26
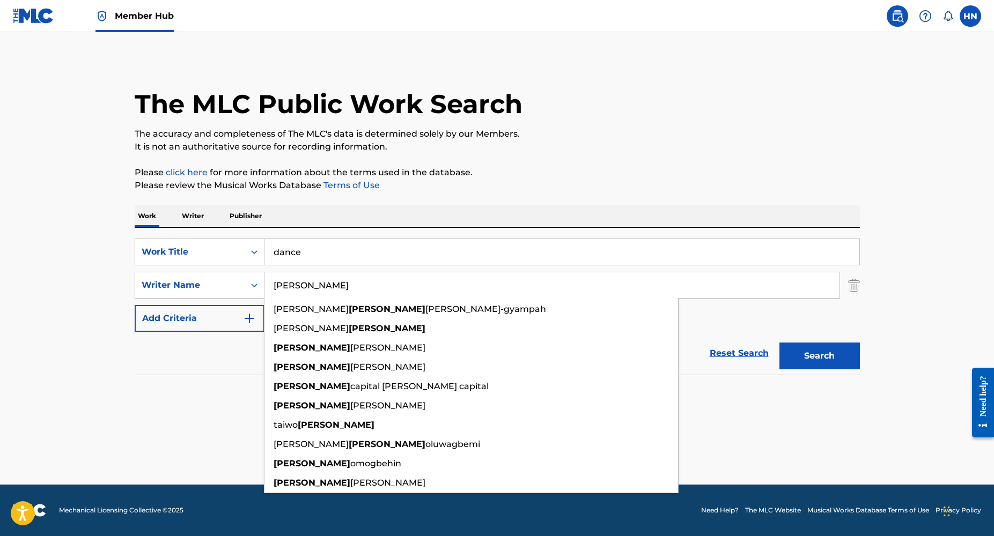
click at [779, 343] on button "Search" at bounding box center [819, 356] width 80 height 27
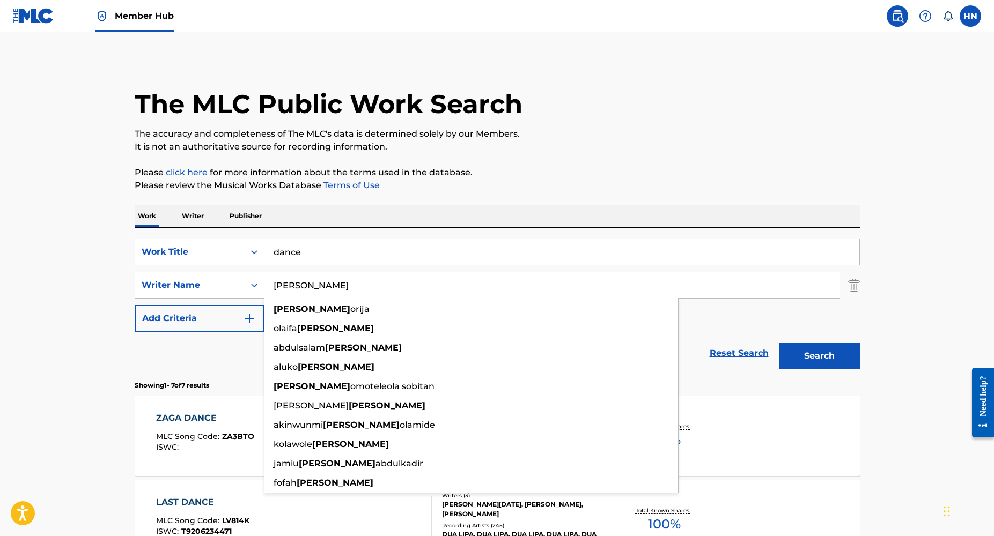
click at [321, 285] on input "[PERSON_NAME]" at bounding box center [551, 285] width 575 height 26
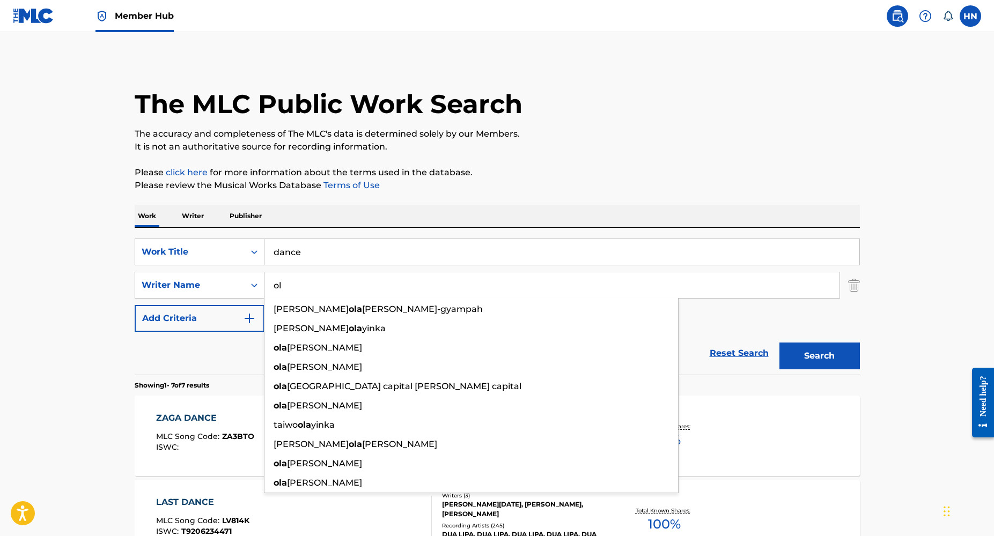
type input "o"
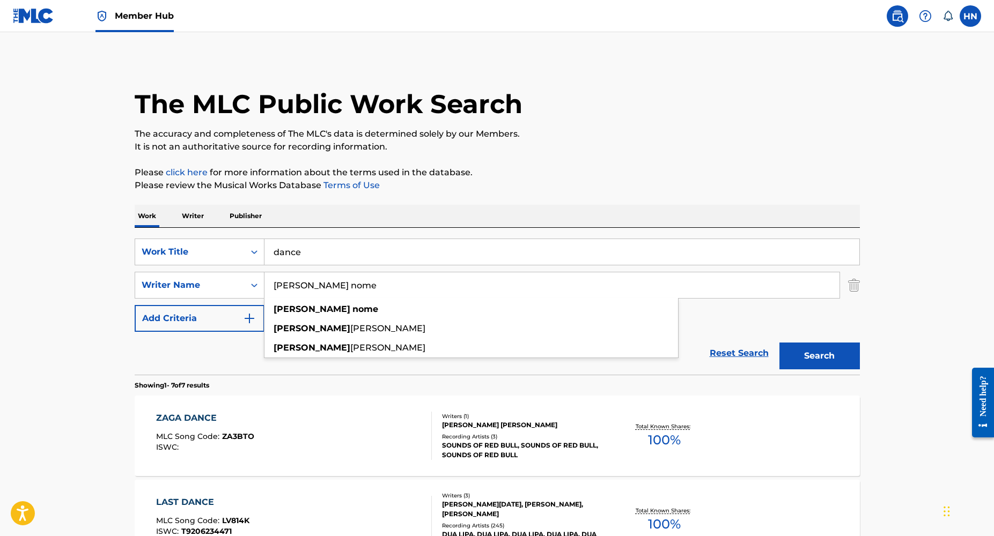
type input "[PERSON_NAME] nome"
click at [779, 343] on button "Search" at bounding box center [819, 356] width 80 height 27
